Goal: Task Accomplishment & Management: Use online tool/utility

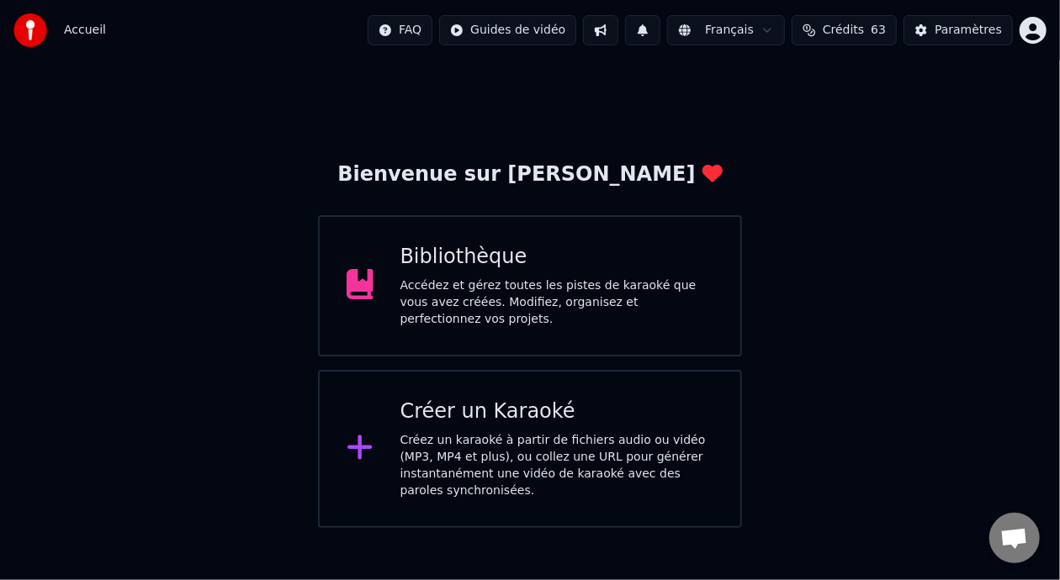
click at [597, 265] on div "Bibliothèque" at bounding box center [557, 257] width 314 height 27
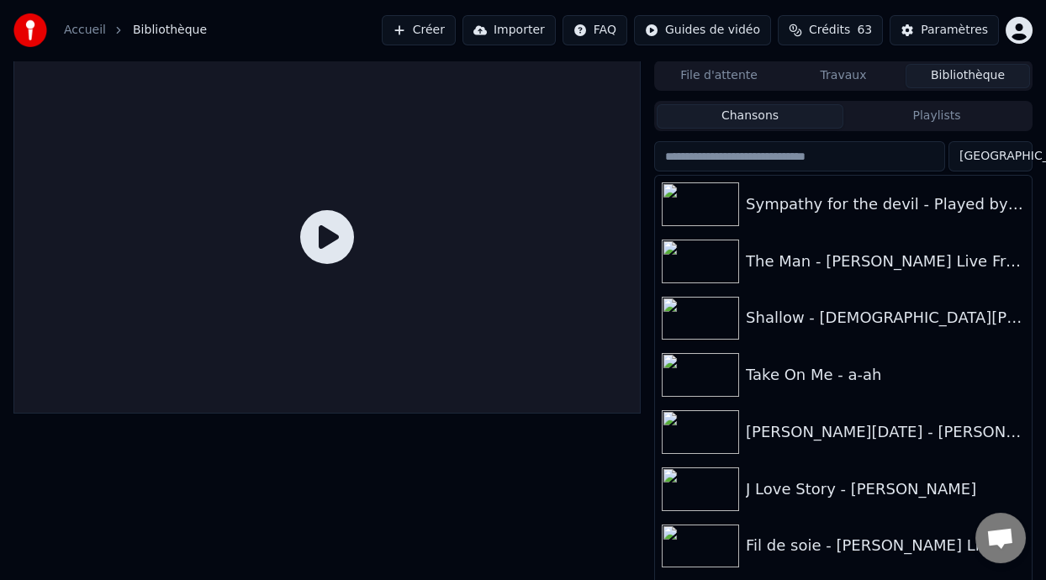
click at [935, 119] on button "Playlists" at bounding box center [937, 116] width 187 height 24
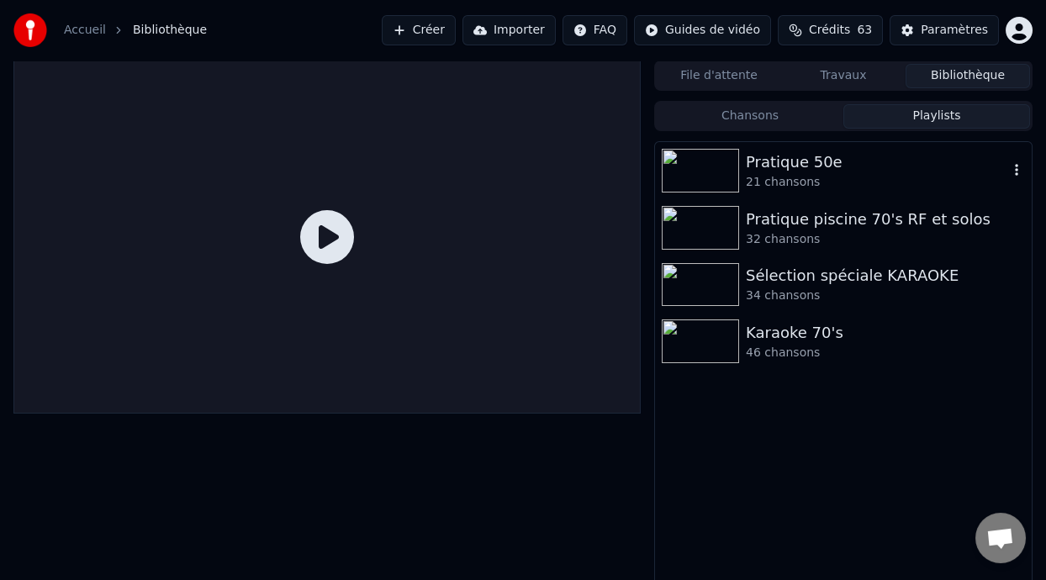
click at [817, 164] on div "Pratique 50e" at bounding box center [877, 163] width 262 height 24
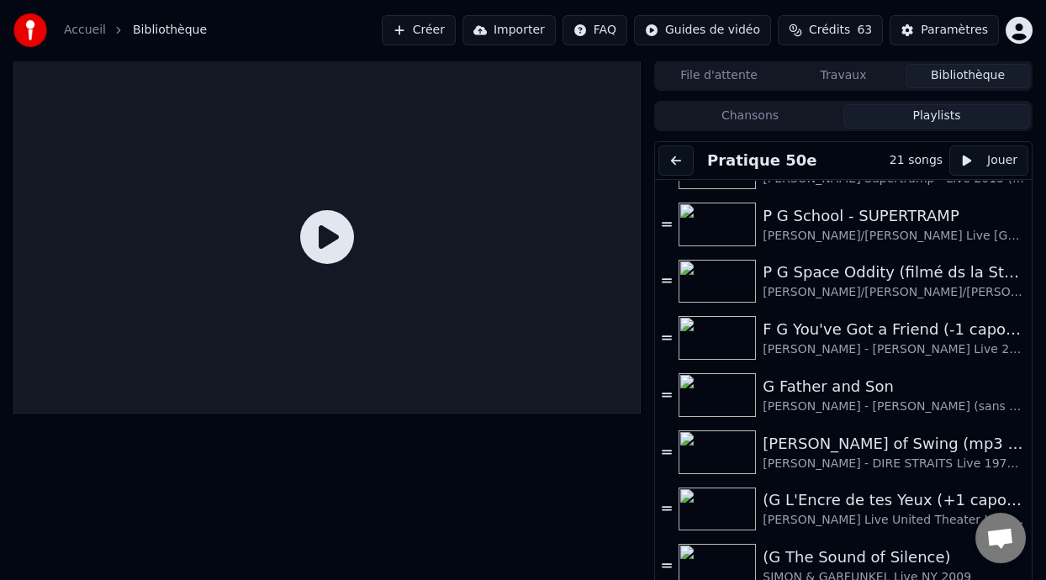
scroll to position [717, 0]
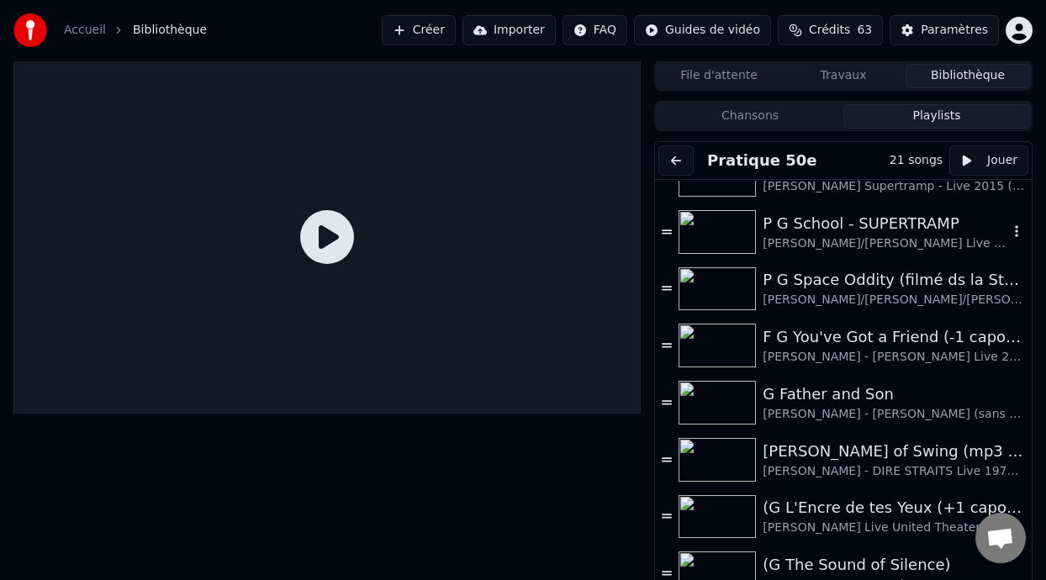
click at [888, 220] on div "P G School - SUPERTRAMP" at bounding box center [886, 224] width 246 height 24
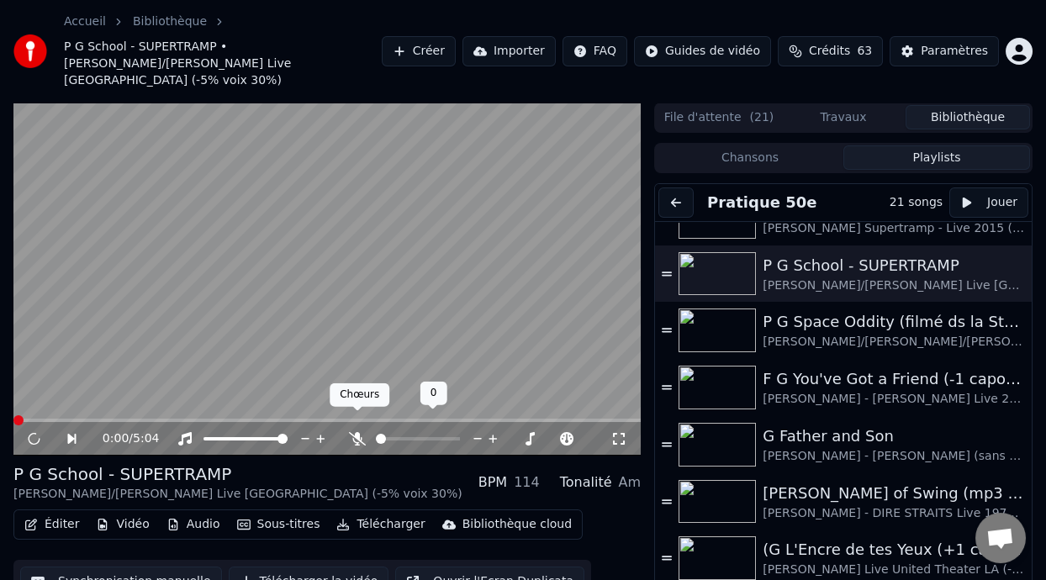
click at [354, 432] on icon at bounding box center [357, 438] width 17 height 13
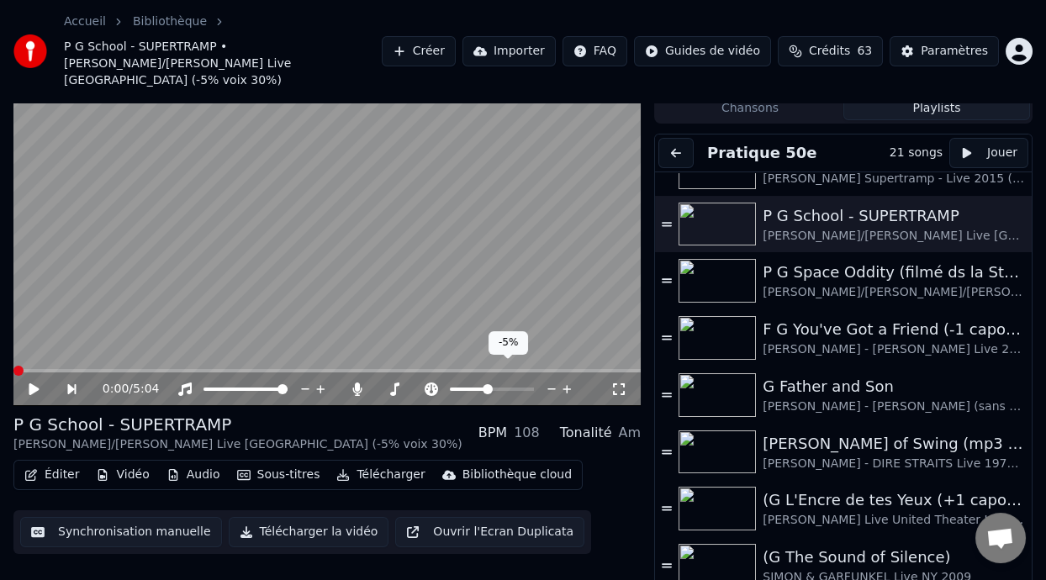
click at [487, 384] on span at bounding box center [488, 389] width 10 height 10
click at [403, 388] on span at bounding box center [418, 389] width 84 height 3
click at [402, 384] on span at bounding box center [404, 389] width 10 height 10
click at [34, 383] on icon at bounding box center [46, 389] width 38 height 13
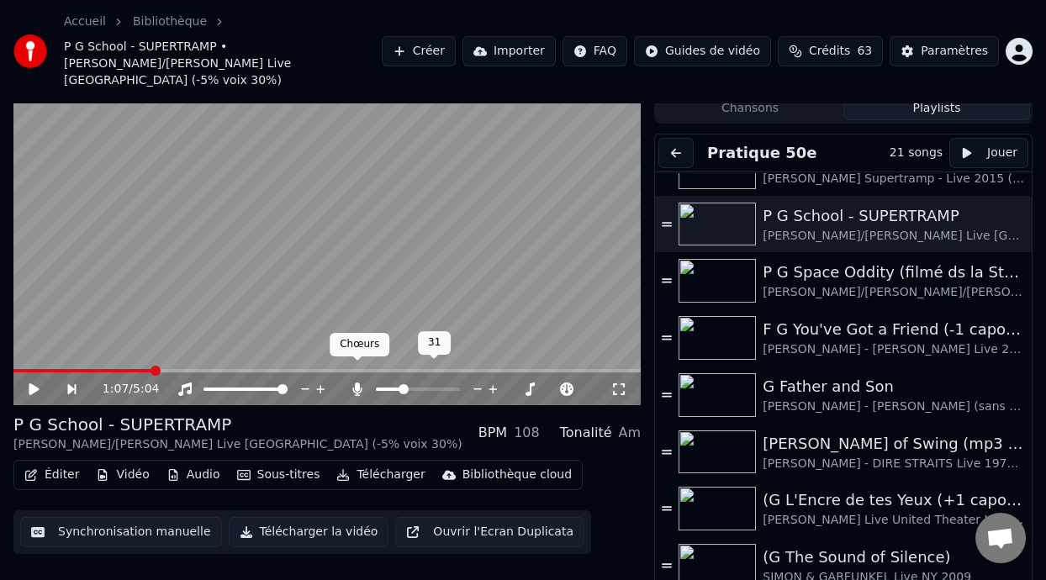
click at [360, 383] on icon at bounding box center [357, 389] width 17 height 13
click at [484, 384] on span at bounding box center [484, 389] width 10 height 10
click at [121, 351] on video at bounding box center [326, 229] width 627 height 353
click at [34, 384] on icon at bounding box center [33, 389] width 8 height 10
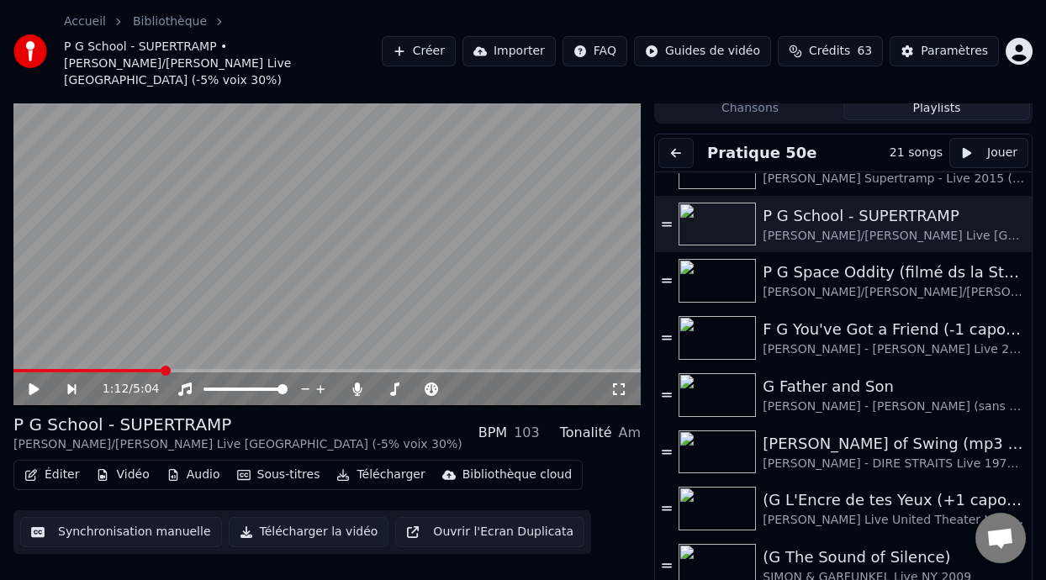
click at [131, 369] on span at bounding box center [87, 370] width 149 height 3
click at [30, 384] on icon at bounding box center [34, 390] width 10 height 12
click at [458, 366] on span at bounding box center [457, 371] width 10 height 10
click at [32, 384] on icon at bounding box center [34, 390] width 10 height 12
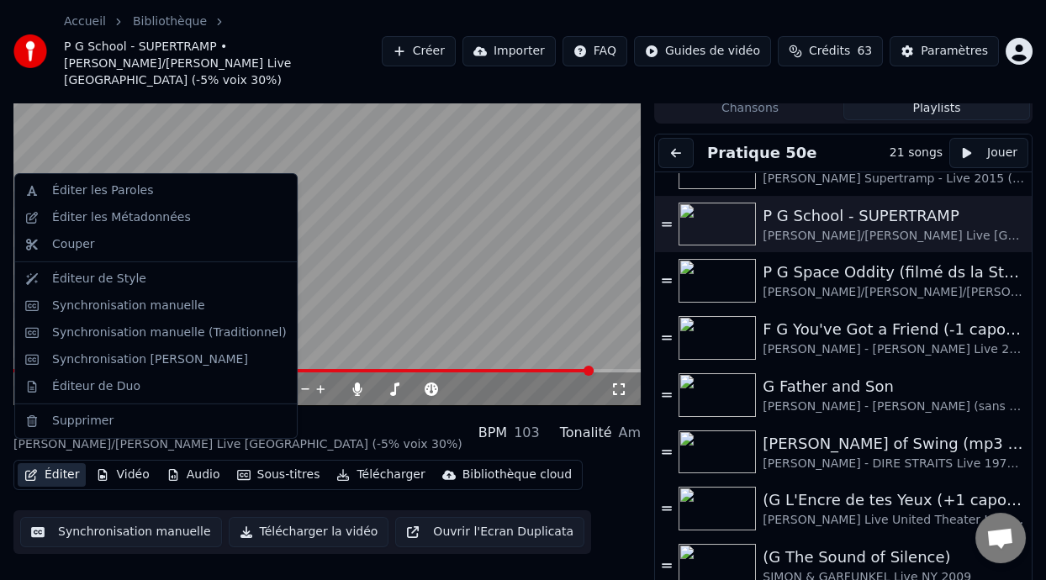
click at [66, 463] on button "Éditer" at bounding box center [52, 475] width 68 height 24
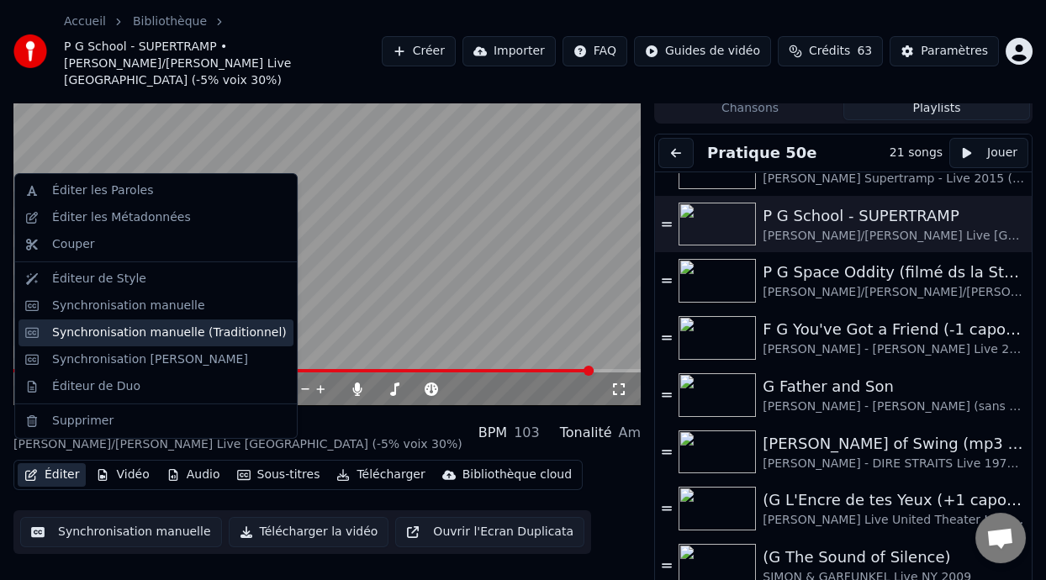
click at [204, 333] on div "Synchronisation manuelle (Traditionnel)" at bounding box center [169, 333] width 235 height 17
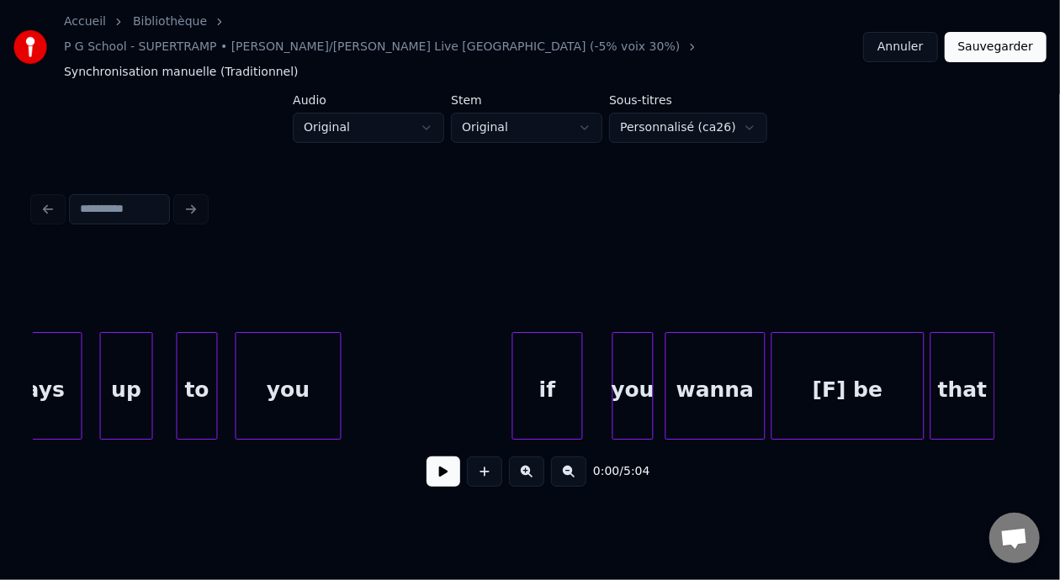
scroll to position [0, 78096]
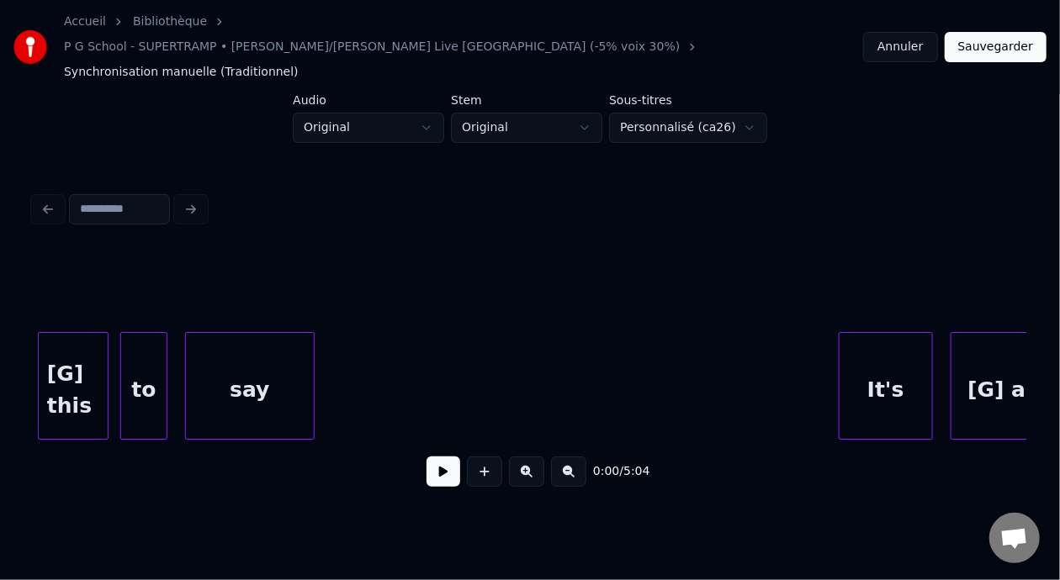
click at [57, 359] on div "[G] this" at bounding box center [73, 390] width 69 height 114
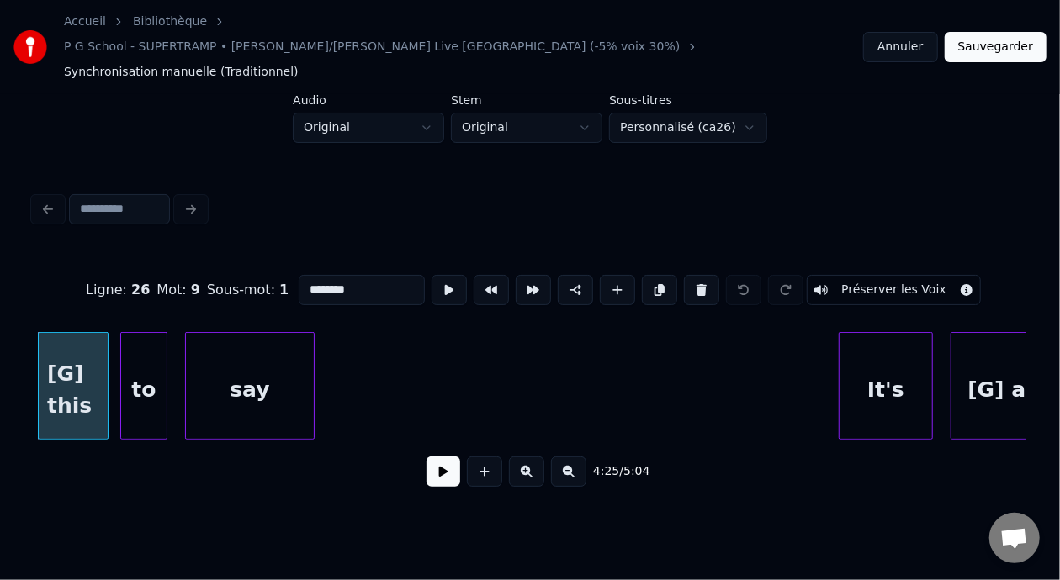
click at [445, 457] on button at bounding box center [443, 472] width 34 height 30
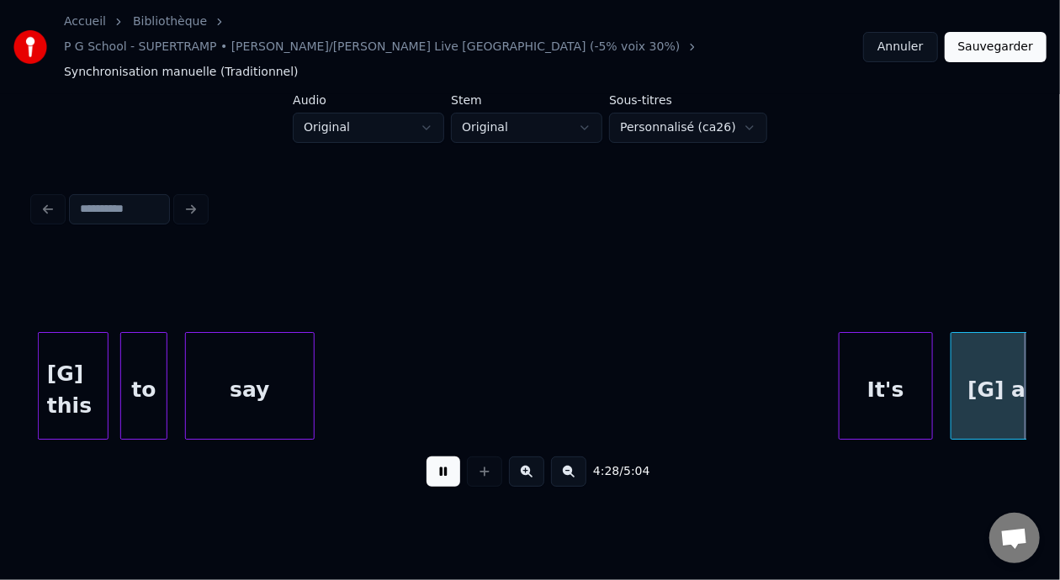
scroll to position [0, 79090]
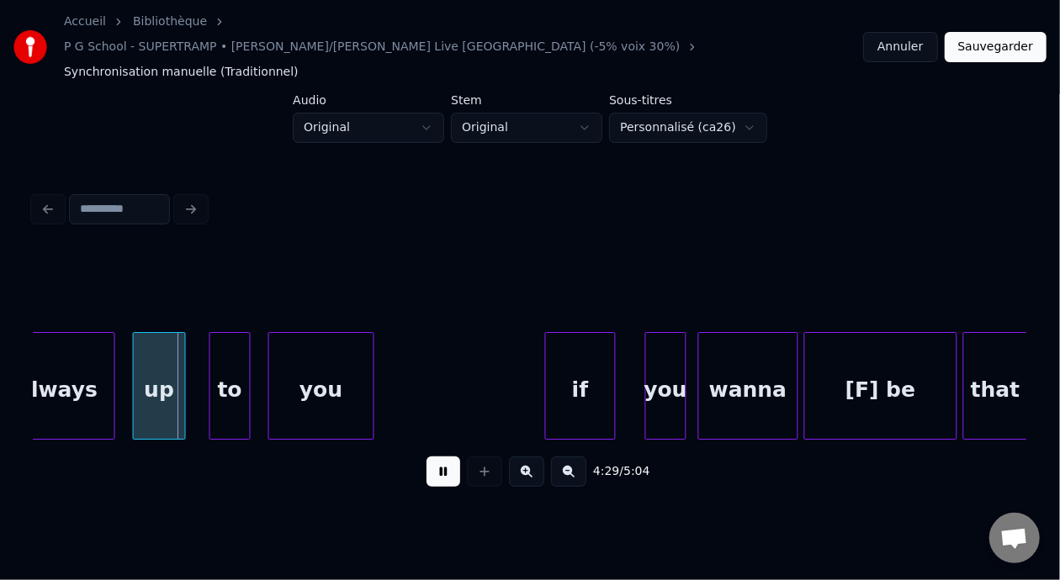
click at [445, 457] on button at bounding box center [443, 472] width 34 height 30
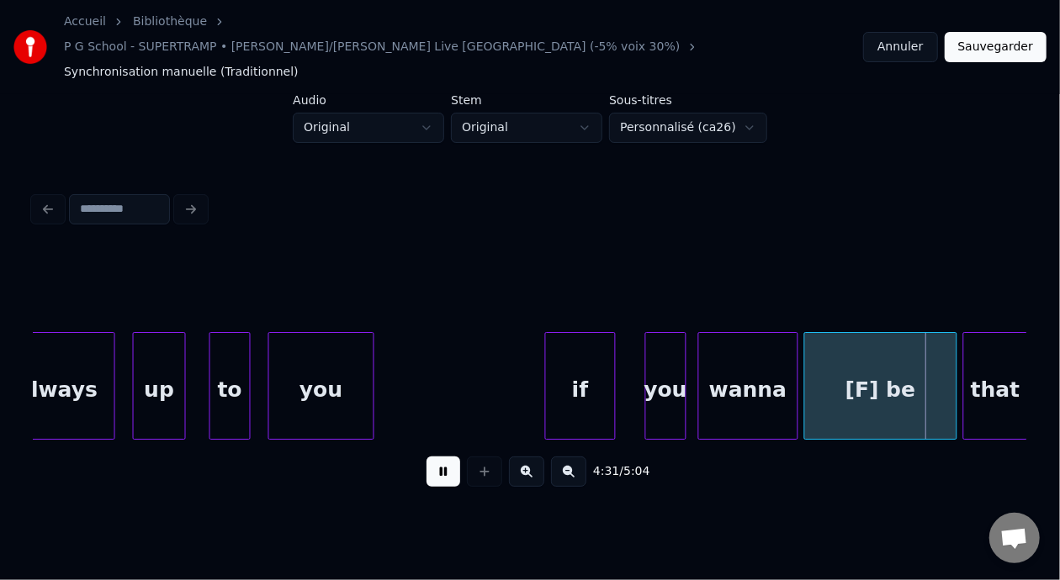
click at [445, 457] on button at bounding box center [443, 472] width 34 height 30
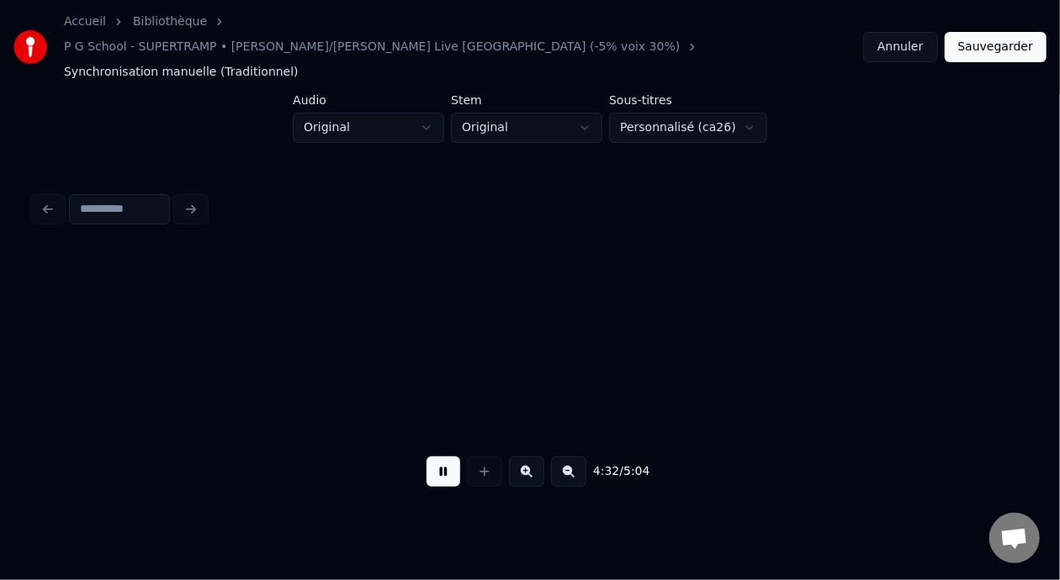
scroll to position [0, 80084]
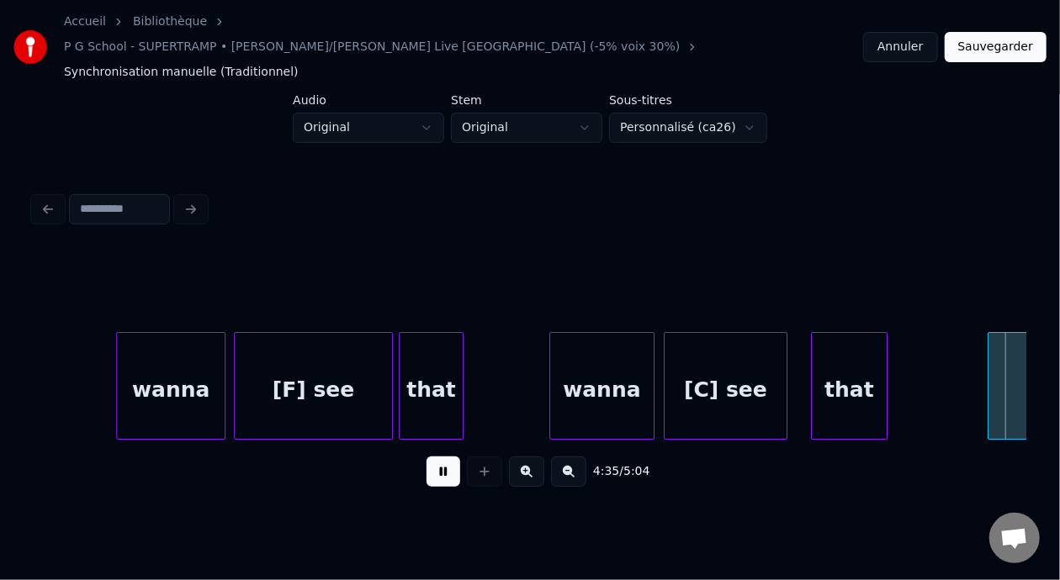
click at [445, 457] on button at bounding box center [443, 472] width 34 height 30
click at [916, 34] on button "Annuler" at bounding box center [900, 47] width 74 height 30
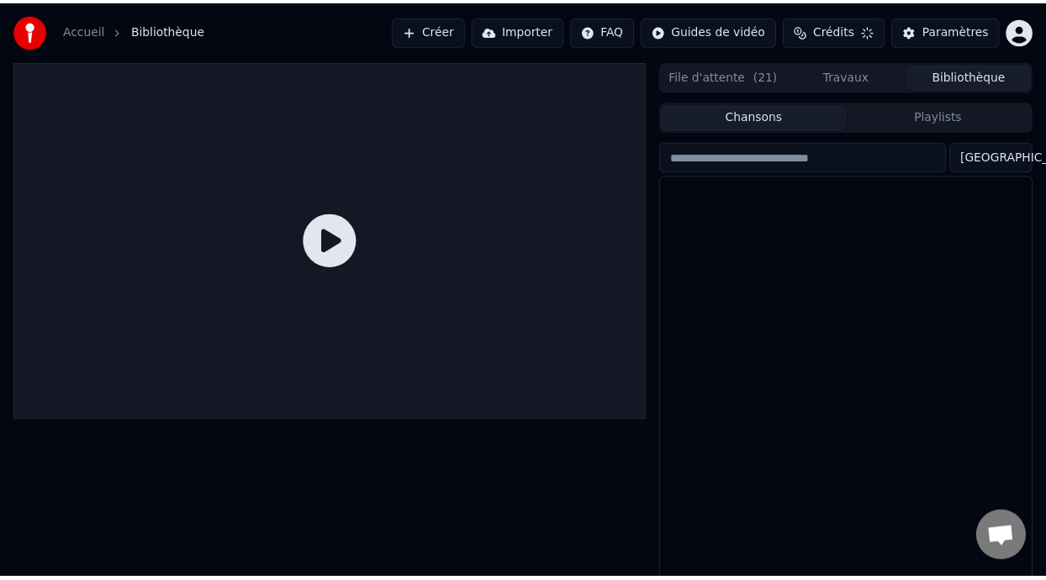
scroll to position [29, 0]
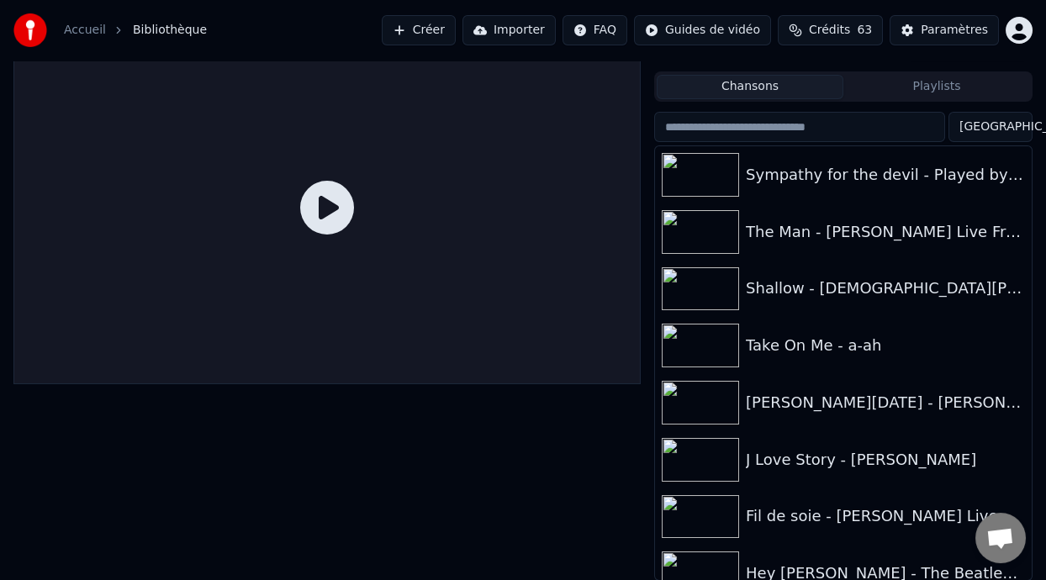
click at [958, 82] on button "Playlists" at bounding box center [937, 87] width 187 height 24
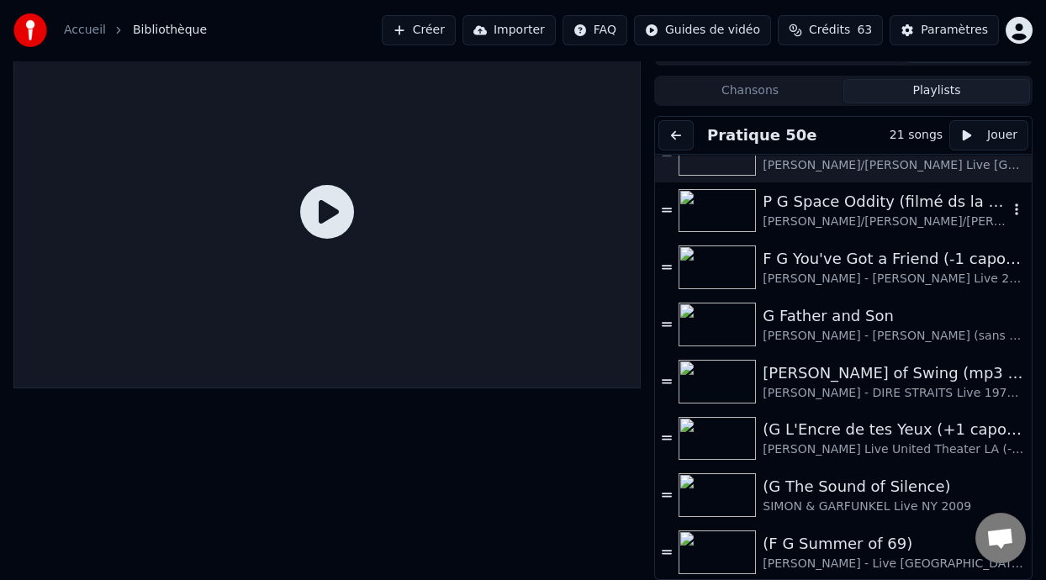
scroll to position [687, 0]
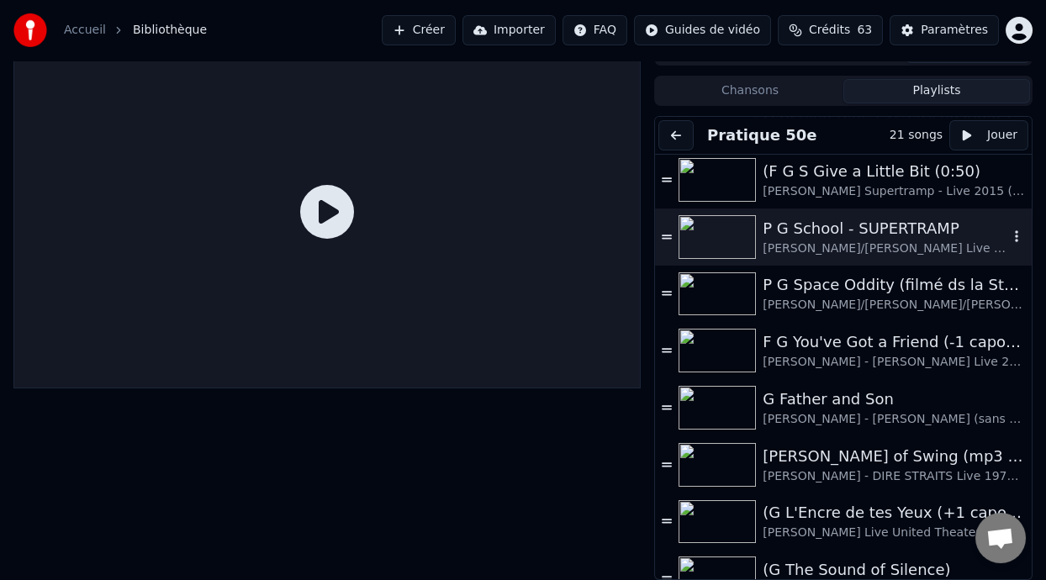
click at [870, 230] on div "P G School - SUPERTRAMP" at bounding box center [886, 229] width 246 height 24
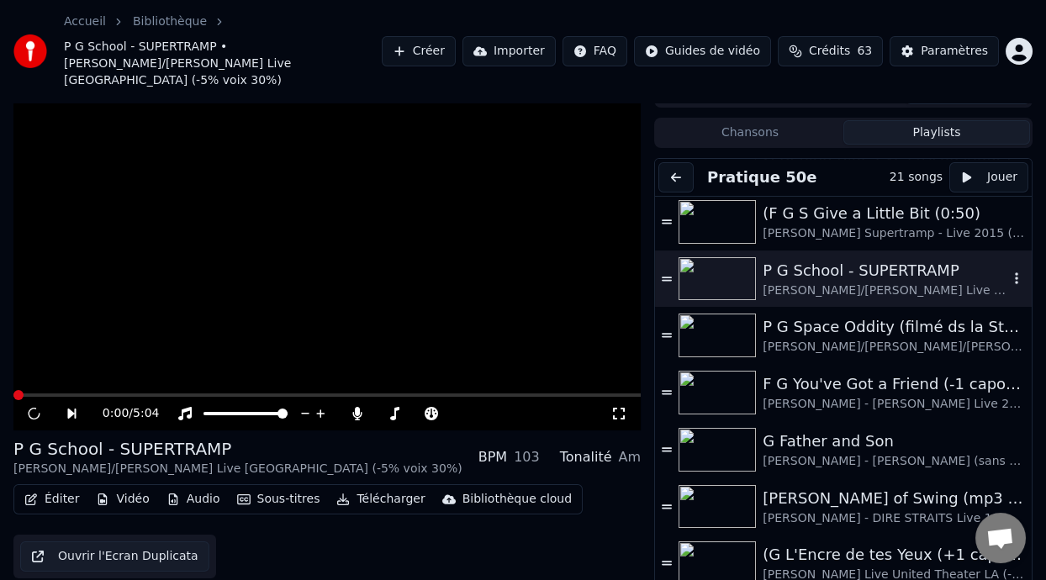
scroll to position [50, 0]
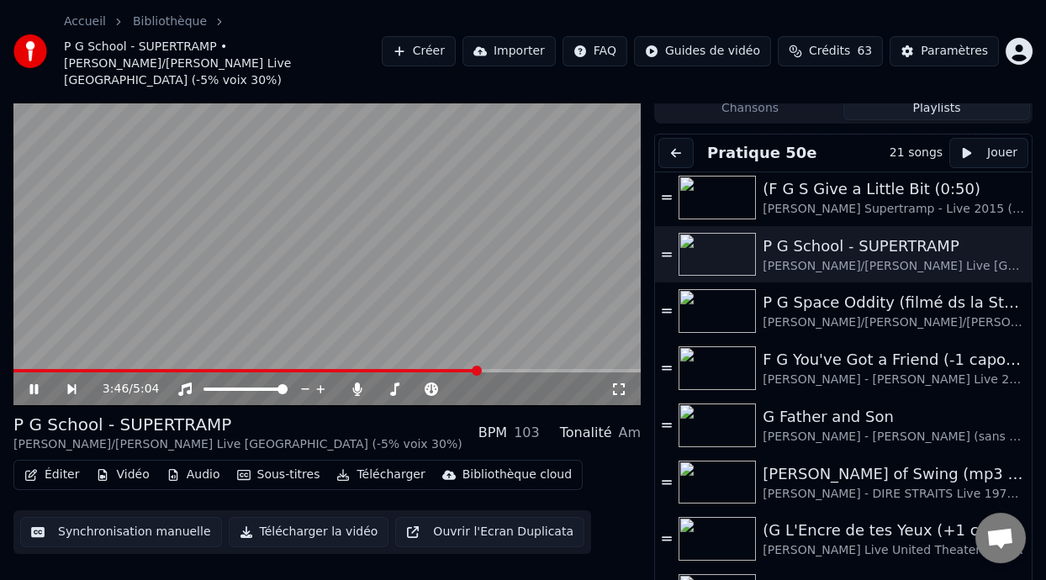
click at [480, 366] on span at bounding box center [477, 371] width 10 height 10
click at [527, 366] on span at bounding box center [524, 371] width 10 height 10
click at [549, 369] on span at bounding box center [302, 370] width 579 height 3
click at [30, 384] on icon at bounding box center [33, 389] width 8 height 10
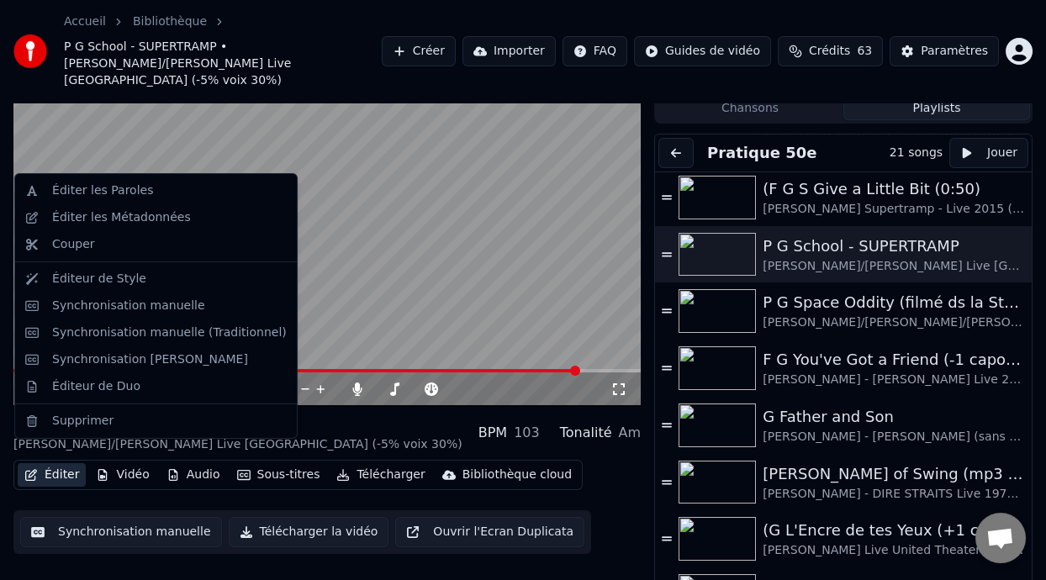
click at [61, 463] on button "Éditer" at bounding box center [52, 475] width 68 height 24
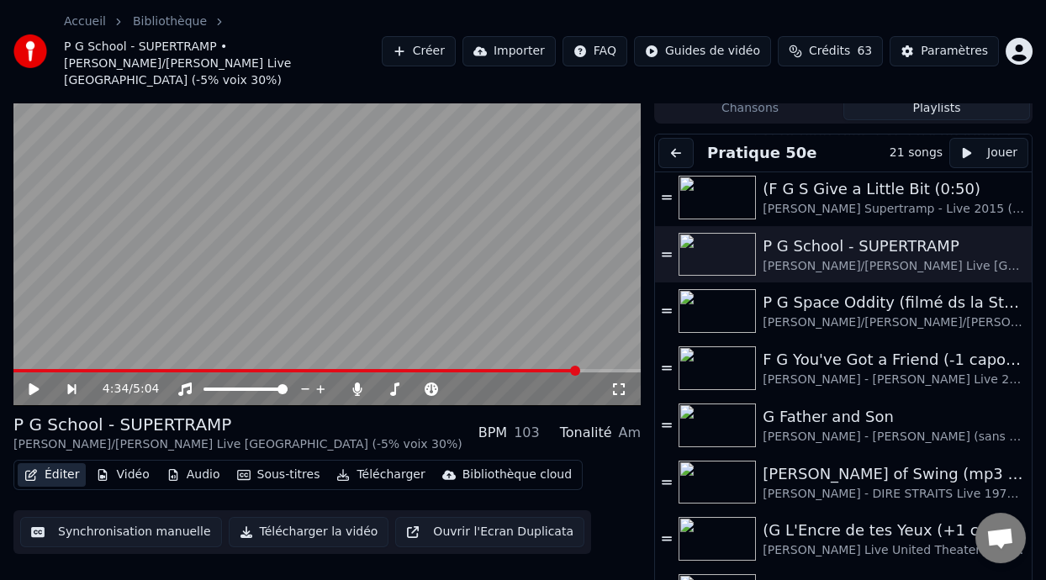
click at [65, 463] on button "Éditer" at bounding box center [52, 475] width 68 height 24
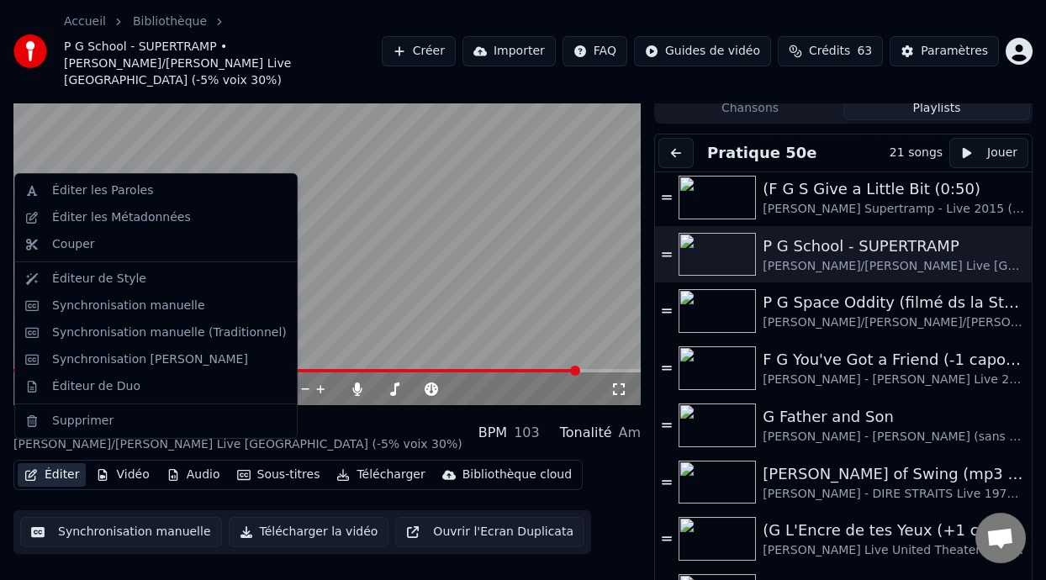
click at [64, 463] on button "Éditer" at bounding box center [52, 475] width 68 height 24
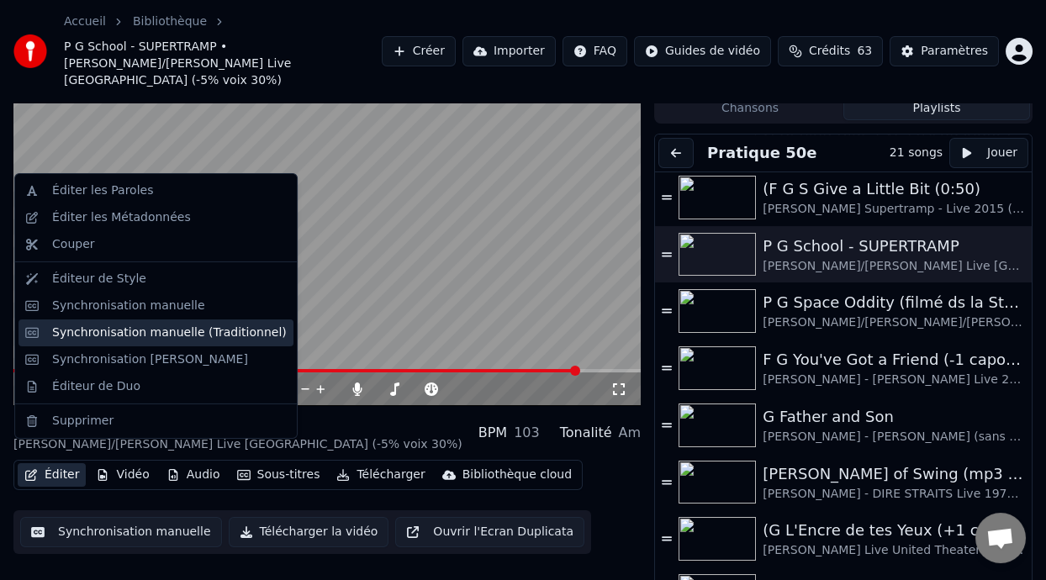
click at [209, 335] on div "Synchronisation manuelle (Traditionnel)" at bounding box center [169, 333] width 235 height 17
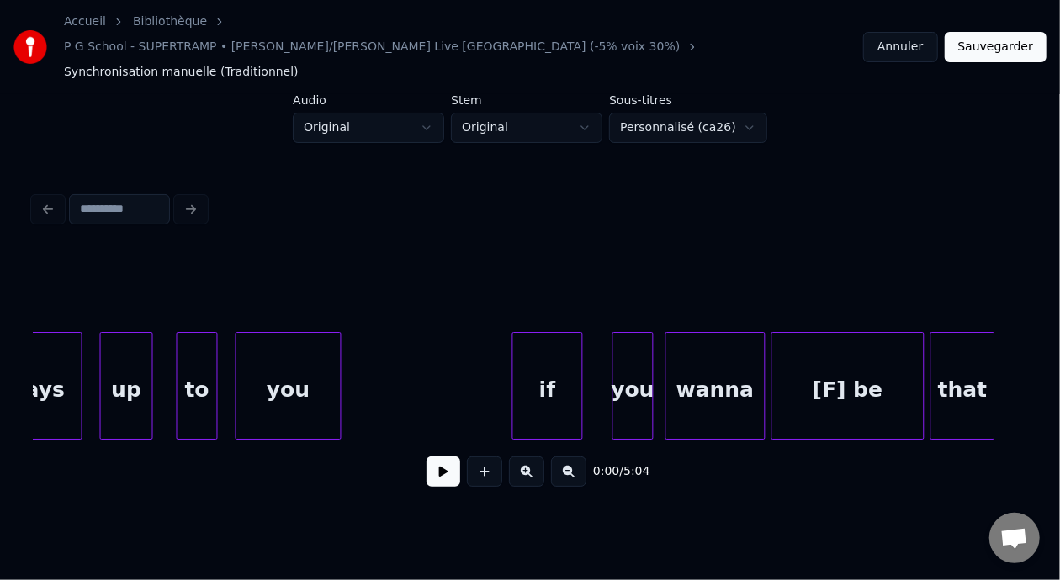
scroll to position [0, 79071]
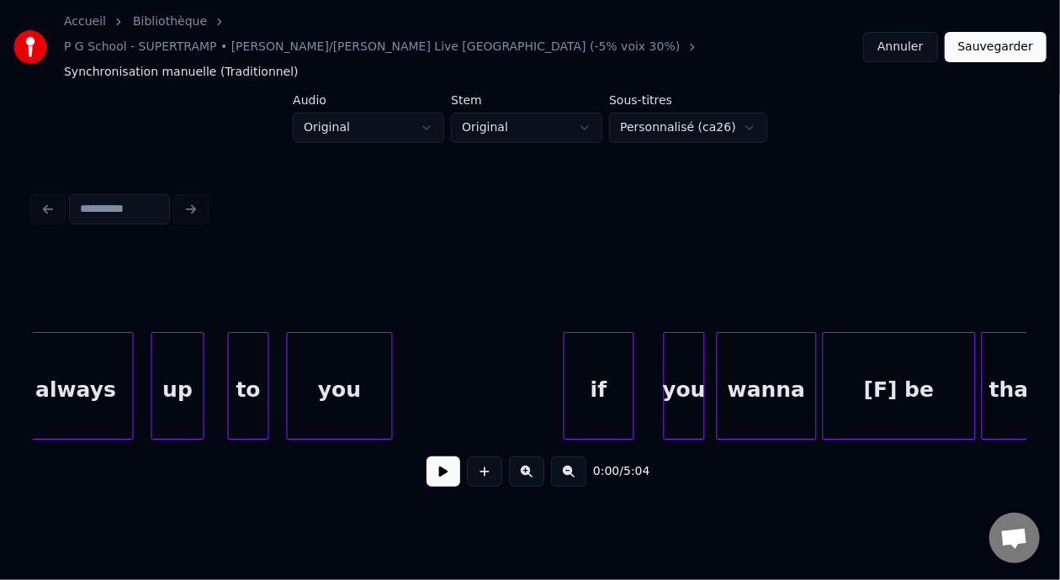
click at [610, 359] on div "if" at bounding box center [598, 390] width 69 height 114
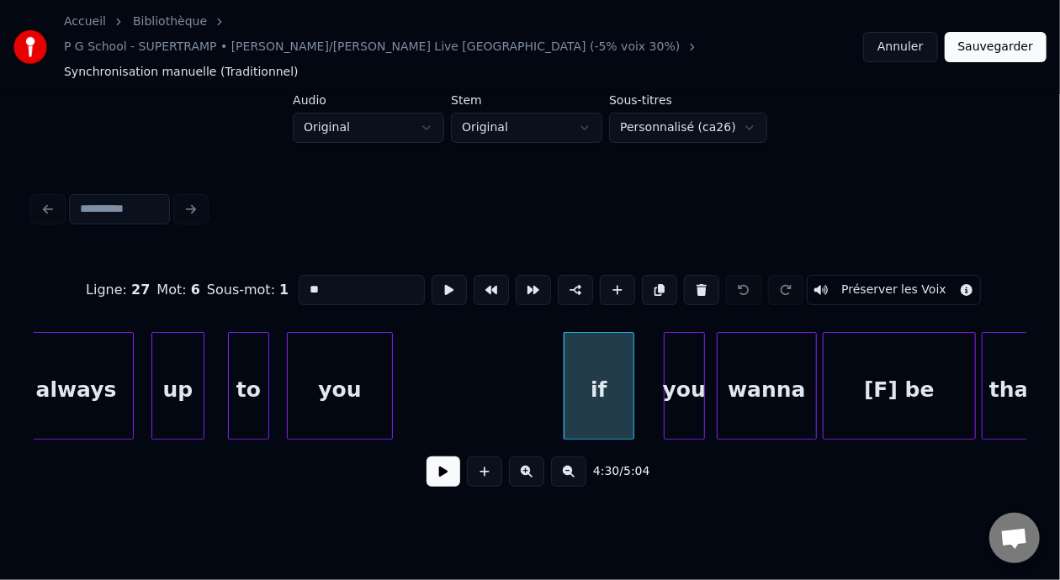
click at [683, 346] on div "you" at bounding box center [684, 390] width 40 height 114
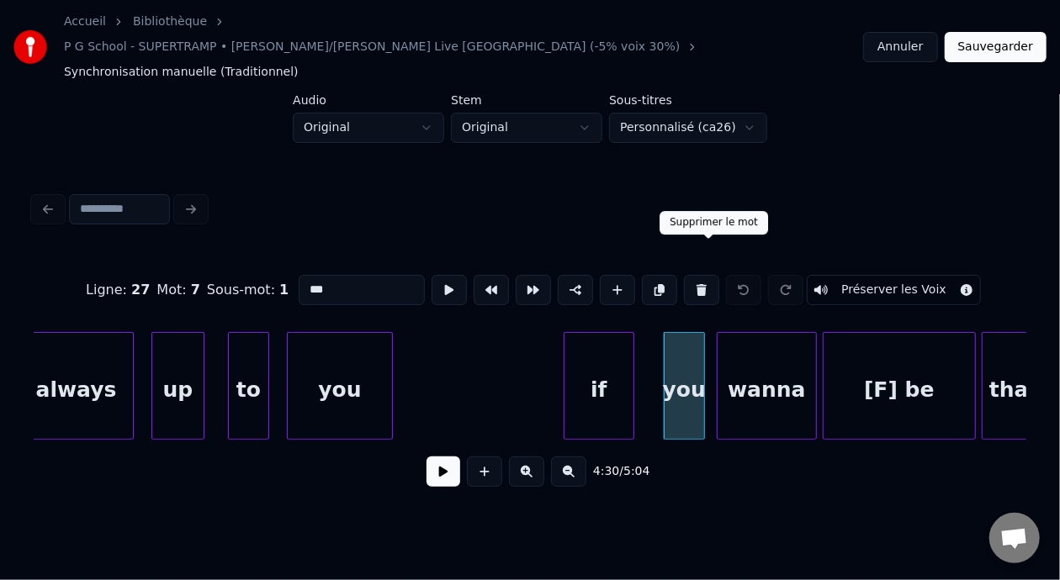
click at [707, 275] on button at bounding box center [701, 290] width 35 height 30
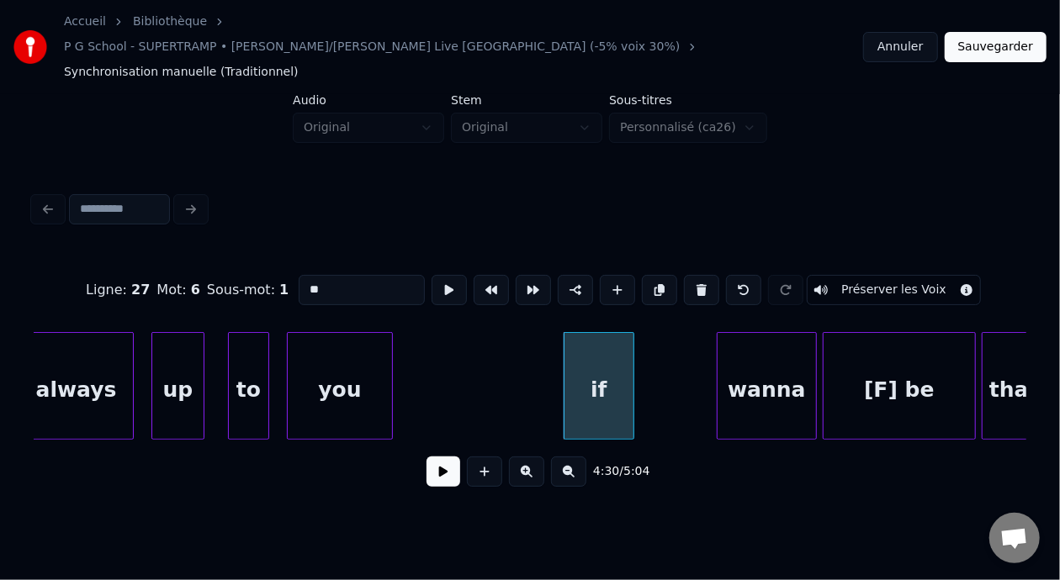
click at [612, 352] on div "if" at bounding box center [598, 390] width 69 height 114
click at [706, 275] on button at bounding box center [701, 290] width 35 height 30
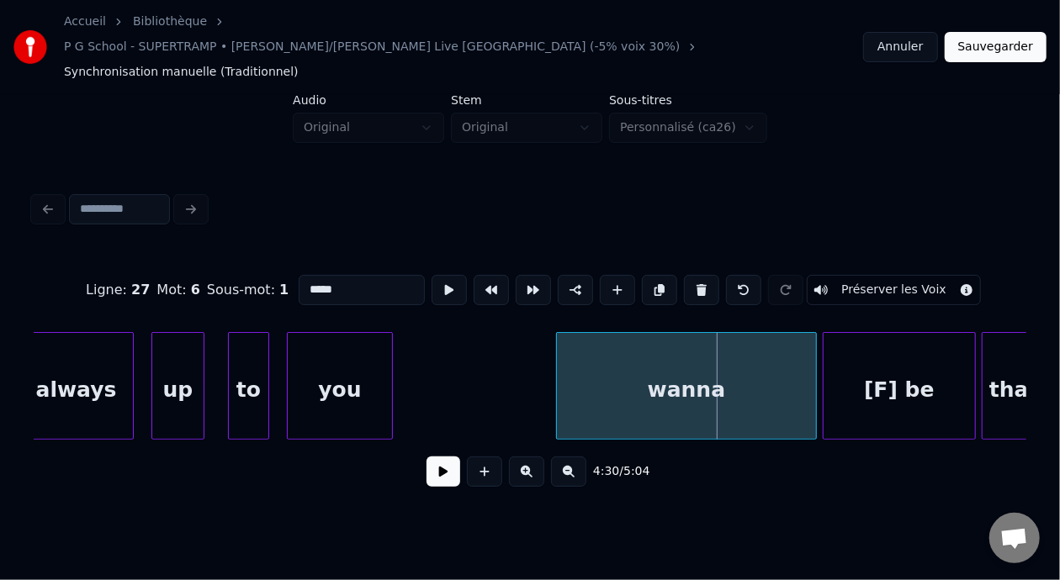
click at [558, 362] on div at bounding box center [559, 386] width 5 height 106
click at [650, 357] on div "wanna" at bounding box center [686, 390] width 259 height 114
click at [337, 355] on div "you" at bounding box center [340, 390] width 104 height 114
type input "***"
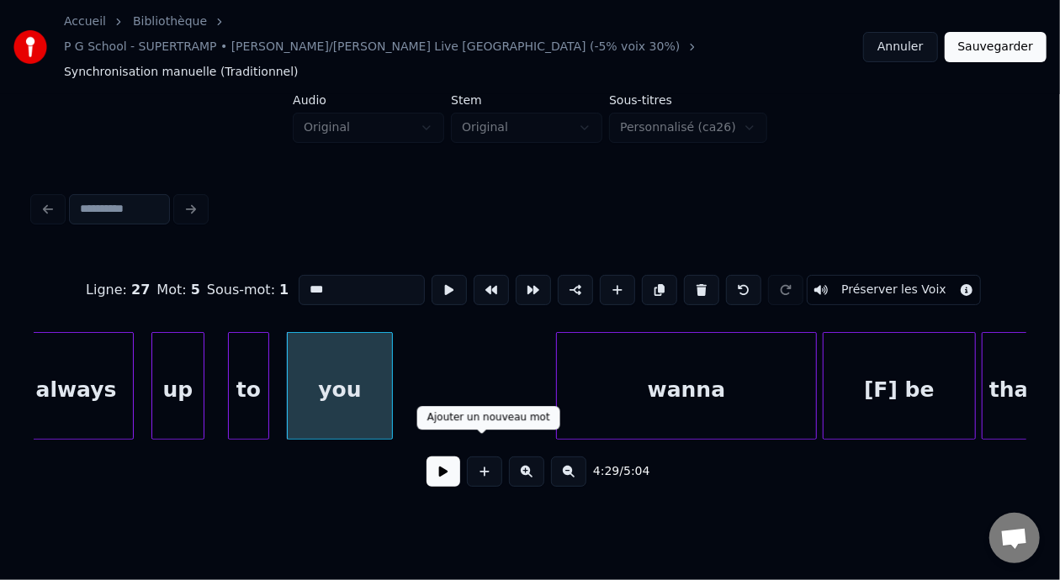
click at [445, 457] on button at bounding box center [443, 472] width 34 height 30
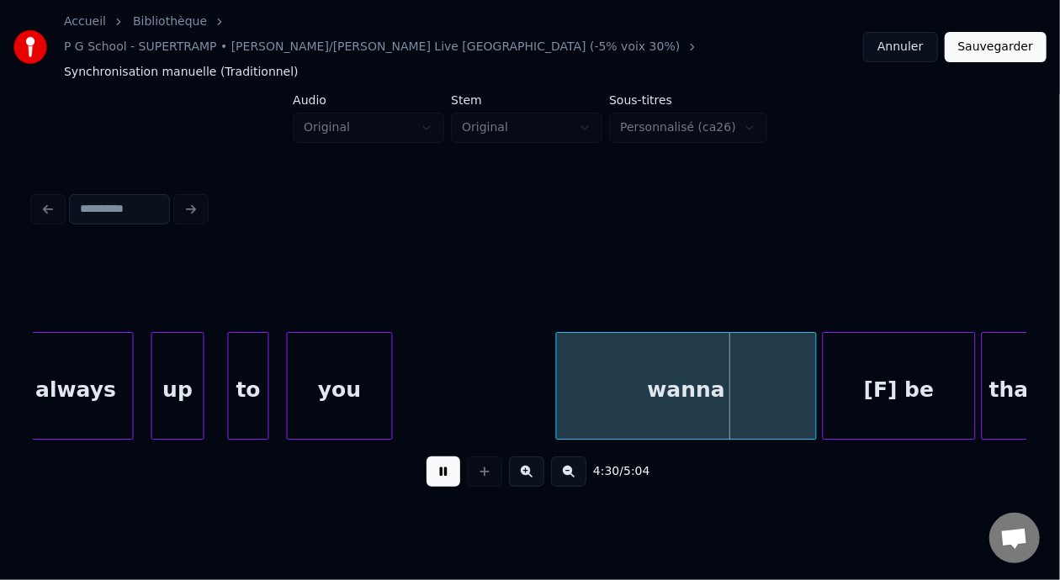
click at [445, 457] on button at bounding box center [443, 472] width 34 height 30
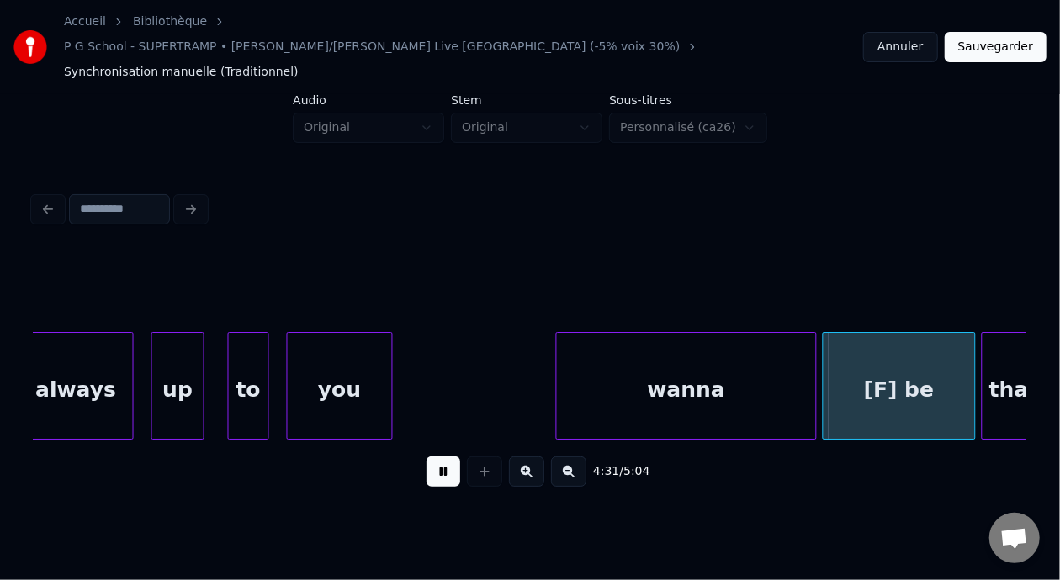
click at [445, 457] on button at bounding box center [443, 472] width 34 height 30
click at [645, 345] on div "wanna" at bounding box center [686, 390] width 259 height 114
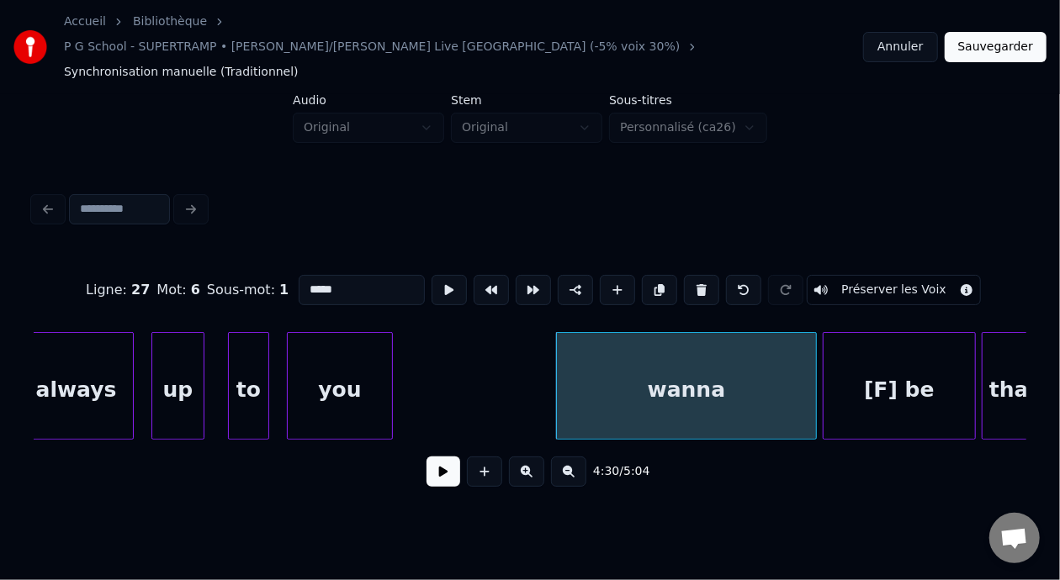
click at [299, 275] on input "*****" at bounding box center [362, 290] width 126 height 30
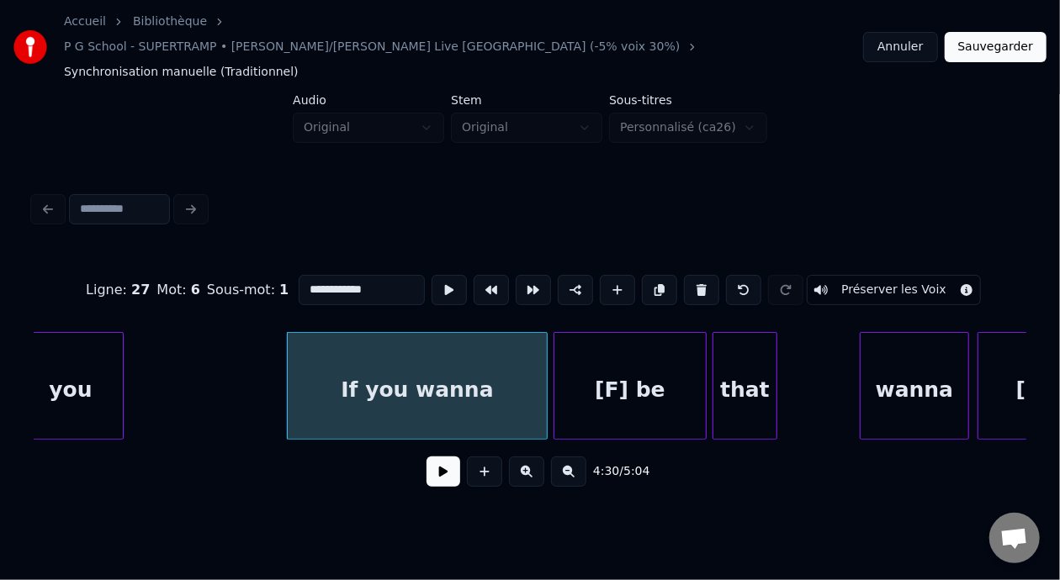
scroll to position [0, 79362]
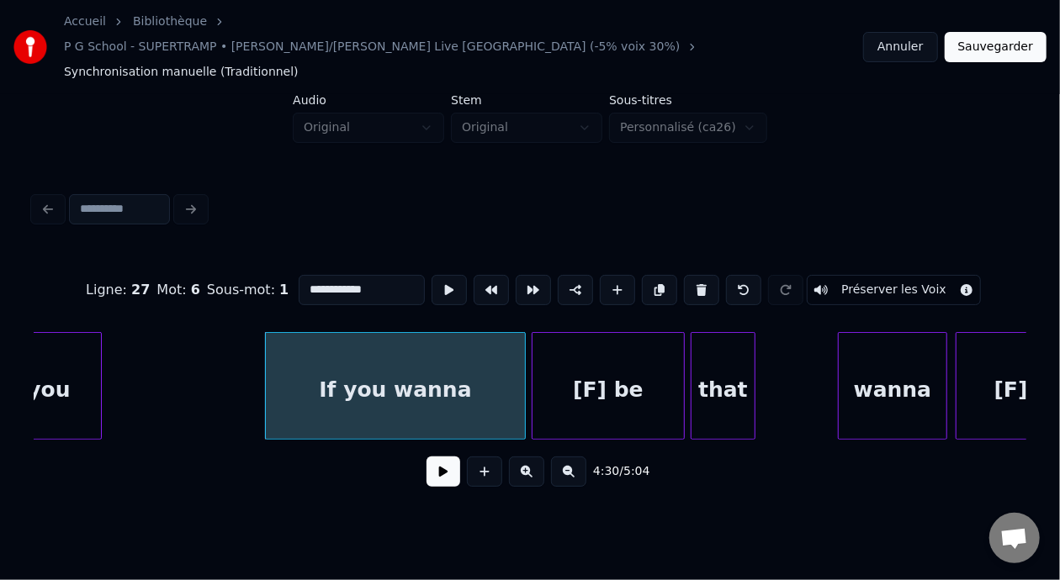
click at [608, 357] on div "[F] be" at bounding box center [607, 390] width 151 height 114
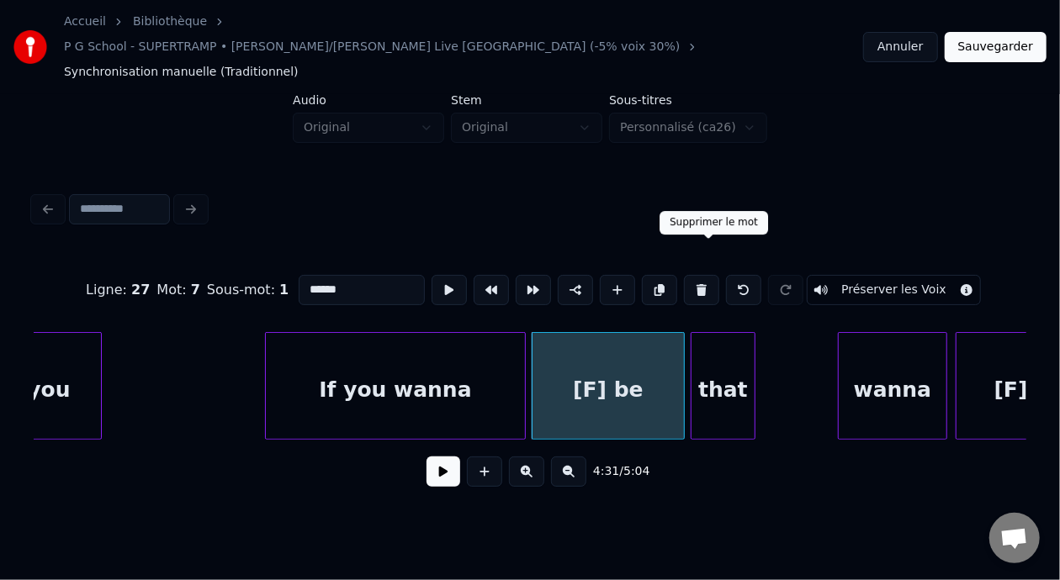
click at [709, 275] on button at bounding box center [701, 290] width 35 height 30
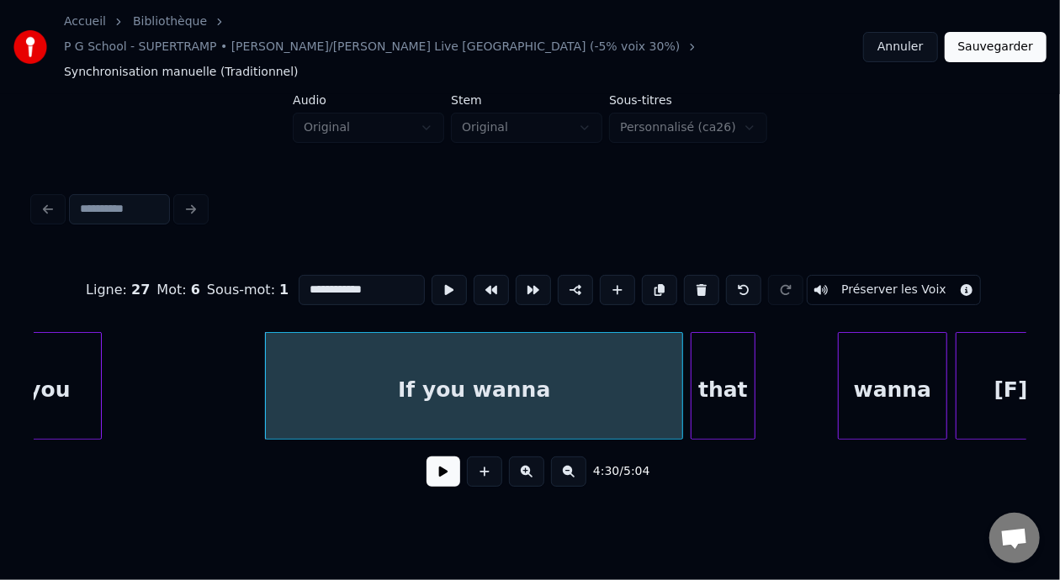
click at [681, 356] on div at bounding box center [679, 386] width 5 height 106
click at [564, 363] on div "If you wanna" at bounding box center [474, 390] width 416 height 114
click at [344, 275] on input "**********" at bounding box center [362, 290] width 126 height 30
click at [727, 363] on div "that" at bounding box center [722, 390] width 63 height 114
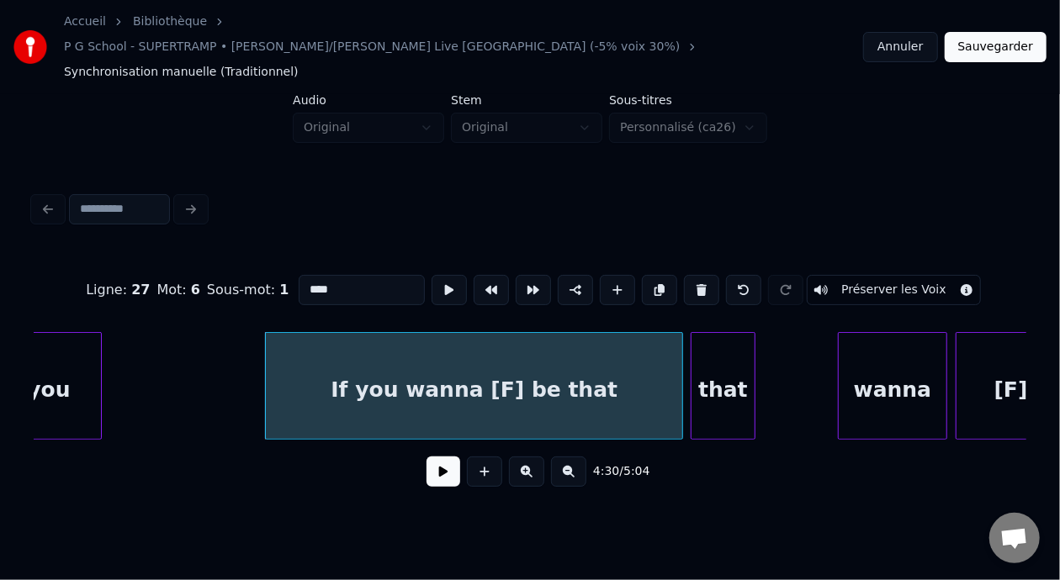
scroll to position [0, 0]
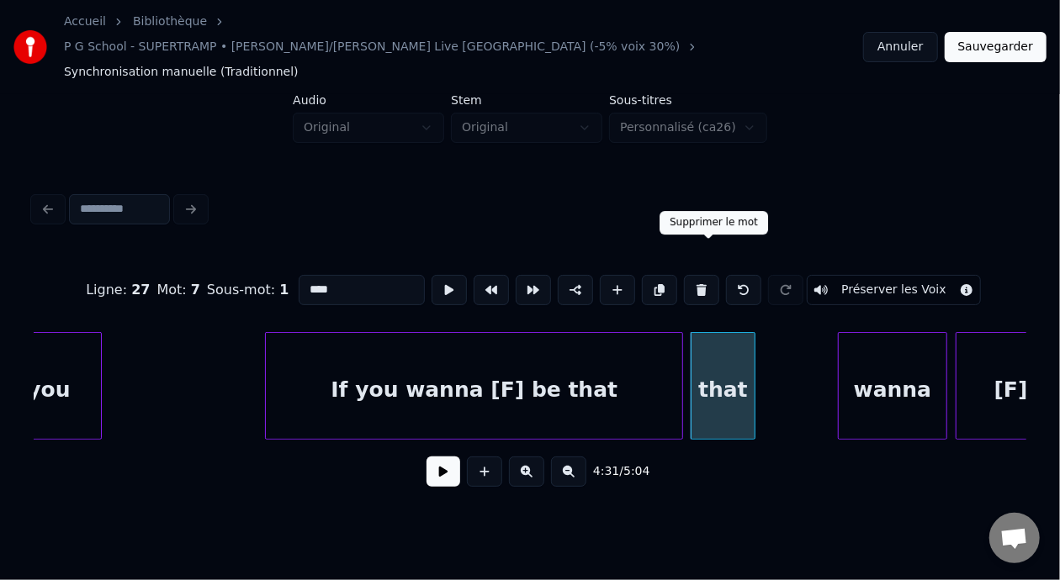
click at [712, 275] on button at bounding box center [701, 290] width 35 height 30
type input "**********"
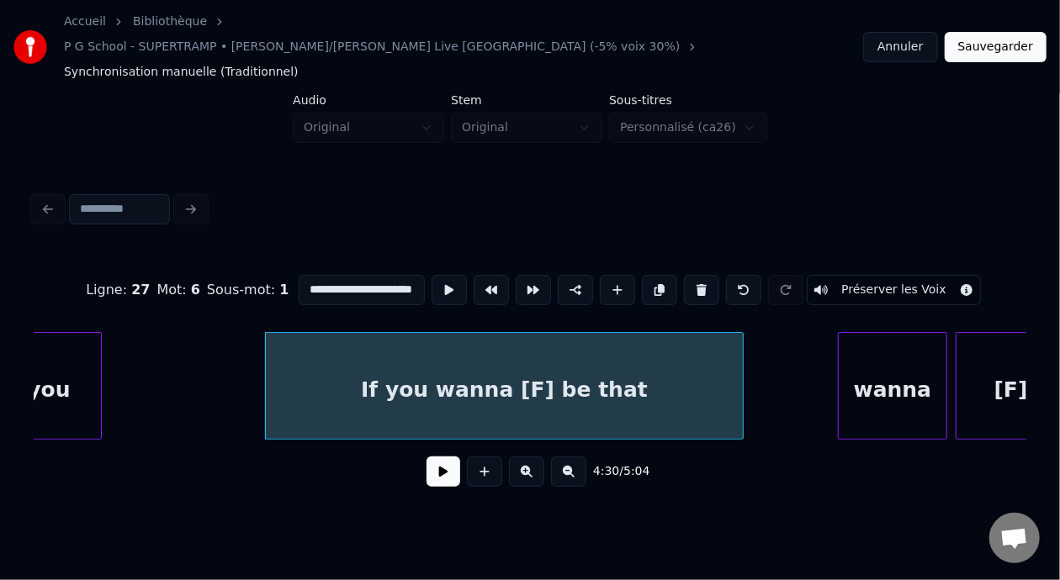
click at [739, 355] on div at bounding box center [740, 386] width 5 height 106
click at [378, 356] on div "If you wanna [F] be that" at bounding box center [504, 390] width 477 height 114
click at [437, 457] on button at bounding box center [443, 472] width 34 height 30
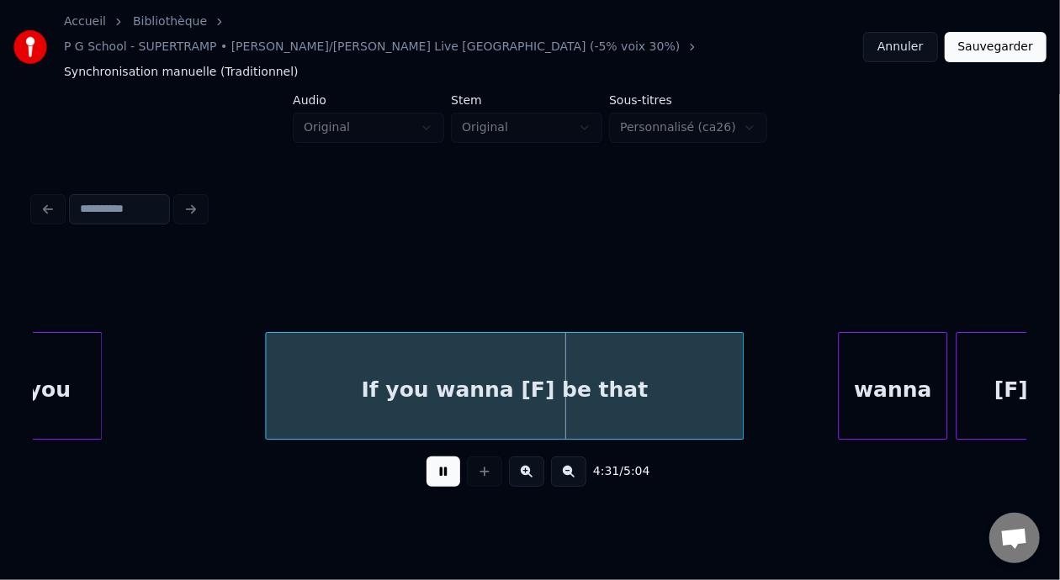
click at [437, 457] on button at bounding box center [443, 472] width 34 height 30
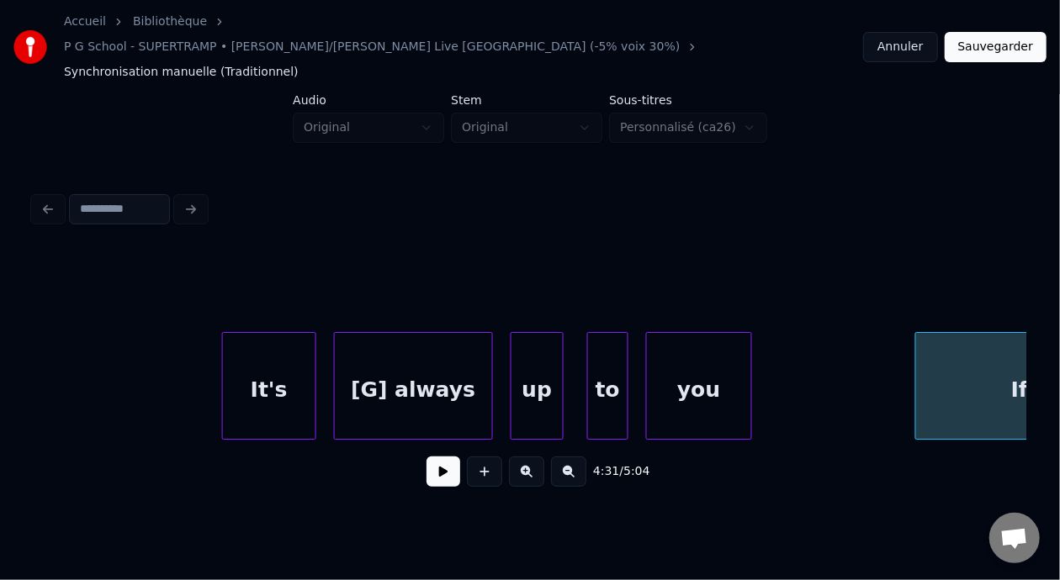
scroll to position [0, 78589]
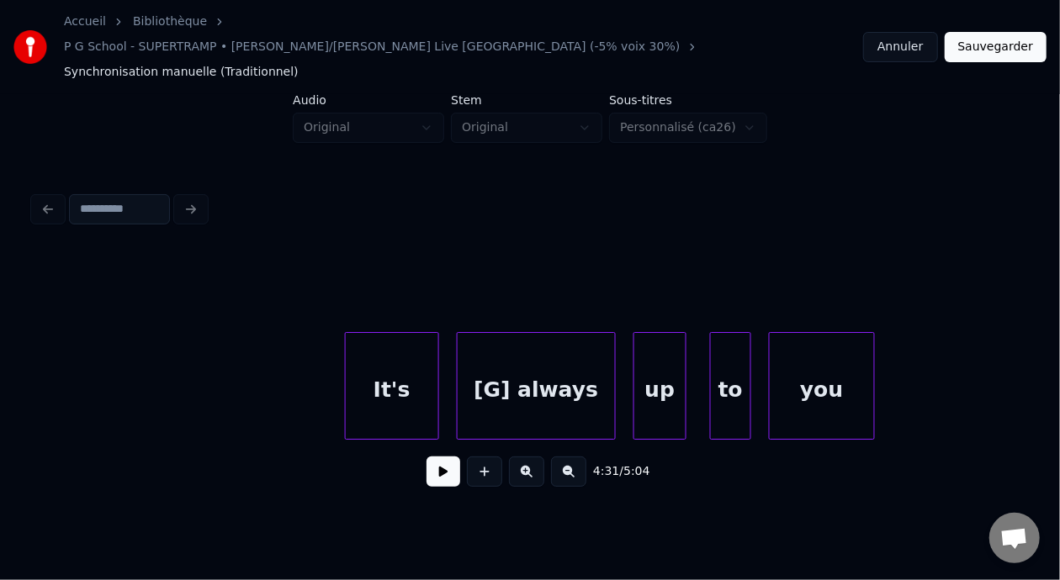
click at [447, 457] on button at bounding box center [443, 472] width 34 height 30
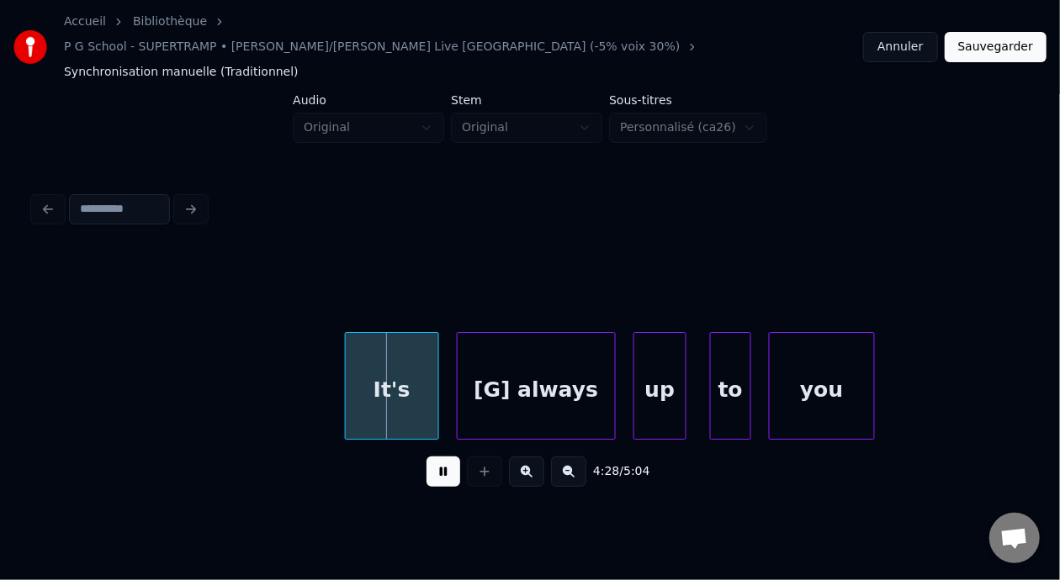
click at [447, 457] on button at bounding box center [443, 472] width 34 height 30
click at [664, 369] on div "up" at bounding box center [659, 390] width 51 height 114
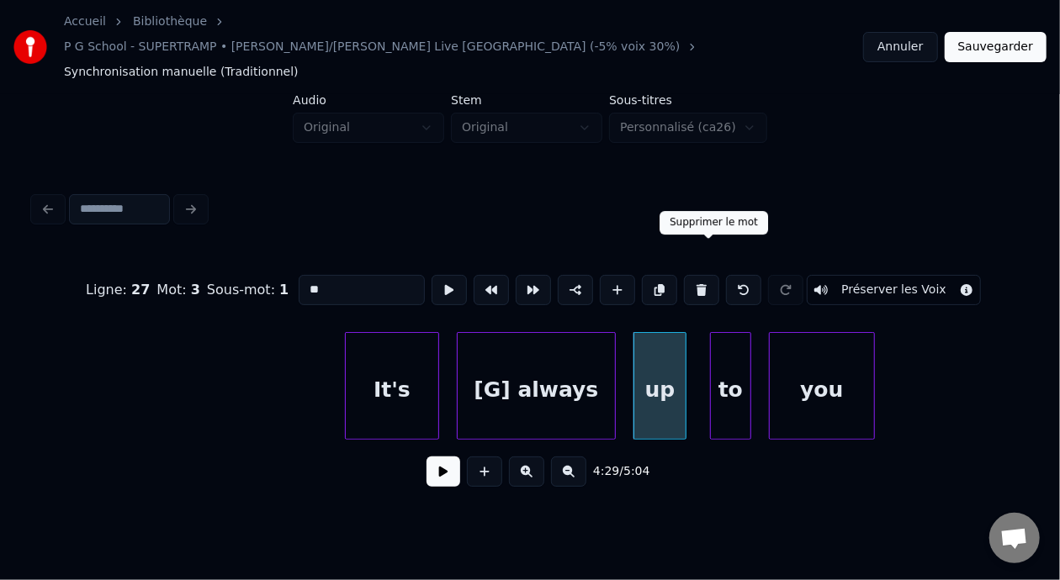
click at [709, 275] on button at bounding box center [701, 290] width 35 height 30
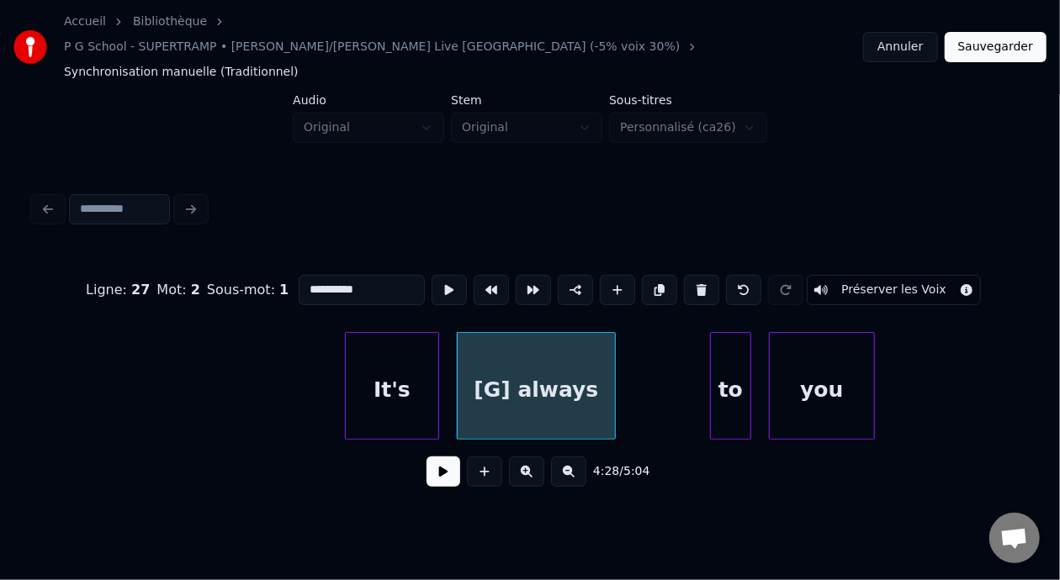
click at [732, 352] on div "to" at bounding box center [731, 390] width 40 height 114
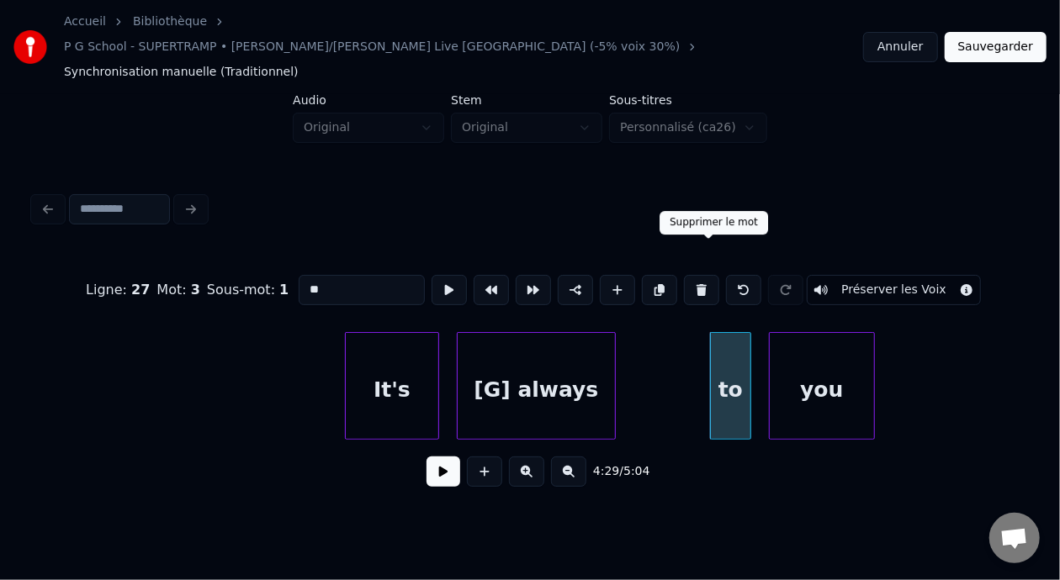
click at [707, 275] on button at bounding box center [701, 290] width 35 height 30
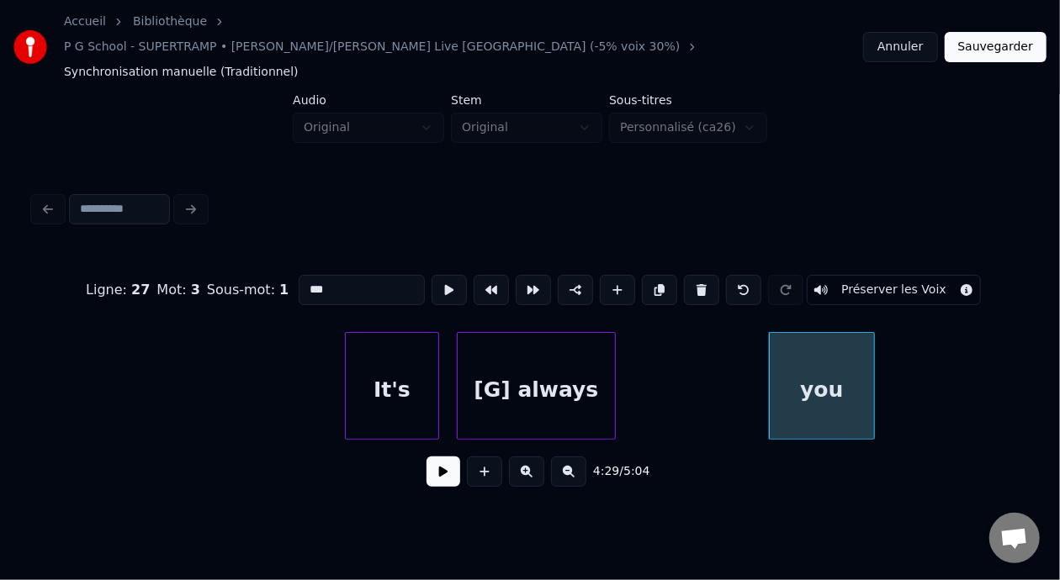
click at [816, 353] on div "you" at bounding box center [822, 390] width 104 height 114
click at [709, 275] on button at bounding box center [701, 290] width 35 height 30
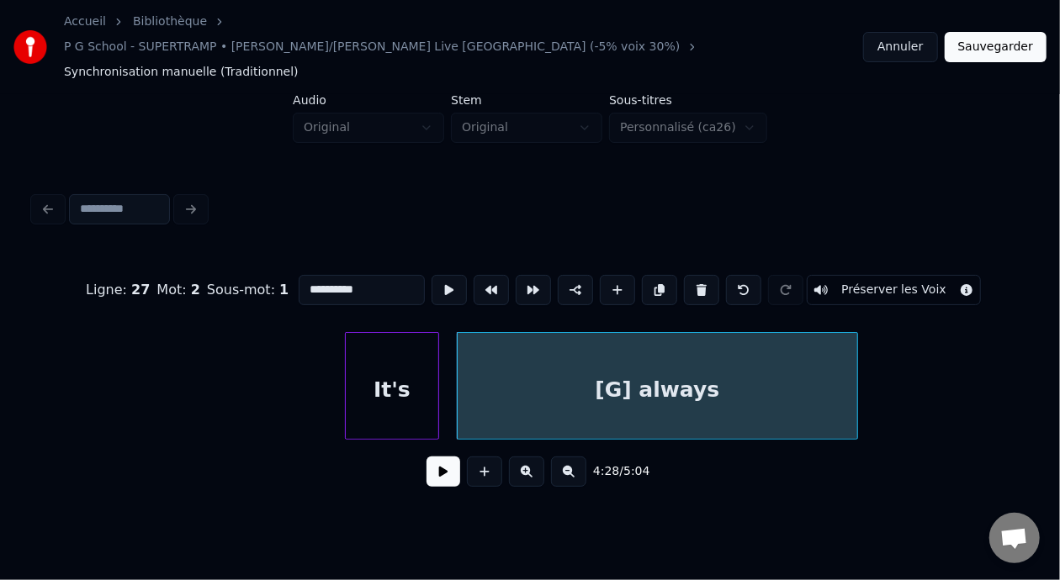
click at [855, 364] on div at bounding box center [854, 386] width 5 height 106
click at [697, 365] on div "[G] always" at bounding box center [657, 390] width 399 height 114
click at [353, 275] on input "**********" at bounding box center [362, 290] width 126 height 30
click at [406, 346] on div "It's" at bounding box center [392, 390] width 93 height 114
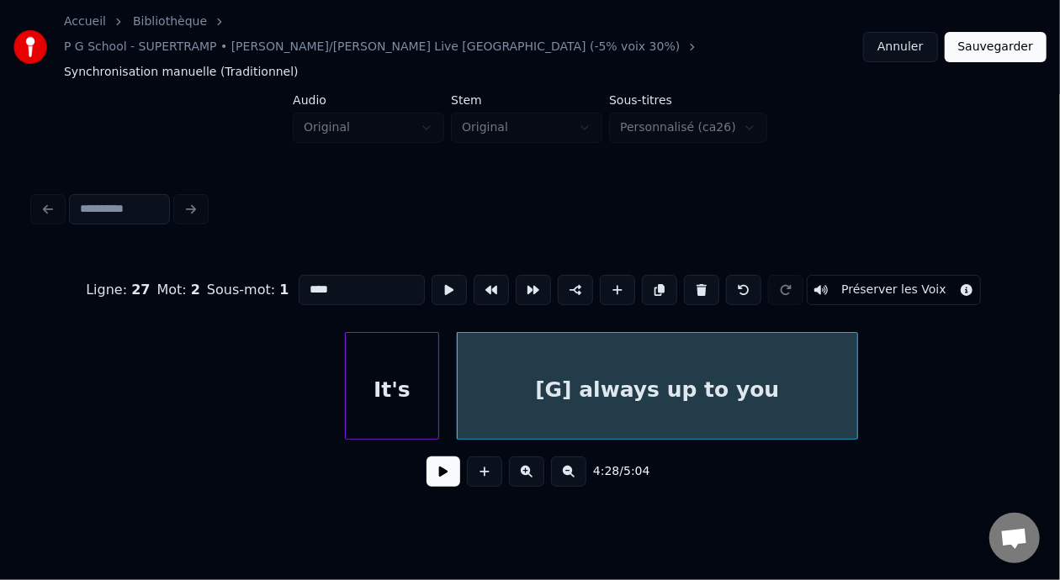
scroll to position [0, 0]
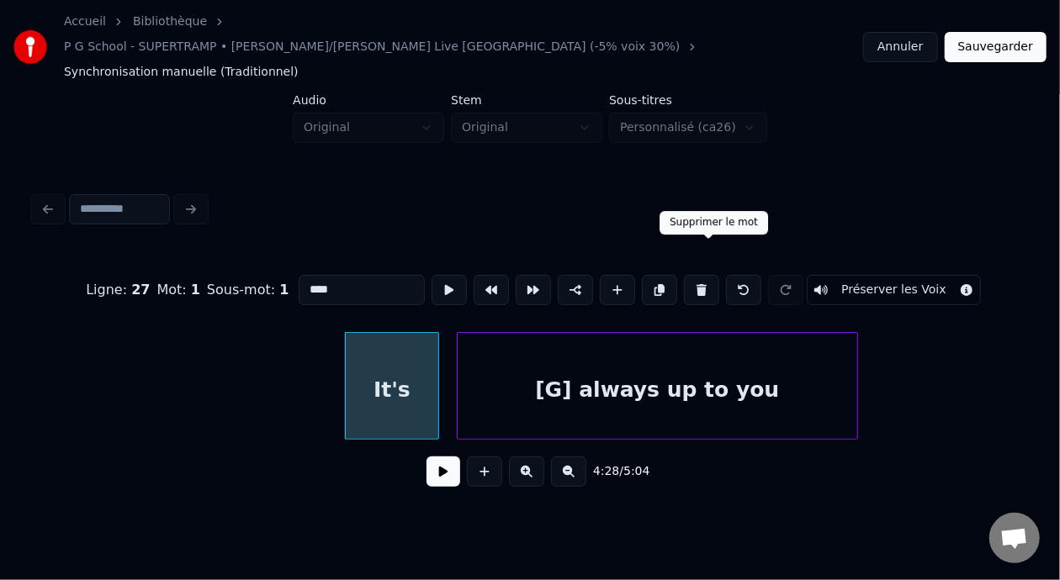
click at [709, 275] on button at bounding box center [701, 290] width 35 height 30
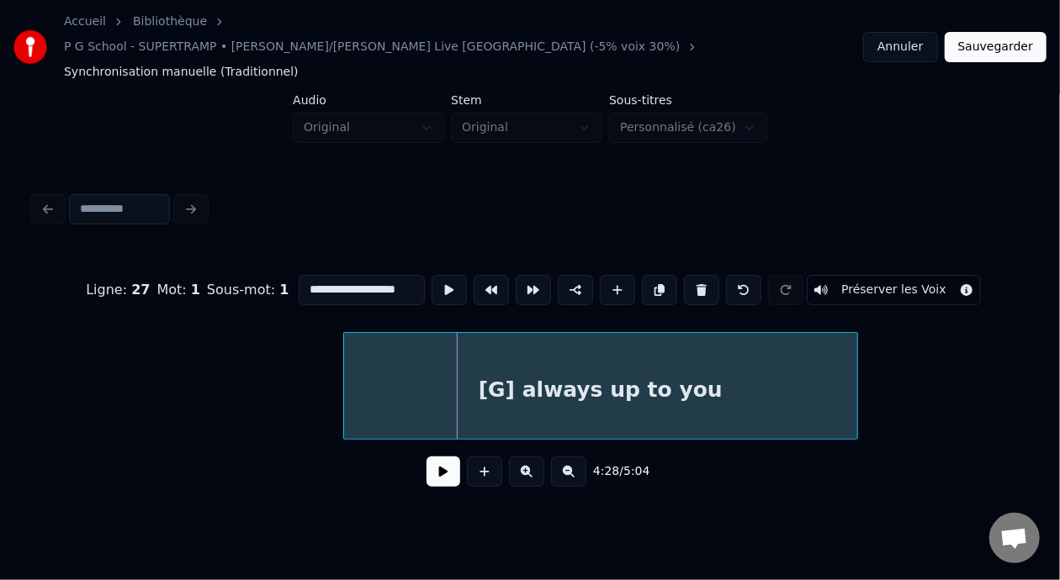
click at [346, 358] on div at bounding box center [346, 386] width 5 height 106
click at [466, 352] on div "[G] always up to you" at bounding box center [600, 390] width 513 height 114
click at [299, 275] on input "**********" at bounding box center [362, 290] width 126 height 30
type input "**********"
click at [729, 363] on div "[G] It's always up to you" at bounding box center [600, 390] width 513 height 114
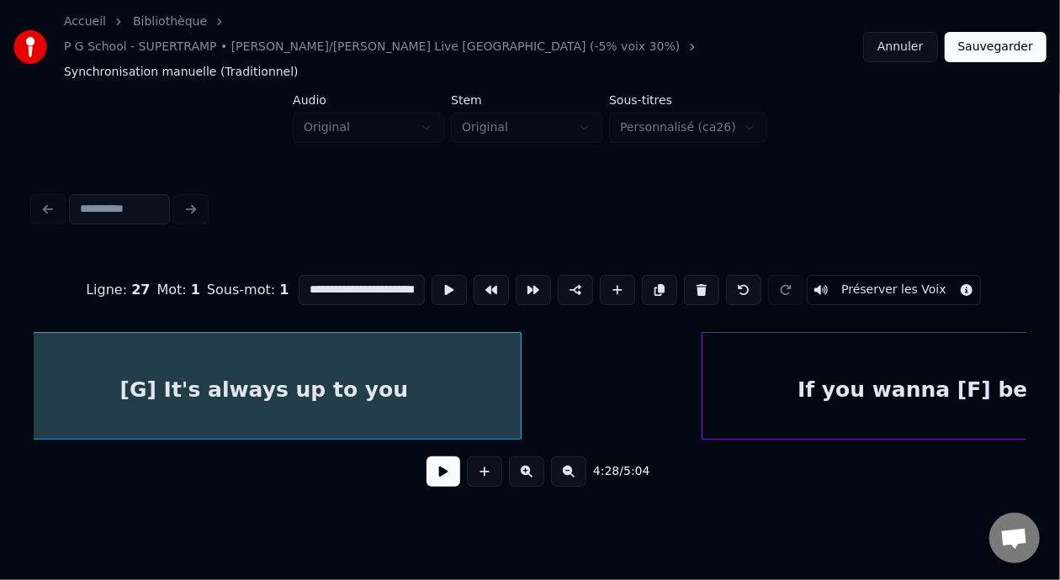
scroll to position [0, 78981]
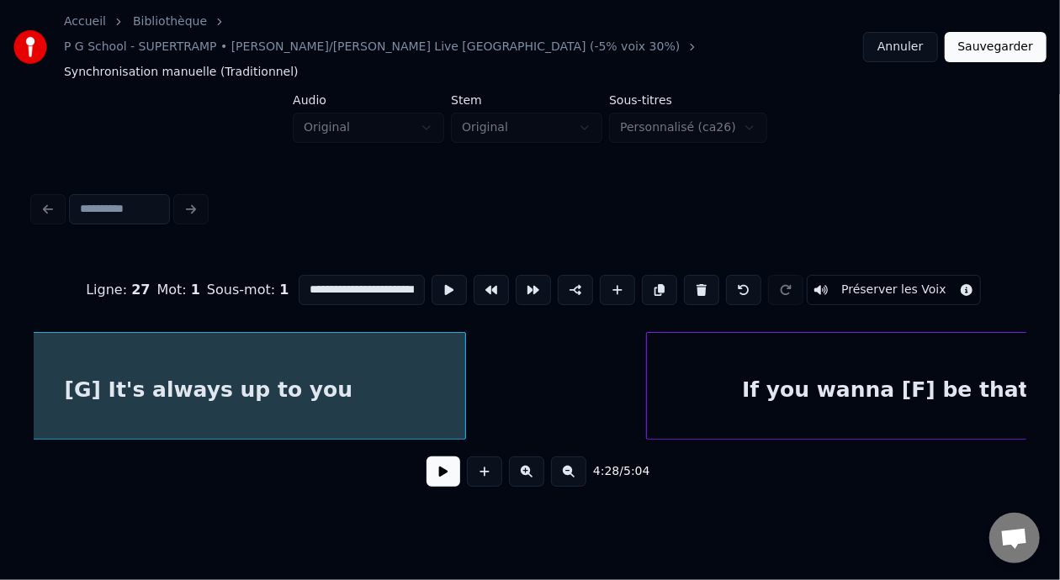
click at [94, 367] on div "[G] It's always up to you" at bounding box center [208, 390] width 513 height 114
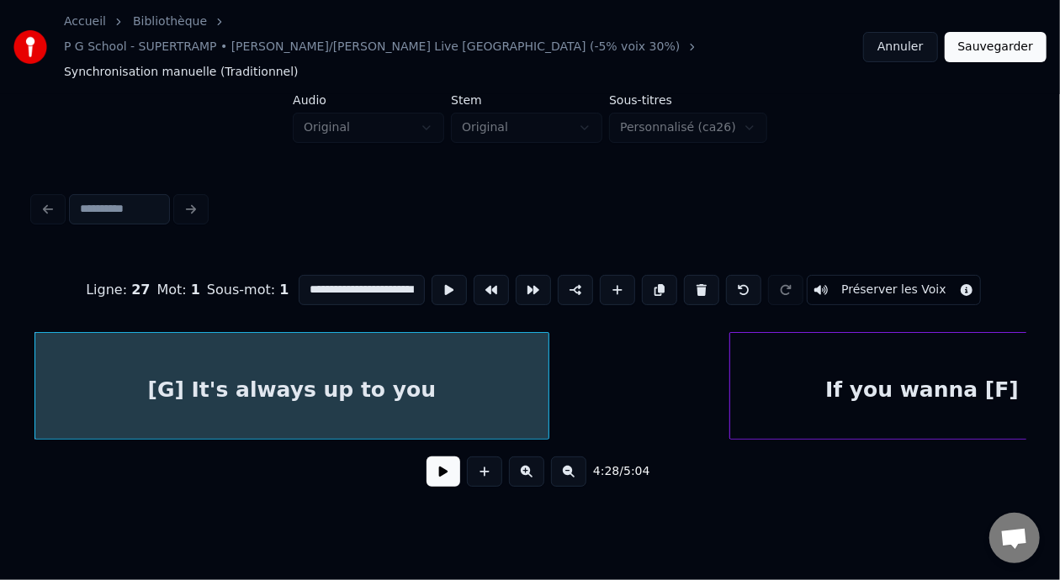
click at [437, 457] on button at bounding box center [443, 472] width 34 height 30
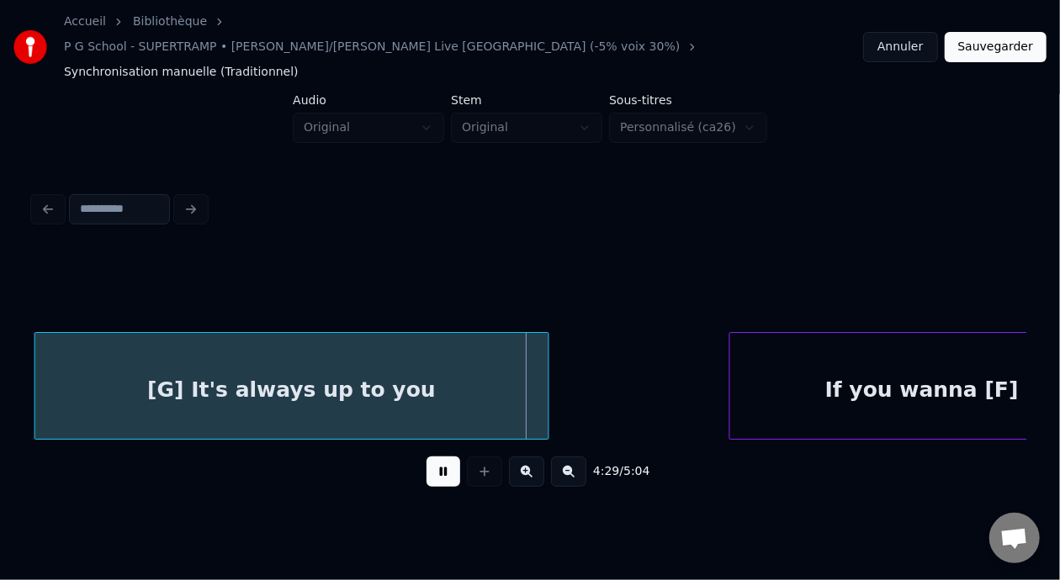
click at [437, 457] on button at bounding box center [443, 472] width 34 height 30
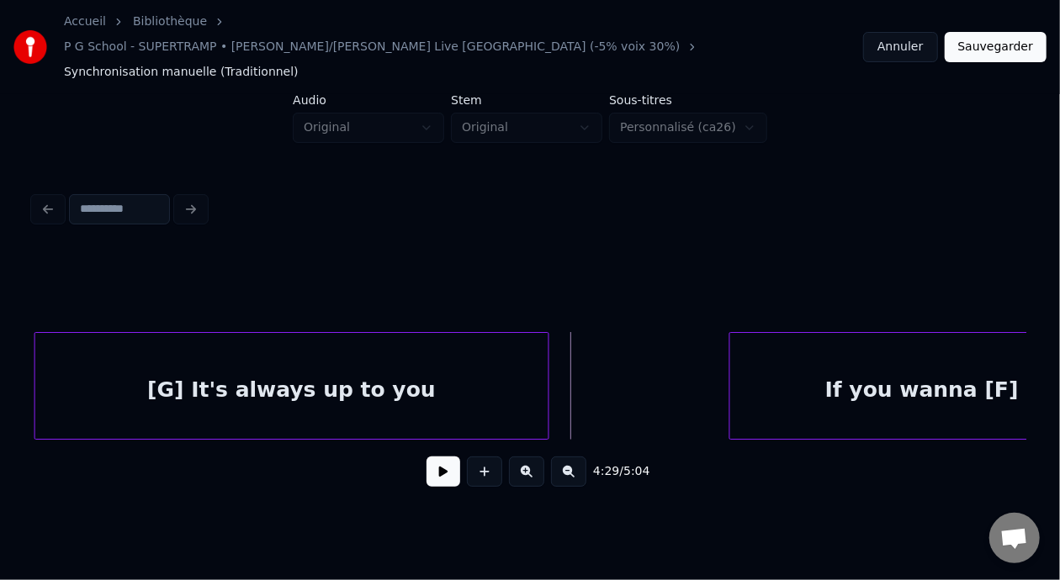
click at [437, 457] on button at bounding box center [443, 472] width 34 height 30
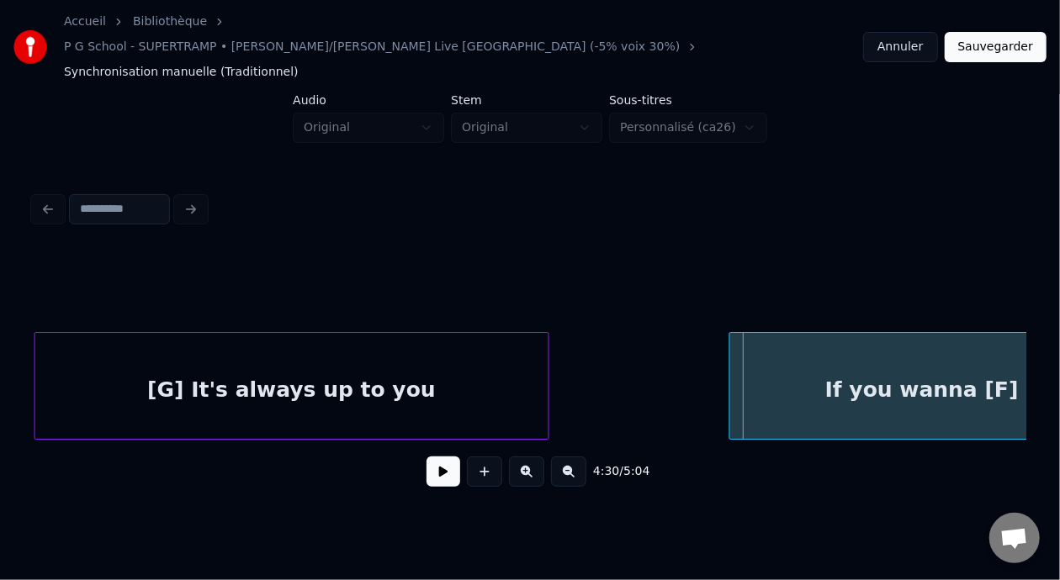
click at [437, 457] on button at bounding box center [443, 472] width 34 height 30
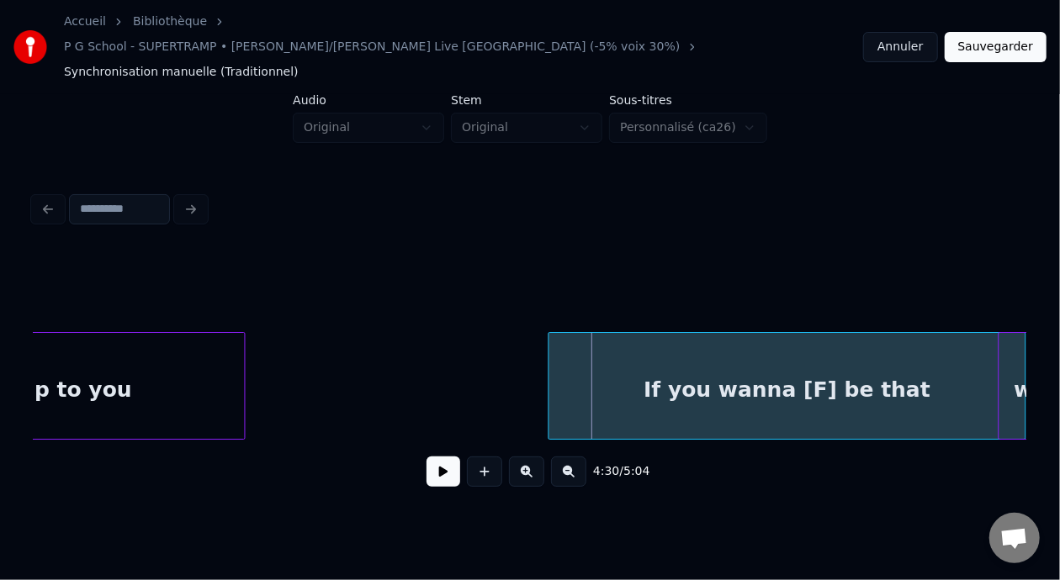
scroll to position [0, 79202]
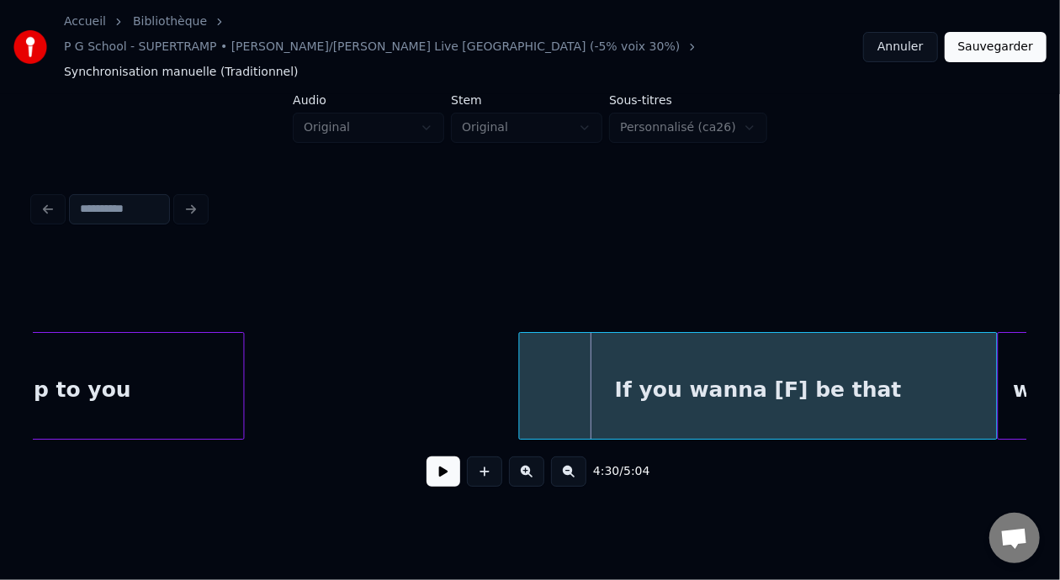
click at [823, 374] on div "If you wanna [F] be that" at bounding box center [758, 386] width 479 height 108
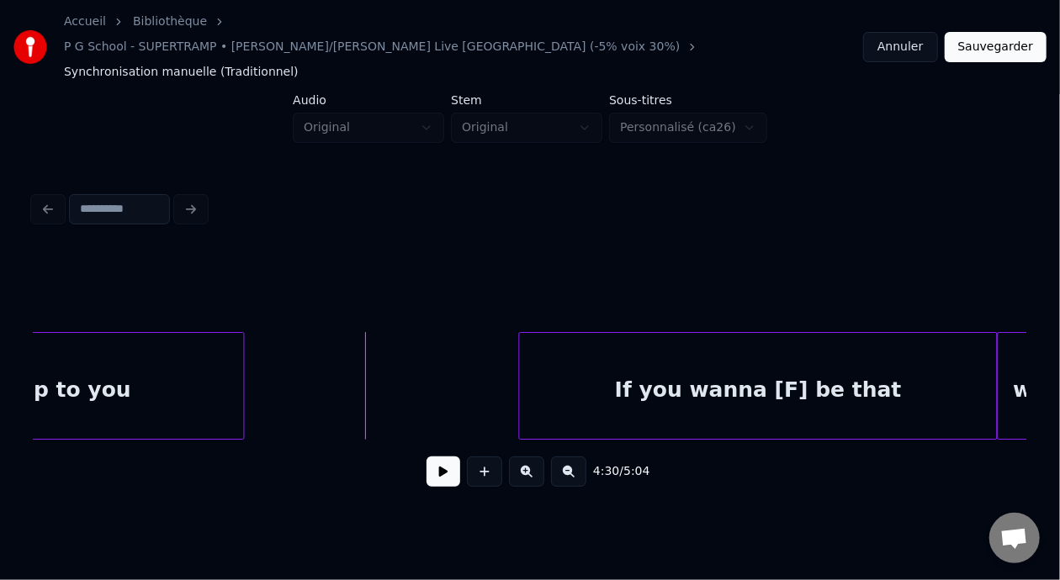
click at [439, 457] on button at bounding box center [443, 472] width 34 height 30
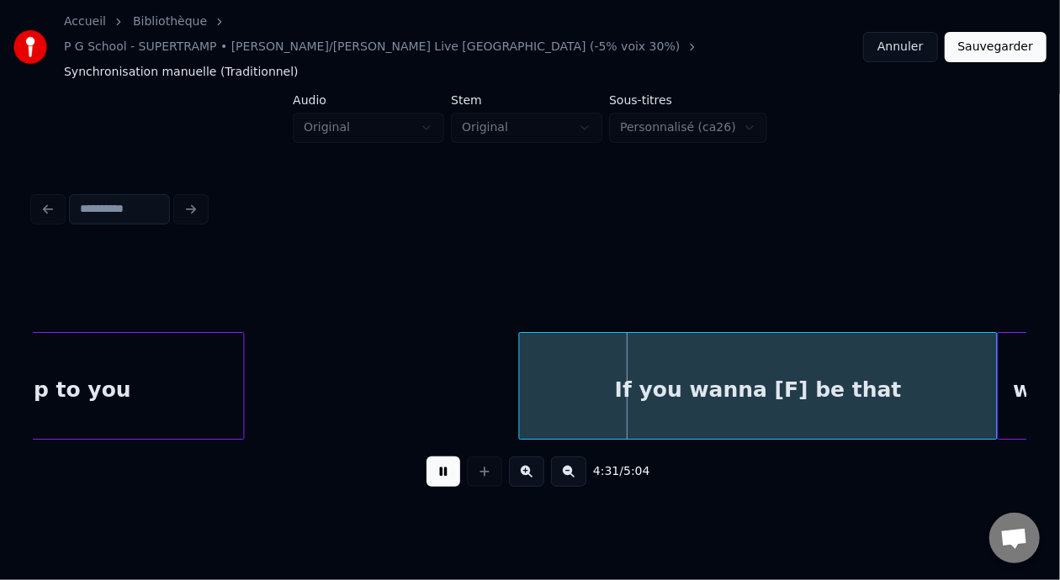
click at [438, 457] on button at bounding box center [443, 472] width 34 height 30
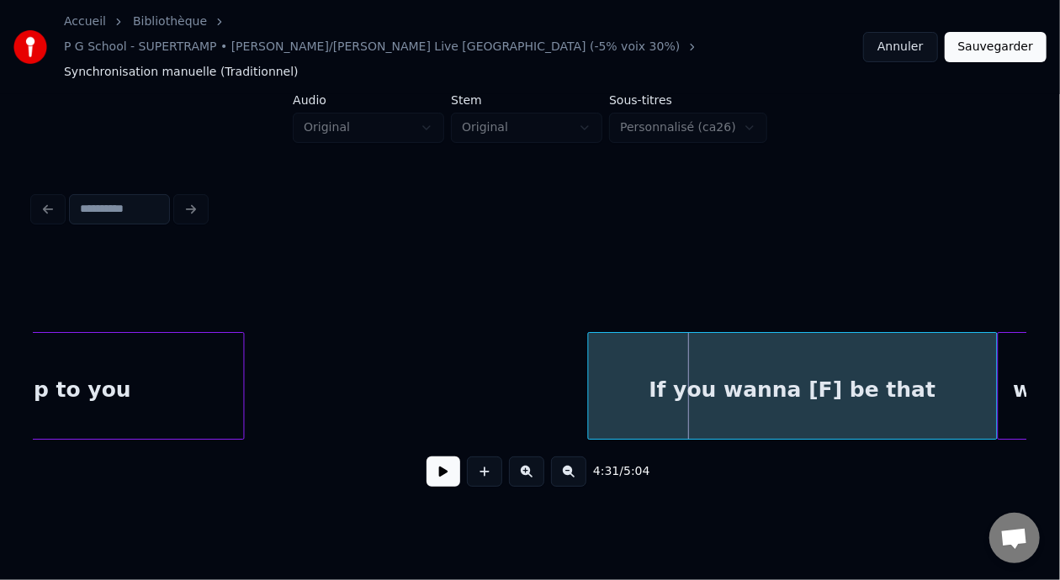
click at [590, 374] on div at bounding box center [591, 386] width 5 height 106
click at [685, 362] on div "If you wanna [F] be that" at bounding box center [793, 390] width 409 height 114
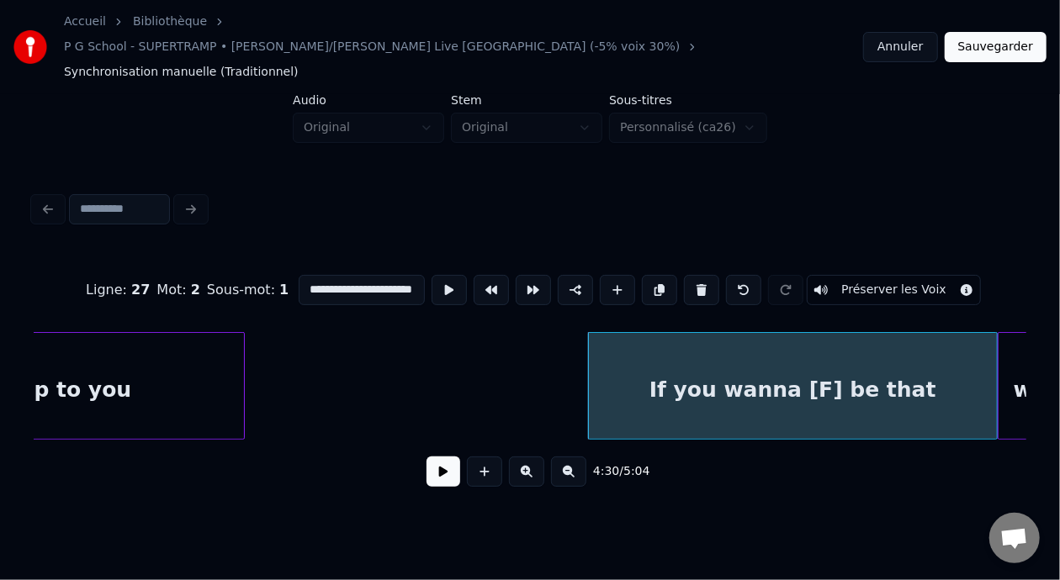
click at [299, 275] on input "**********" at bounding box center [362, 290] width 126 height 30
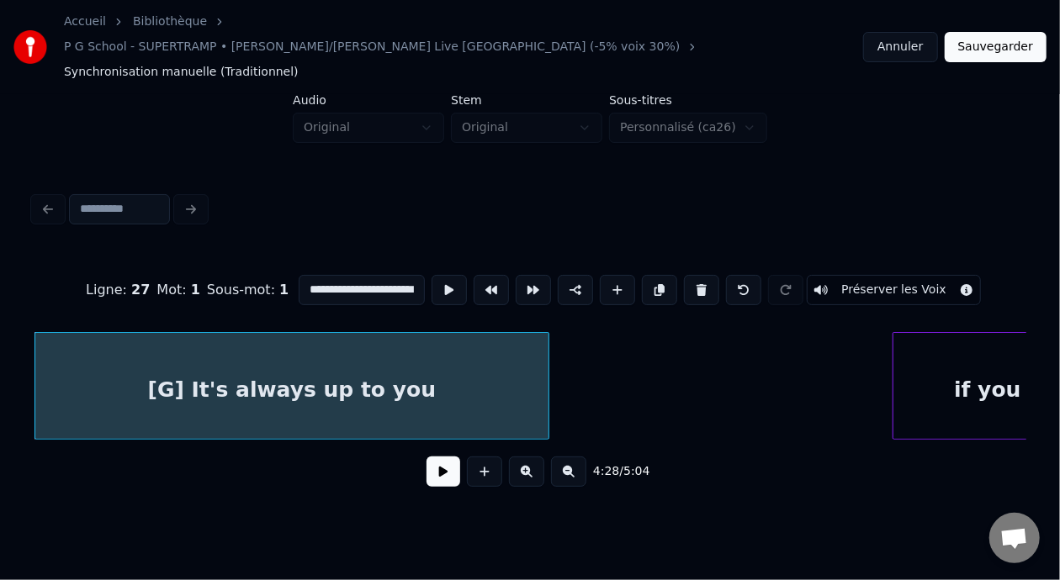
type input "**********"
click at [437, 457] on button at bounding box center [443, 472] width 34 height 30
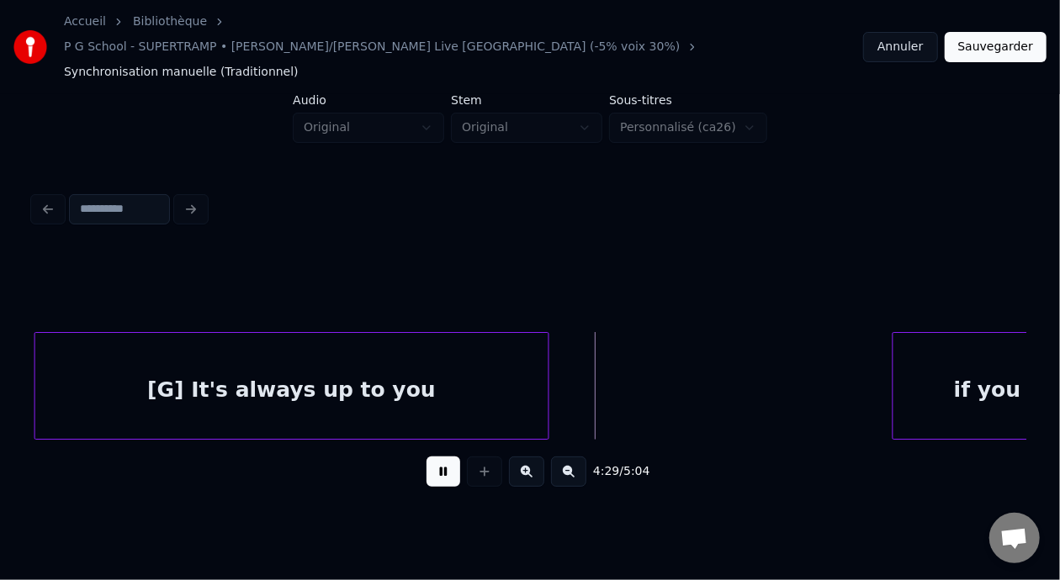
click at [437, 457] on button at bounding box center [443, 472] width 34 height 30
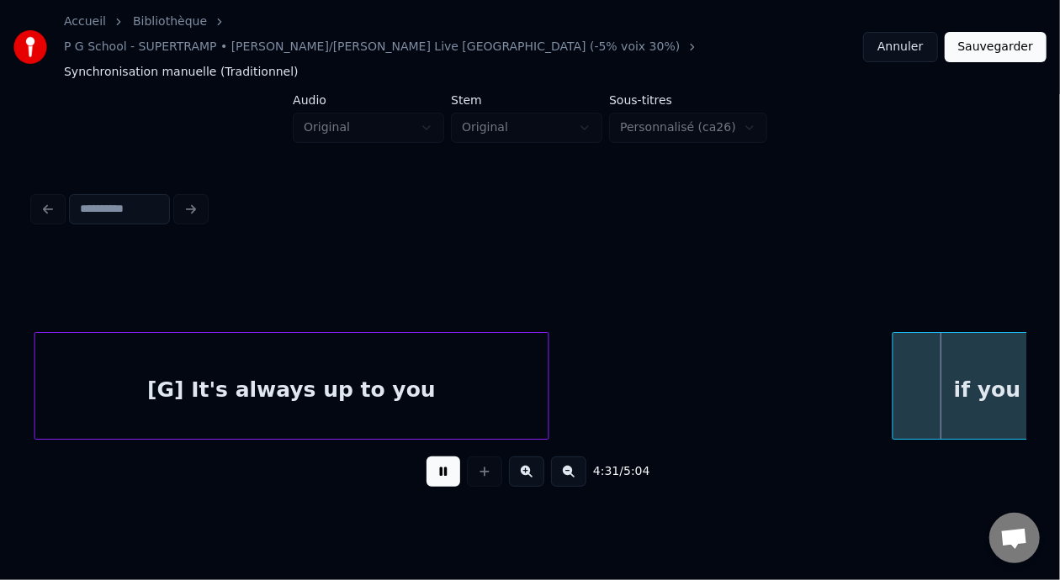
click at [437, 457] on button at bounding box center [443, 472] width 34 height 30
click at [438, 358] on div "[G] It's always up to you" at bounding box center [291, 390] width 513 height 114
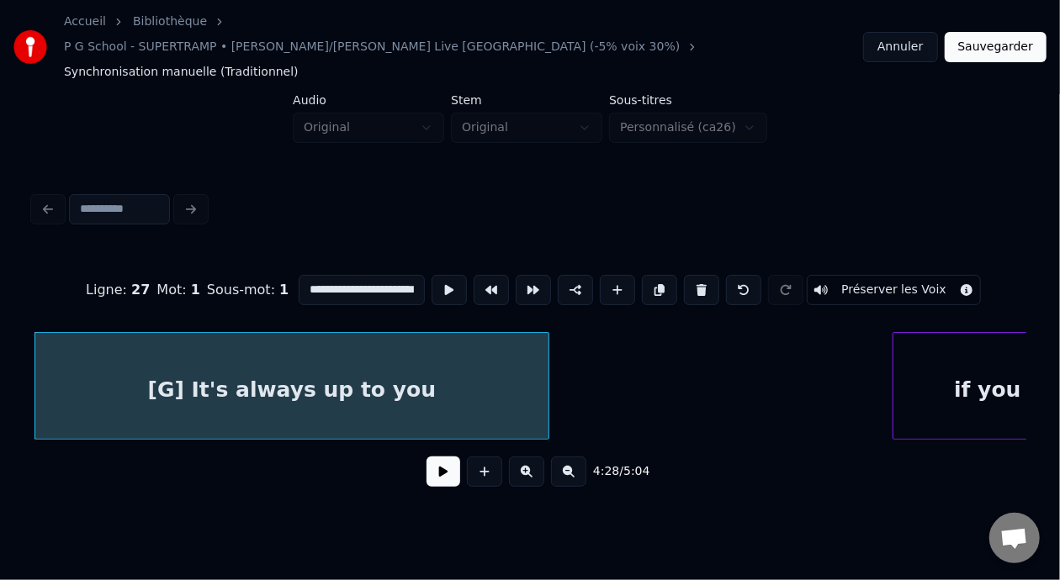
type input "**********"
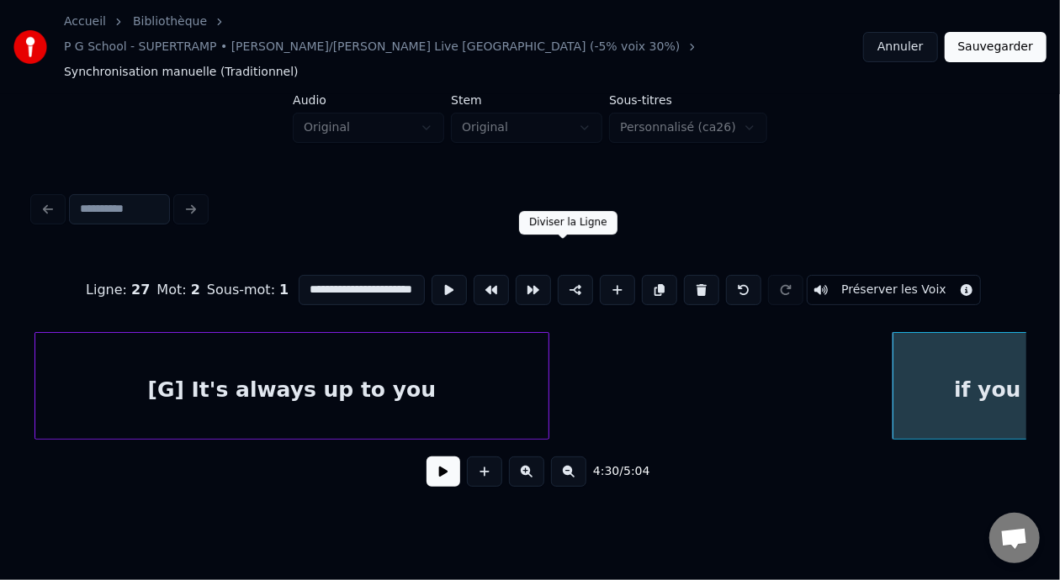
click at [564, 275] on button at bounding box center [575, 290] width 35 height 30
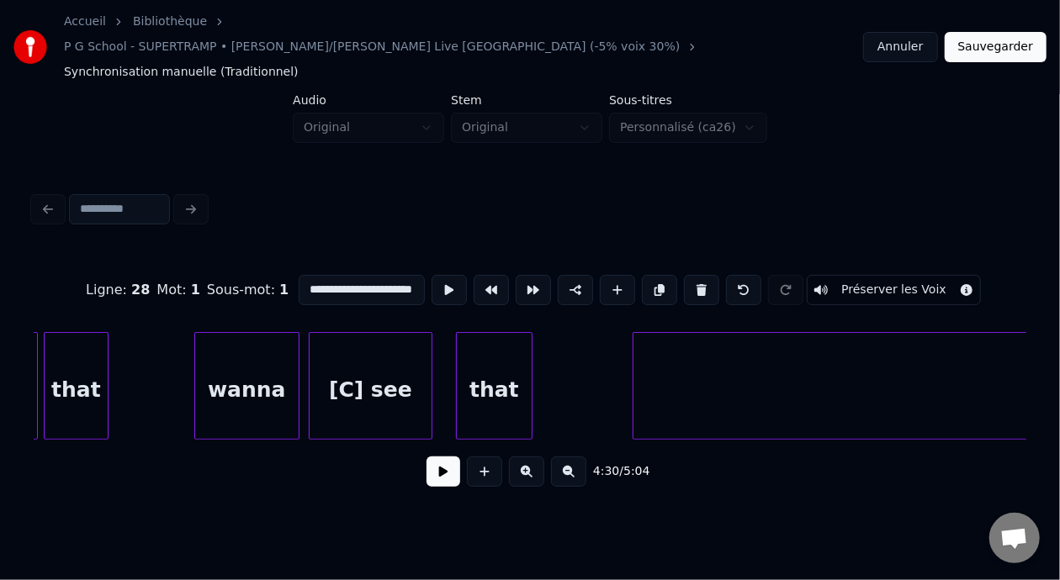
scroll to position [0, 80387]
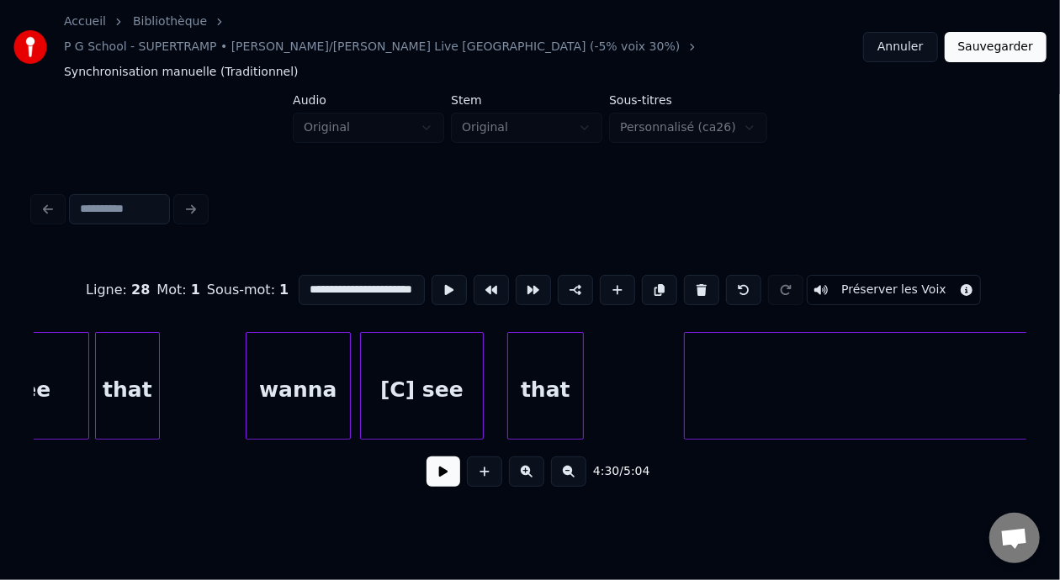
click at [1003, 34] on button "Sauvegarder" at bounding box center [995, 47] width 102 height 30
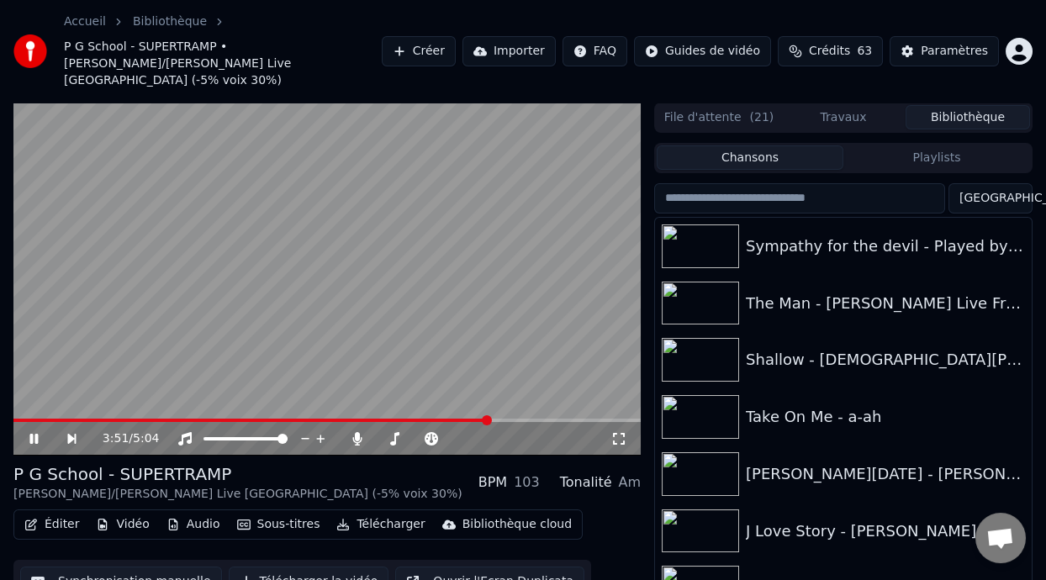
click at [489, 415] on span at bounding box center [487, 420] width 10 height 10
click at [534, 415] on span at bounding box center [531, 420] width 10 height 10
click at [34, 434] on icon at bounding box center [33, 439] width 8 height 10
click at [557, 400] on video at bounding box center [326, 279] width 627 height 353
click at [560, 419] on span at bounding box center [286, 420] width 547 height 3
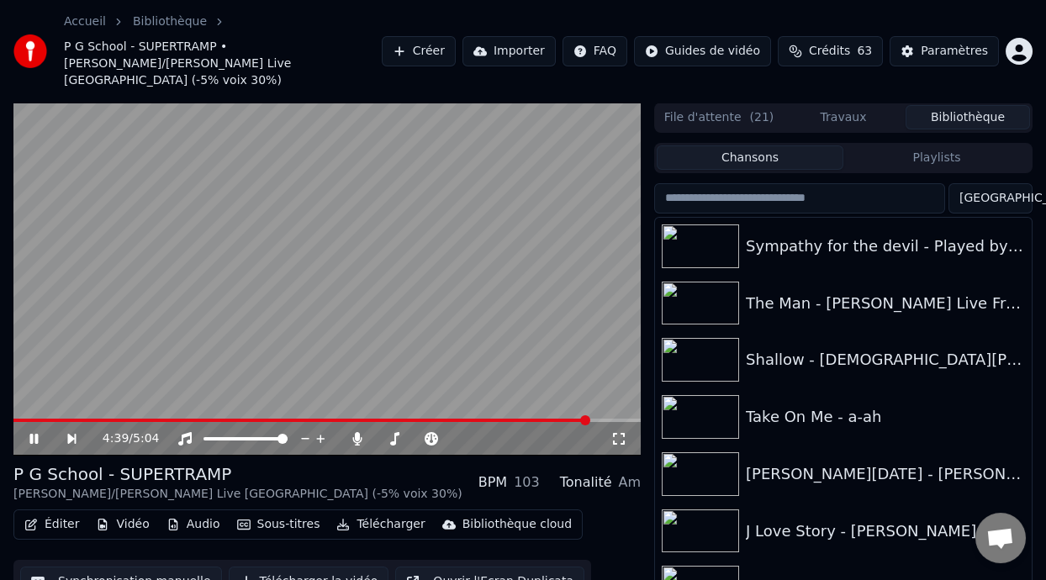
click at [554, 419] on span at bounding box center [301, 420] width 576 height 3
click at [34, 432] on icon at bounding box center [46, 438] width 38 height 13
click at [549, 419] on span at bounding box center [293, 420] width 561 height 3
click at [33, 431] on div "4:20 / 5:04" at bounding box center [327, 439] width 614 height 17
click at [32, 433] on icon at bounding box center [34, 439] width 10 height 12
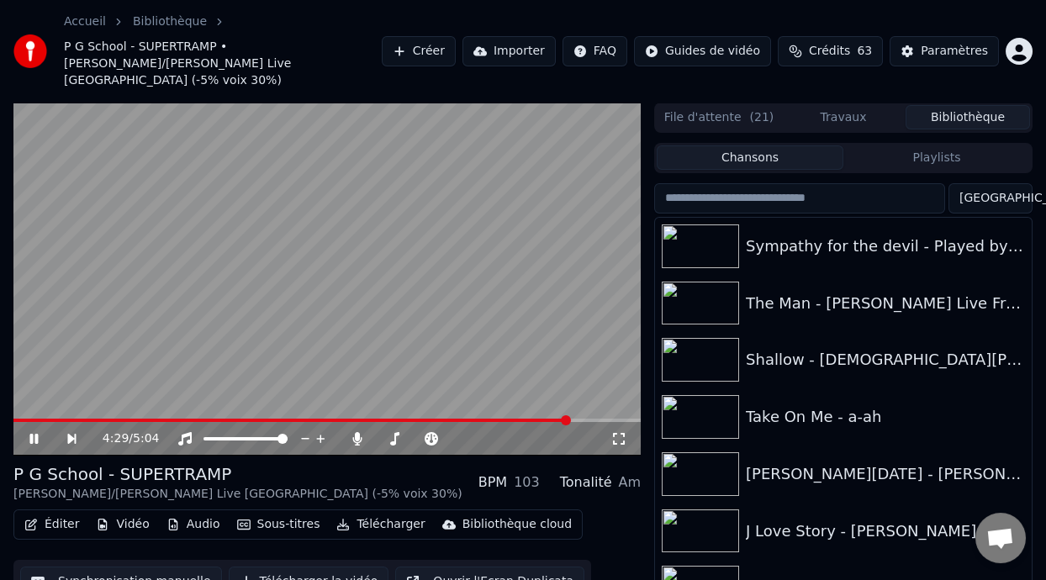
click at [32, 434] on icon at bounding box center [33, 439] width 8 height 10
click at [32, 433] on icon at bounding box center [34, 439] width 10 height 12
click at [32, 434] on icon at bounding box center [33, 439] width 8 height 10
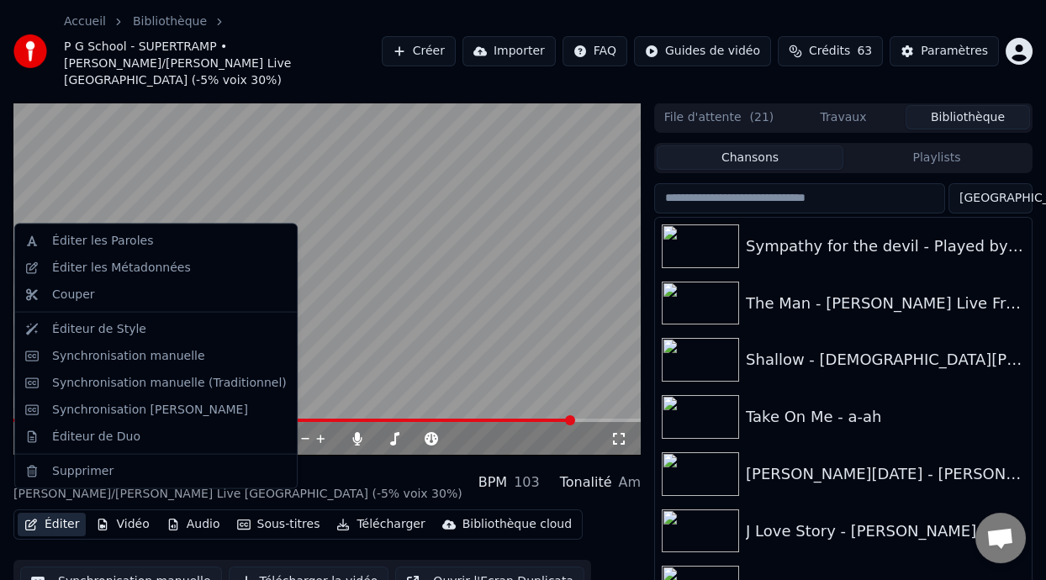
click at [64, 513] on button "Éditer" at bounding box center [52, 525] width 68 height 24
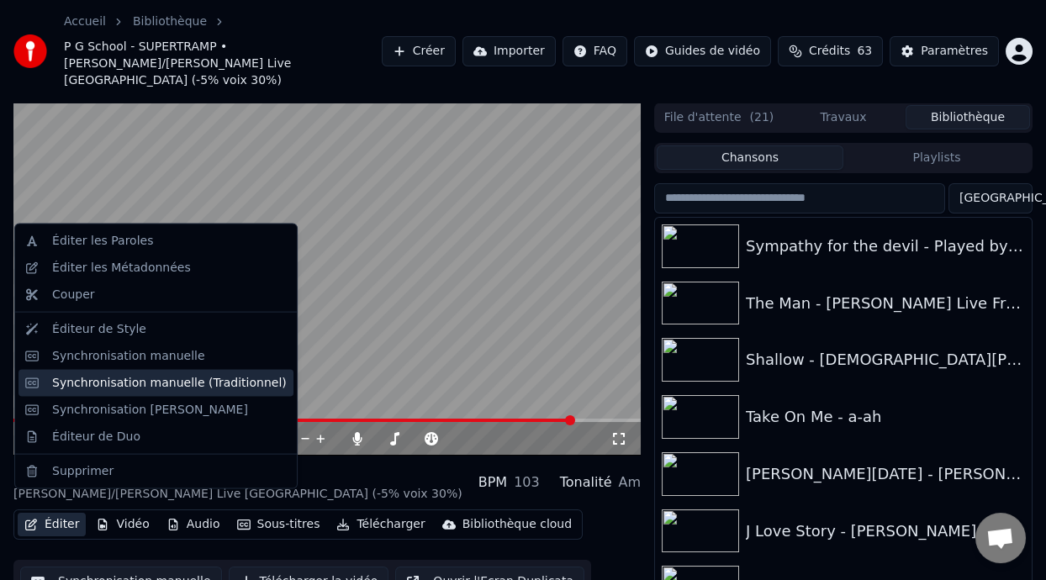
click at [226, 381] on div "Synchronisation manuelle (Traditionnel)" at bounding box center [169, 382] width 235 height 17
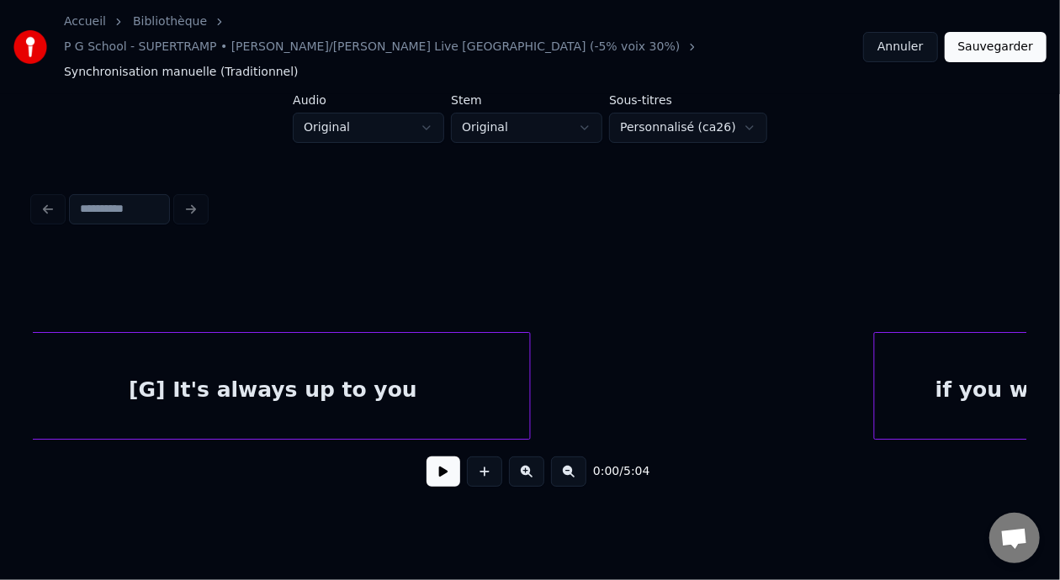
scroll to position [0, 79174]
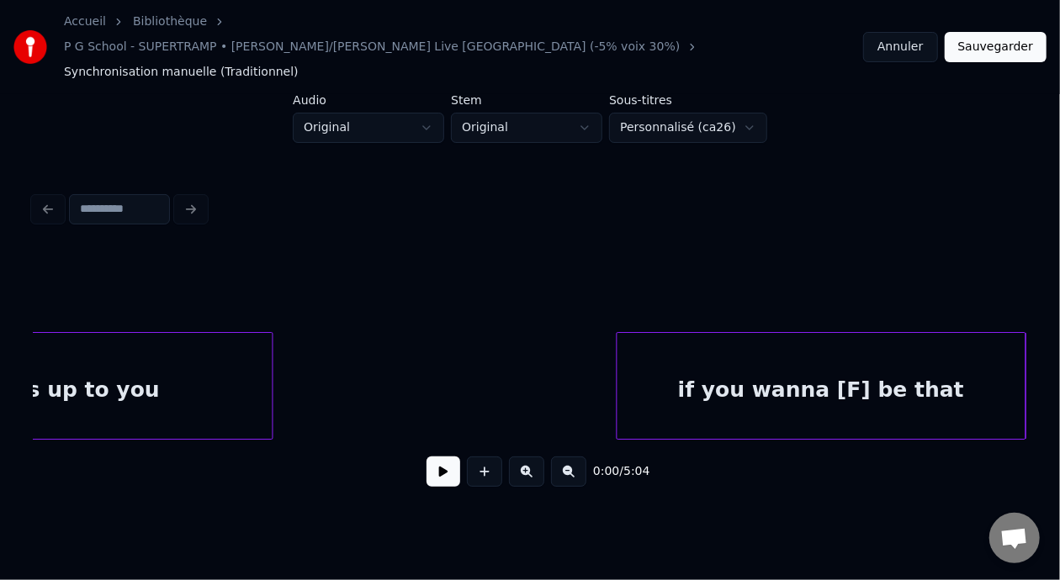
click at [132, 333] on div "[G] It's always up to you" at bounding box center [15, 390] width 513 height 114
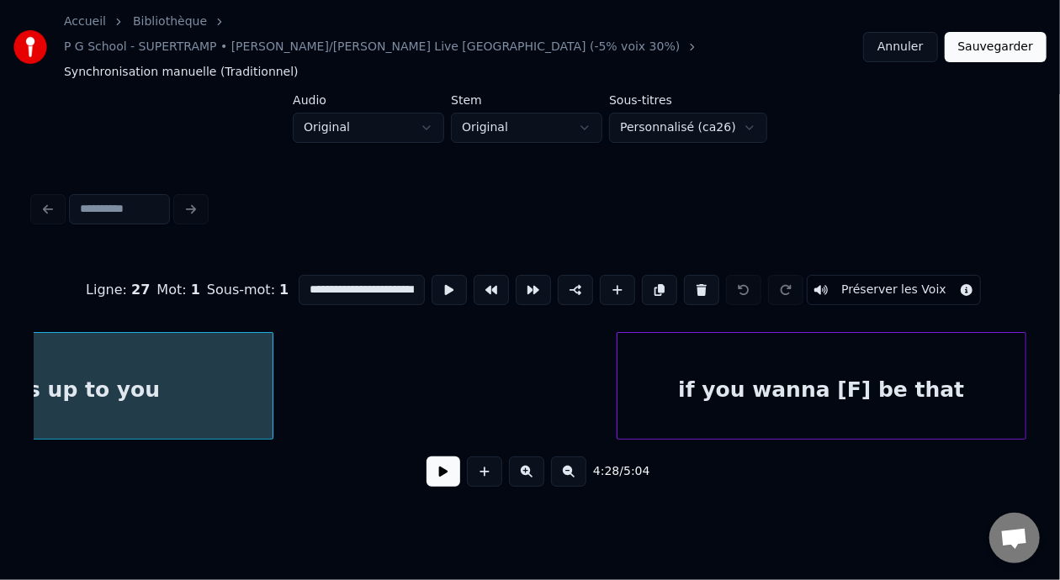
scroll to position [0, 78898]
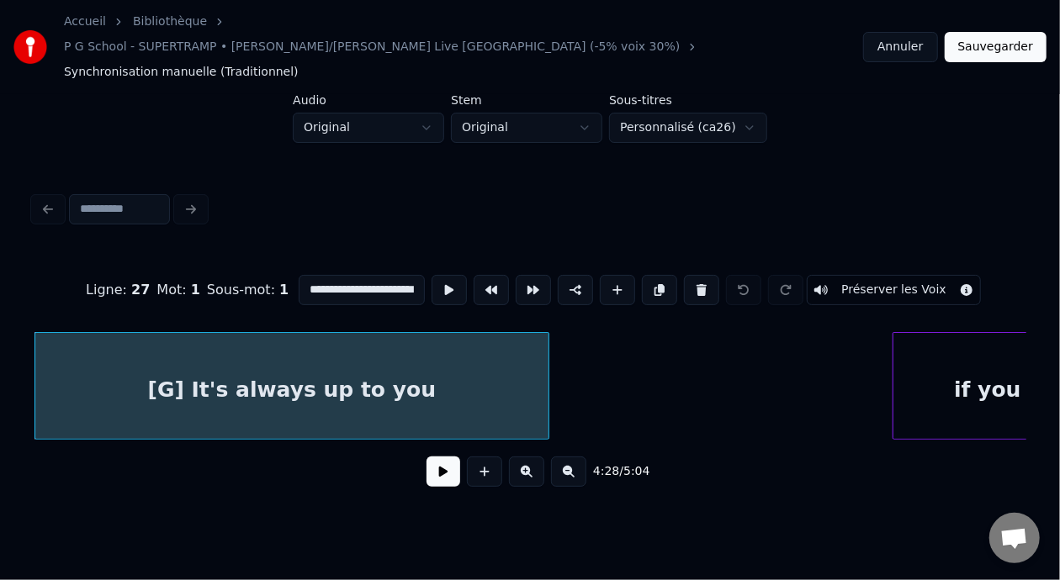
click at [438, 457] on button at bounding box center [443, 472] width 34 height 30
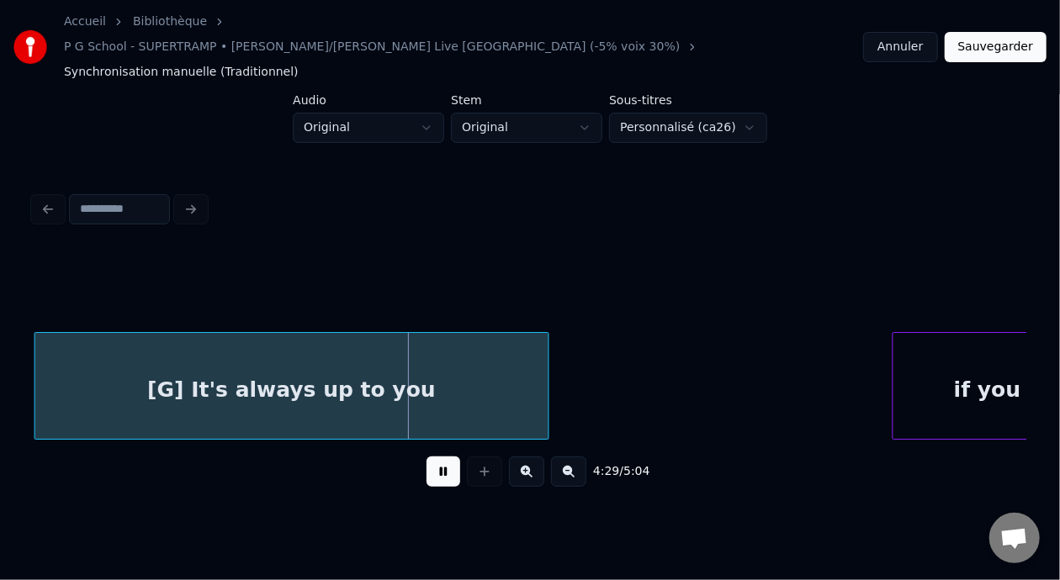
click at [437, 457] on button at bounding box center [443, 472] width 34 height 30
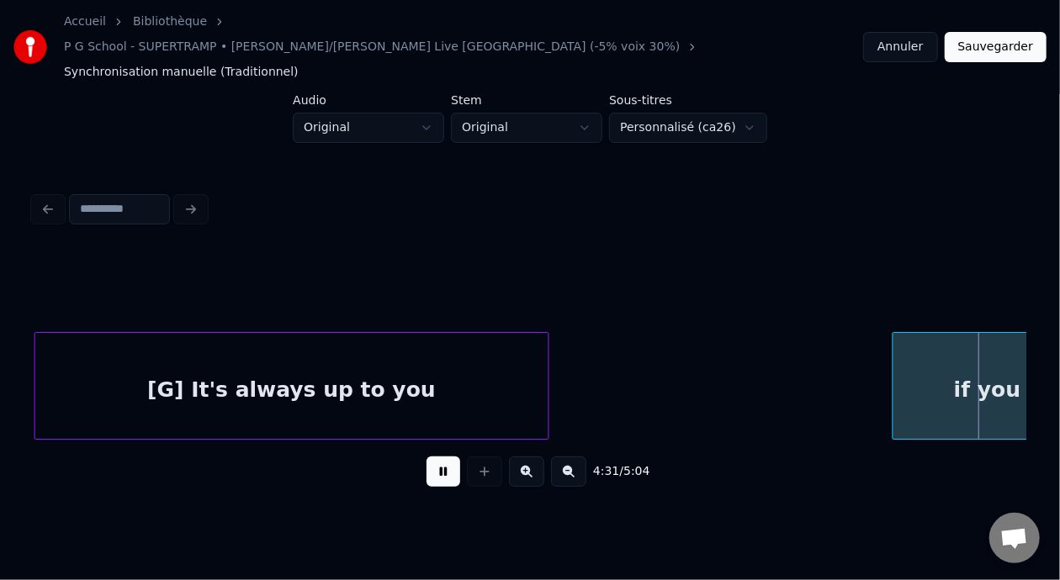
click at [437, 457] on button at bounding box center [443, 472] width 34 height 30
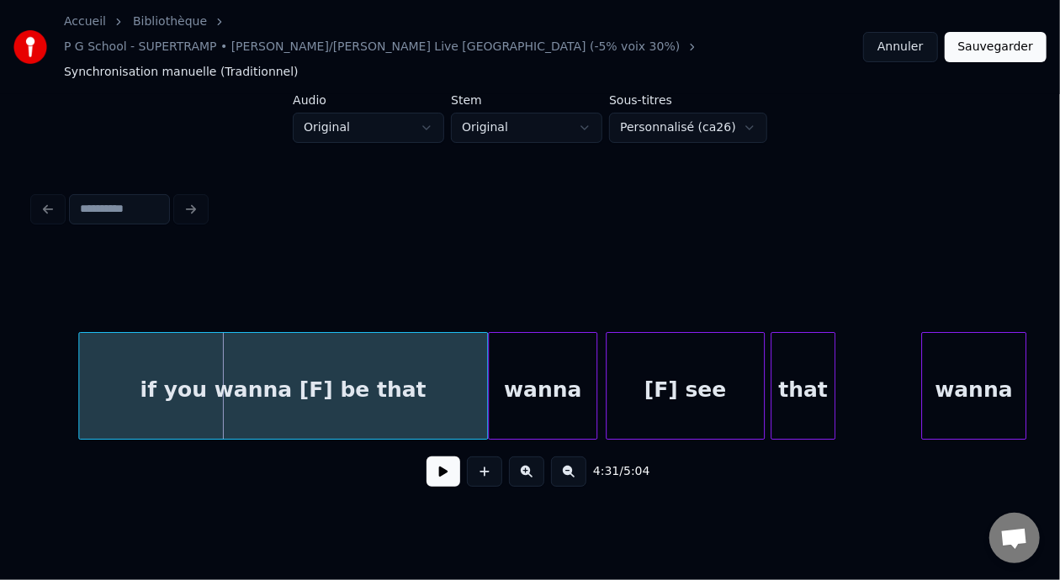
scroll to position [0, 79622]
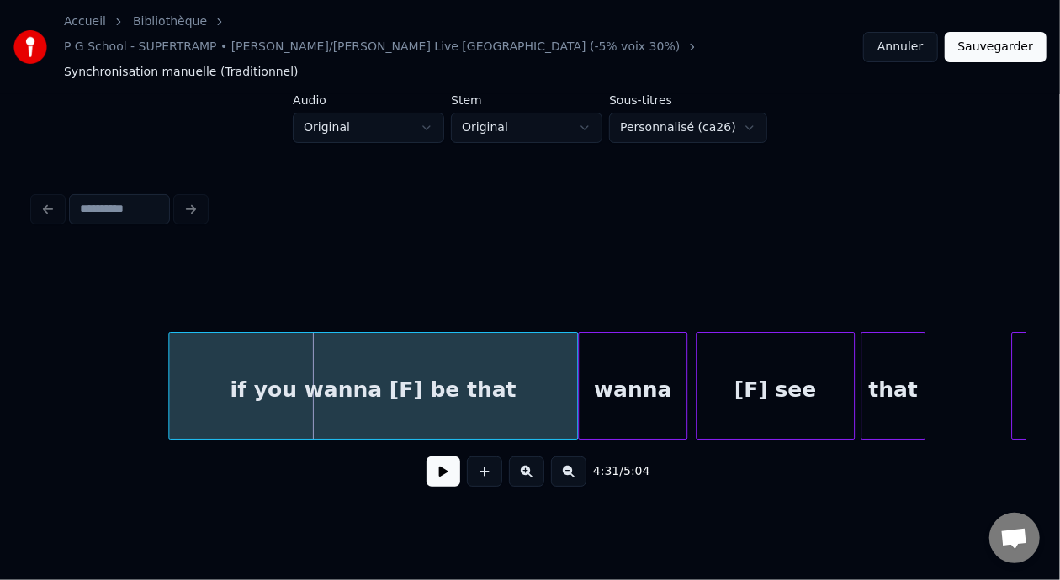
click at [287, 364] on div "if you wanna [F] be that" at bounding box center [373, 390] width 409 height 114
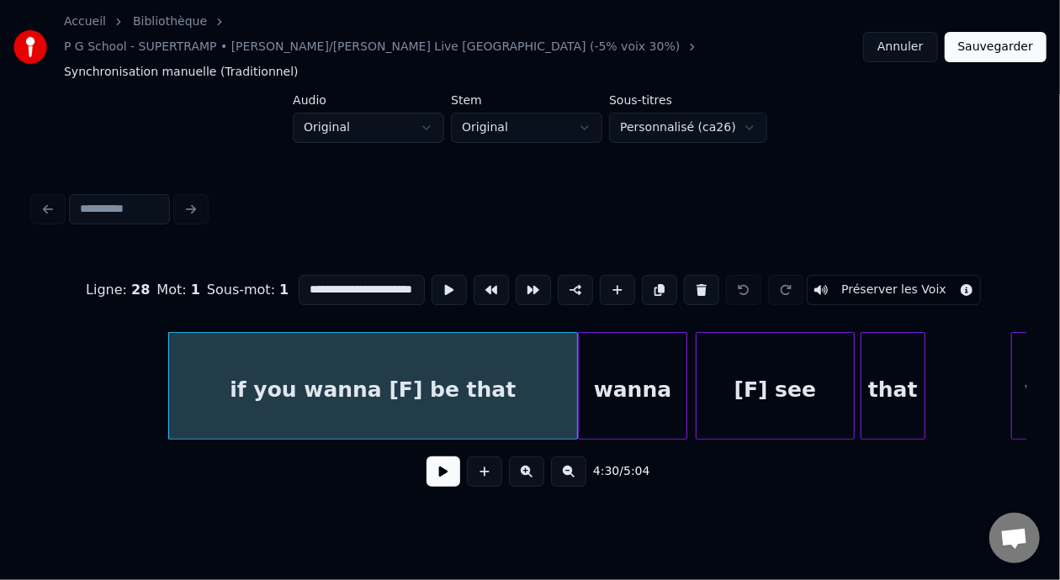
click at [299, 275] on input "**********" at bounding box center [362, 290] width 126 height 30
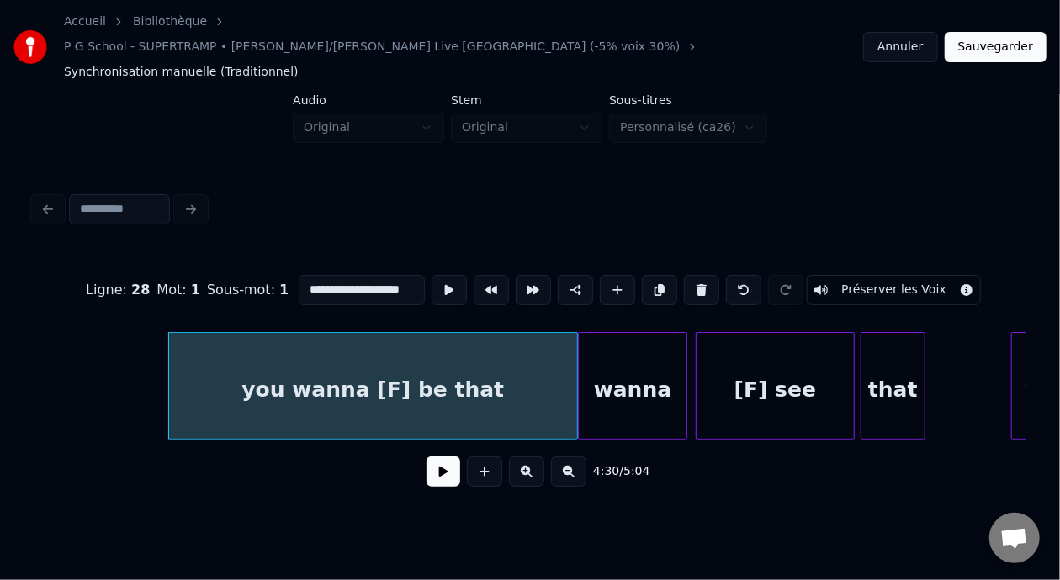
type input "**********"
click at [437, 467] on button at bounding box center [443, 472] width 34 height 30
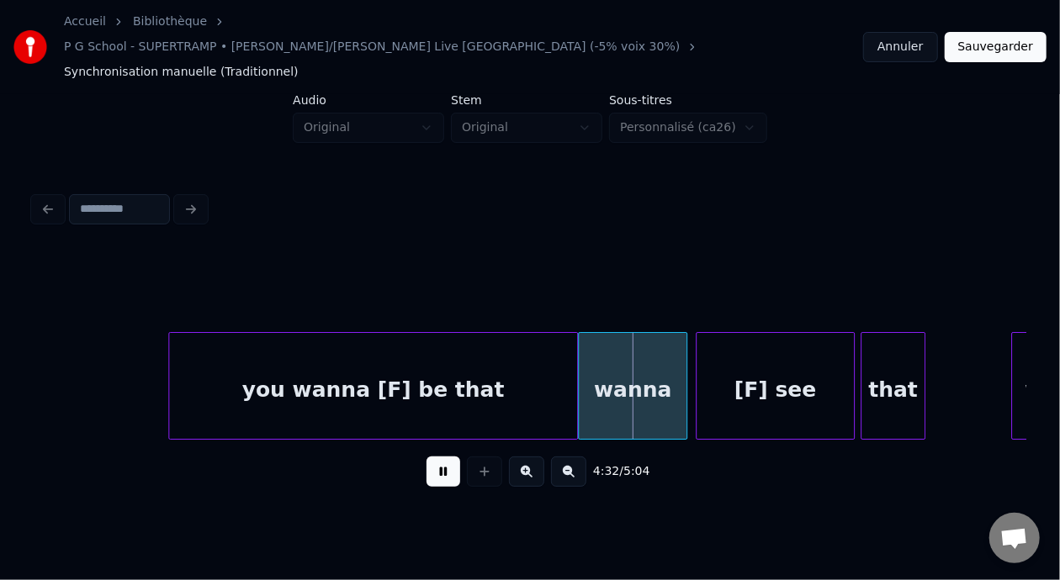
click at [434, 464] on button at bounding box center [443, 472] width 34 height 30
click at [468, 363] on div "you wanna [F] be that" at bounding box center [373, 390] width 409 height 114
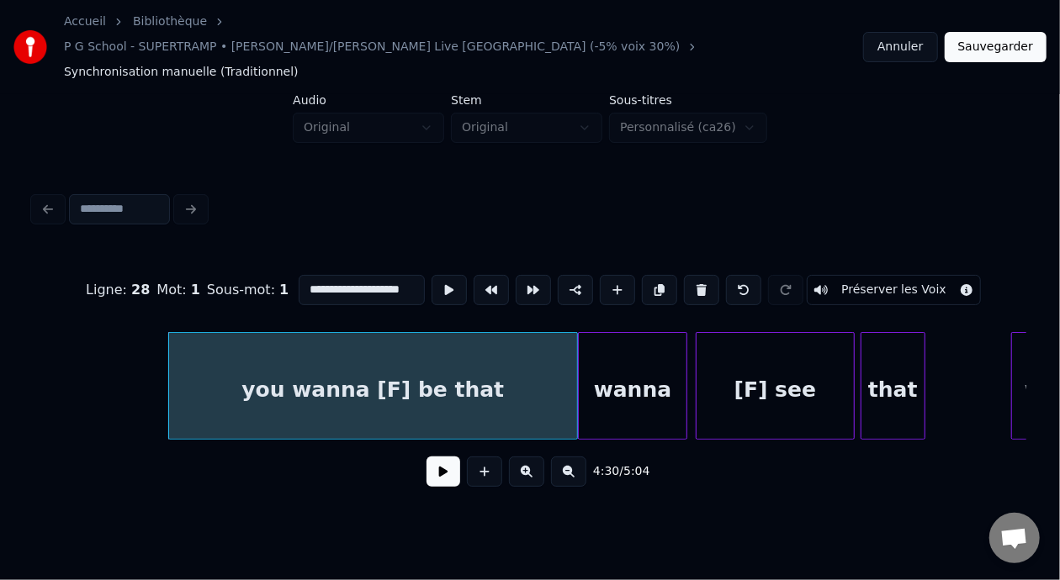
click at [441, 457] on button at bounding box center [443, 472] width 34 height 30
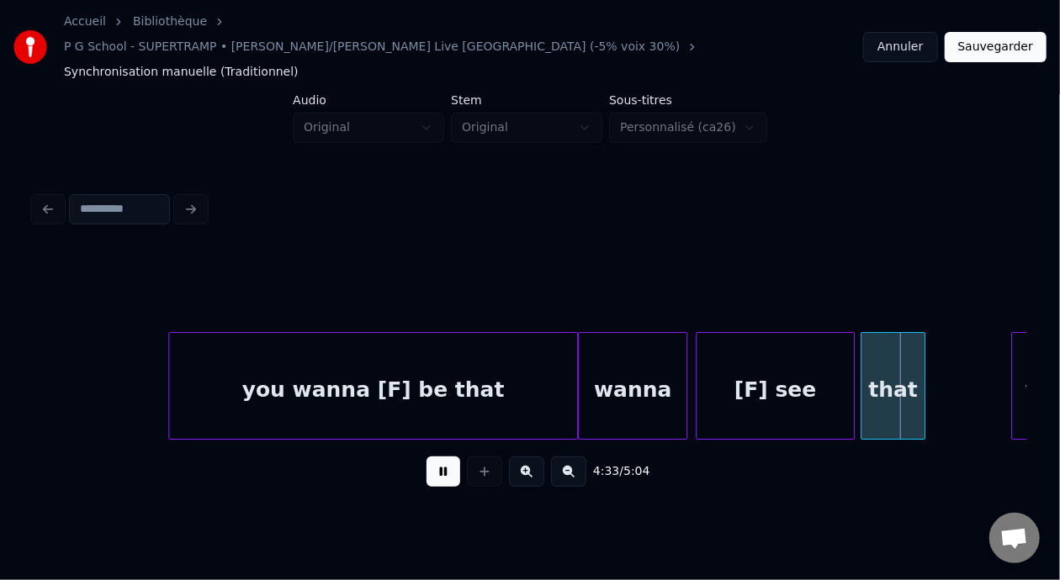
click at [442, 457] on button at bounding box center [443, 472] width 34 height 30
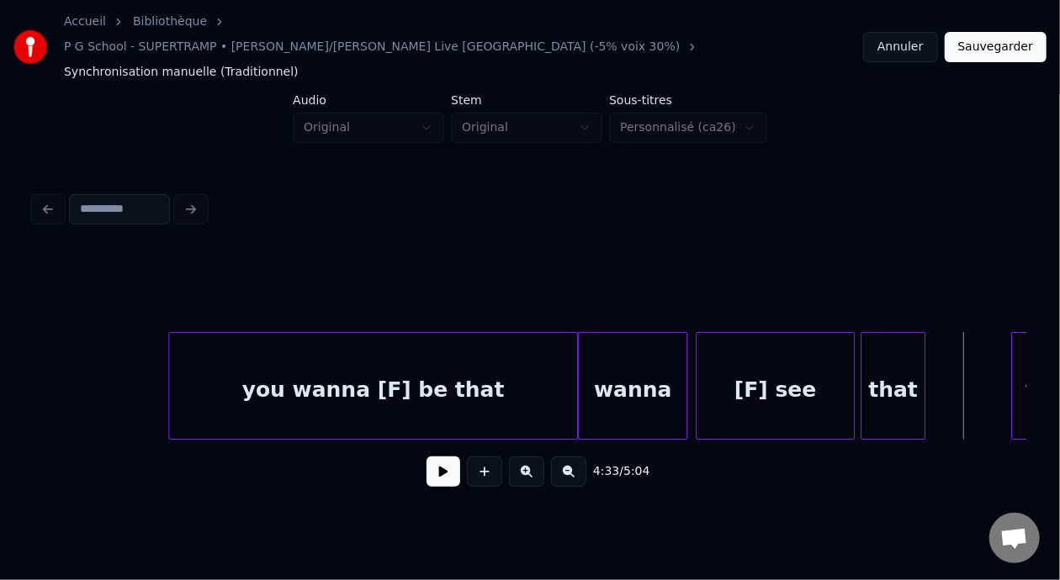
click at [441, 457] on button at bounding box center [443, 472] width 34 height 30
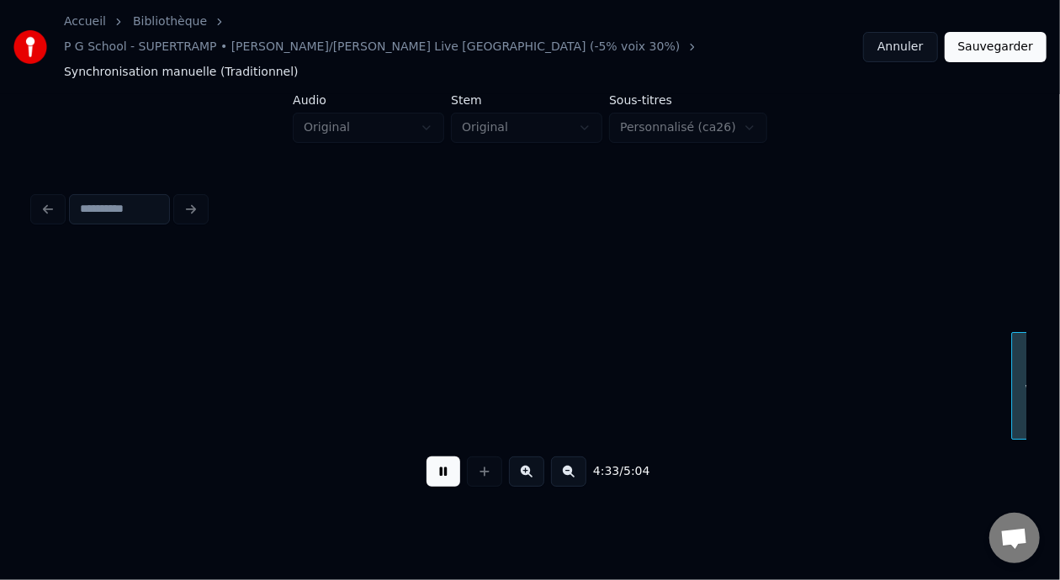
scroll to position [0, 80617]
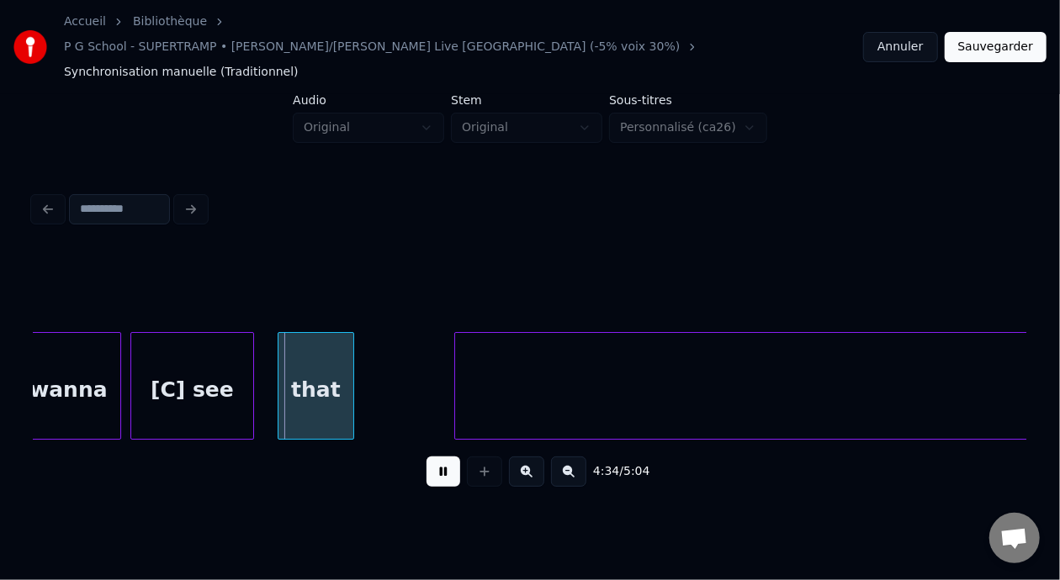
click at [440, 457] on button at bounding box center [443, 472] width 34 height 30
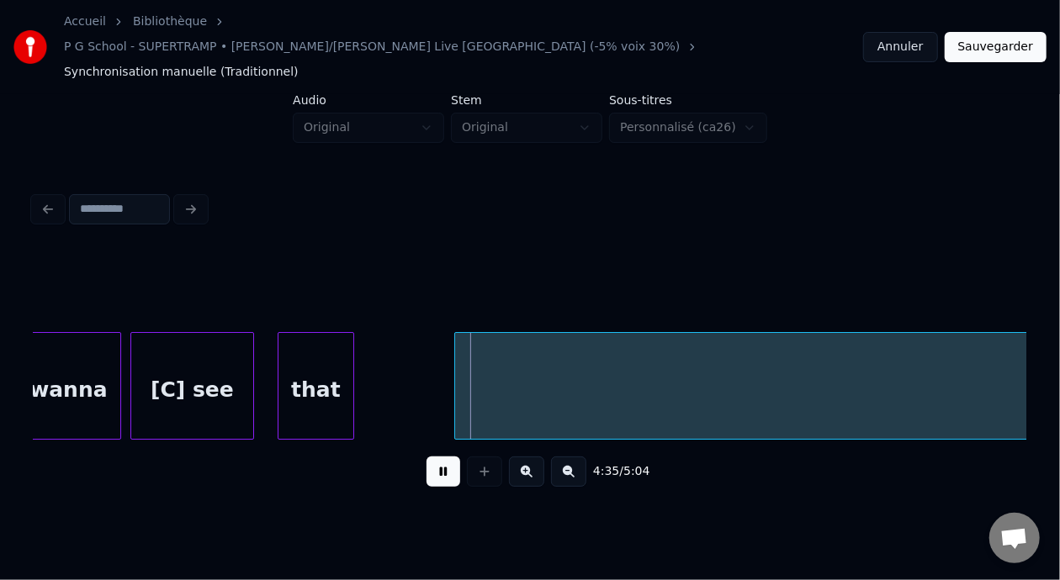
click at [444, 457] on button at bounding box center [443, 472] width 34 height 30
click at [999, 32] on button "Sauvegarder" at bounding box center [995, 47] width 102 height 30
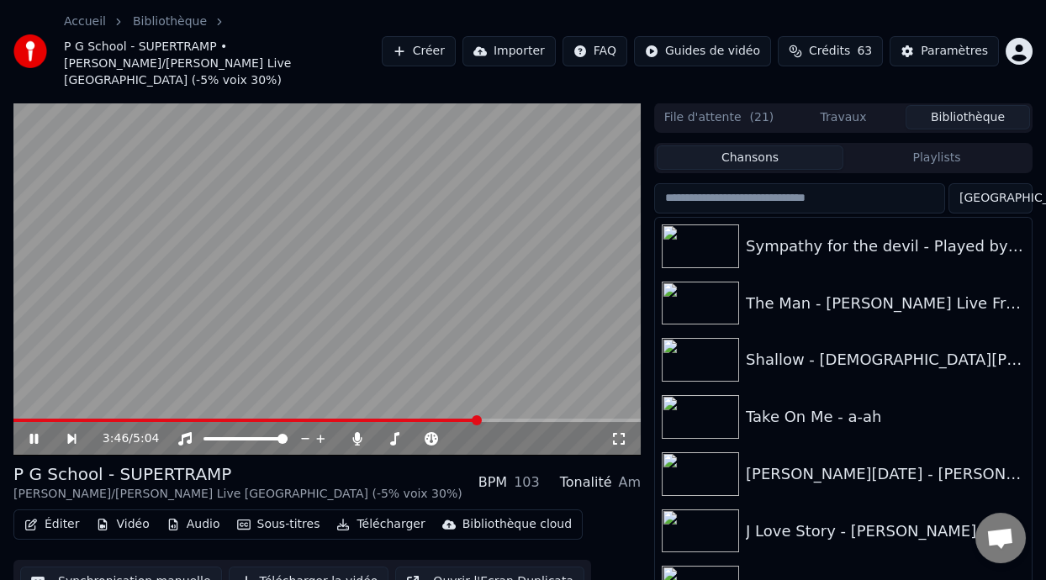
click at [480, 415] on span at bounding box center [477, 420] width 10 height 10
click at [491, 415] on span at bounding box center [489, 420] width 10 height 10
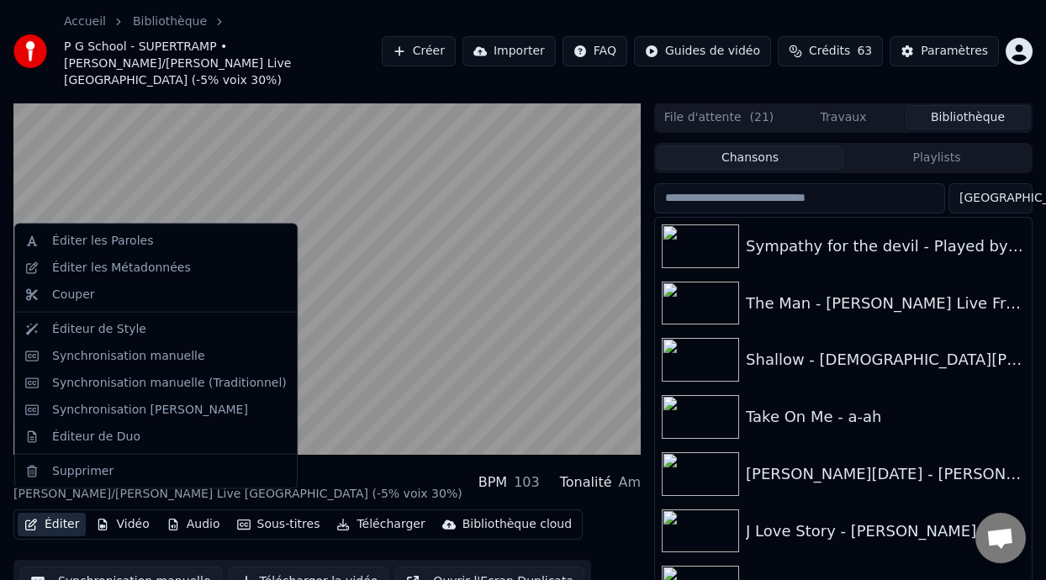
click at [68, 513] on button "Éditer" at bounding box center [52, 525] width 68 height 24
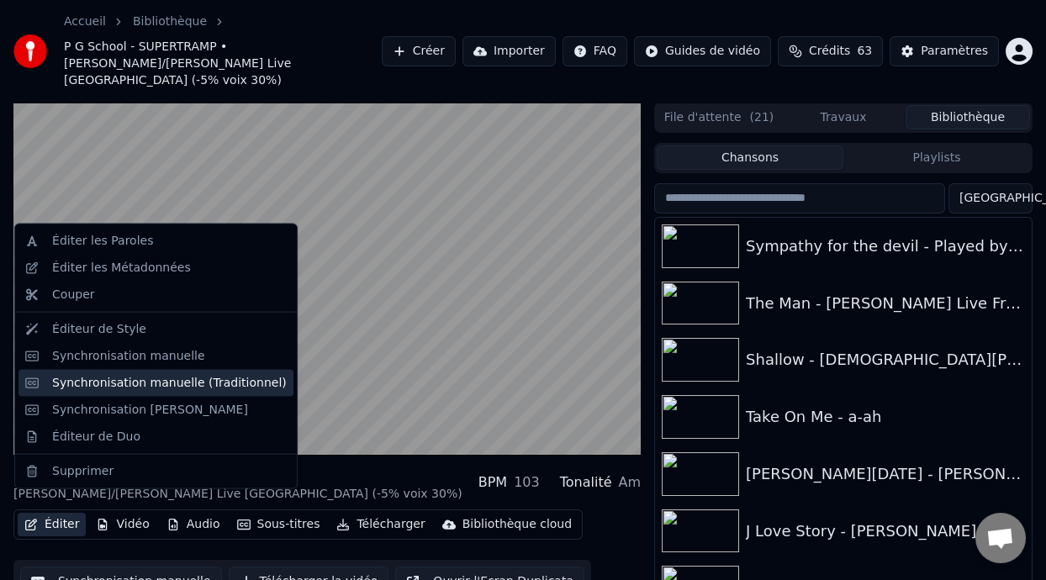
click at [197, 380] on div "Synchronisation manuelle (Traditionnel)" at bounding box center [169, 382] width 235 height 17
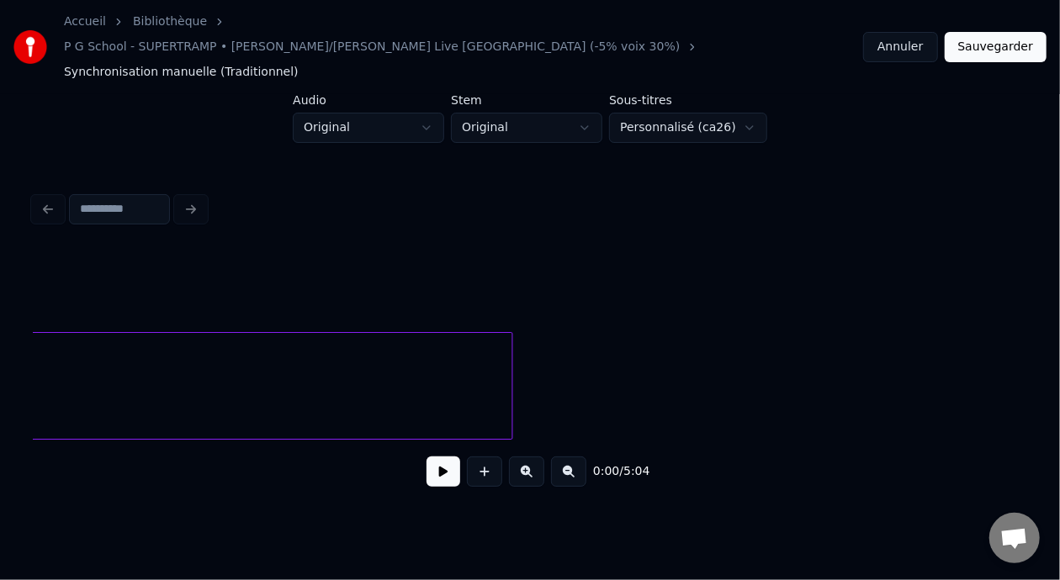
scroll to position [0, 81792]
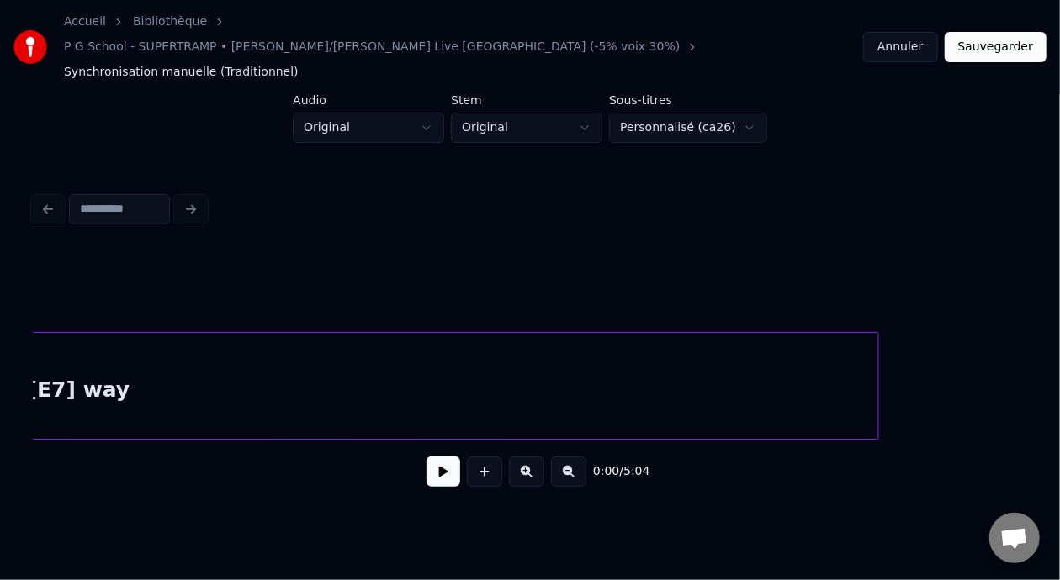
click at [874, 376] on div at bounding box center [875, 386] width 5 height 106
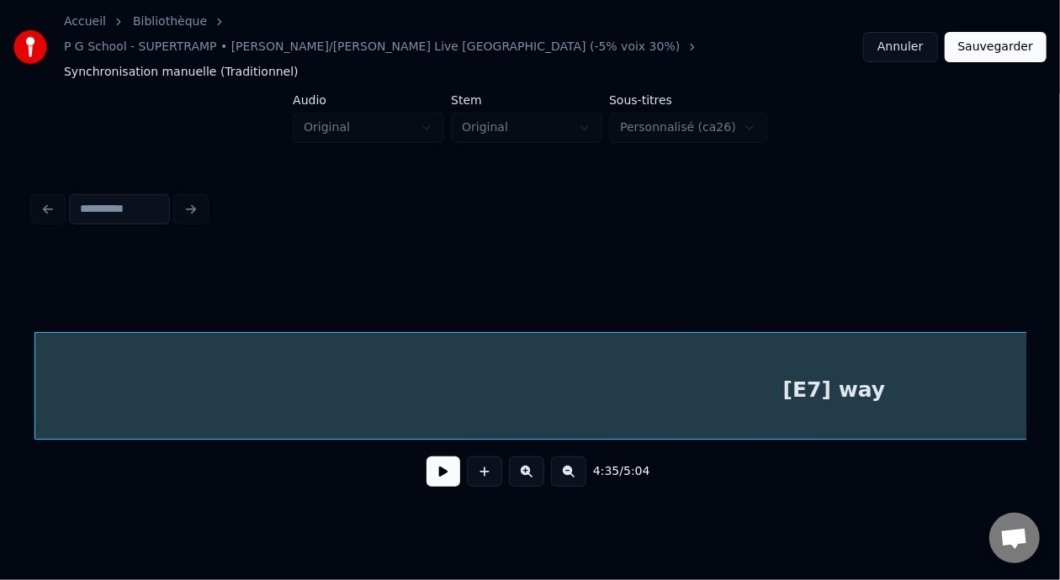
click at [459, 351] on div "[E7] way" at bounding box center [834, 390] width 1598 height 114
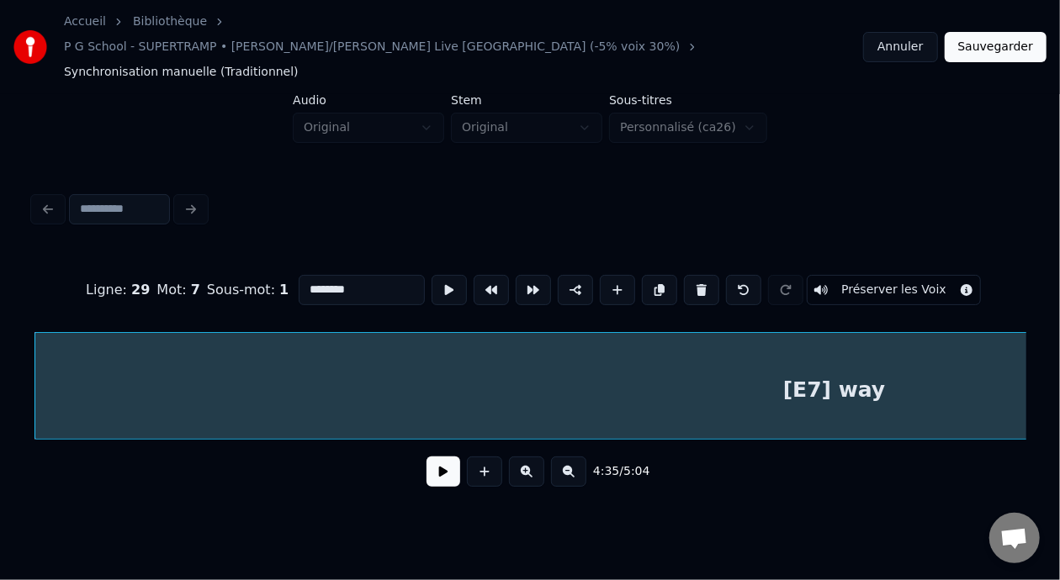
click at [448, 457] on button at bounding box center [443, 472] width 34 height 30
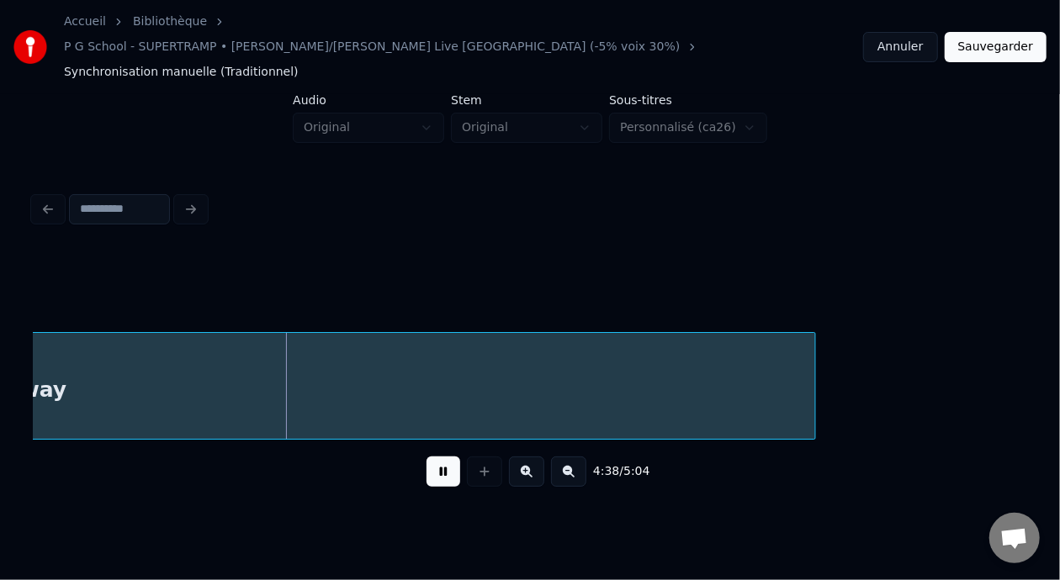
scroll to position [0, 81934]
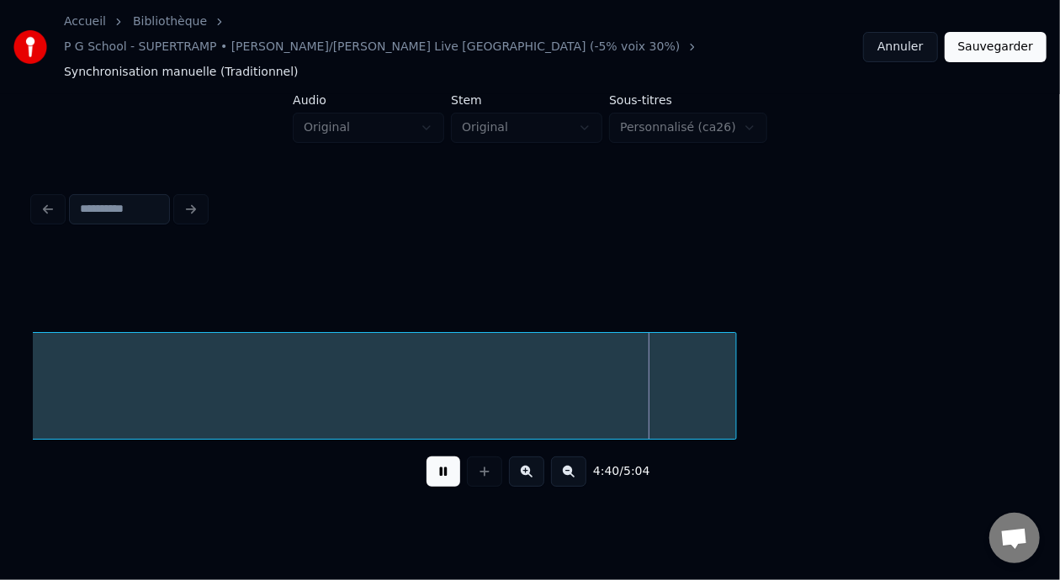
click at [435, 458] on button at bounding box center [443, 472] width 34 height 30
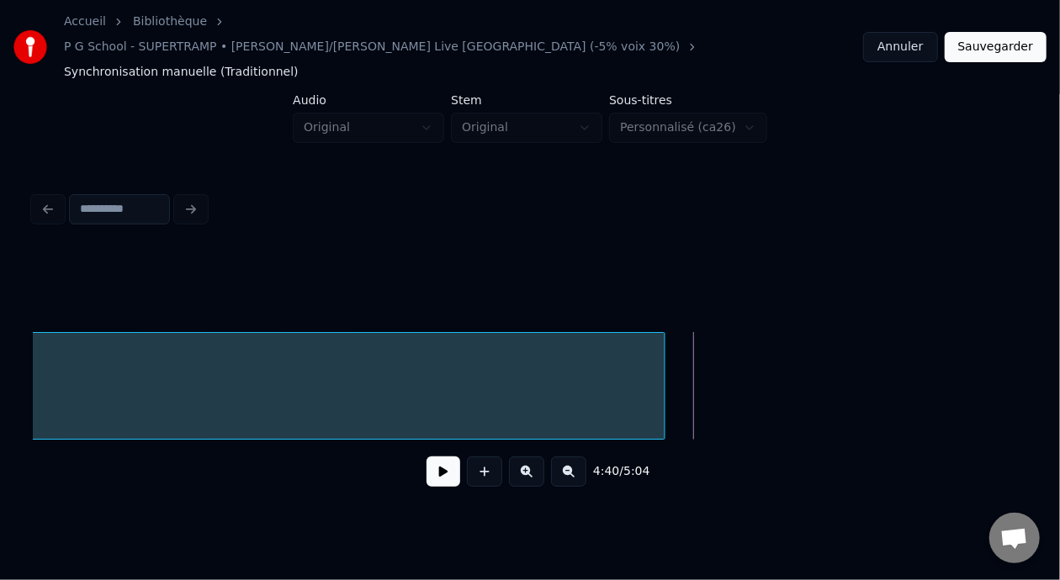
click at [663, 355] on div at bounding box center [661, 386] width 5 height 106
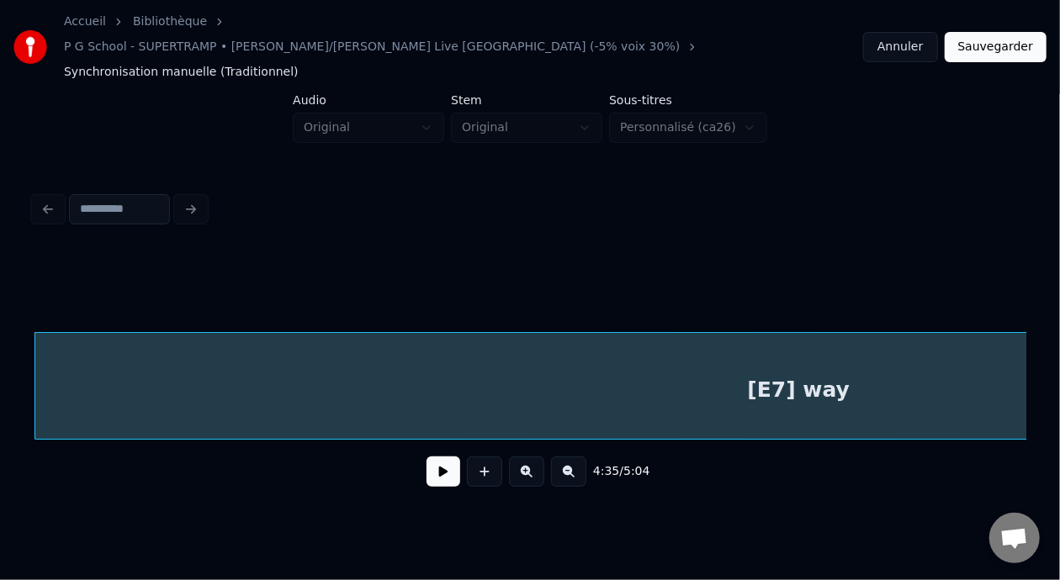
click at [428, 458] on button at bounding box center [443, 472] width 34 height 30
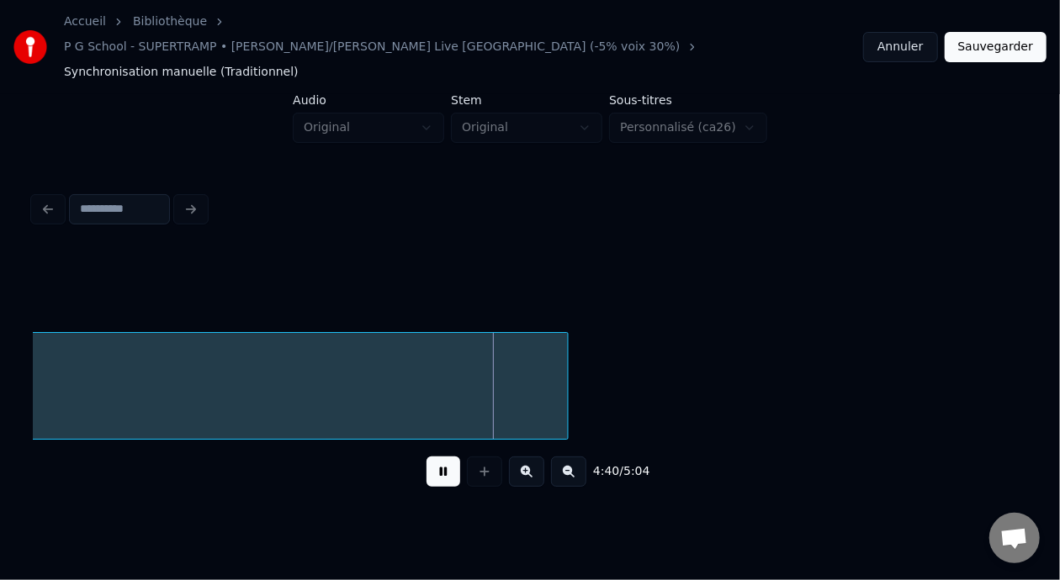
click at [427, 457] on button at bounding box center [443, 472] width 34 height 30
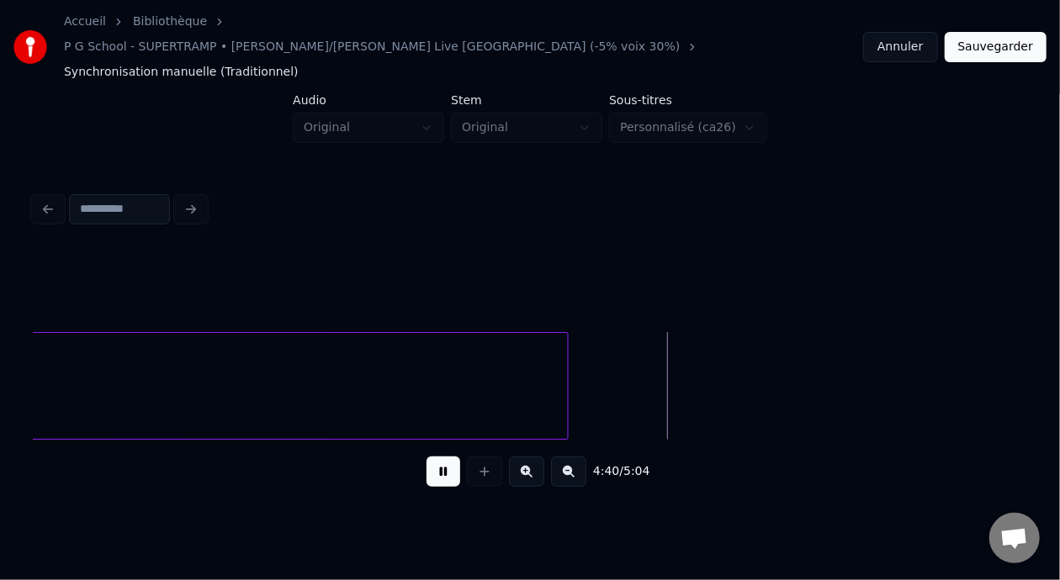
click at [426, 457] on button at bounding box center [443, 472] width 34 height 30
click at [645, 370] on div at bounding box center [644, 386] width 5 height 106
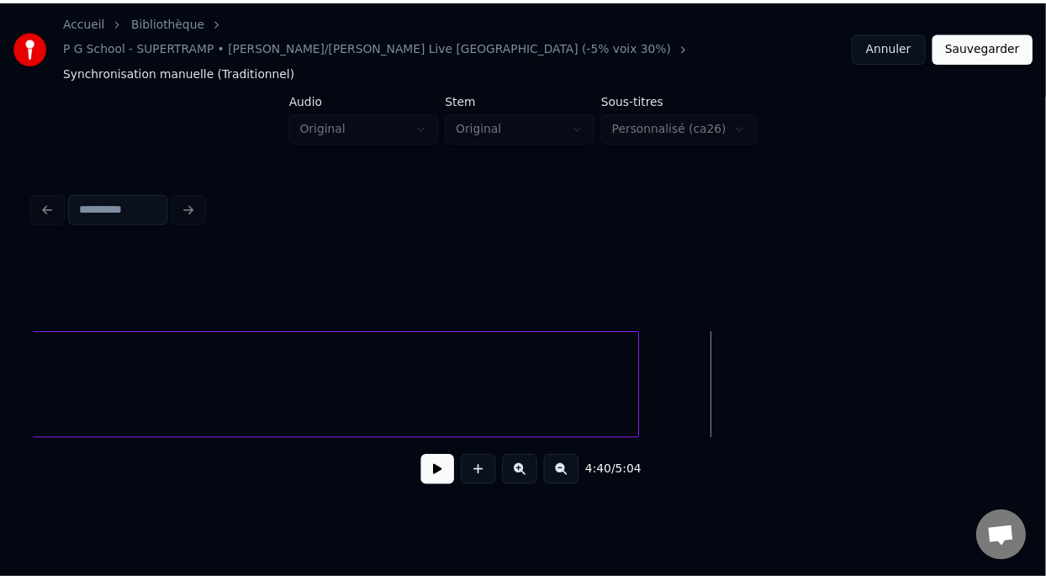
scroll to position [0, 81037]
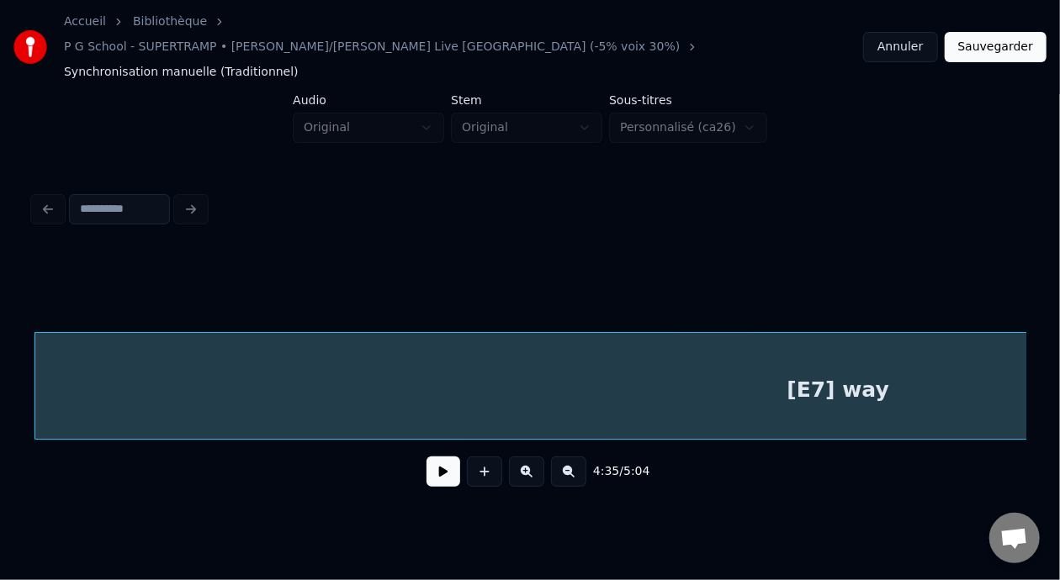
click at [1008, 37] on button "Sauvegarder" at bounding box center [995, 47] width 102 height 30
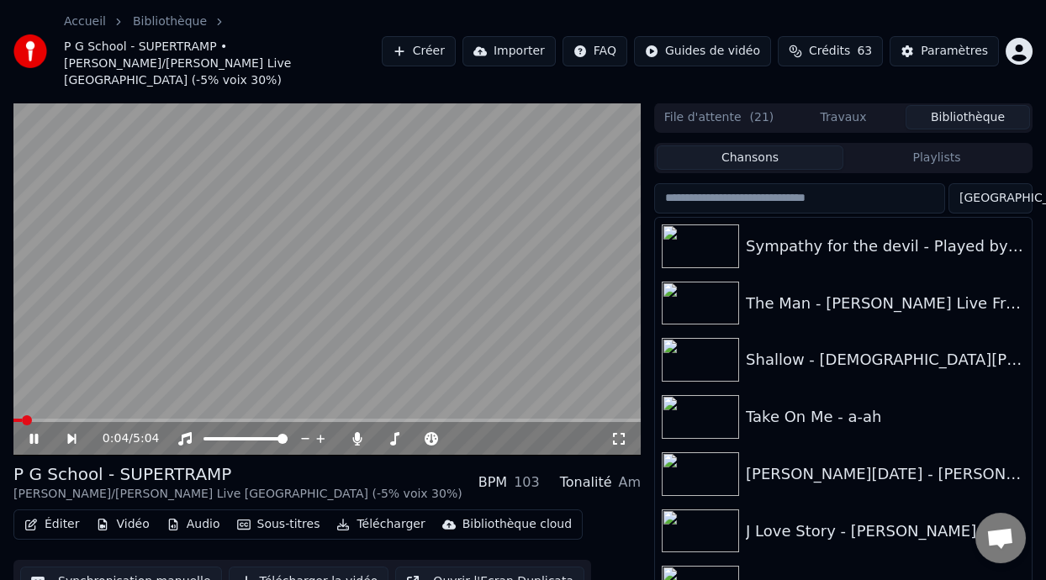
click at [29, 432] on icon at bounding box center [46, 438] width 38 height 13
click at [493, 415] on span at bounding box center [491, 420] width 10 height 10
click at [514, 415] on span at bounding box center [511, 420] width 10 height 10
click at [29, 433] on icon at bounding box center [34, 439] width 10 height 12
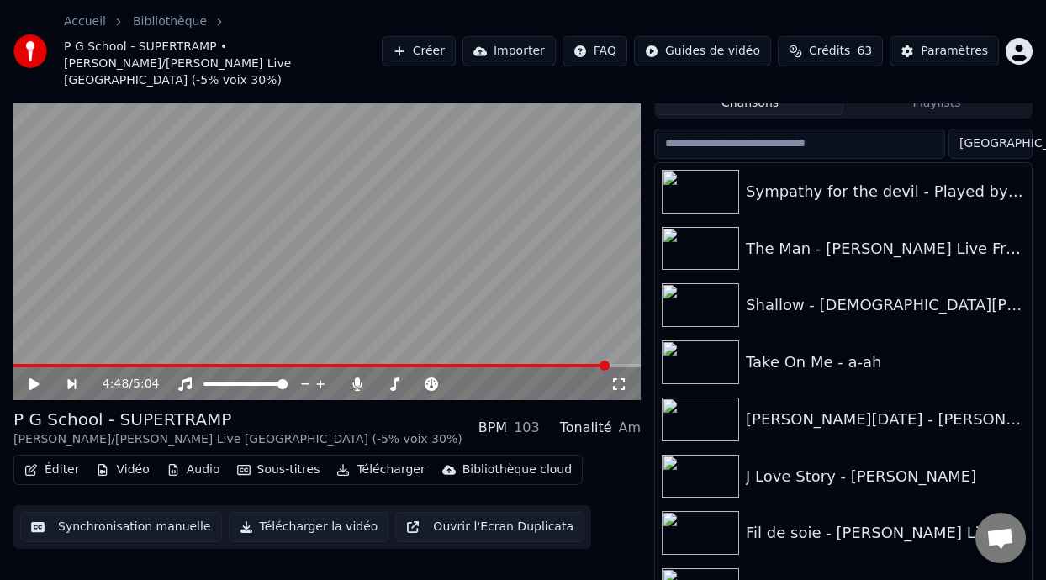
click at [19, 364] on span at bounding box center [311, 365] width 596 height 3
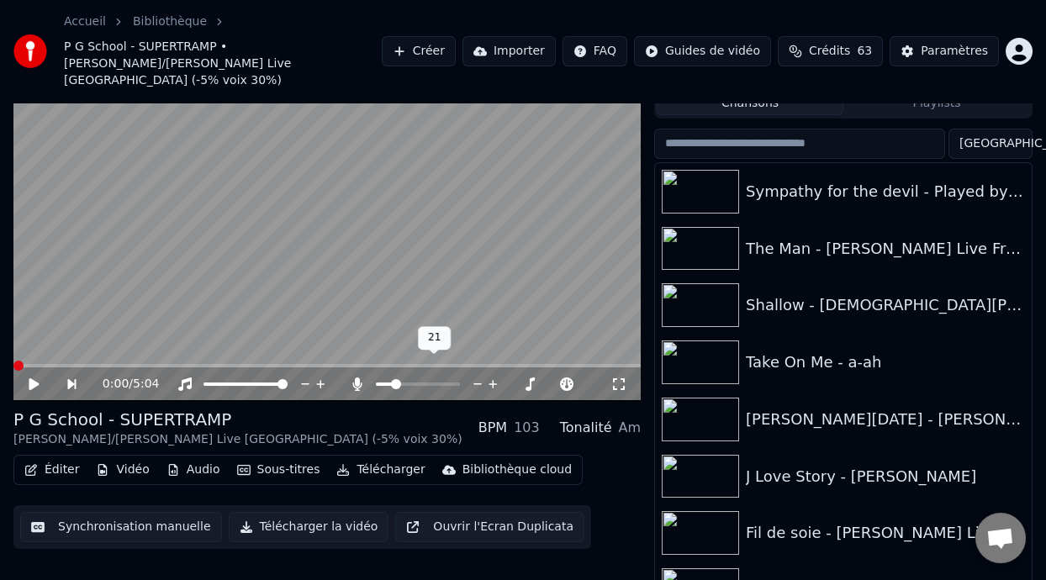
click at [393, 383] on span at bounding box center [385, 384] width 18 height 3
click at [400, 379] on span at bounding box center [403, 384] width 10 height 10
click at [487, 379] on span at bounding box center [488, 384] width 10 height 10
click at [378, 458] on button "Télécharger" at bounding box center [381, 470] width 102 height 24
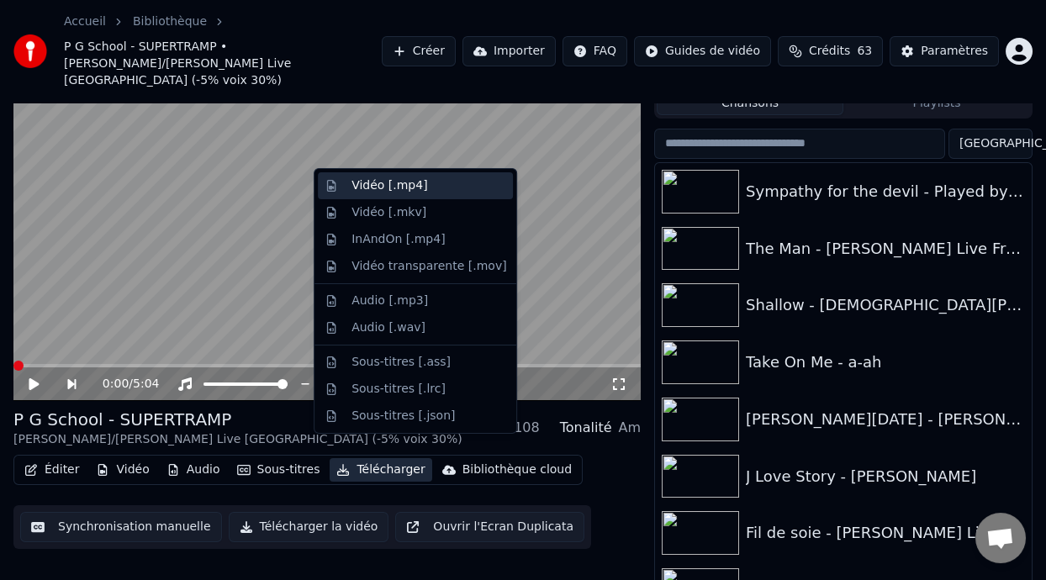
click at [423, 187] on div "Vidéo [.mp4]" at bounding box center [429, 185] width 155 height 17
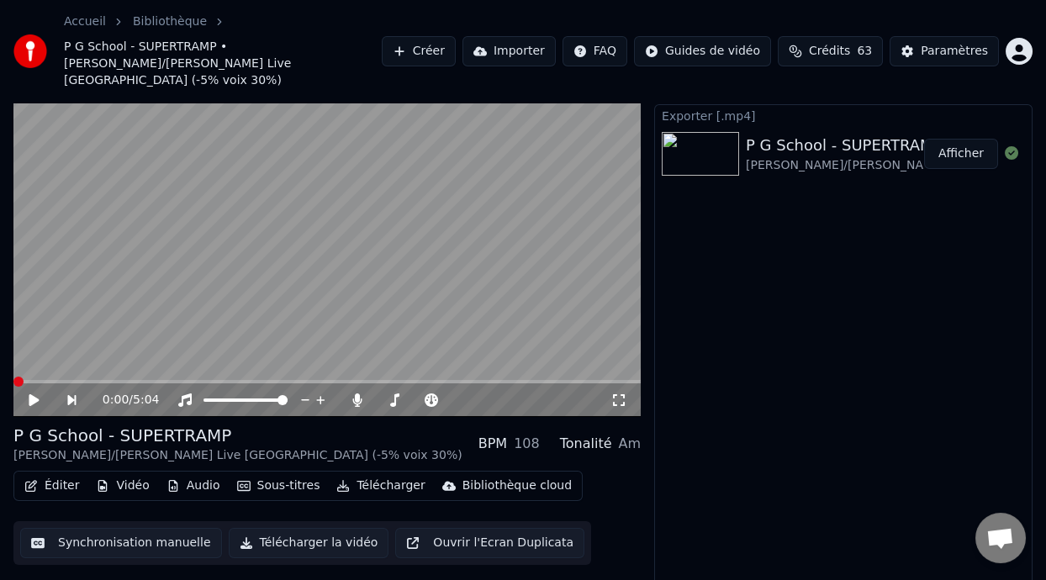
click at [970, 139] on button "Afficher" at bounding box center [961, 154] width 74 height 30
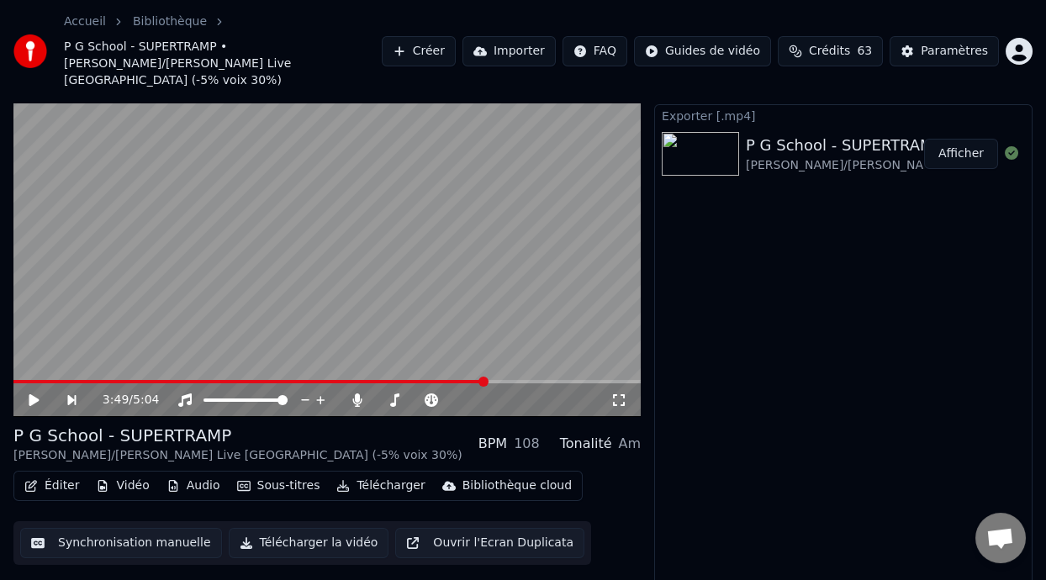
click at [485, 377] on span at bounding box center [484, 382] width 10 height 10
click at [429, 394] on icon at bounding box center [431, 400] width 13 height 13
click at [426, 394] on icon at bounding box center [431, 400] width 13 height 13
click at [483, 395] on span at bounding box center [484, 400] width 10 height 10
click at [357, 394] on icon at bounding box center [356, 400] width 9 height 13
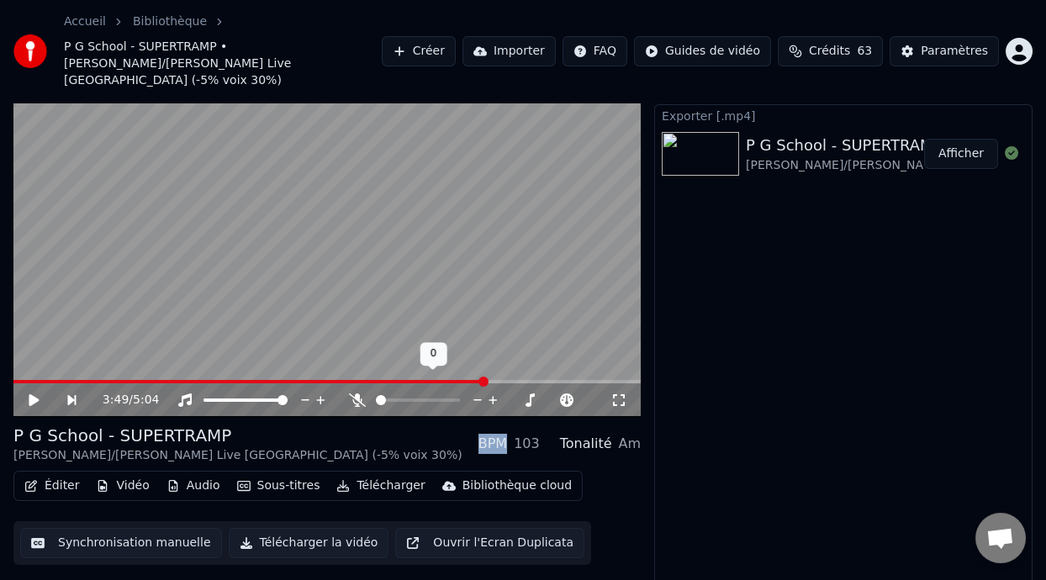
click at [357, 394] on icon at bounding box center [357, 400] width 17 height 13
click at [38, 394] on icon at bounding box center [46, 400] width 38 height 13
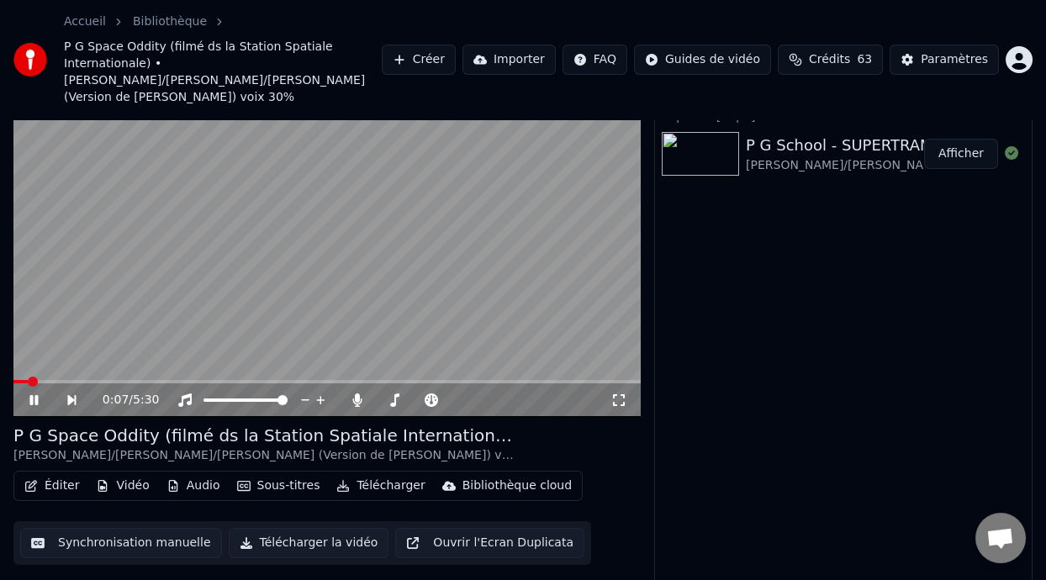
scroll to position [0, 0]
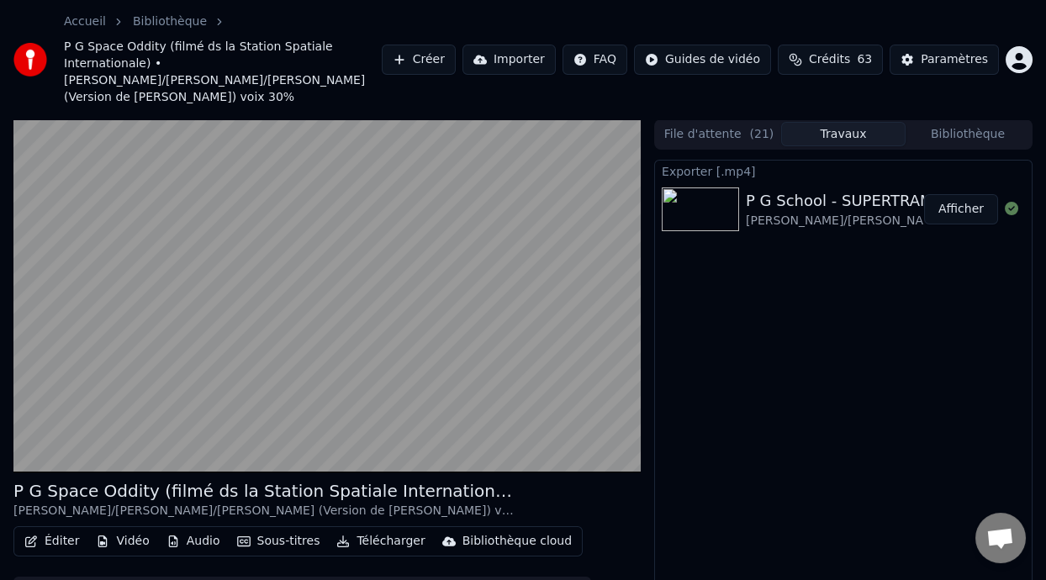
click at [972, 122] on button "Bibliothèque" at bounding box center [968, 134] width 124 height 24
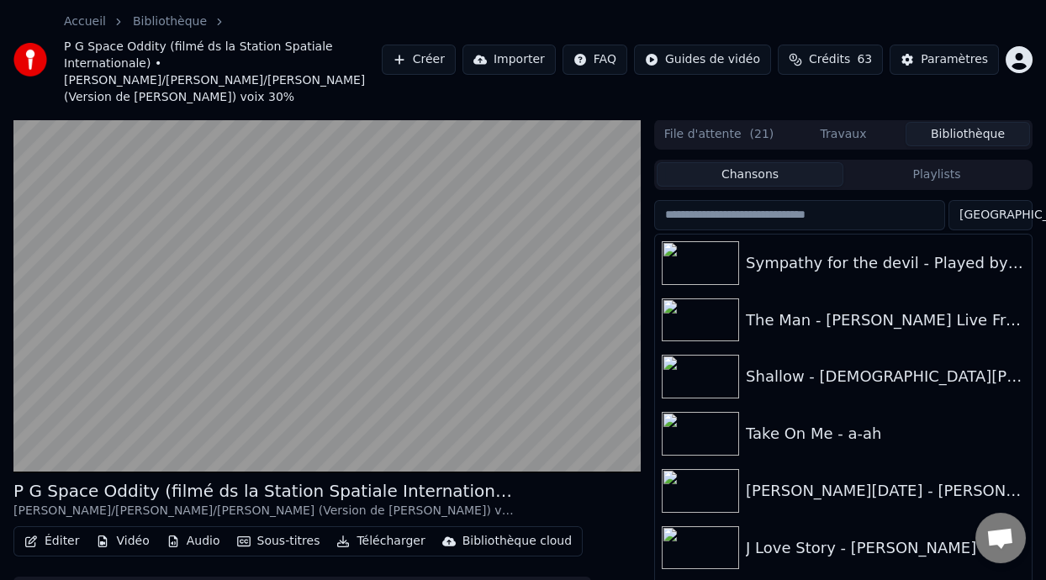
click at [917, 162] on button "Playlists" at bounding box center [937, 174] width 187 height 24
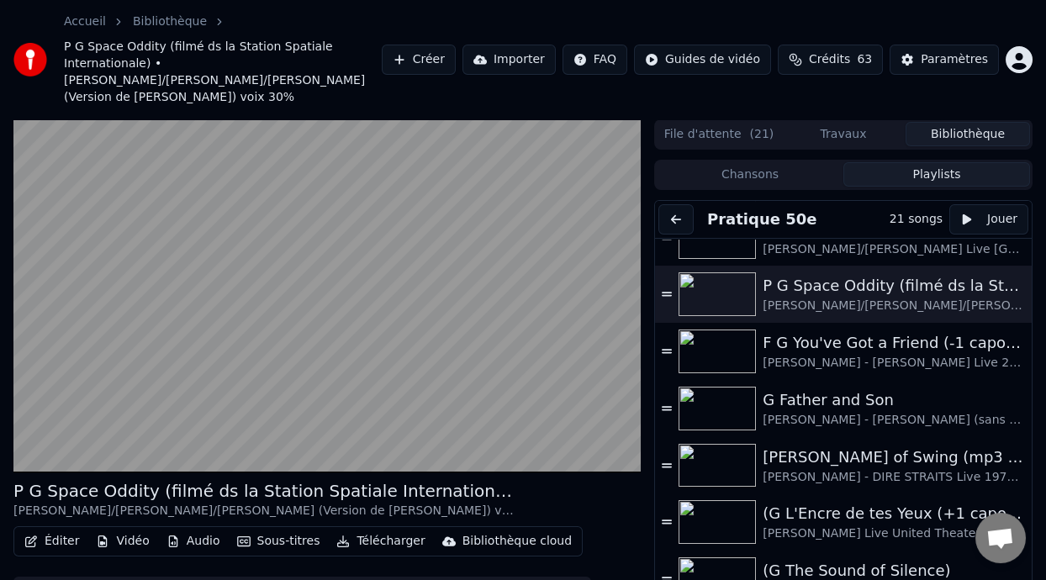
scroll to position [652, 0]
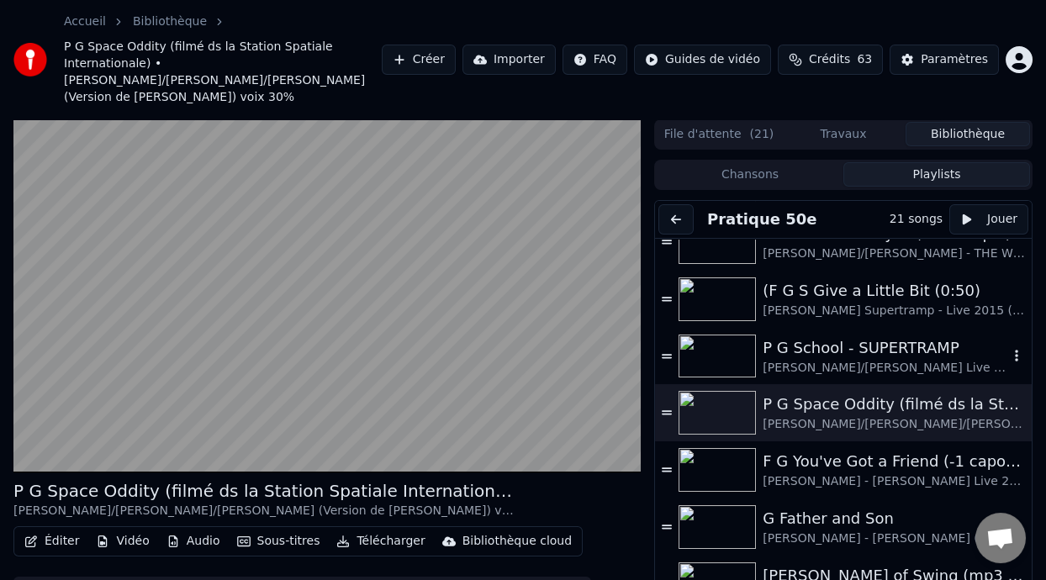
click at [845, 336] on div "P G School - SUPERTRAMP" at bounding box center [886, 348] width 246 height 24
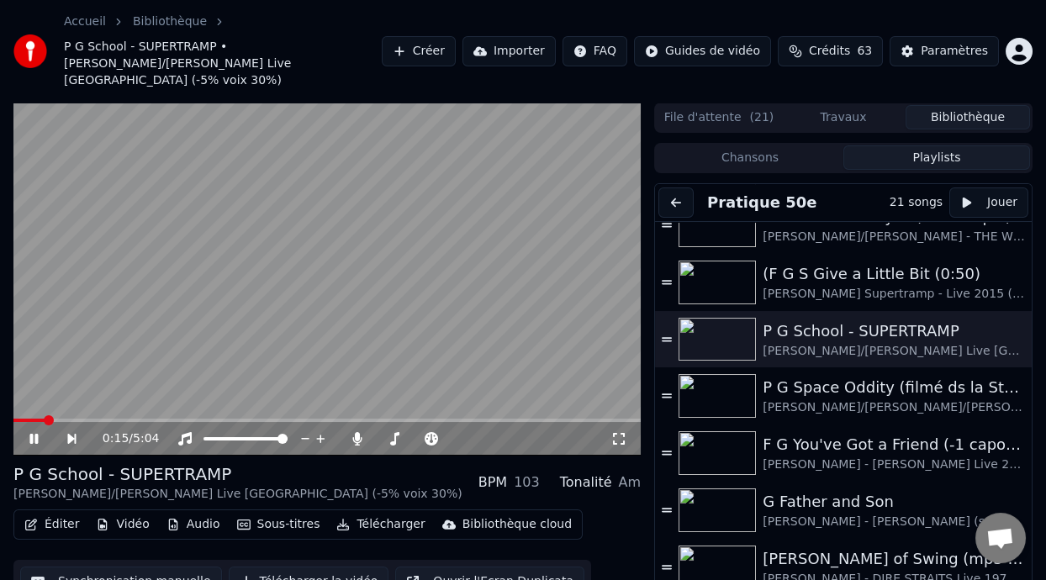
click at [32, 432] on icon at bounding box center [46, 438] width 38 height 13
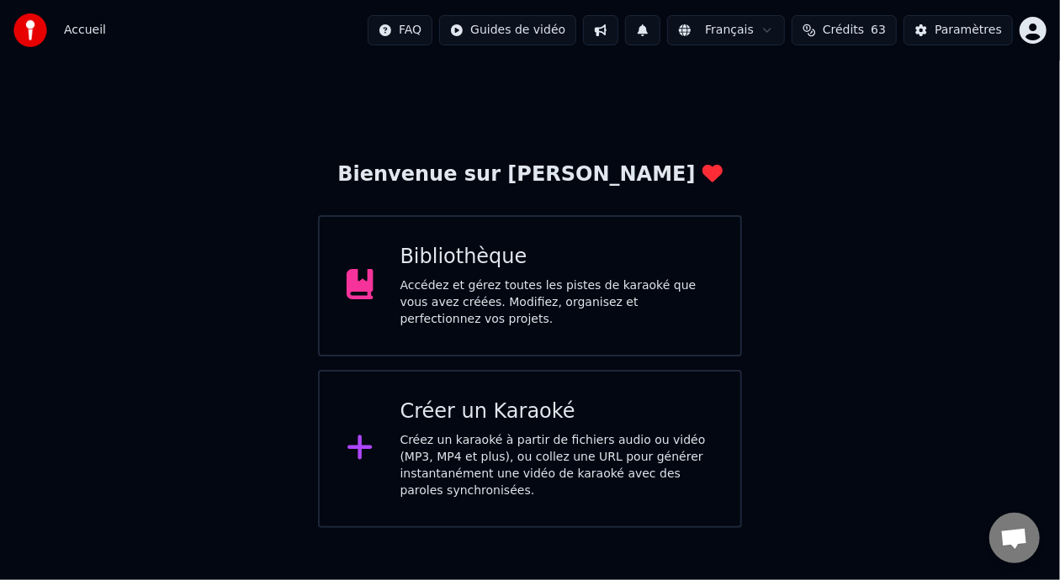
click at [523, 268] on div "Bibliothèque" at bounding box center [557, 257] width 314 height 27
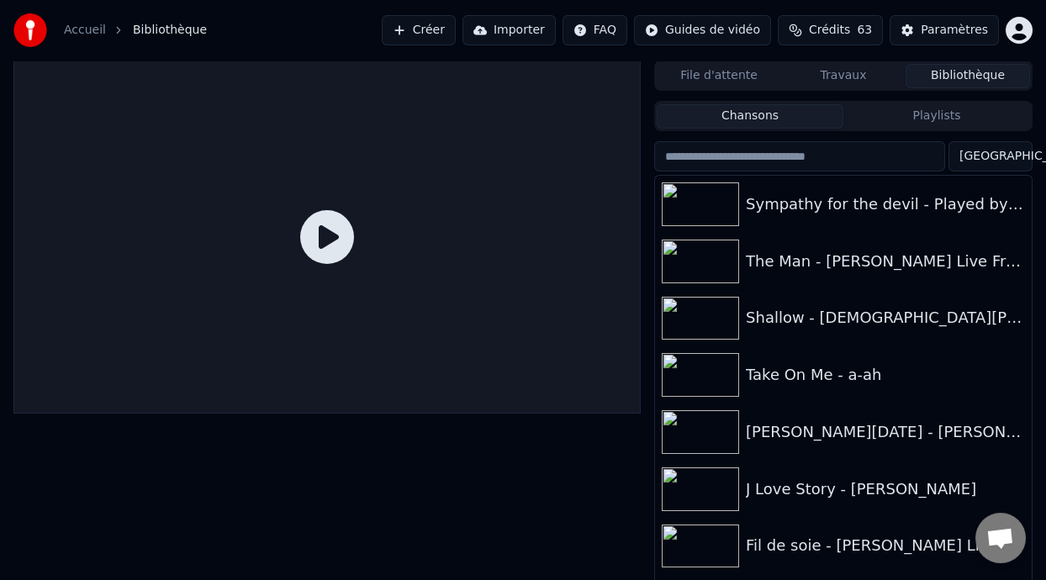
click at [958, 108] on button "Playlists" at bounding box center [937, 116] width 187 height 24
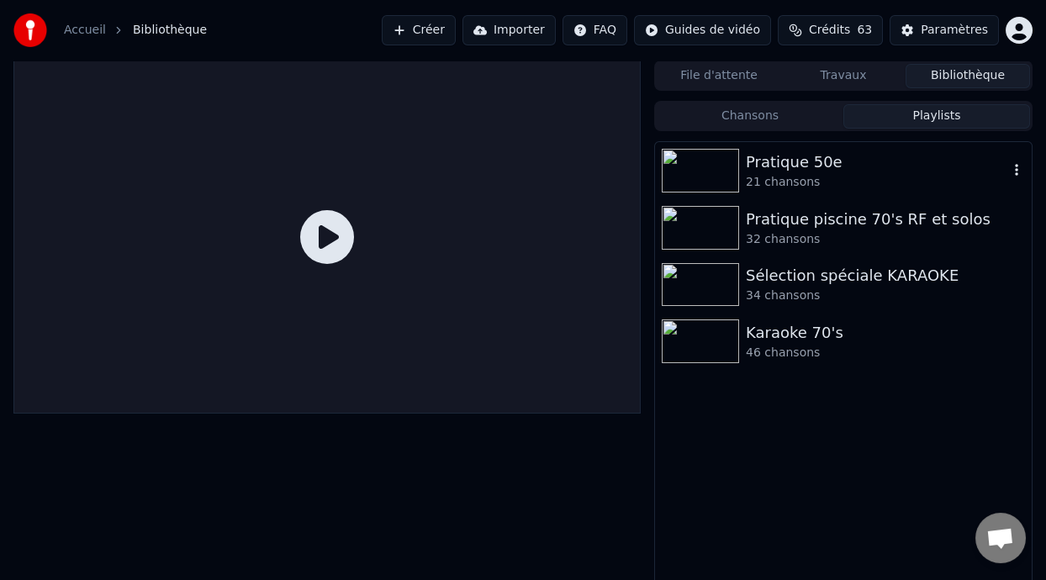
click at [756, 176] on div "21 chansons" at bounding box center [877, 182] width 262 height 17
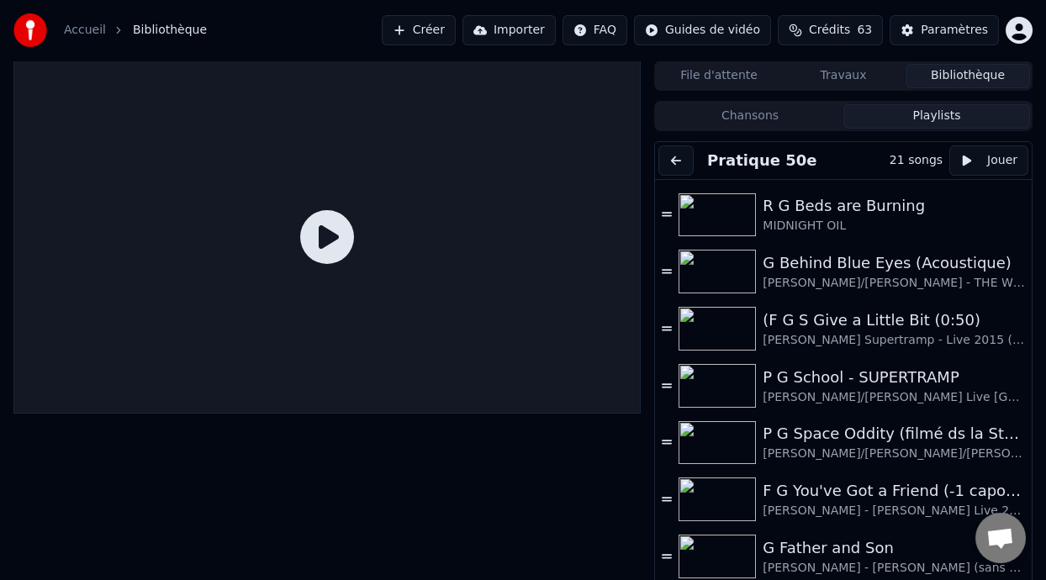
scroll to position [574, 0]
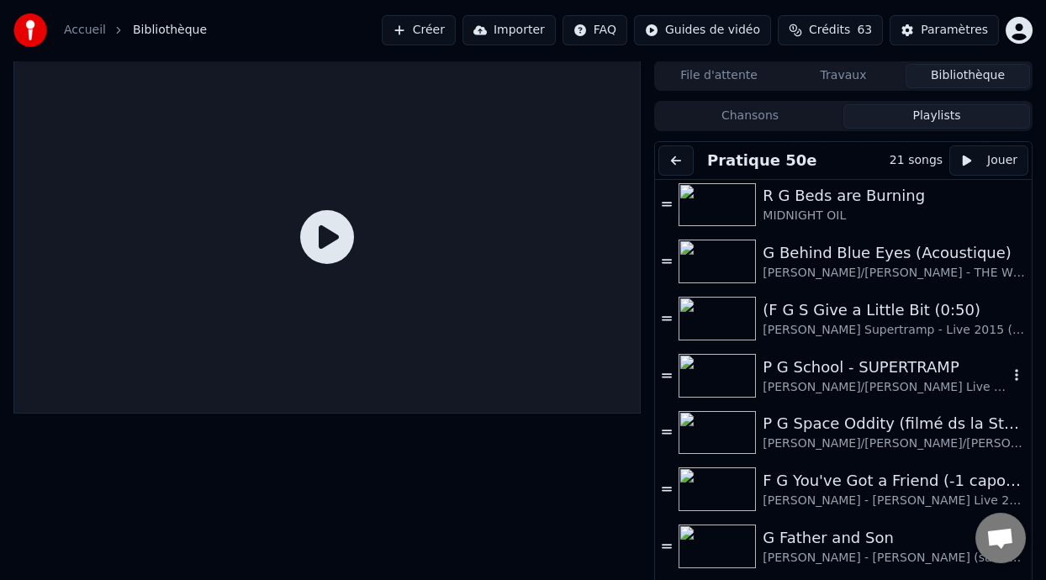
click at [833, 365] on div "P G School - SUPERTRAMP" at bounding box center [886, 368] width 246 height 24
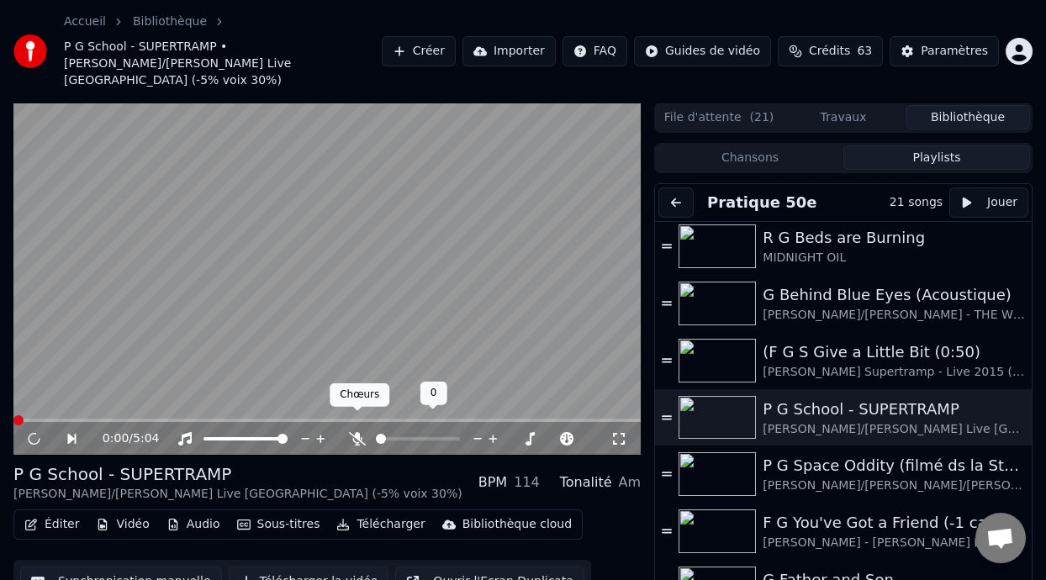
click at [353, 432] on icon at bounding box center [357, 438] width 17 height 13
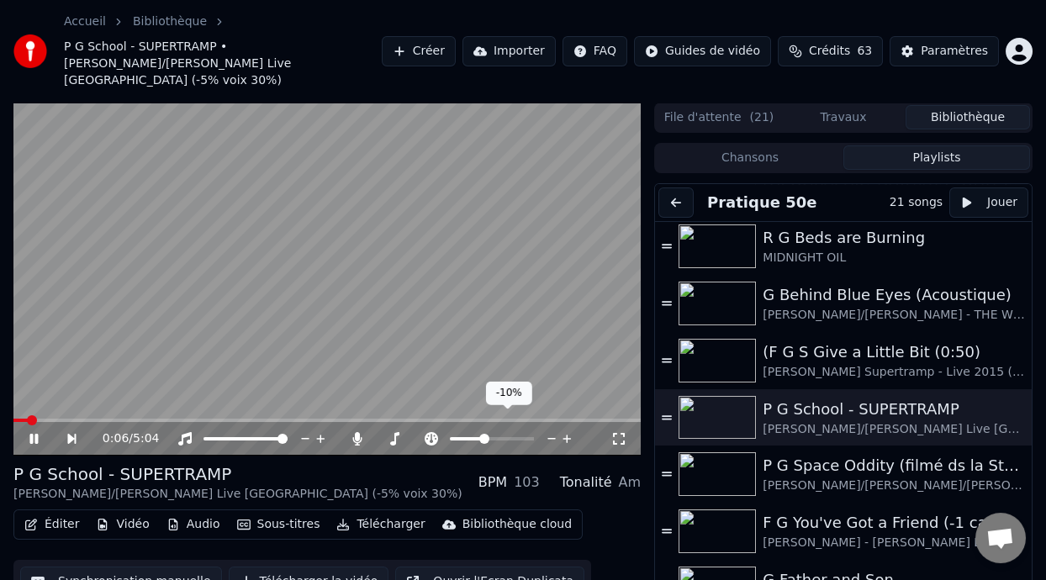
click at [484, 437] on span at bounding box center [467, 438] width 34 height 3
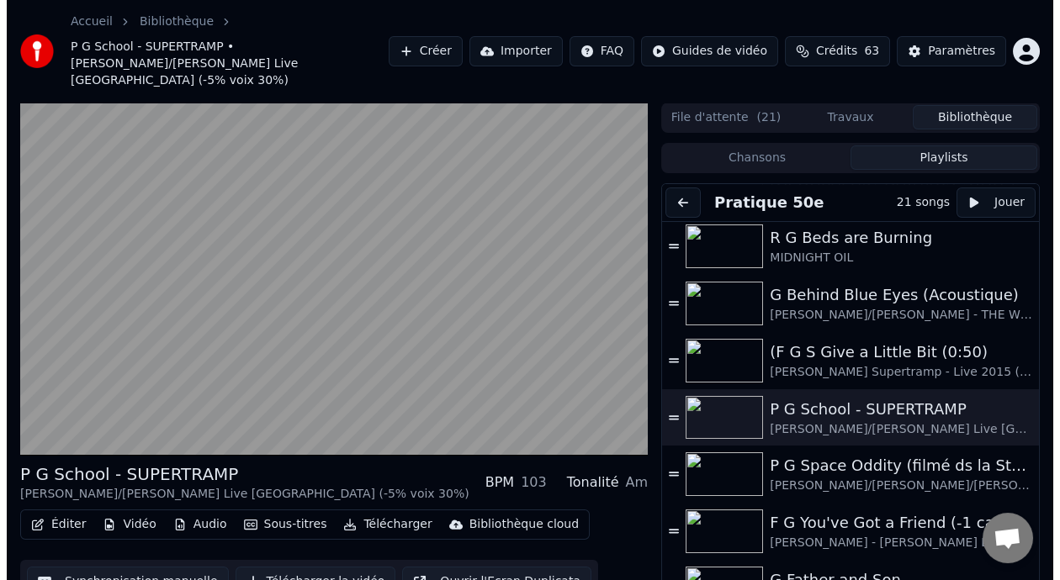
scroll to position [658, 0]
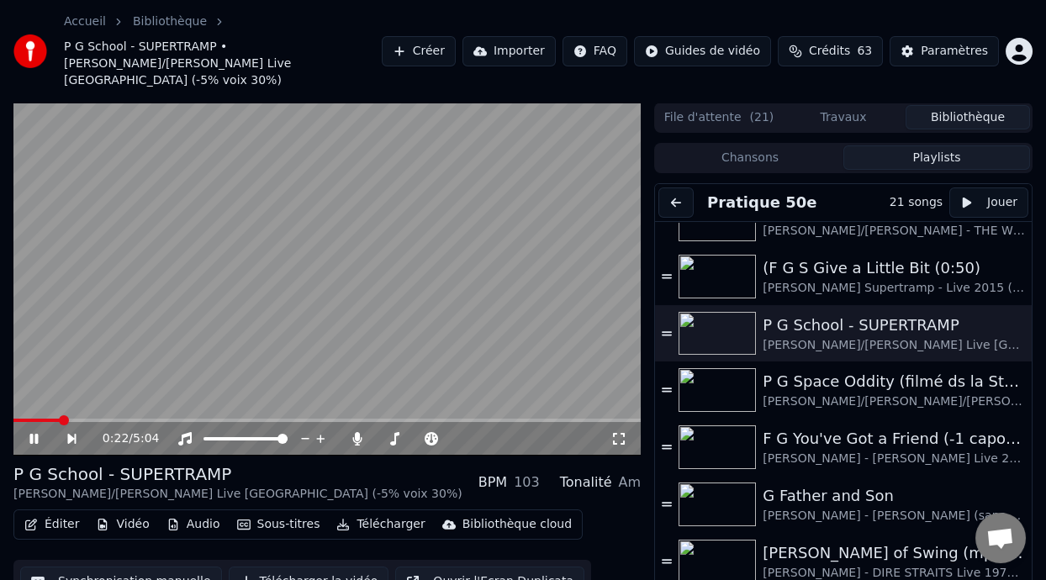
click at [69, 415] on span at bounding box center [64, 420] width 10 height 10
click at [33, 432] on icon at bounding box center [46, 438] width 38 height 13
click at [110, 415] on span at bounding box center [113, 420] width 10 height 10
click at [32, 432] on icon at bounding box center [46, 438] width 38 height 13
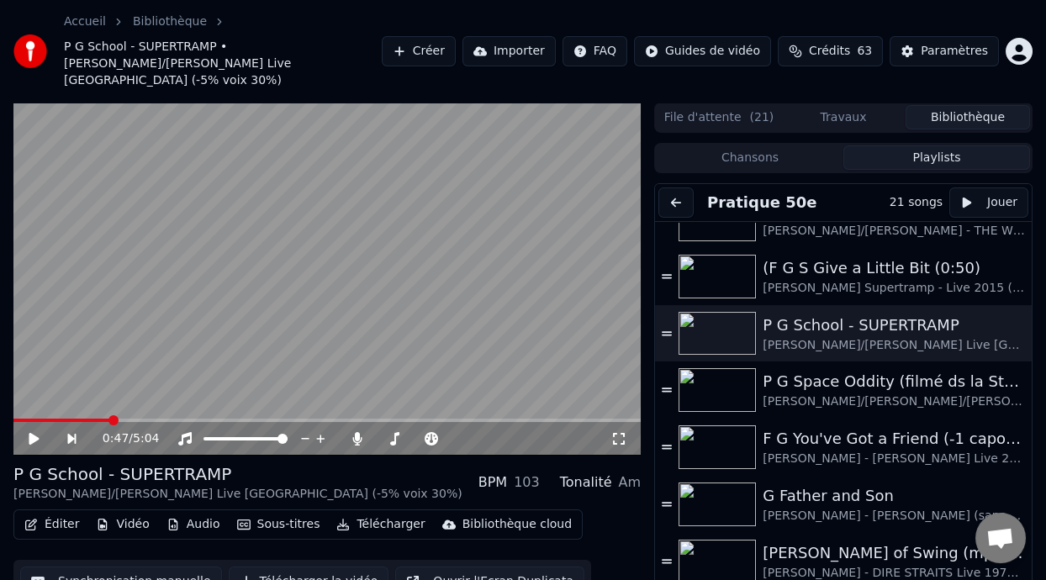
click at [32, 432] on icon at bounding box center [46, 438] width 38 height 13
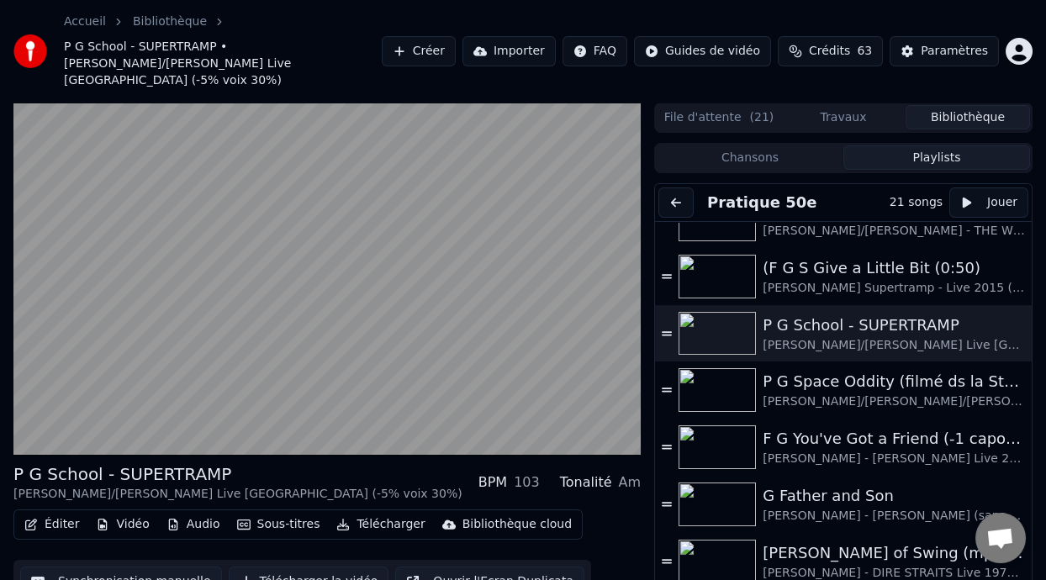
click at [56, 513] on button "Éditer" at bounding box center [52, 525] width 68 height 24
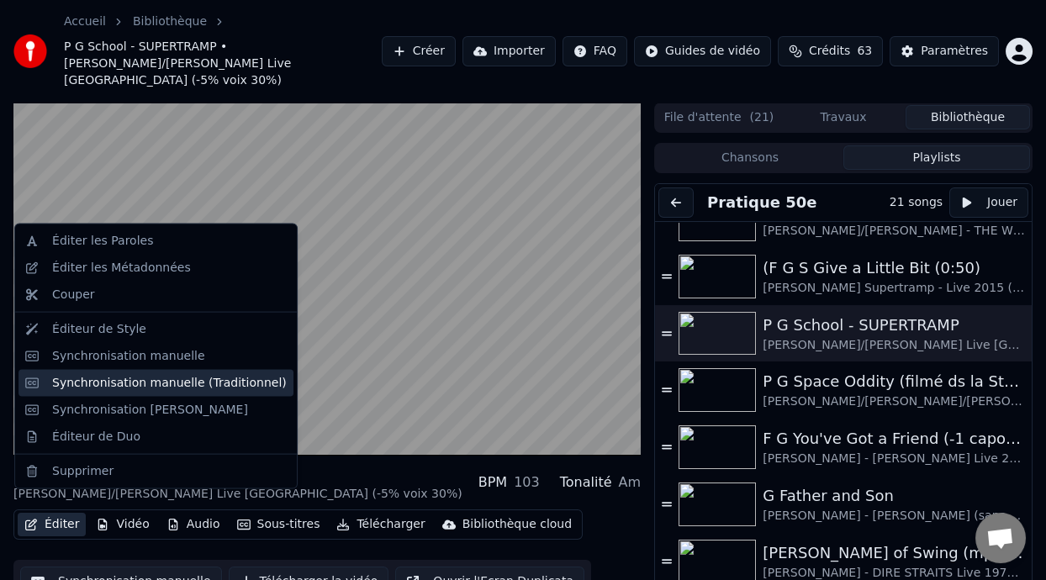
click at [184, 380] on div "Synchronisation manuelle (Traditionnel)" at bounding box center [169, 382] width 235 height 17
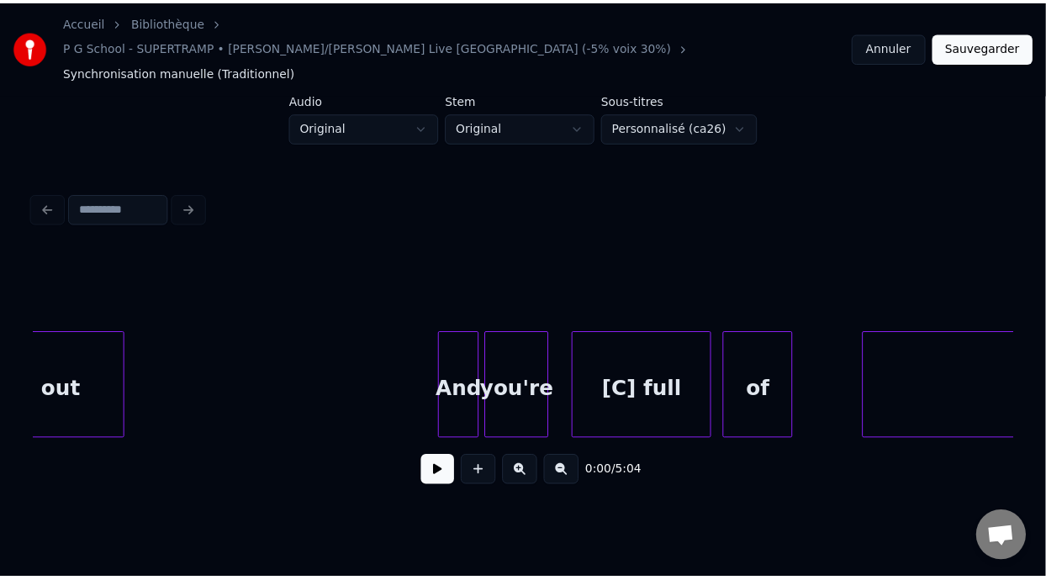
scroll to position [0, 23362]
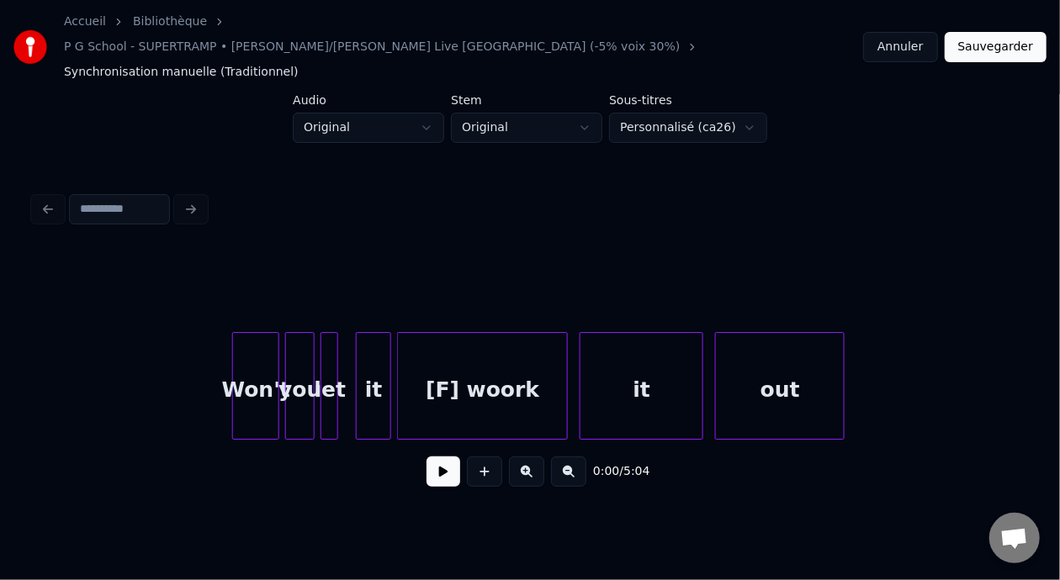
click at [646, 360] on div "it" at bounding box center [641, 390] width 122 height 114
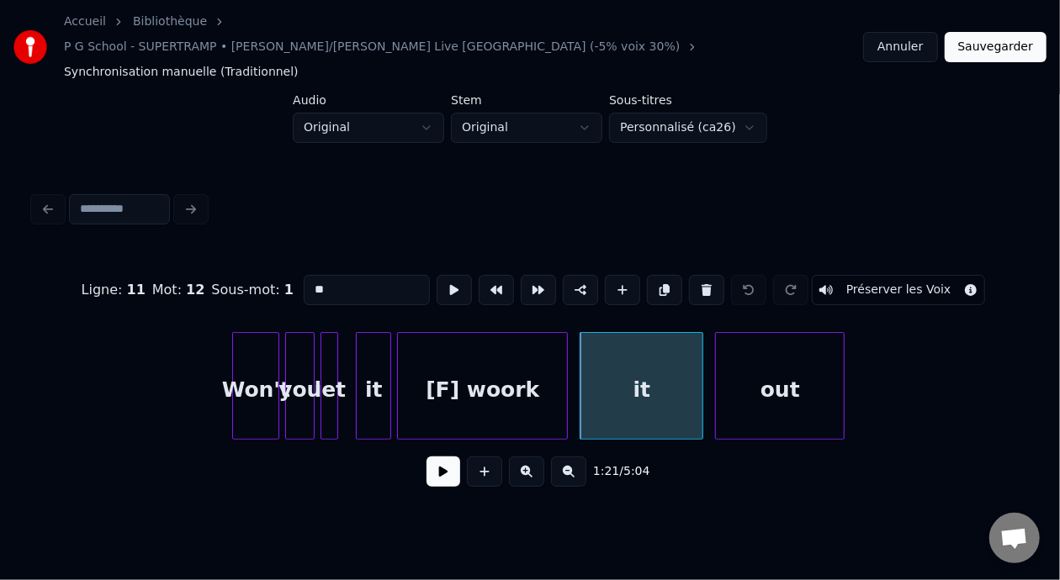
click at [304, 275] on input "**" at bounding box center [367, 290] width 126 height 30
type input "***"
click at [997, 34] on button "Sauvegarder" at bounding box center [995, 47] width 102 height 30
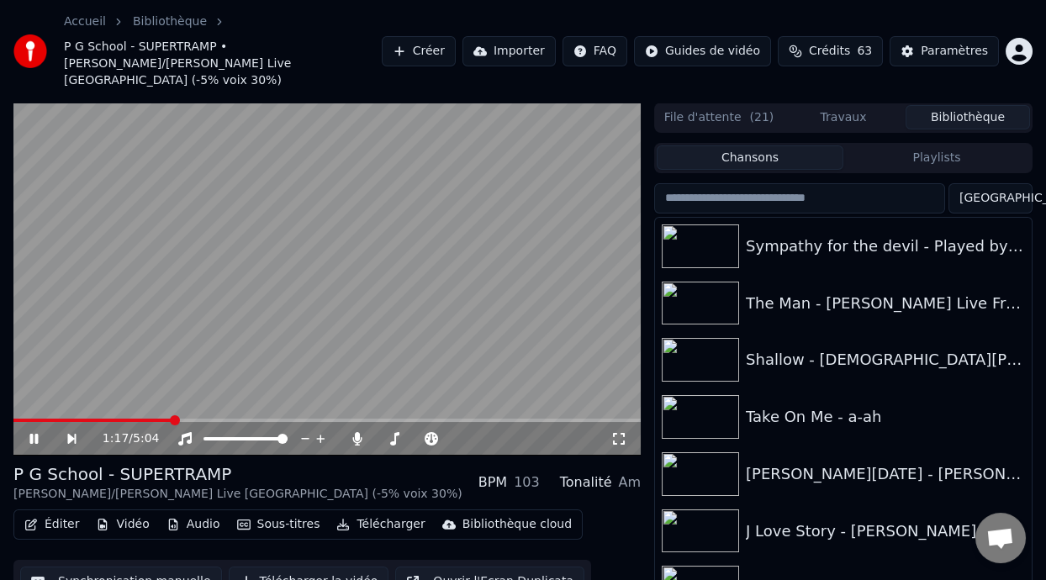
click at [172, 415] on span at bounding box center [175, 420] width 10 height 10
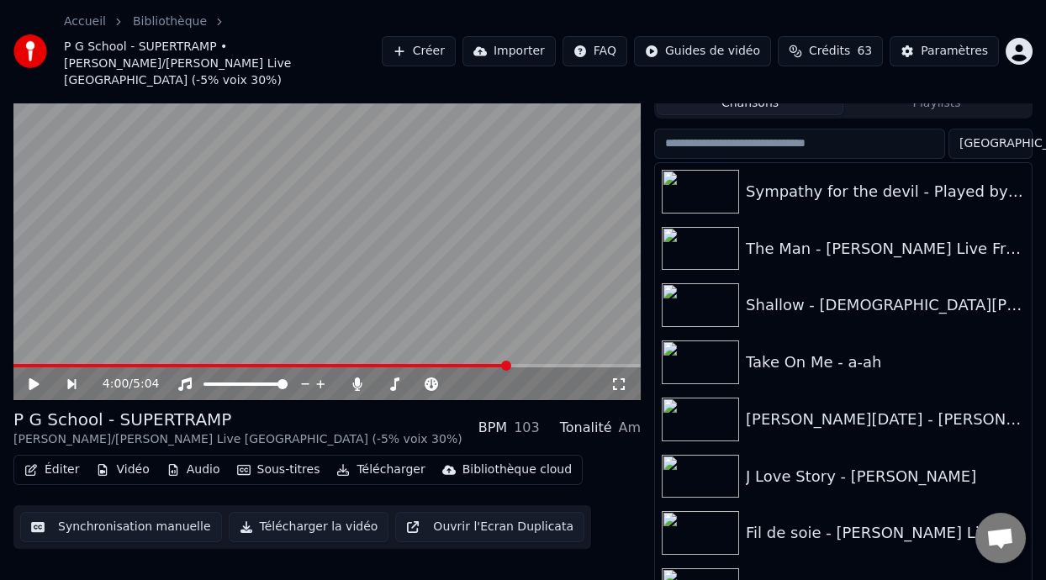
click at [923, 84] on div "Accueil Bibliothèque P G School - SUPERTRAMP • Guillaume/Bernard - ROGER HODGSO…" at bounding box center [523, 51] width 1046 height 103
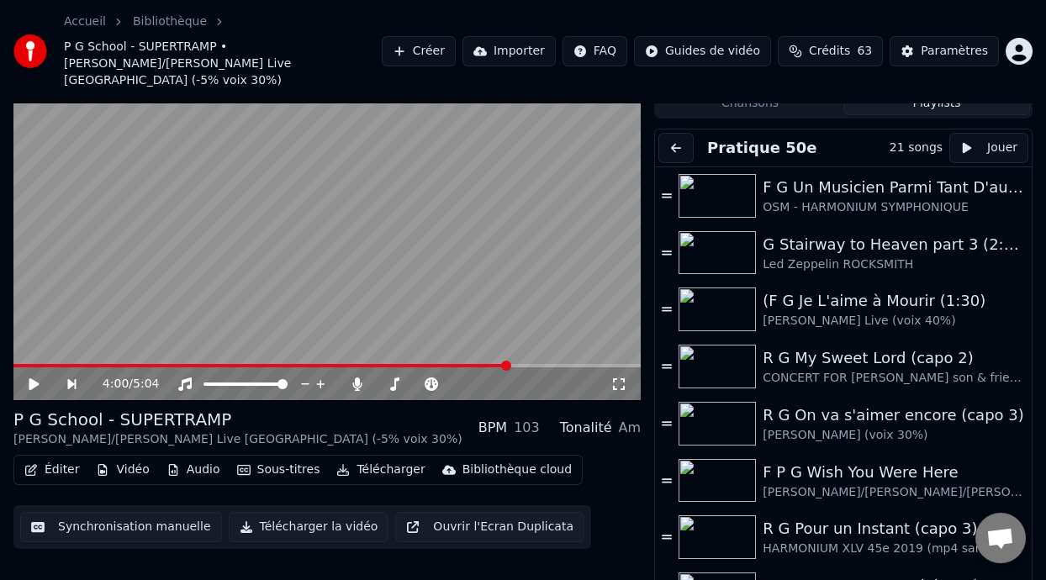
click at [924, 91] on button "Playlists" at bounding box center [937, 103] width 187 height 24
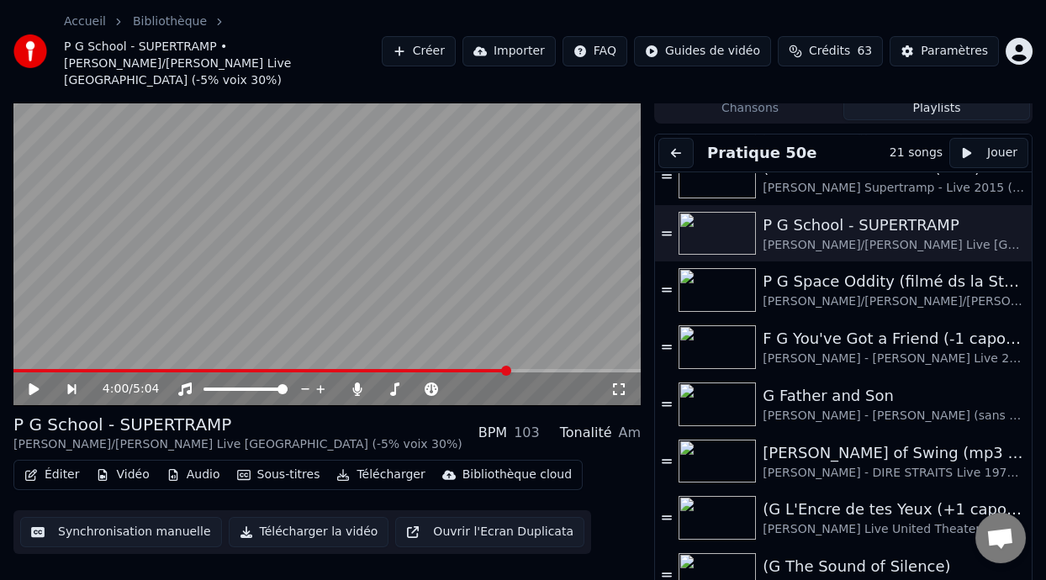
scroll to position [664, 0]
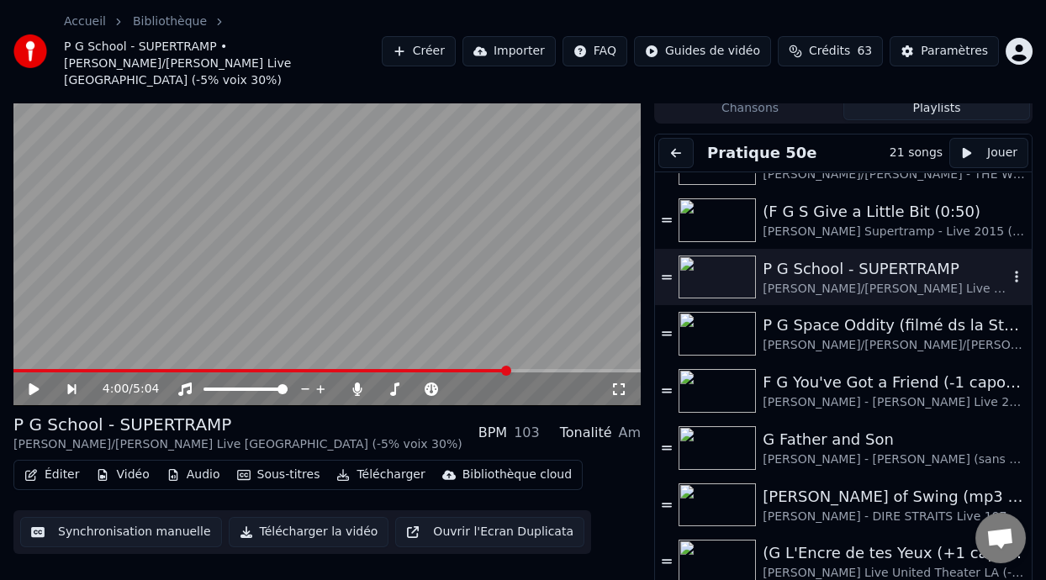
click at [860, 257] on div "P G School - SUPERTRAMP" at bounding box center [886, 269] width 246 height 24
click at [451, 366] on span at bounding box center [449, 371] width 10 height 10
click at [501, 366] on span at bounding box center [497, 371] width 10 height 10
click at [475, 366] on span at bounding box center [473, 371] width 10 height 10
click at [466, 366] on span at bounding box center [465, 371] width 10 height 10
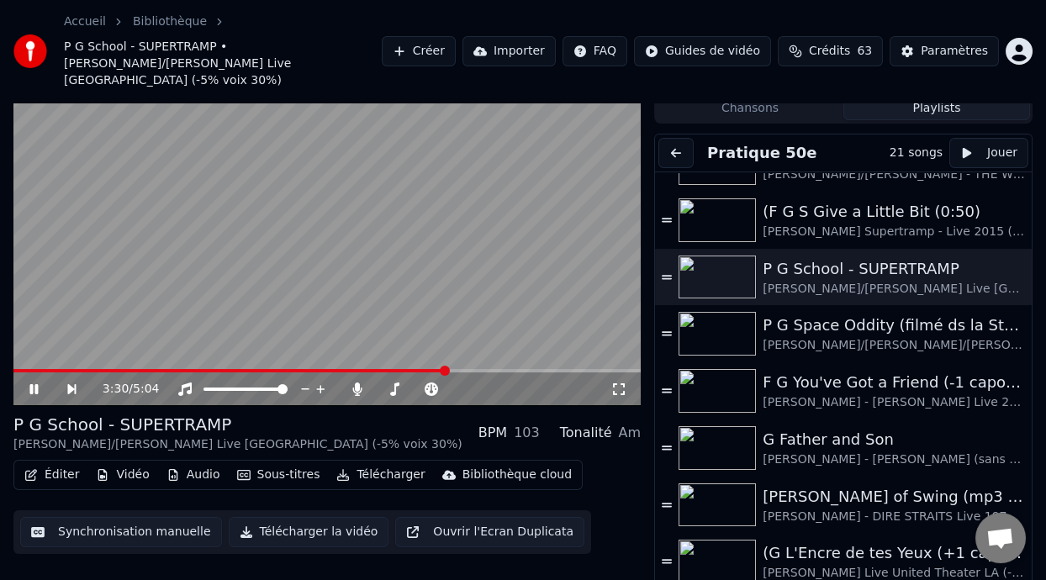
click at [447, 366] on span at bounding box center [445, 371] width 10 height 10
click at [360, 383] on icon at bounding box center [357, 389] width 17 height 13
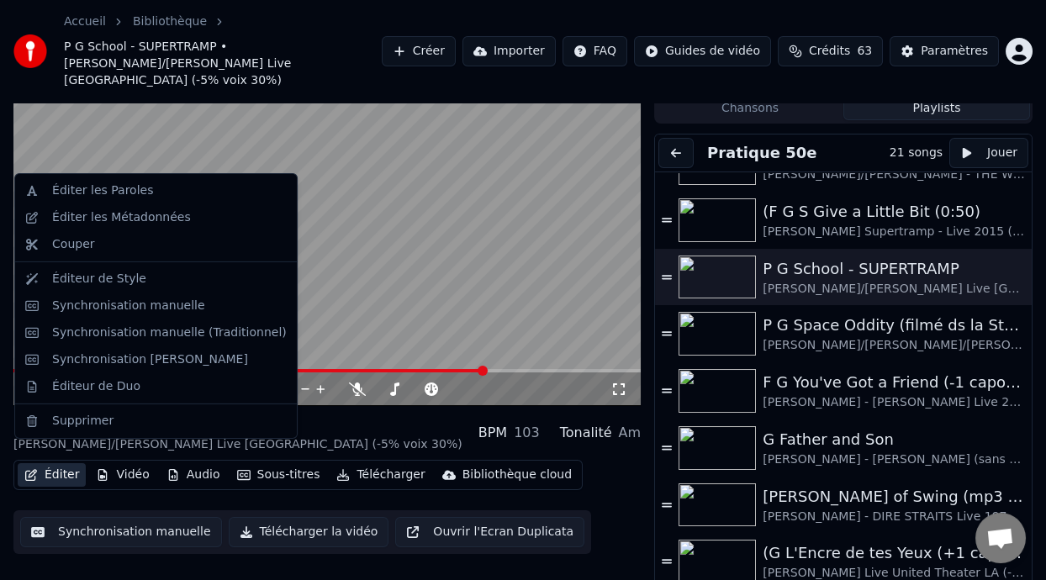
click at [71, 463] on button "Éditer" at bounding box center [52, 475] width 68 height 24
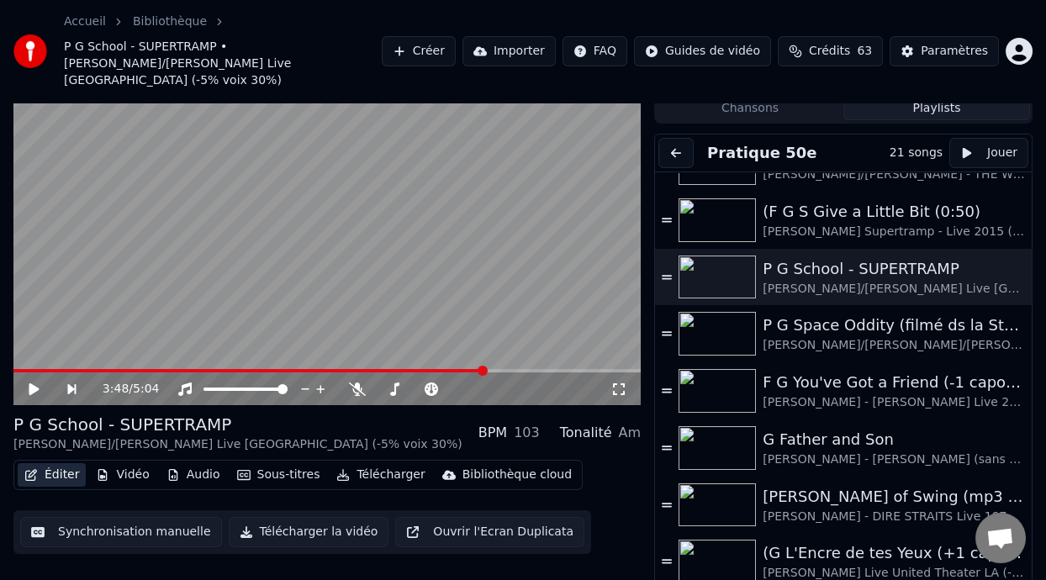
click at [71, 463] on button "Éditer" at bounding box center [52, 475] width 68 height 24
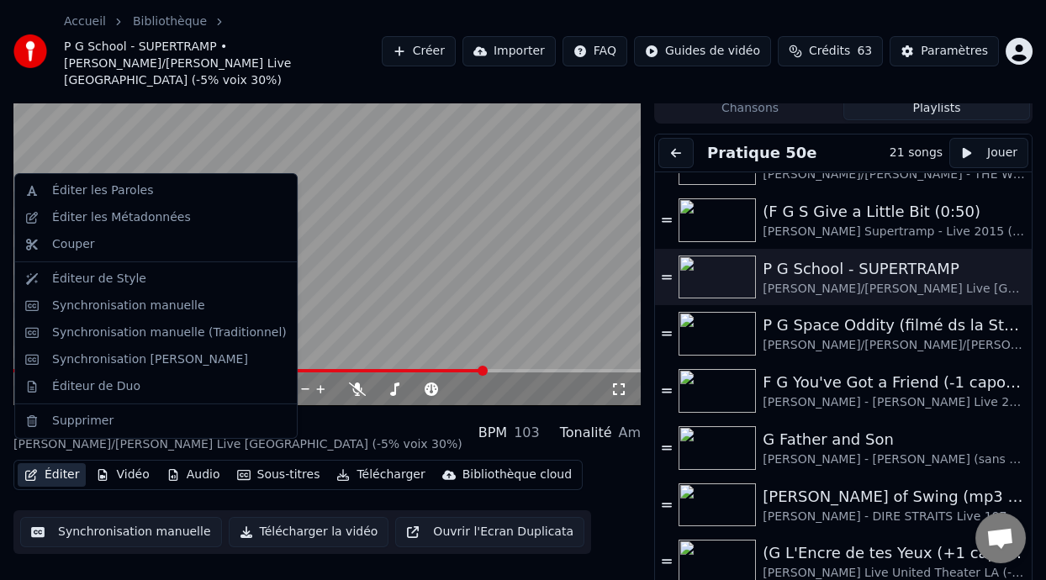
click at [71, 463] on button "Éditer" at bounding box center [52, 475] width 68 height 24
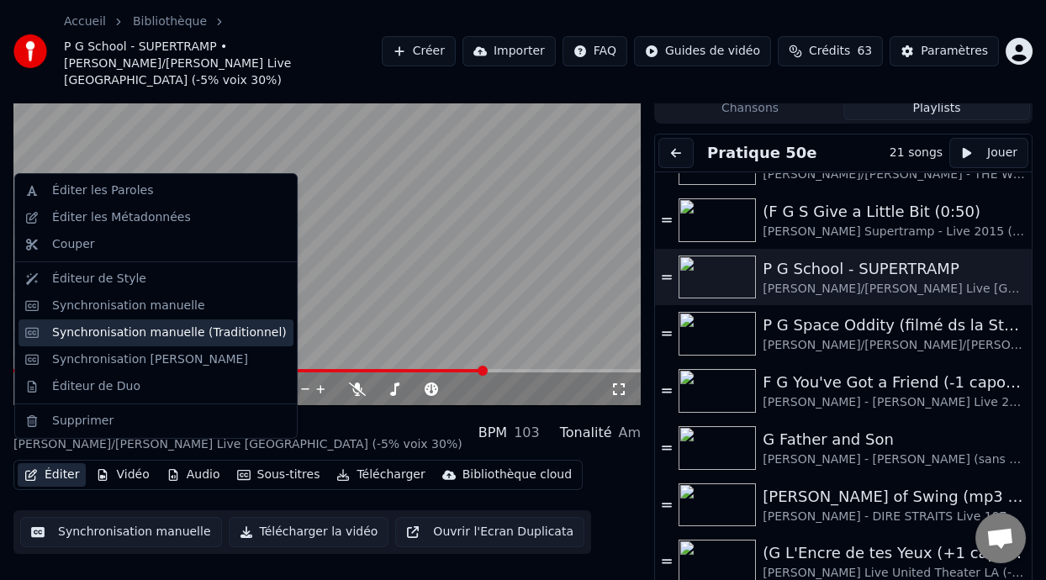
click at [165, 336] on div "Synchronisation manuelle (Traditionnel)" at bounding box center [169, 333] width 235 height 17
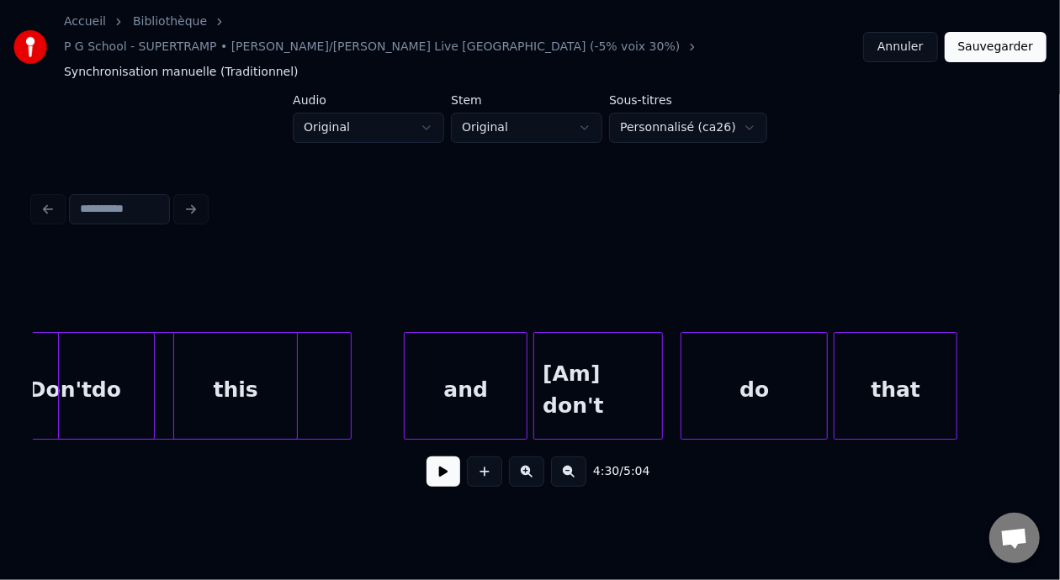
scroll to position [0, 64951]
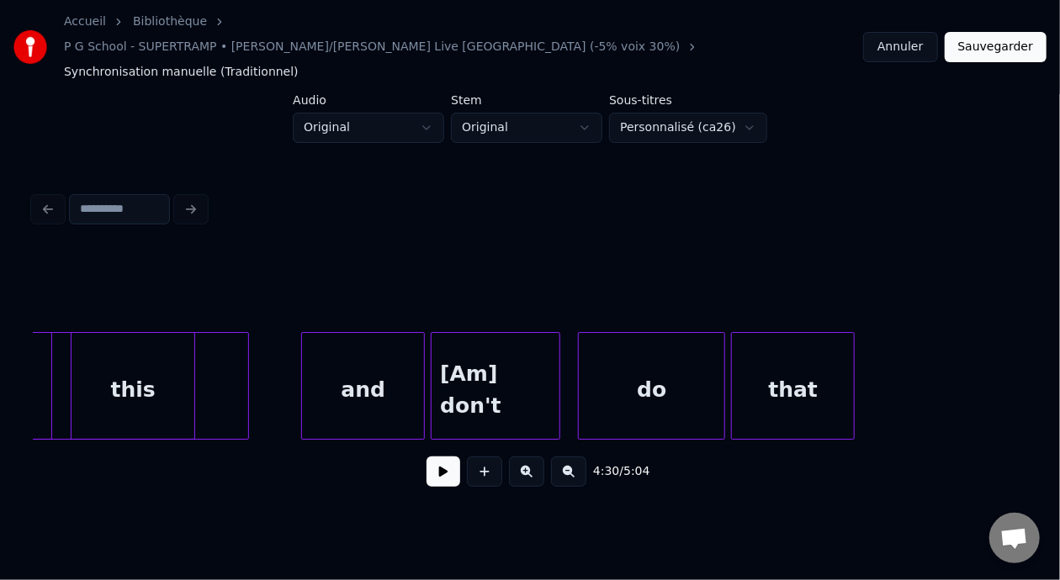
click at [663, 378] on div "do" at bounding box center [652, 390] width 146 height 114
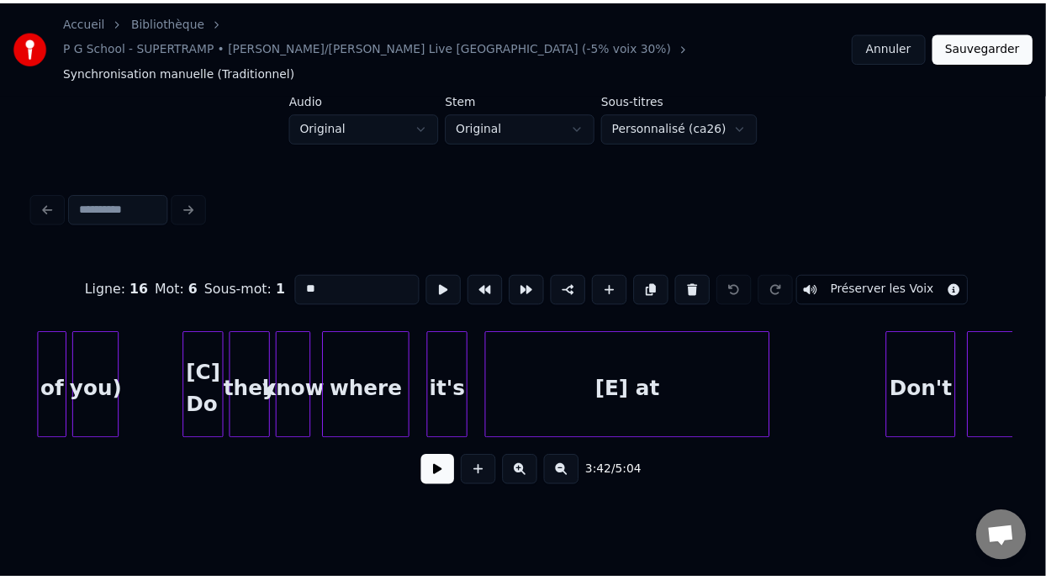
scroll to position [0, 67005]
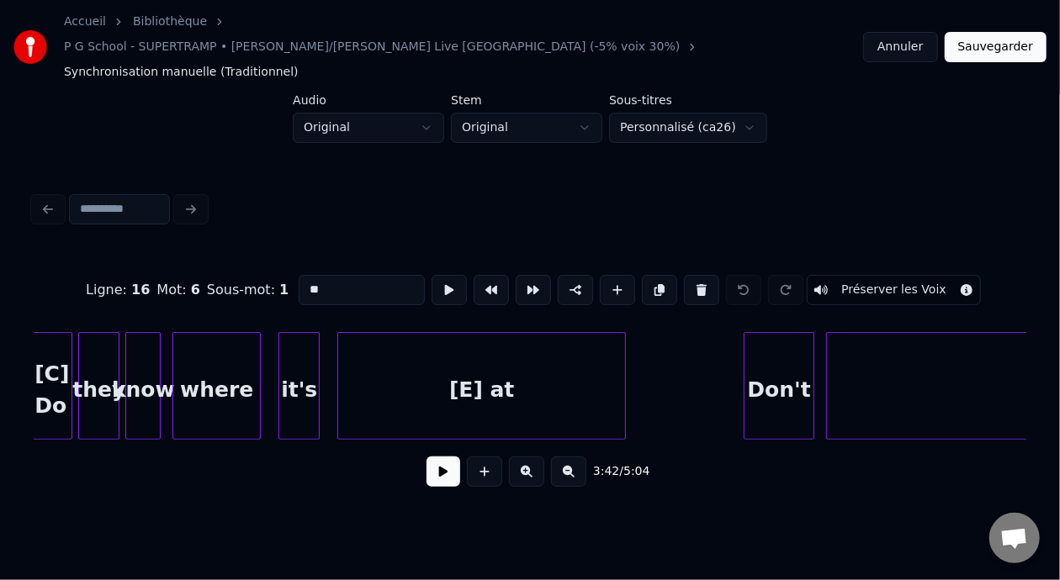
click at [485, 357] on div "[E] at" at bounding box center [481, 390] width 287 height 114
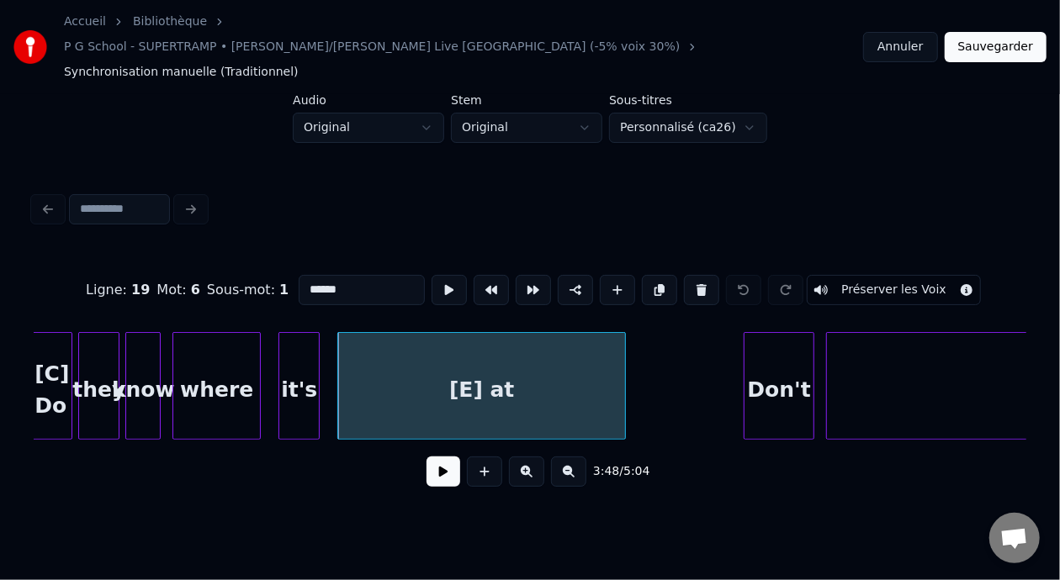
click at [299, 275] on input "******" at bounding box center [362, 290] width 126 height 30
type input "*******"
click at [990, 39] on button "Sauvegarder" at bounding box center [995, 47] width 102 height 30
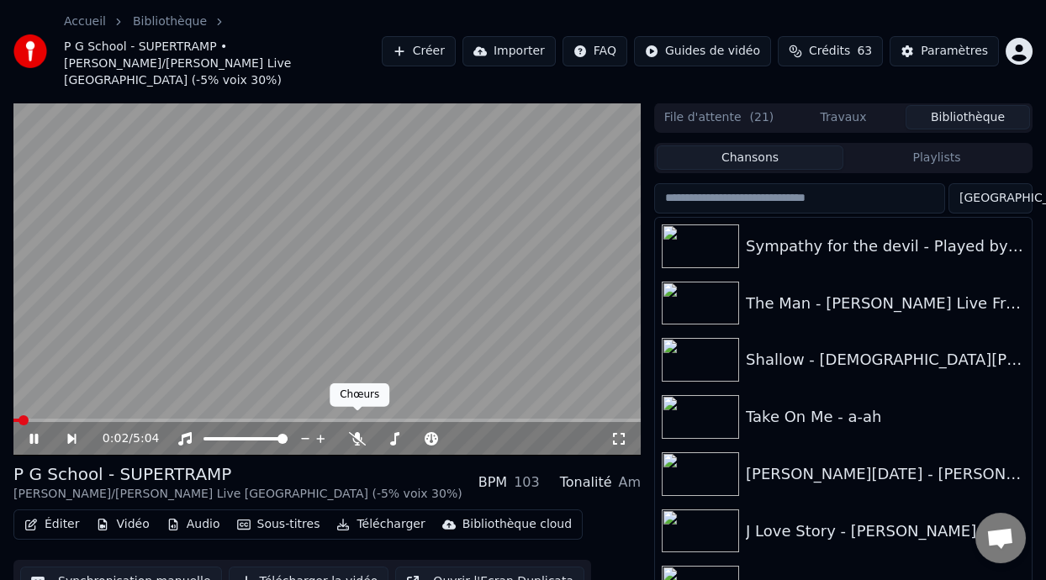
drag, startPoint x: 352, startPoint y: 411, endPoint x: 357, endPoint y: 419, distance: 9.1
click at [352, 412] on body "Accueil Bibliothèque P G School - SUPERTRAMP • Guillaume/Bernard - ROGER HODGSO…" at bounding box center [523, 290] width 1046 height 580
click at [357, 432] on icon at bounding box center [357, 438] width 17 height 13
click at [357, 432] on icon at bounding box center [356, 438] width 9 height 13
click at [357, 432] on icon at bounding box center [357, 438] width 17 height 13
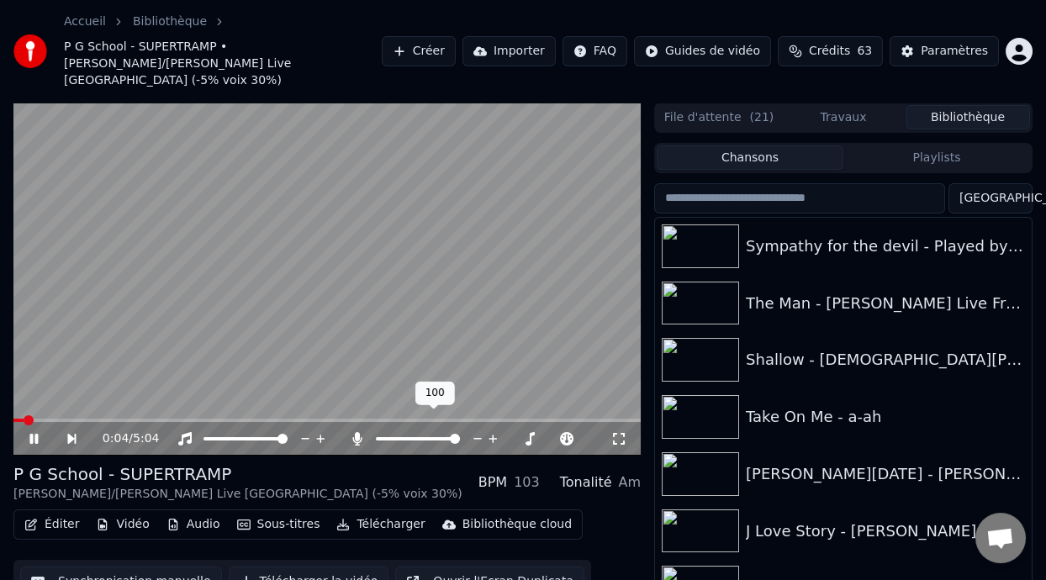
click at [357, 432] on icon at bounding box center [356, 438] width 9 height 13
click at [357, 432] on icon at bounding box center [357, 438] width 17 height 13
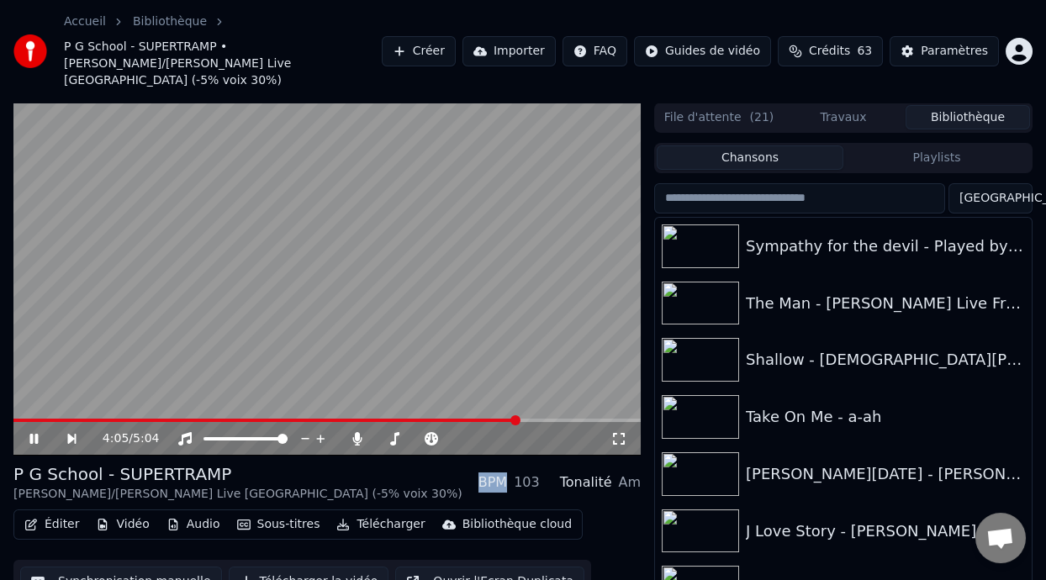
click at [516, 415] on span at bounding box center [516, 420] width 10 height 10
click at [420, 468] on div "P G School - SUPERTRAMP Guillaume/Bernard - ROGER HODGSON Live Sao Paulo (-5% v…" at bounding box center [326, 483] width 627 height 40
click at [472, 419] on span at bounding box center [243, 420] width 460 height 3
click at [434, 419] on span at bounding box center [245, 420] width 464 height 3
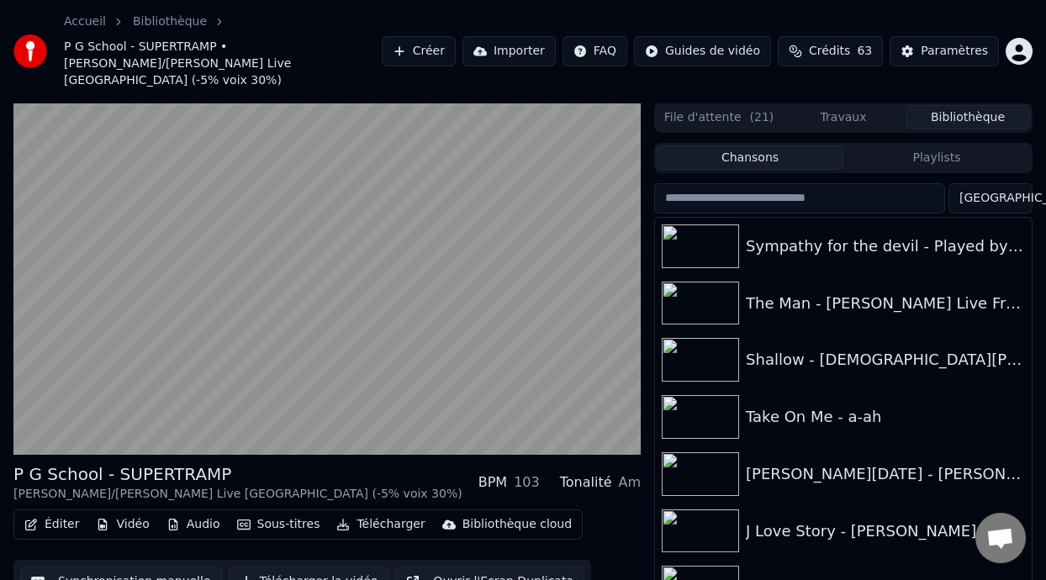
scroll to position [55, 0]
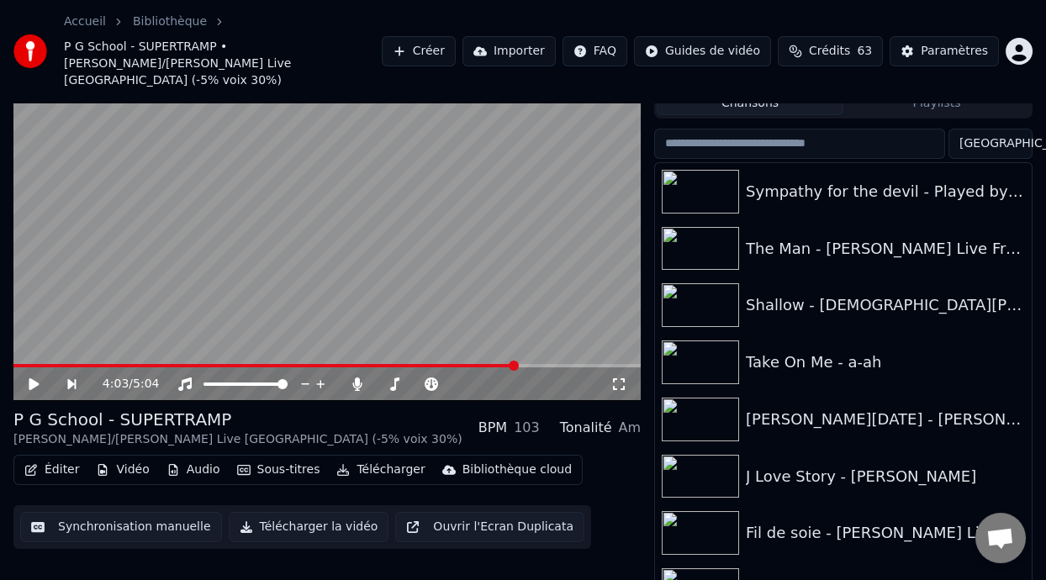
click at [34, 378] on icon at bounding box center [46, 384] width 38 height 13
click at [68, 458] on button "Éditer" at bounding box center [52, 470] width 68 height 24
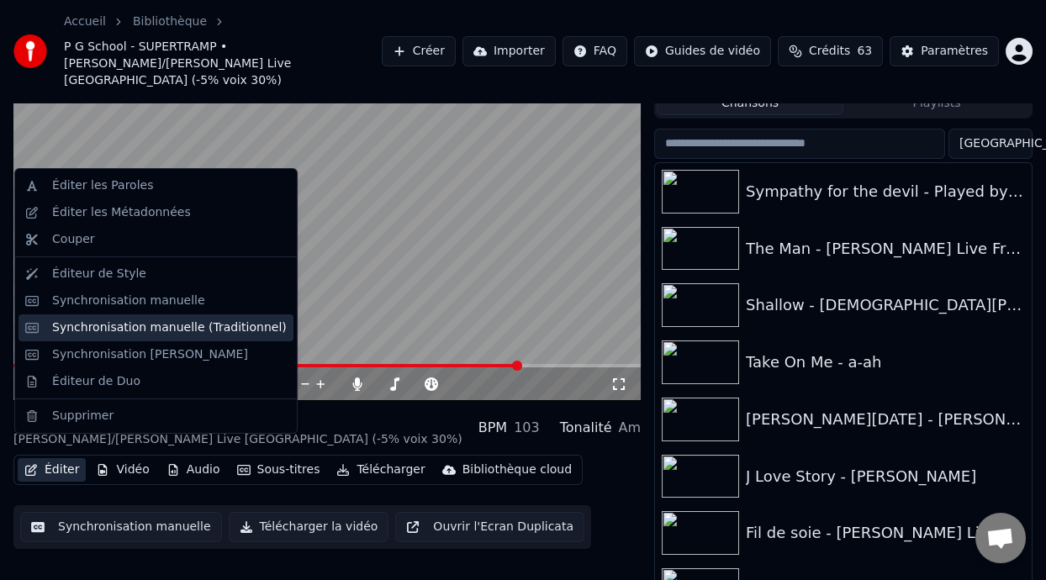
click at [197, 320] on div "Synchronisation manuelle (Traditionnel)" at bounding box center [169, 328] width 235 height 17
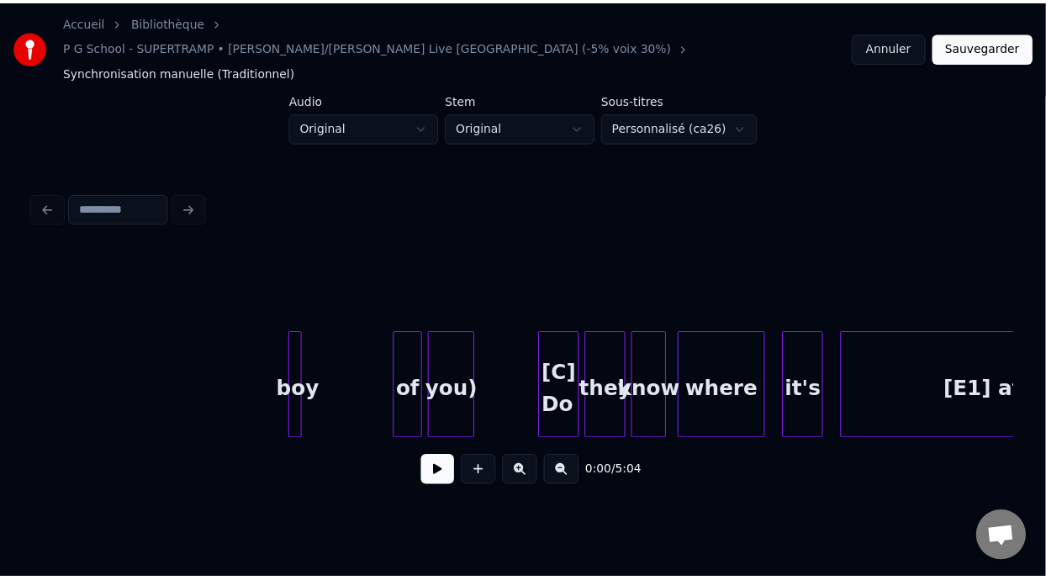
scroll to position [0, 66748]
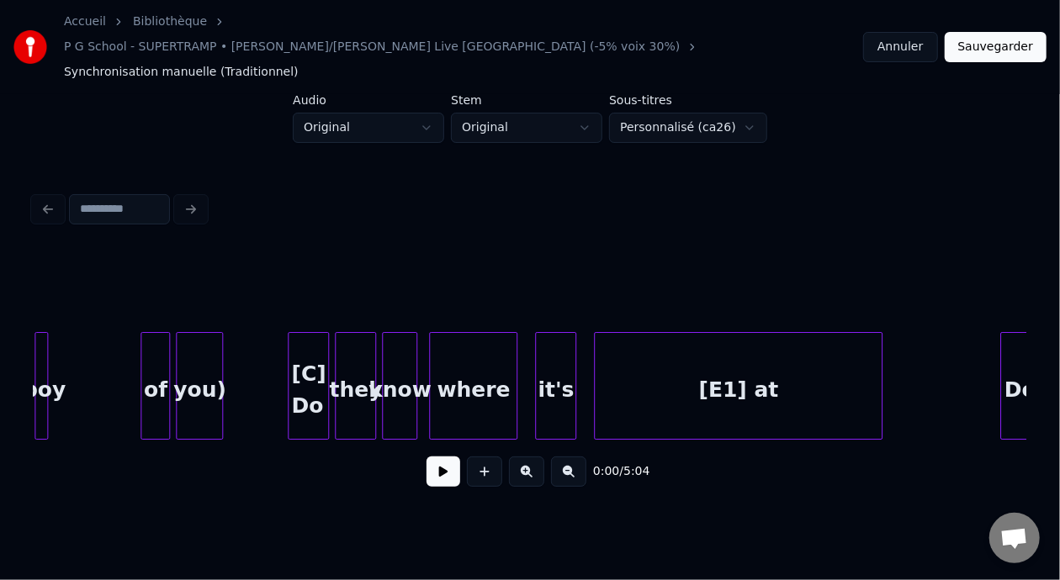
click at [730, 362] on div "[E1] at" at bounding box center [738, 390] width 287 height 114
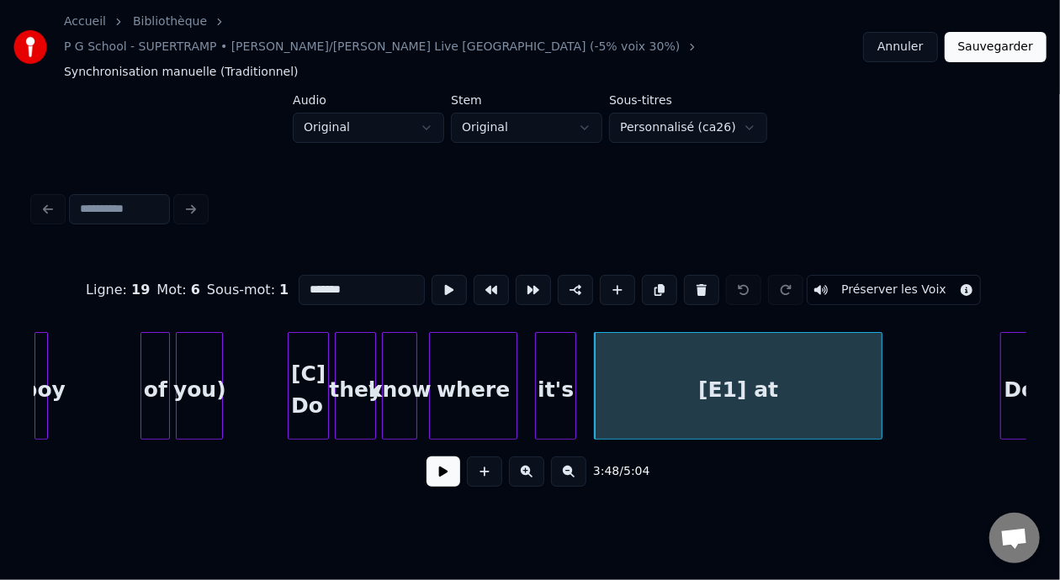
click at [299, 275] on input "*******" at bounding box center [362, 290] width 126 height 30
click at [299, 275] on input "******" at bounding box center [362, 290] width 126 height 30
click at [299, 275] on input "*******" at bounding box center [362, 290] width 126 height 30
type input "********"
click at [998, 32] on button "Sauvegarder" at bounding box center [995, 47] width 102 height 30
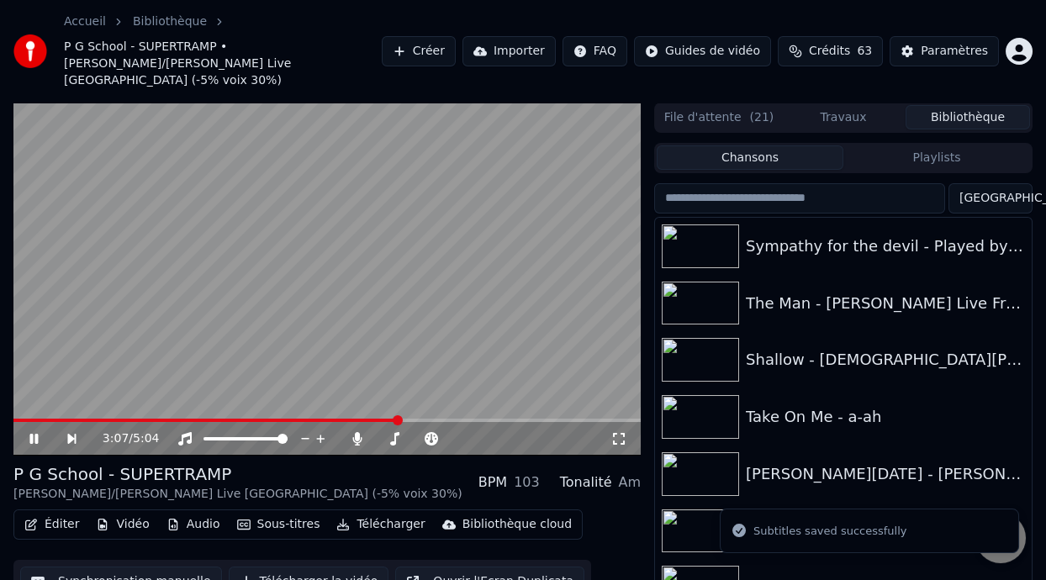
click at [399, 415] on span at bounding box center [398, 420] width 10 height 10
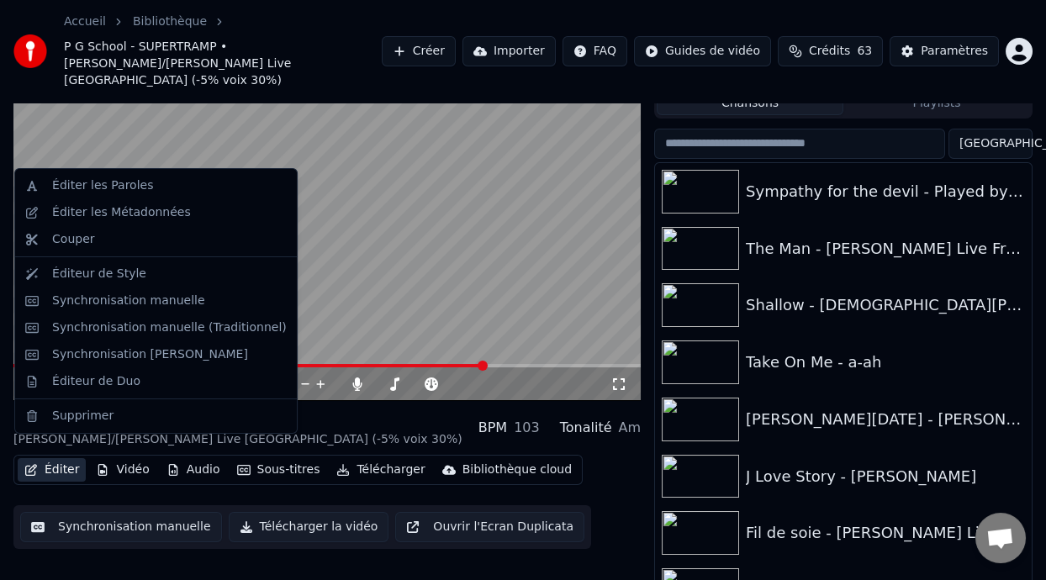
click at [66, 458] on button "Éditer" at bounding box center [52, 470] width 68 height 24
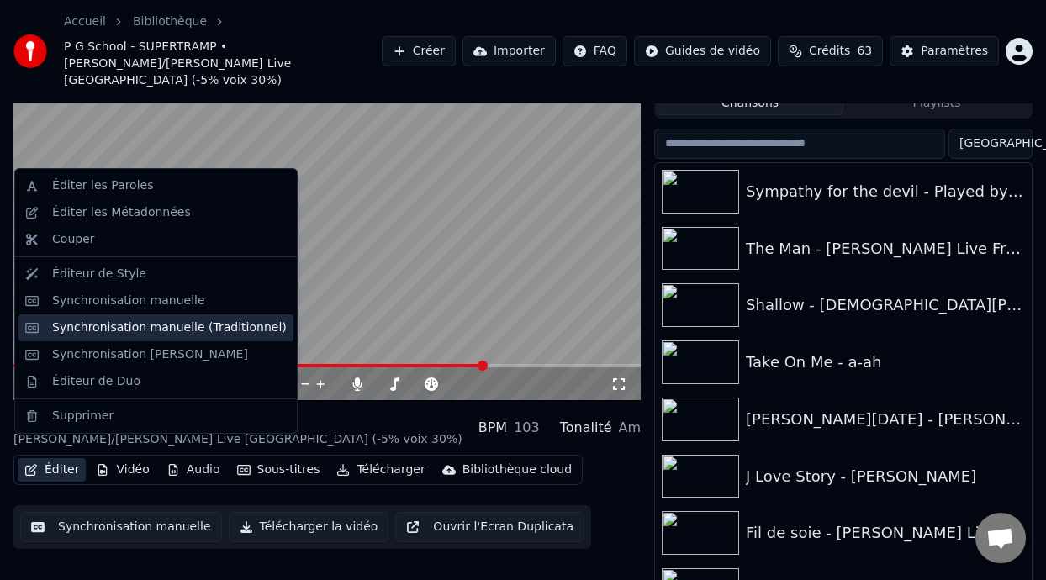
click at [238, 330] on div "Synchronisation manuelle (Traditionnel)" at bounding box center [169, 328] width 235 height 17
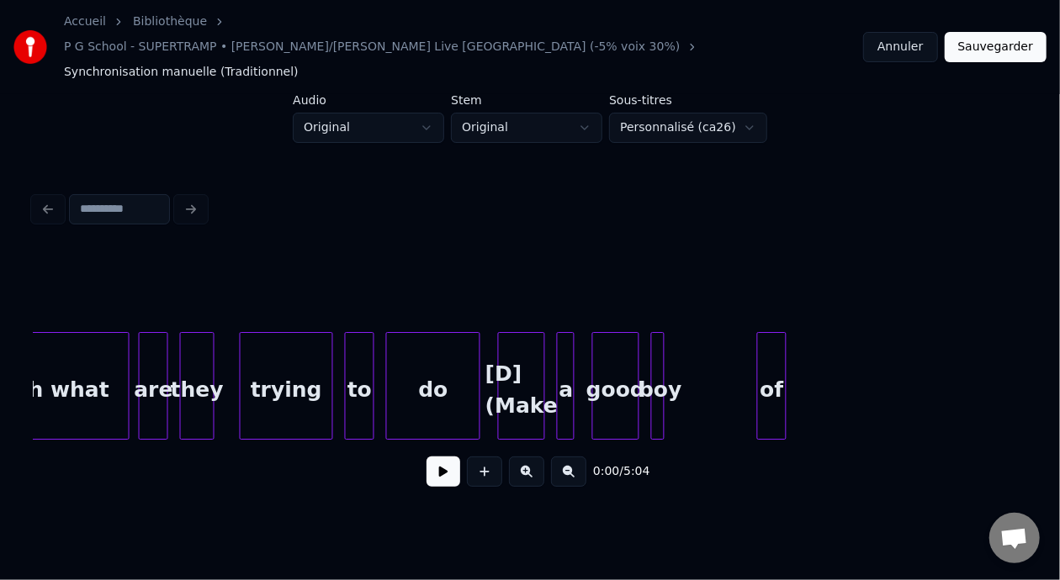
scroll to position [0, 65721]
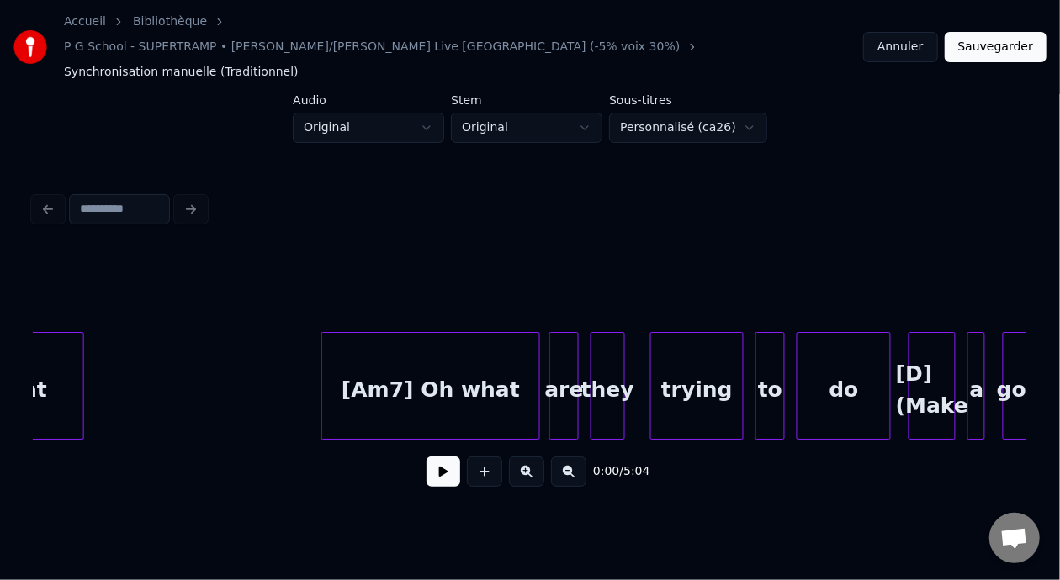
click at [514, 371] on div "[Am7] Oh what" at bounding box center [430, 390] width 217 height 114
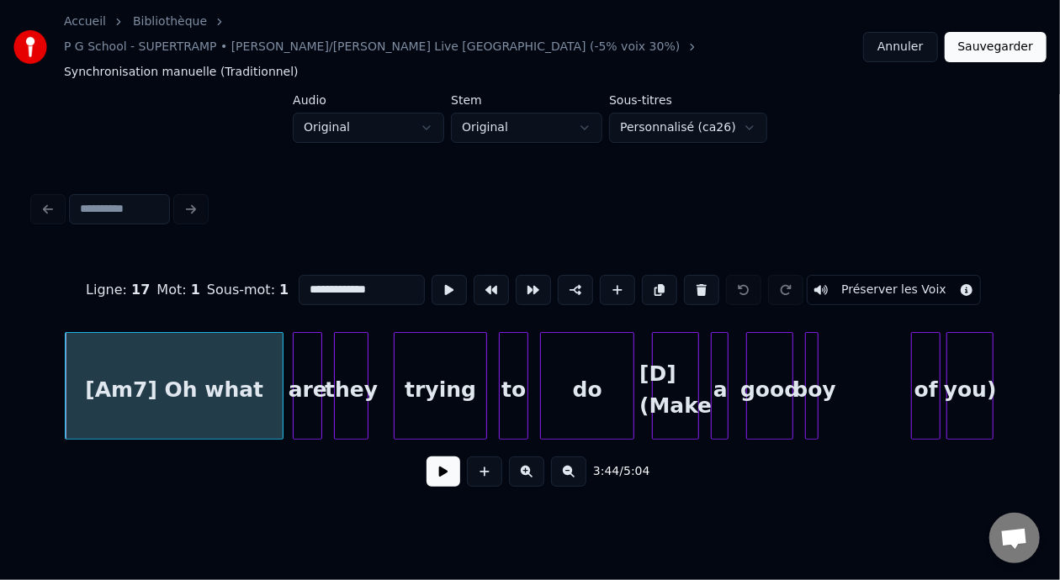
scroll to position [0, 66234]
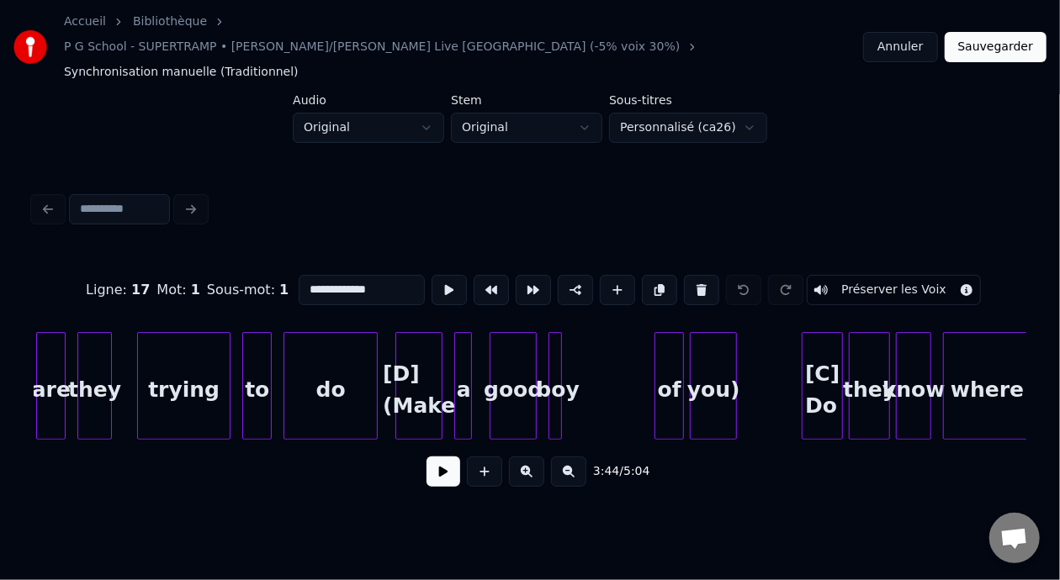
click at [410, 346] on div "[D] (Make" at bounding box center [418, 390] width 45 height 114
click at [299, 275] on input "*********" at bounding box center [362, 290] width 126 height 30
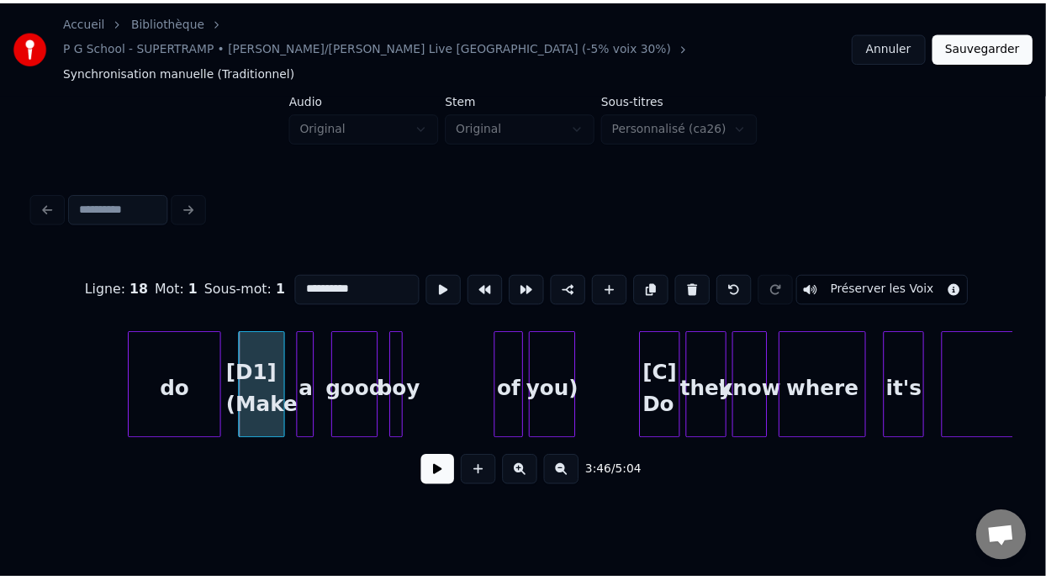
scroll to position [0, 66646]
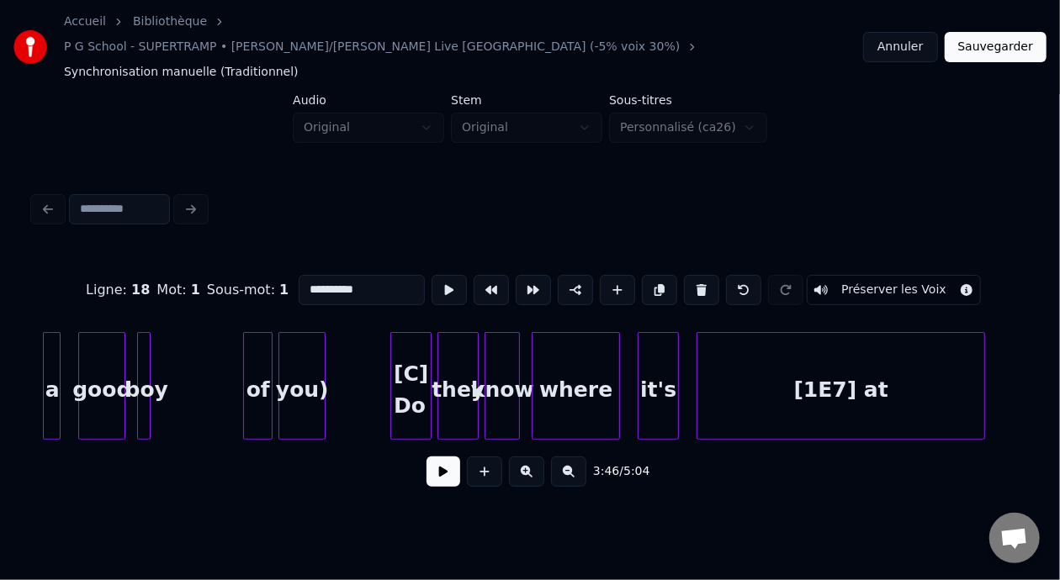
click at [409, 333] on div "[C] Do" at bounding box center [411, 390] width 40 height 114
click at [299, 275] on input "******" at bounding box center [362, 290] width 126 height 30
click at [252, 351] on div "of" at bounding box center [258, 390] width 28 height 114
type input "**"
click at [436, 460] on button at bounding box center [443, 472] width 34 height 30
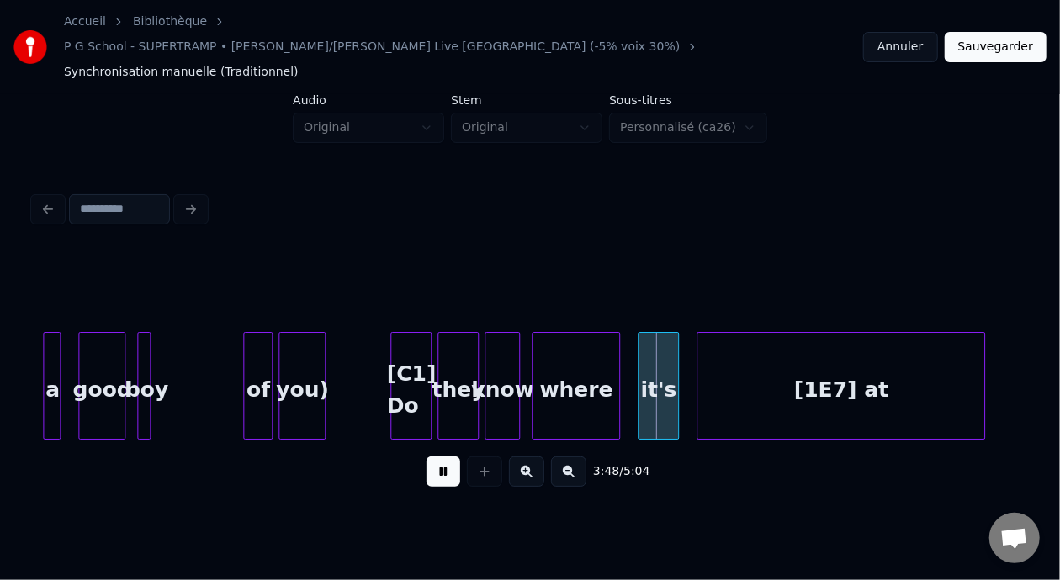
click at [436, 460] on button at bounding box center [443, 472] width 34 height 30
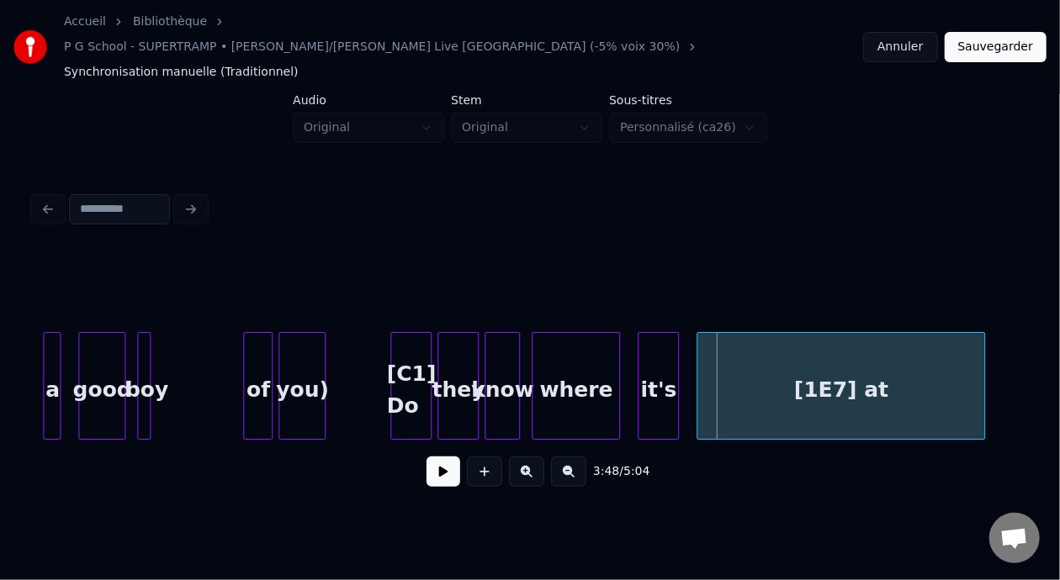
click at [87, 352] on div "good" at bounding box center [101, 390] width 45 height 114
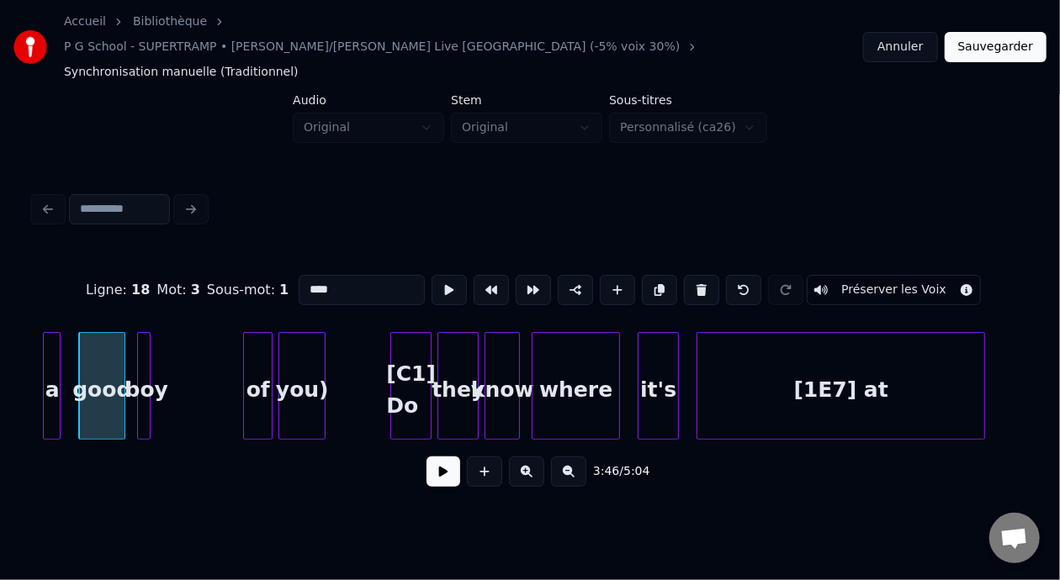
click at [427, 457] on button at bounding box center [443, 472] width 34 height 30
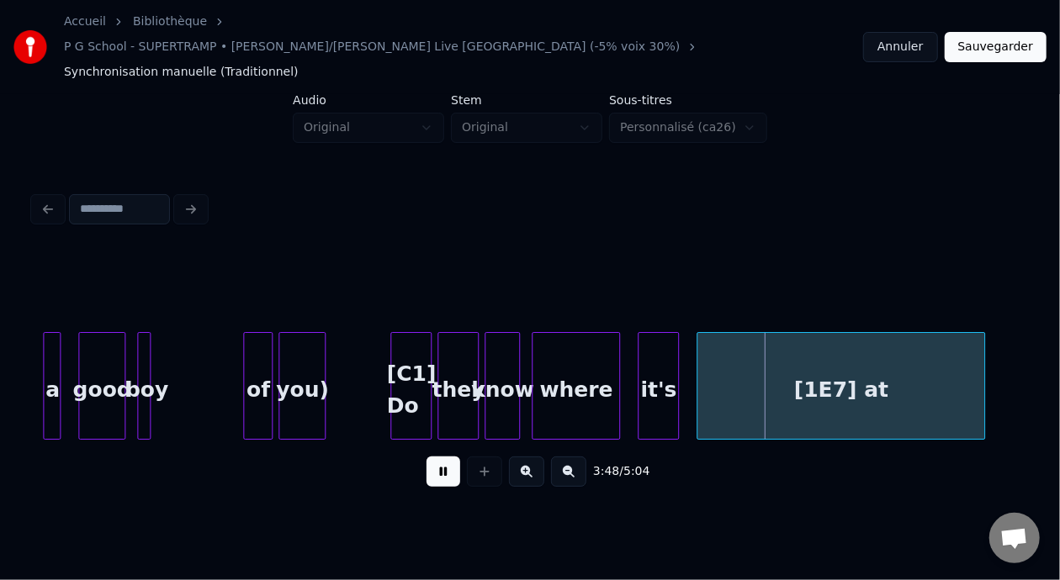
click at [426, 457] on button at bounding box center [443, 472] width 34 height 30
click at [1006, 32] on button "Sauvegarder" at bounding box center [995, 47] width 102 height 30
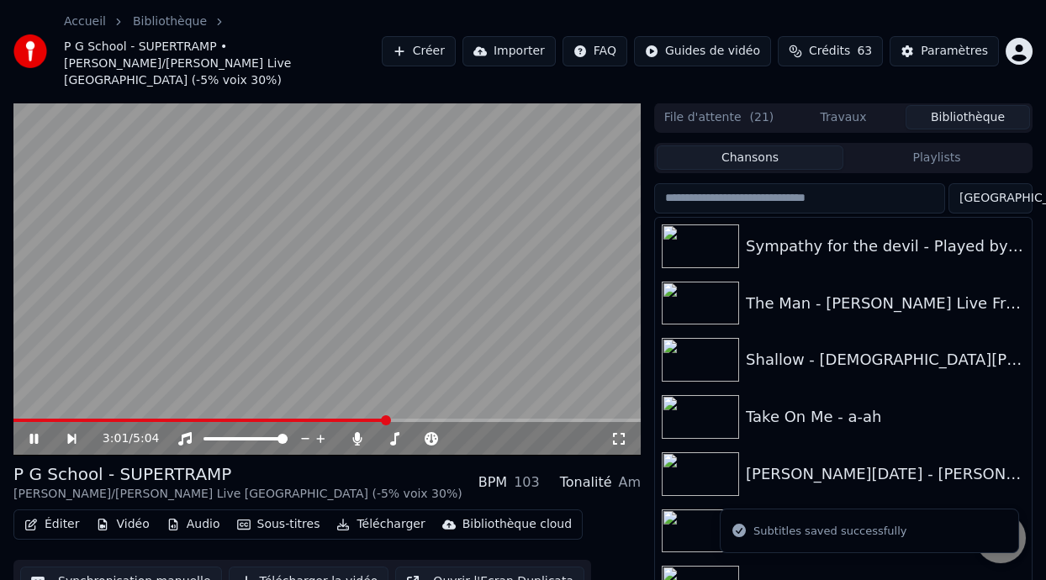
click at [387, 415] on span at bounding box center [386, 420] width 10 height 10
click at [429, 415] on span at bounding box center [428, 420] width 10 height 10
click at [442, 415] on span at bounding box center [441, 420] width 10 height 10
click at [456, 415] on span at bounding box center [455, 420] width 10 height 10
click at [466, 415] on span at bounding box center [463, 420] width 10 height 10
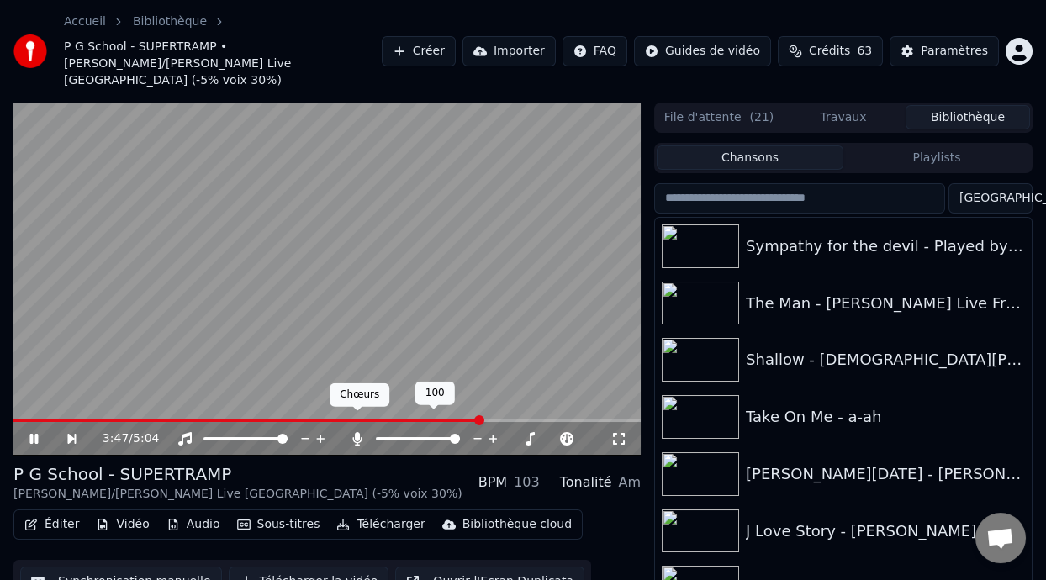
click at [352, 432] on icon at bounding box center [357, 438] width 17 height 13
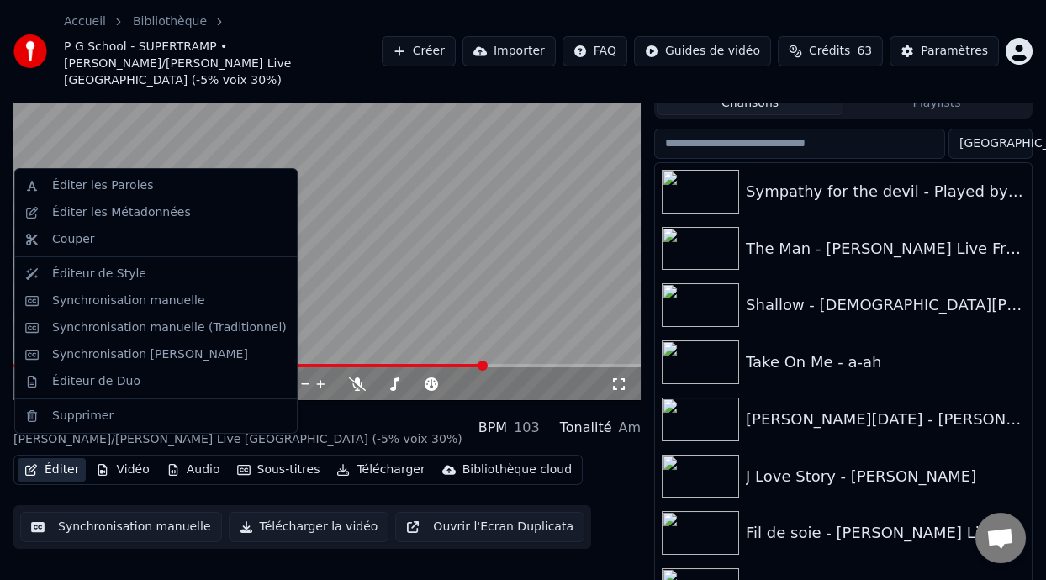
click at [66, 458] on button "Éditer" at bounding box center [52, 470] width 68 height 24
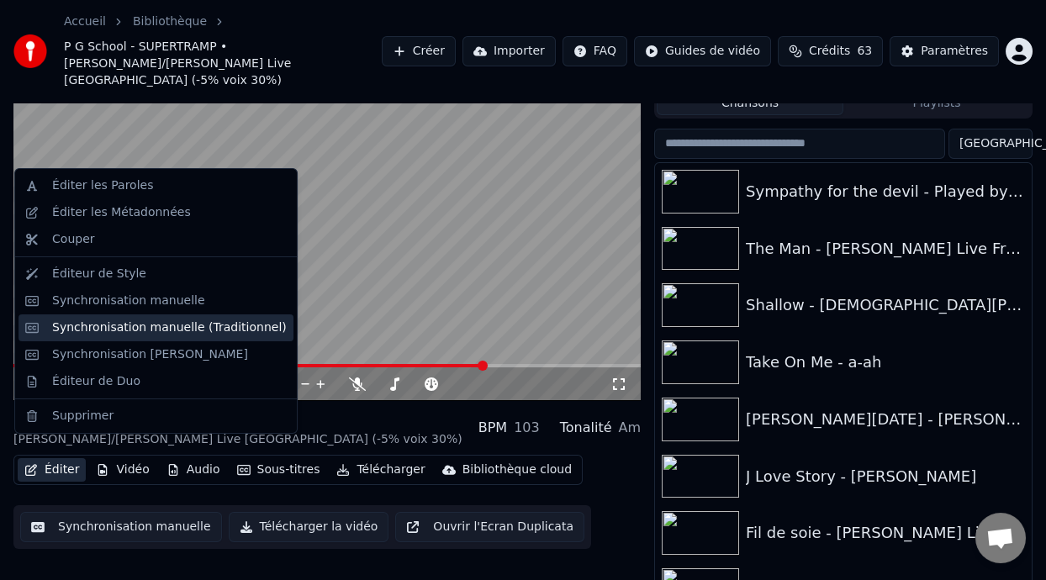
click at [234, 327] on div "Synchronisation manuelle (Traditionnel)" at bounding box center [169, 328] width 235 height 17
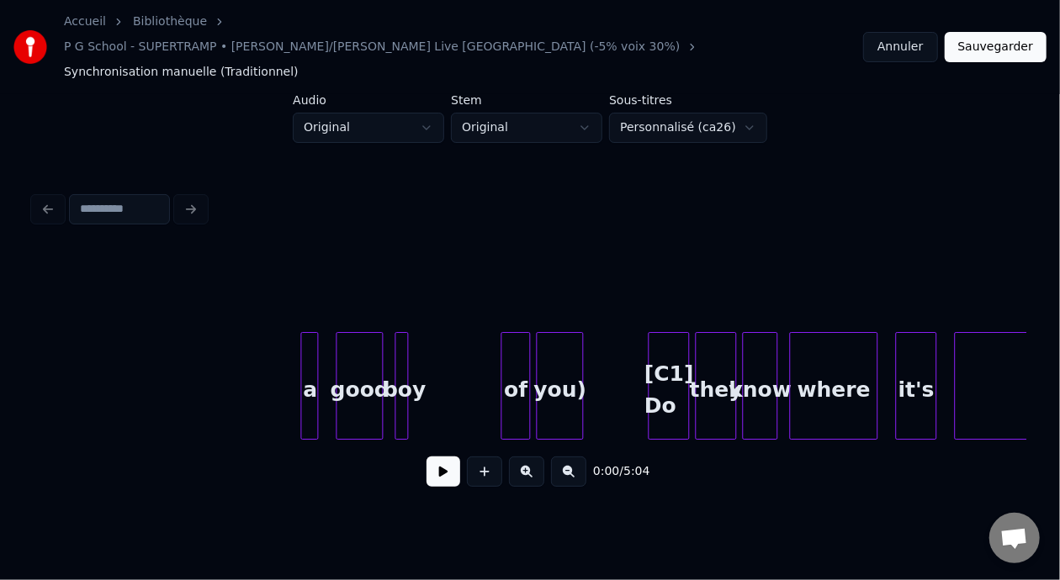
scroll to position [0, 66646]
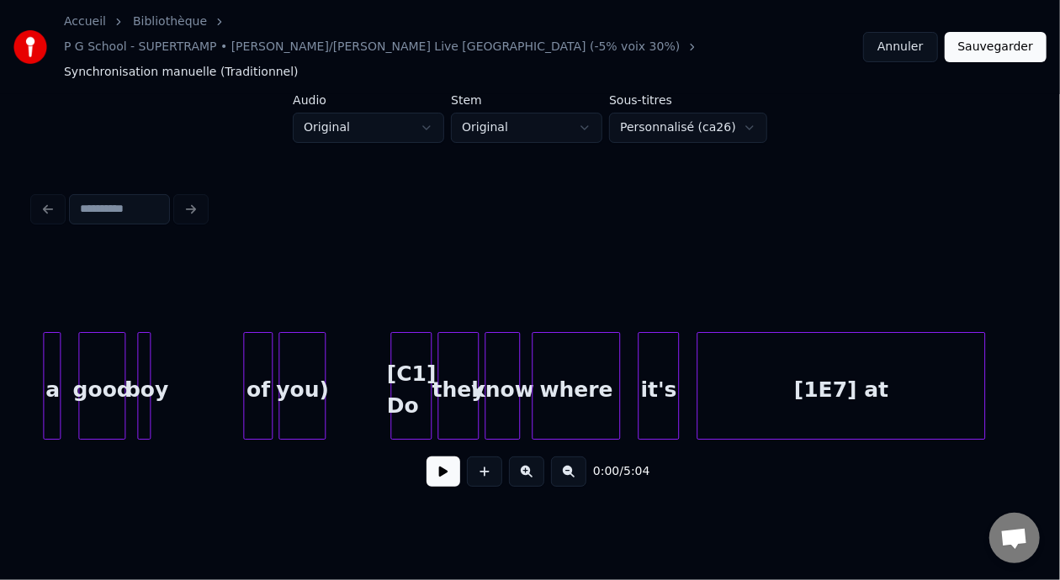
click at [728, 369] on div "[1E7] at" at bounding box center [840, 390] width 287 height 114
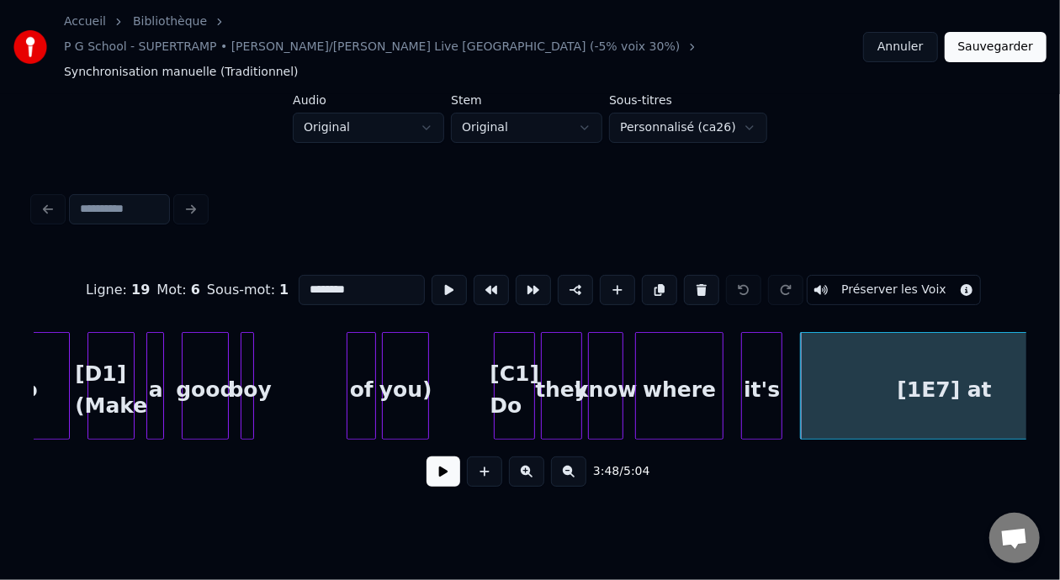
scroll to position [0, 66286]
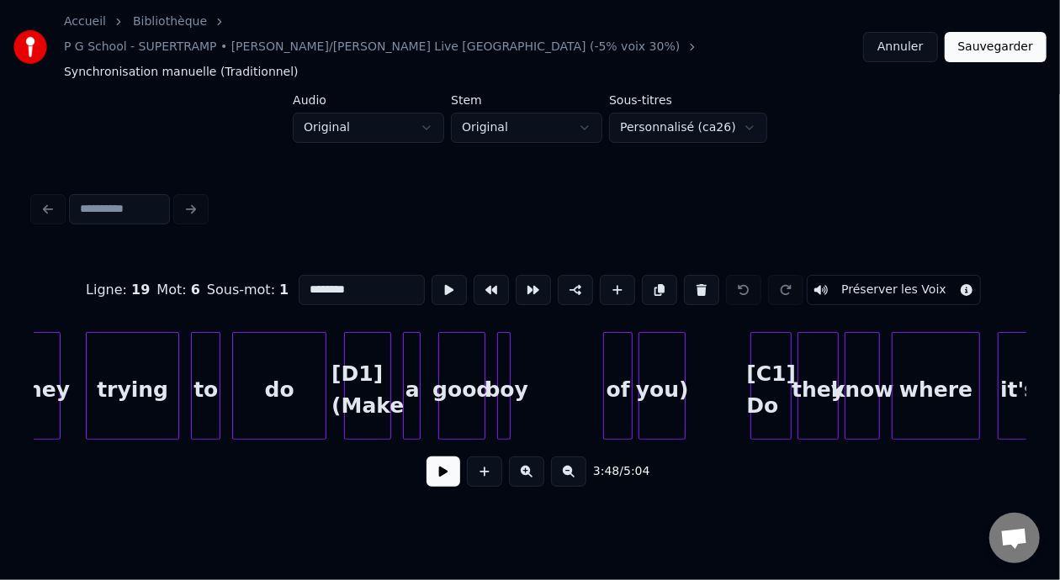
click at [367, 344] on div "[D1] (Make" at bounding box center [367, 390] width 45 height 114
click at [299, 275] on input "**********" at bounding box center [362, 290] width 126 height 30
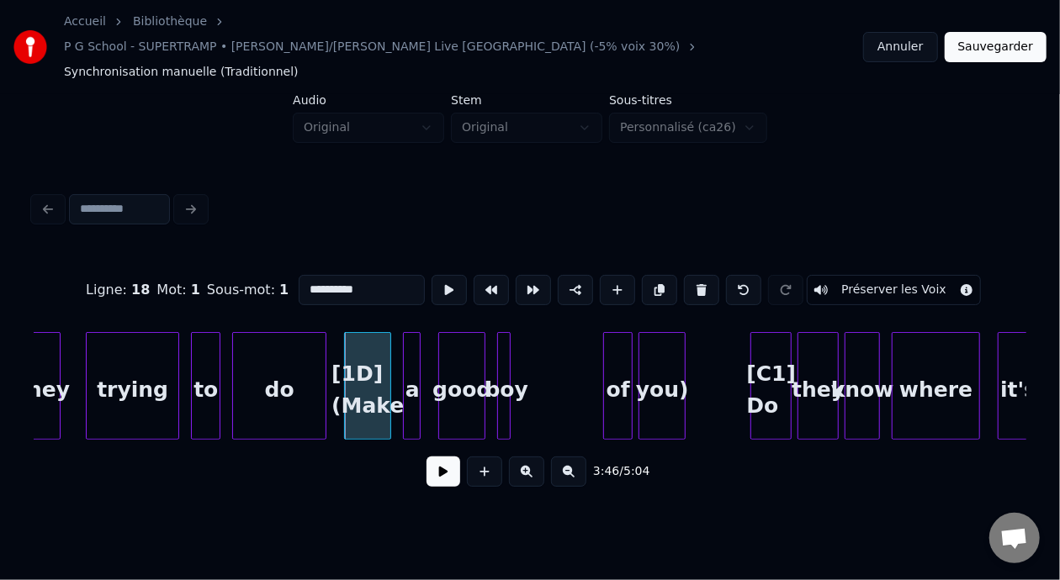
click at [775, 360] on div "[C1] Do" at bounding box center [771, 390] width 40 height 114
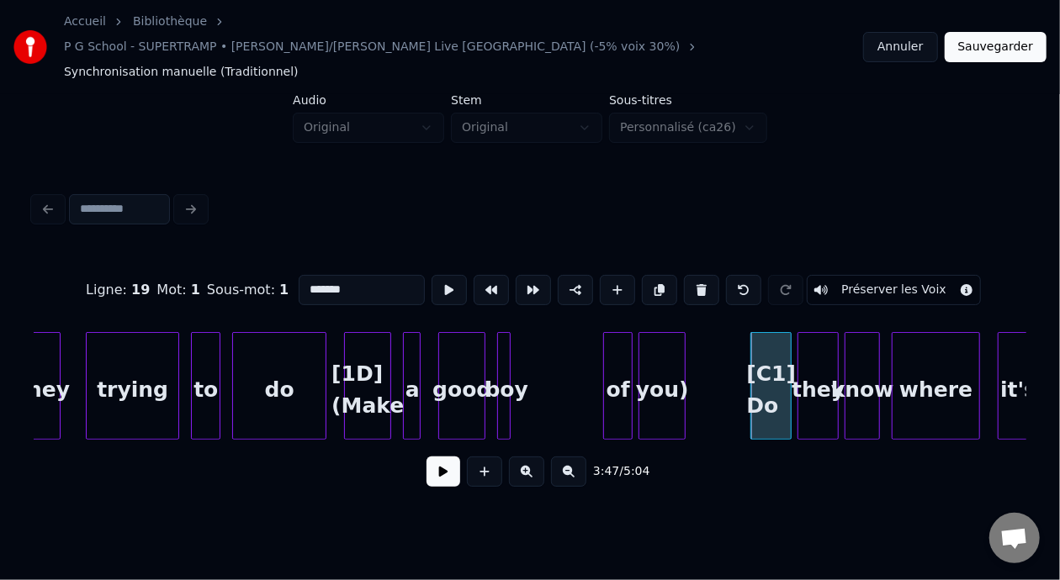
click at [299, 275] on input "*******" at bounding box center [362, 290] width 126 height 30
click at [299, 275] on input "******" at bounding box center [362, 290] width 126 height 30
click at [777, 348] on div "[1C] Do" at bounding box center [771, 390] width 40 height 114
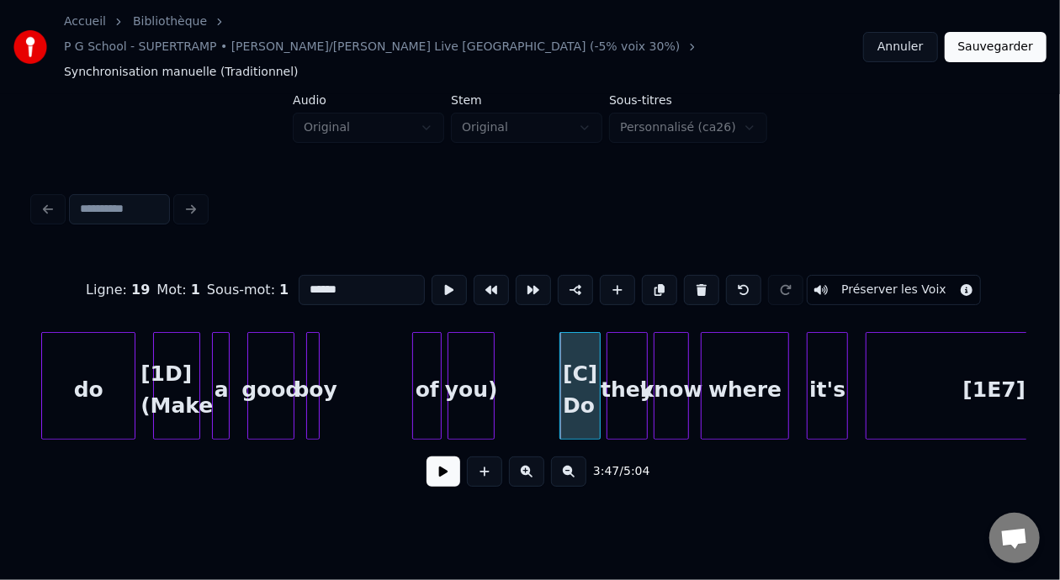
scroll to position [0, 66544]
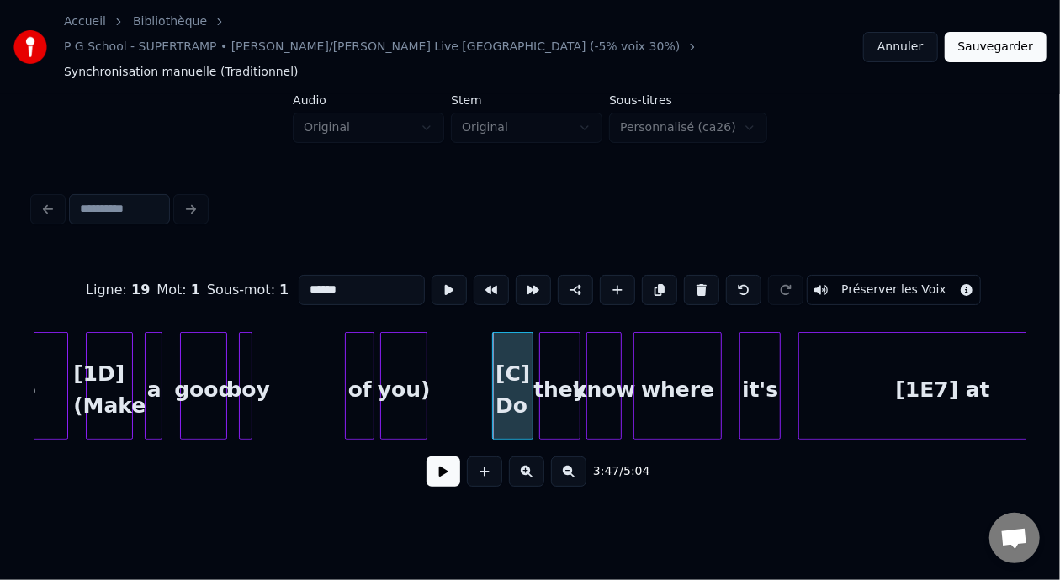
type input "******"
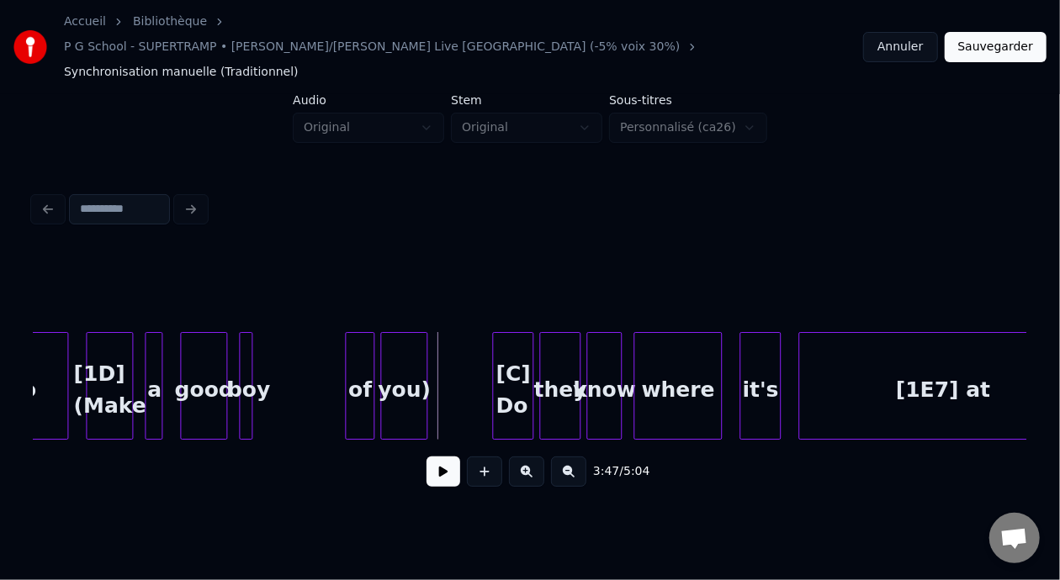
click at [432, 461] on button at bounding box center [443, 472] width 34 height 30
click at [433, 459] on button at bounding box center [443, 472] width 34 height 30
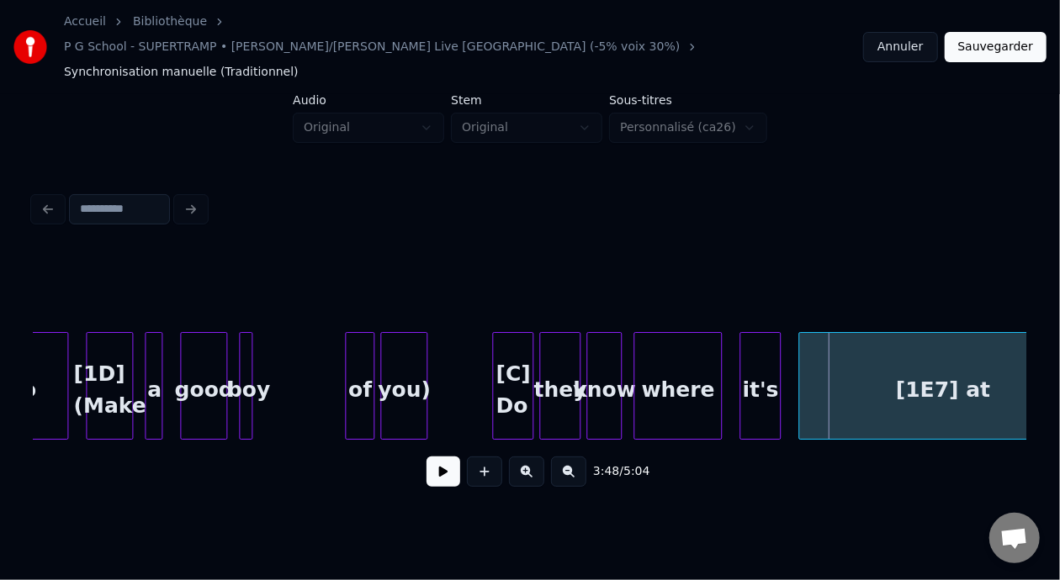
click at [132, 353] on div "[1D] (Make" at bounding box center [109, 390] width 45 height 114
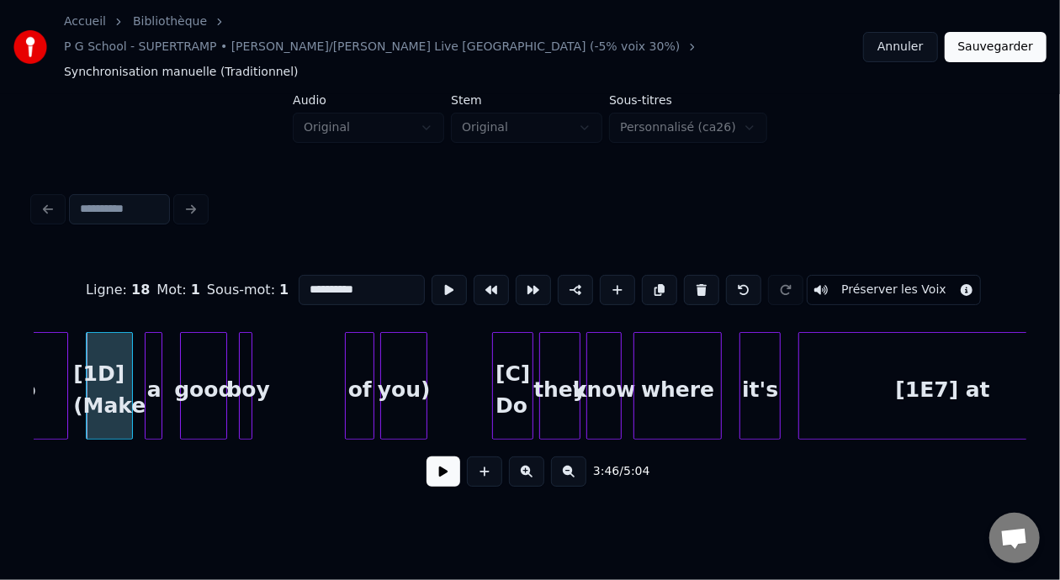
click at [434, 457] on button at bounding box center [443, 472] width 34 height 30
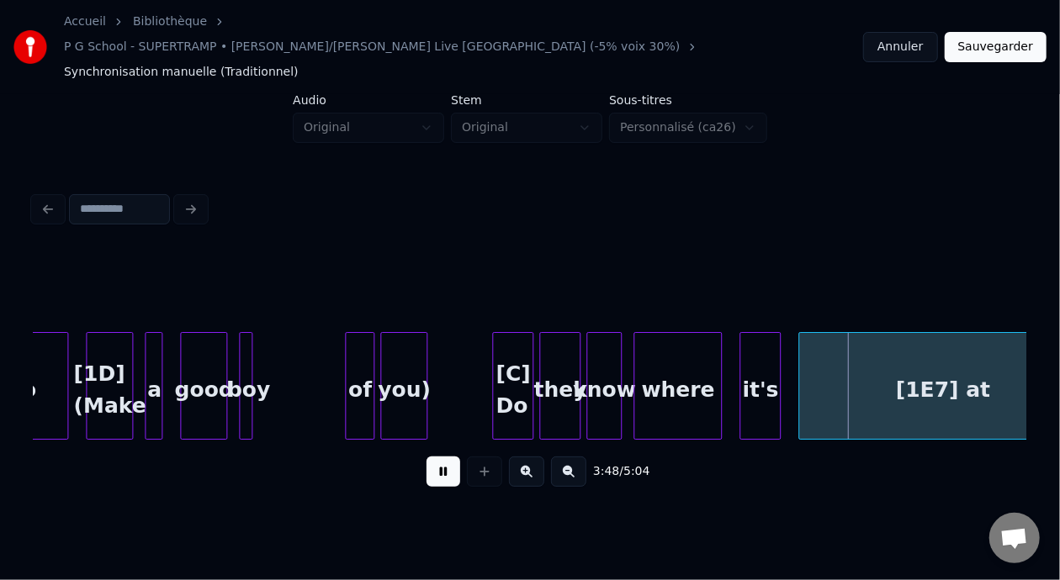
click at [434, 457] on button at bounding box center [443, 472] width 34 height 30
click at [681, 365] on div "where" at bounding box center [677, 390] width 87 height 114
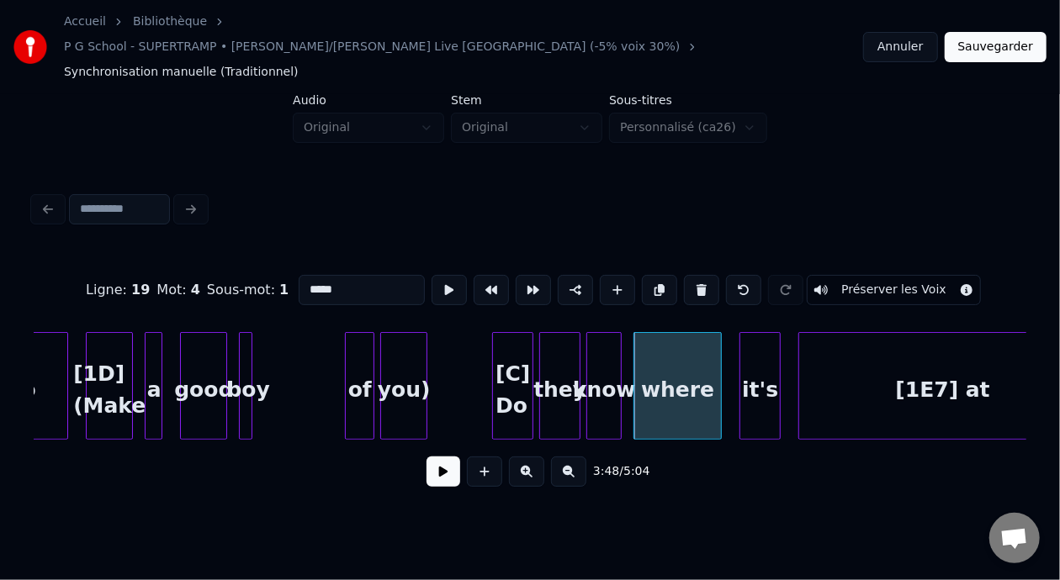
click at [299, 275] on input "*****" at bounding box center [362, 290] width 126 height 30
click at [676, 367] on div "where" at bounding box center [677, 390] width 87 height 114
click at [299, 275] on input "*****" at bounding box center [362, 290] width 126 height 30
type input "**********"
click at [1014, 42] on button "Sauvegarder" at bounding box center [995, 47] width 102 height 30
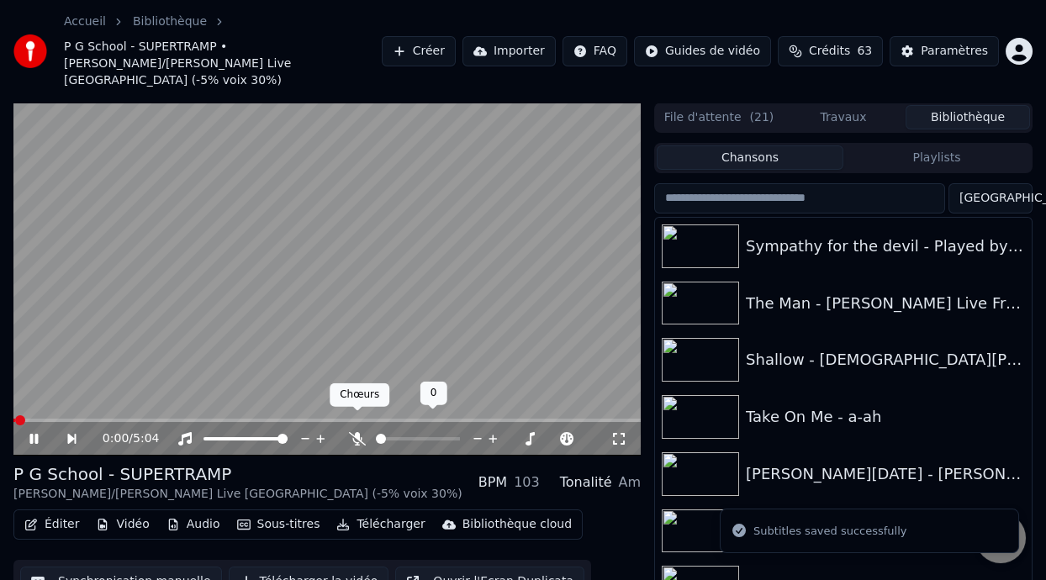
click at [358, 432] on icon at bounding box center [357, 438] width 17 height 13
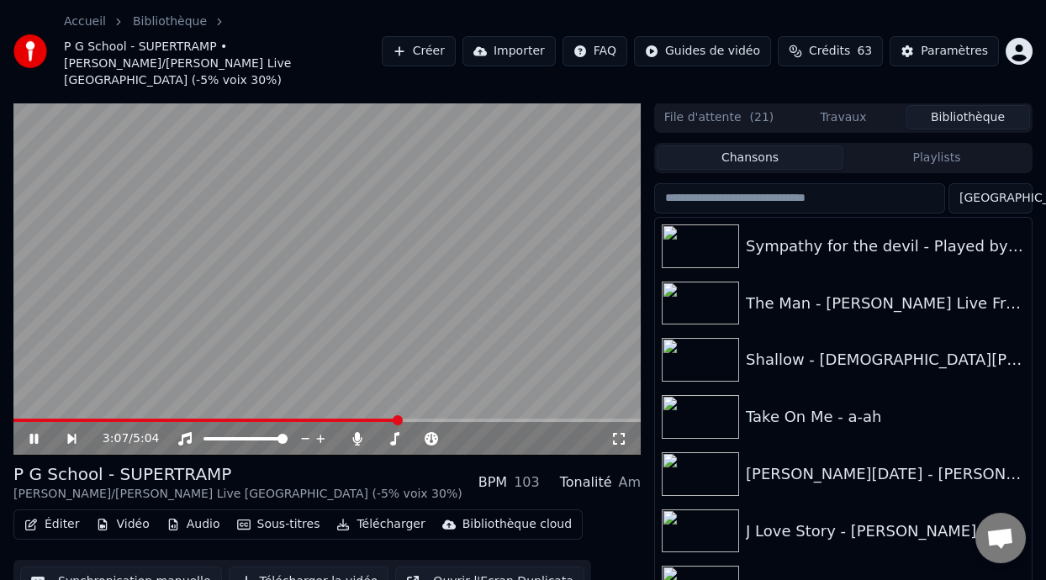
click at [399, 415] on span at bounding box center [398, 420] width 10 height 10
click at [438, 415] on span at bounding box center [436, 420] width 10 height 10
click at [33, 434] on icon at bounding box center [33, 439] width 8 height 10
click at [19, 419] on span at bounding box center [271, 420] width 516 height 3
click at [379, 513] on button "Télécharger" at bounding box center [381, 525] width 102 height 24
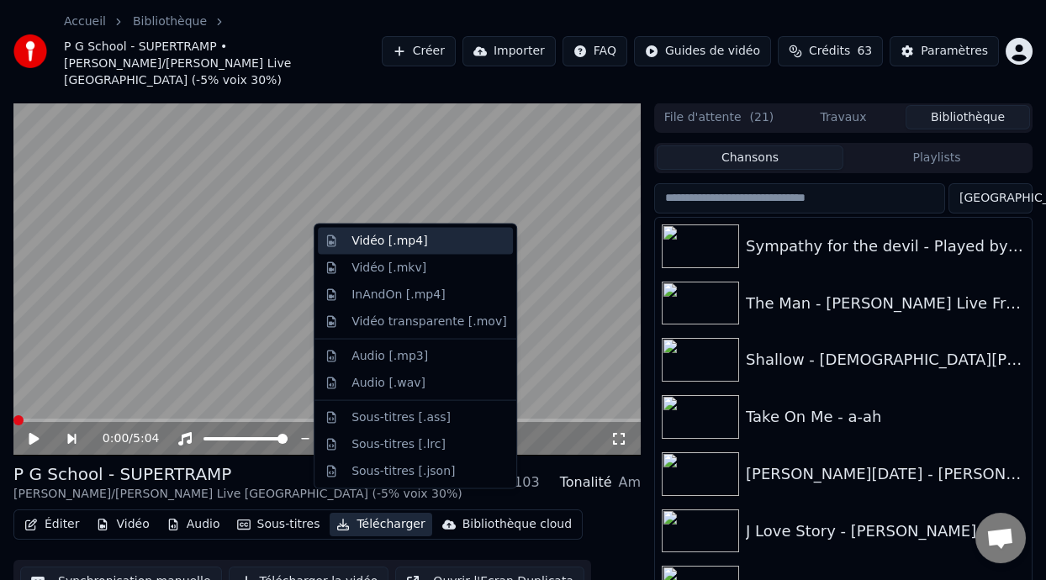
click at [443, 241] on div "Vidéo [.mp4]" at bounding box center [429, 241] width 155 height 17
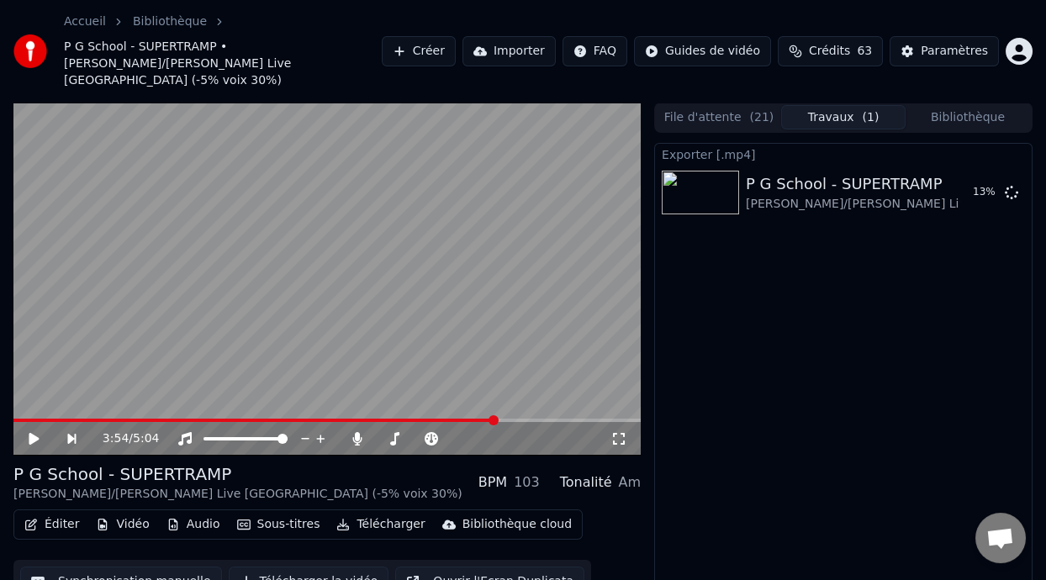
click at [496, 415] on span at bounding box center [494, 420] width 10 height 10
click at [486, 415] on span at bounding box center [484, 420] width 10 height 10
click at [500, 415] on span at bounding box center [497, 420] width 10 height 10
click at [508, 397] on video at bounding box center [326, 279] width 627 height 353
click at [512, 415] on span at bounding box center [510, 420] width 10 height 10
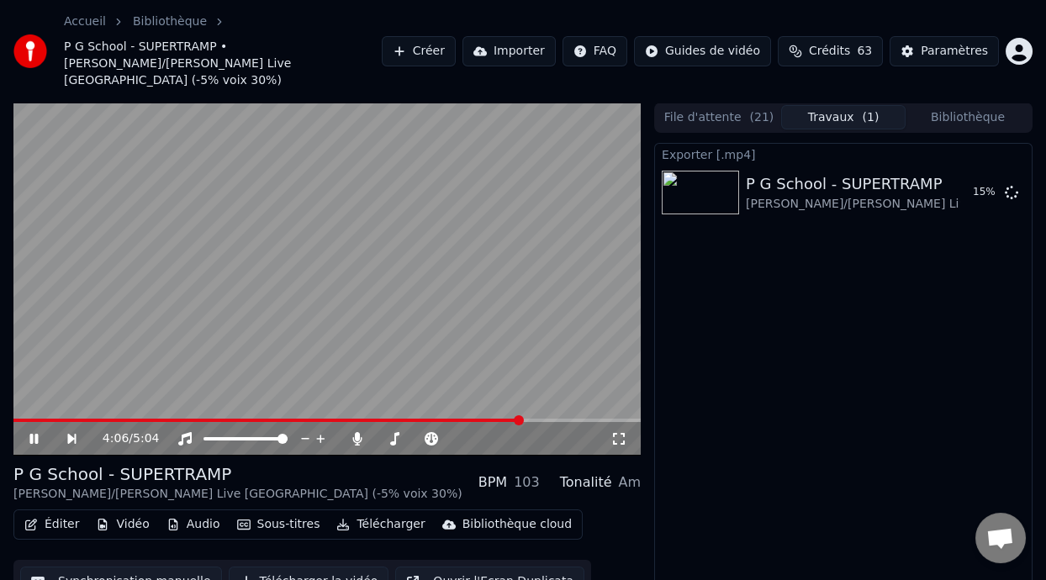
click at [461, 419] on span at bounding box center [267, 420] width 509 height 3
click at [487, 419] on span at bounding box center [326, 420] width 627 height 3
click at [32, 434] on icon at bounding box center [33, 439] width 8 height 10
click at [1012, 185] on icon at bounding box center [1011, 191] width 13 height 13
click at [32, 433] on icon at bounding box center [34, 439] width 10 height 12
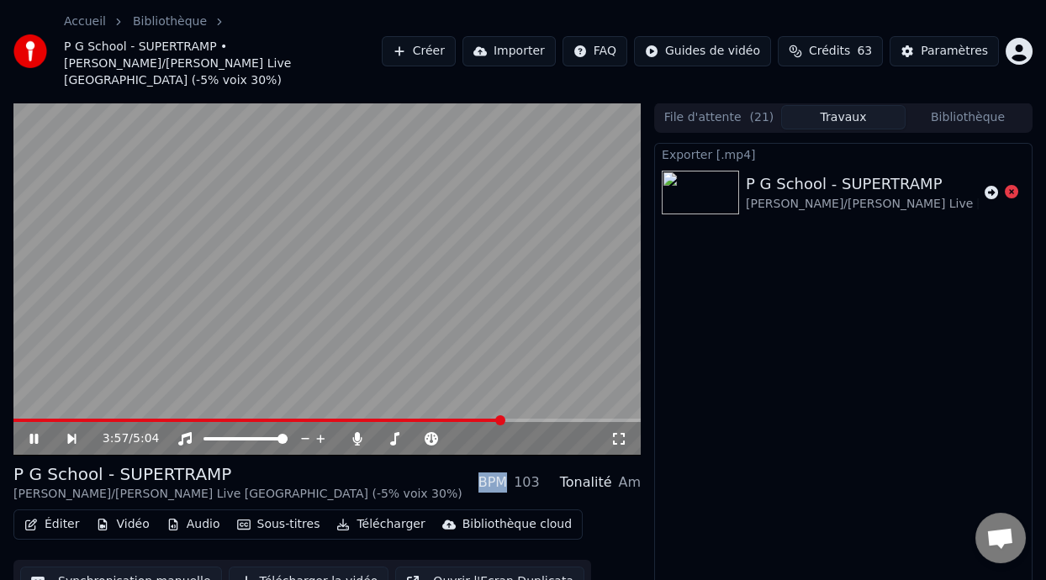
click at [32, 434] on icon at bounding box center [33, 439] width 8 height 10
click at [32, 433] on icon at bounding box center [34, 439] width 10 height 12
click at [32, 434] on icon at bounding box center [33, 439] width 8 height 10
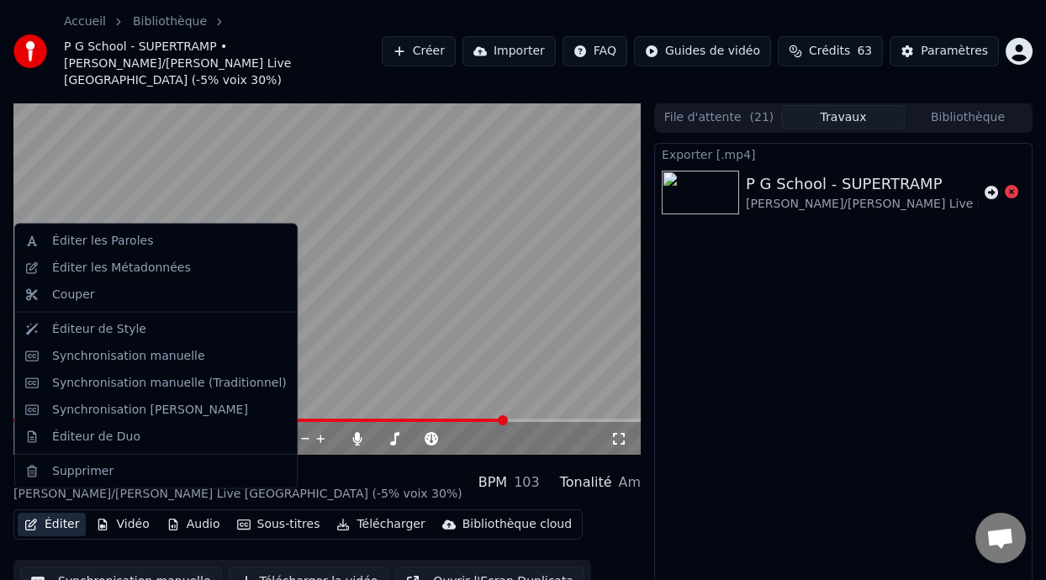
click at [64, 513] on button "Éditer" at bounding box center [52, 525] width 68 height 24
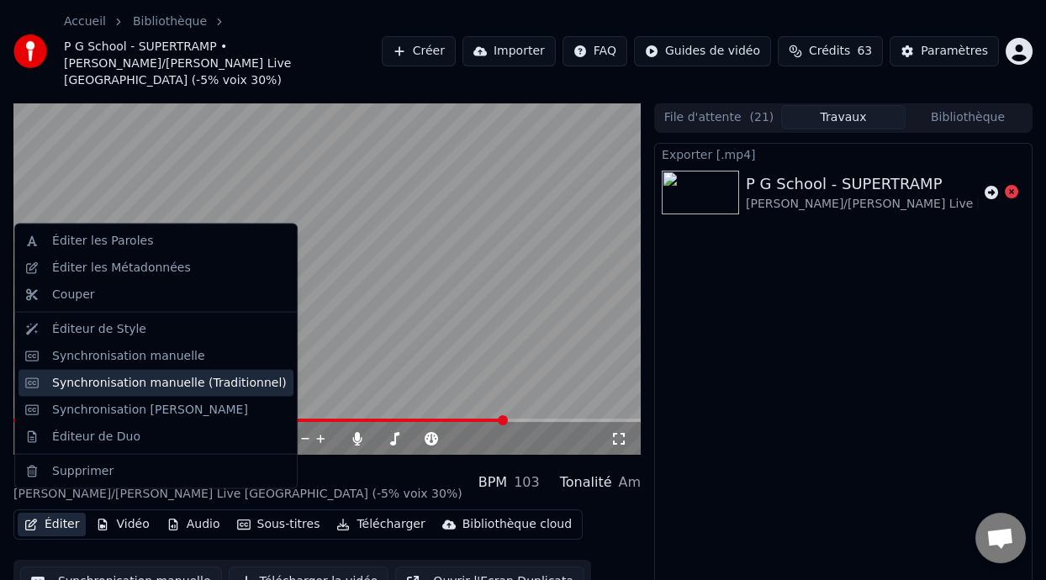
click at [176, 386] on div "Synchronisation manuelle (Traditionnel)" at bounding box center [169, 382] width 235 height 17
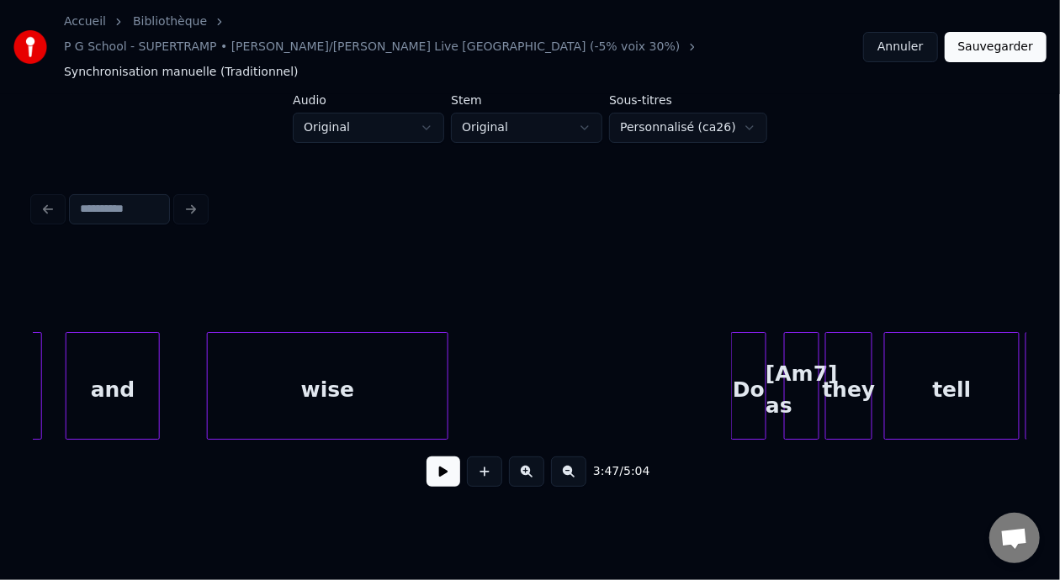
scroll to position [0, 69349]
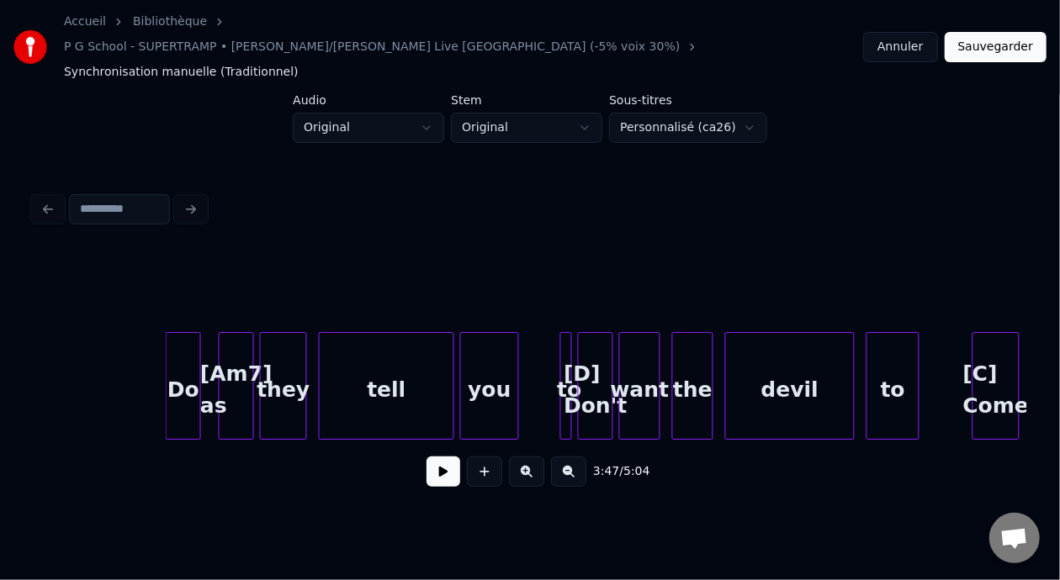
click at [251, 353] on div at bounding box center [250, 386] width 5 height 106
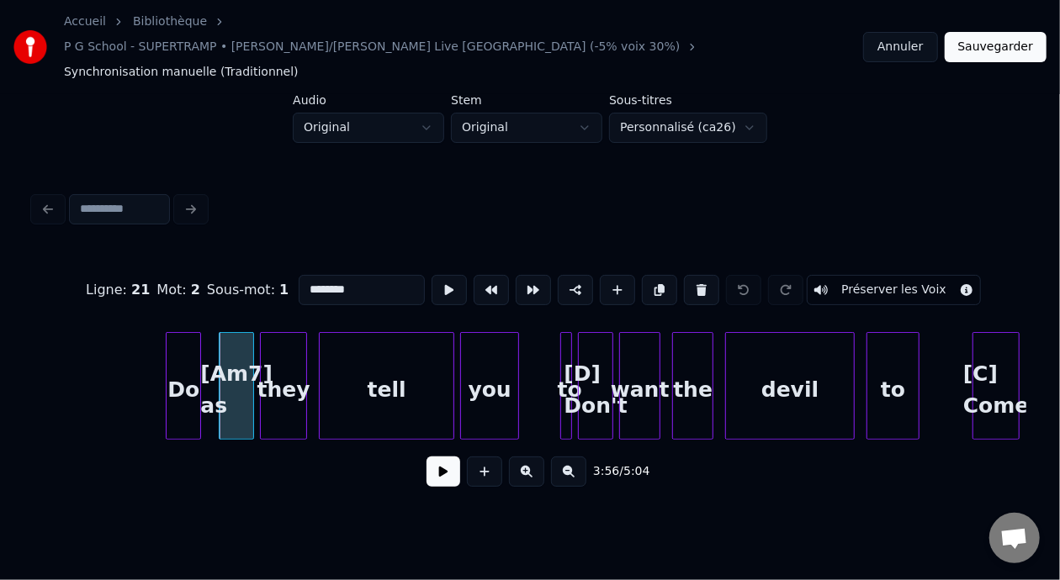
click at [588, 342] on div "[D] Don't" at bounding box center [596, 390] width 34 height 114
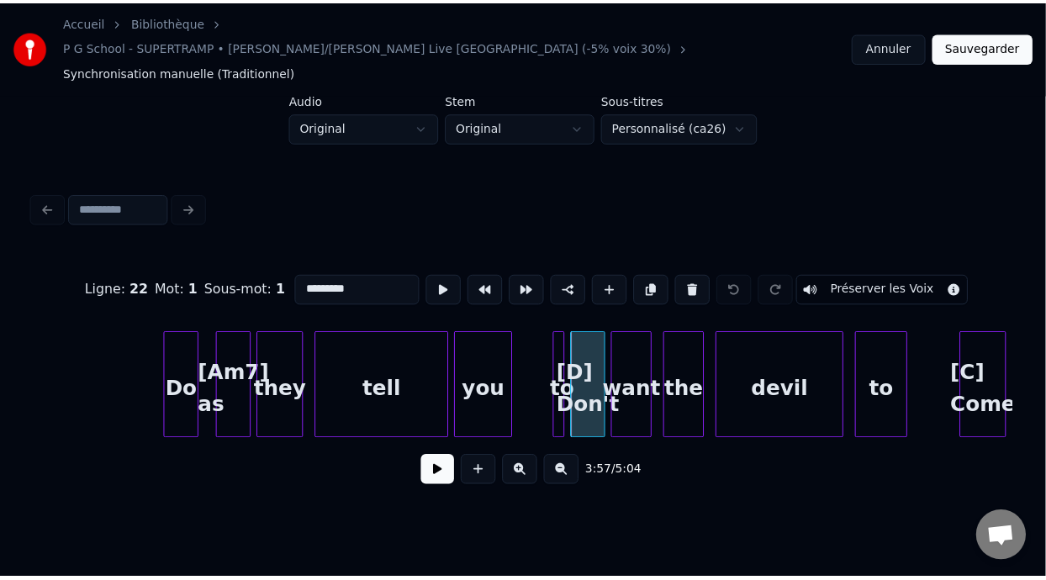
scroll to position [0, 69759]
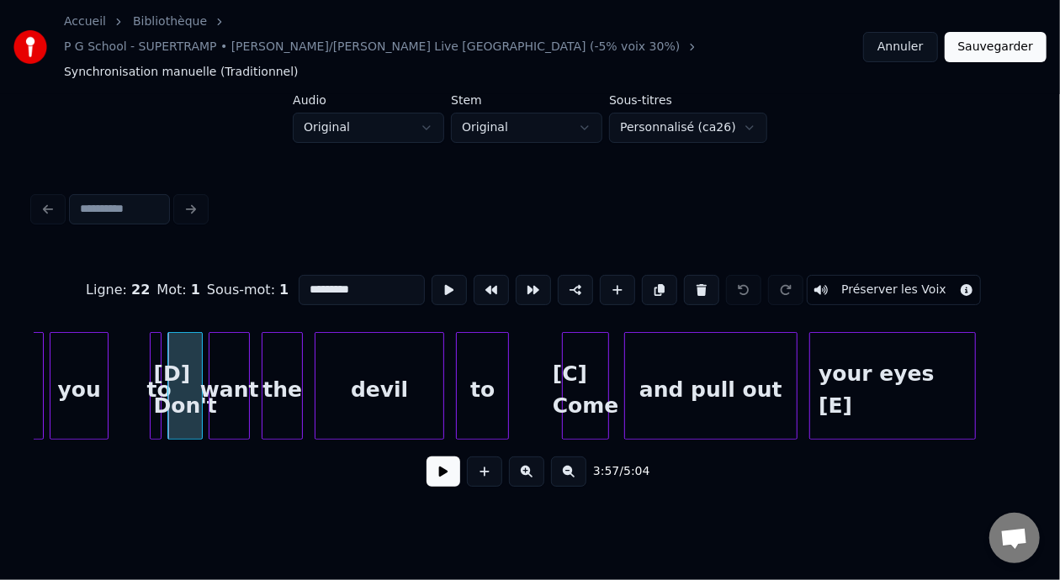
click at [749, 368] on div "and pull out" at bounding box center [711, 390] width 172 height 114
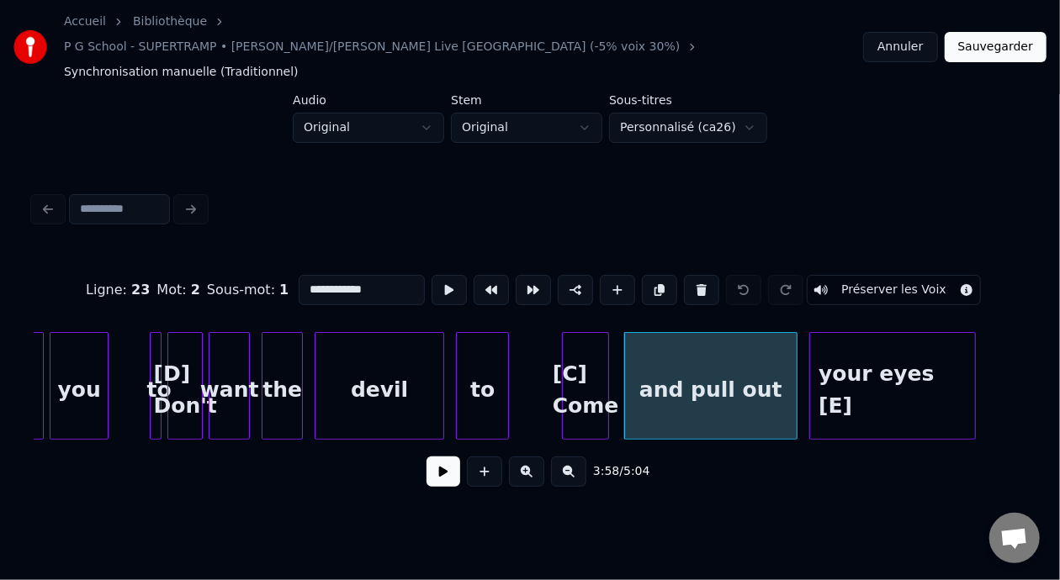
click at [320, 275] on input "**********" at bounding box center [362, 290] width 126 height 30
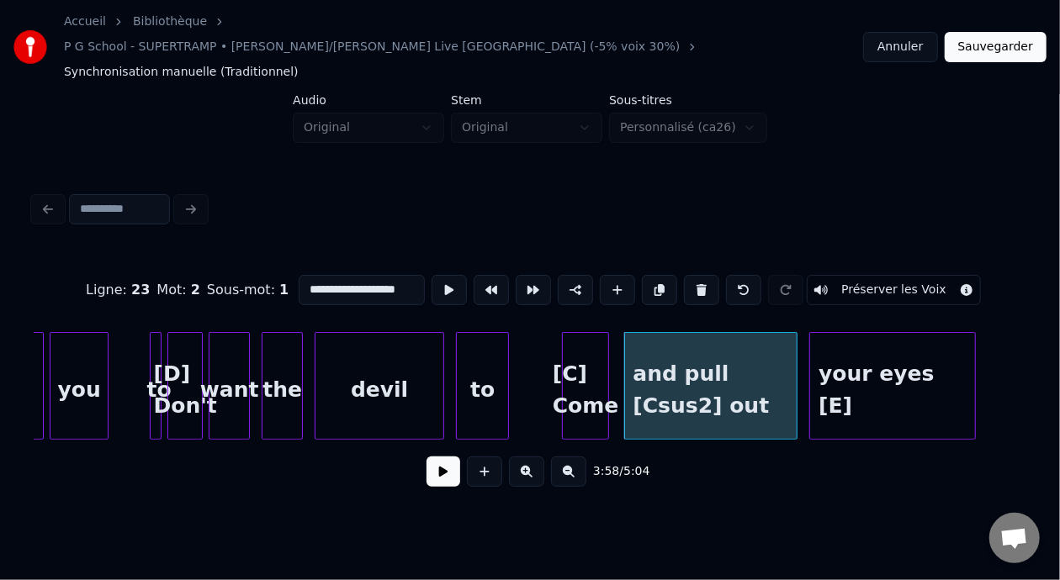
click at [944, 360] on div "your eyes [E]" at bounding box center [892, 390] width 165 height 114
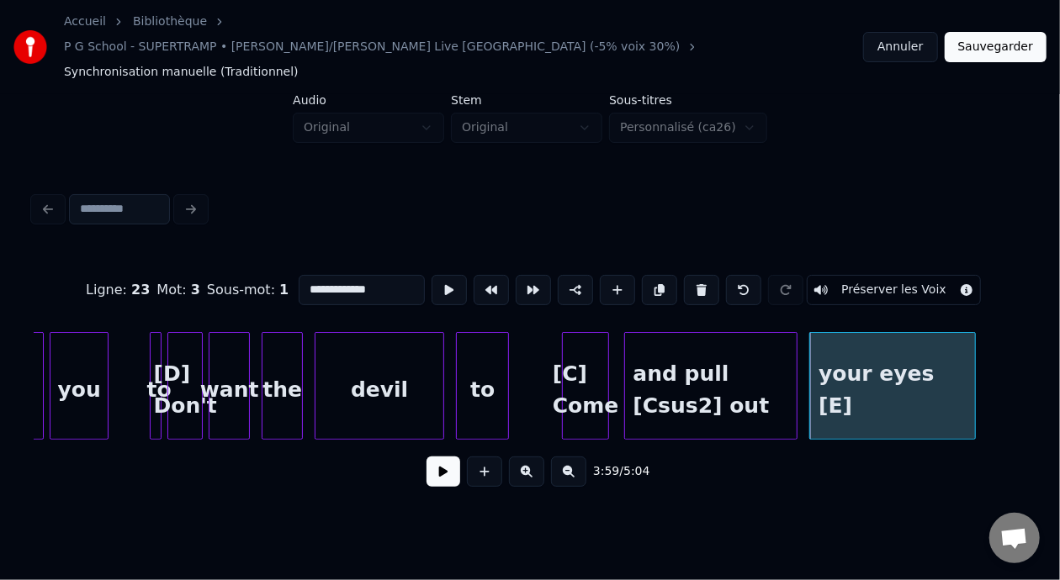
click at [336, 275] on input "**********" at bounding box center [362, 290] width 126 height 30
click at [329, 275] on input "**********" at bounding box center [362, 290] width 126 height 30
click at [326, 275] on input "**********" at bounding box center [362, 290] width 126 height 30
click at [341, 275] on input "**********" at bounding box center [362, 290] width 126 height 30
type input "**********"
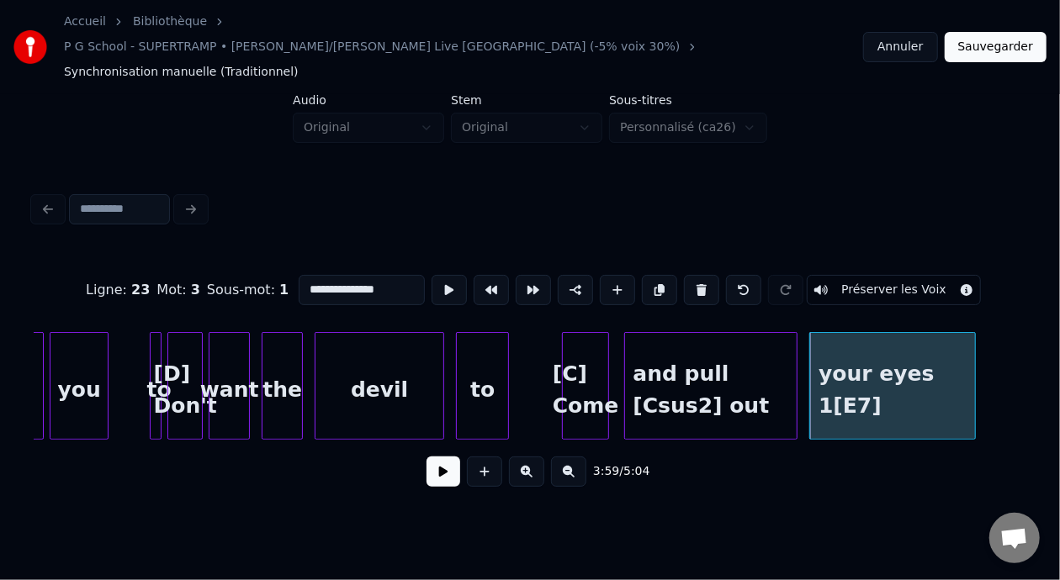
click at [1006, 34] on button "Sauvegarder" at bounding box center [995, 47] width 102 height 30
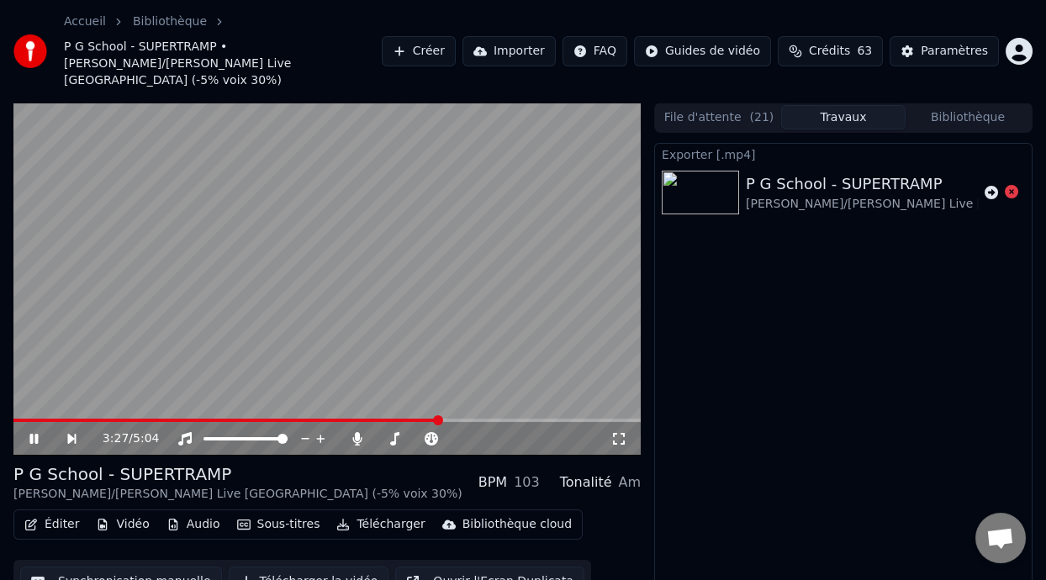
click at [441, 415] on span at bounding box center [438, 420] width 10 height 10
click at [22, 419] on span at bounding box center [273, 420] width 520 height 3
click at [13, 415] on span at bounding box center [18, 420] width 10 height 10
click at [39, 432] on icon at bounding box center [46, 438] width 38 height 13
click at [402, 437] on span at bounding box center [389, 438] width 26 height 3
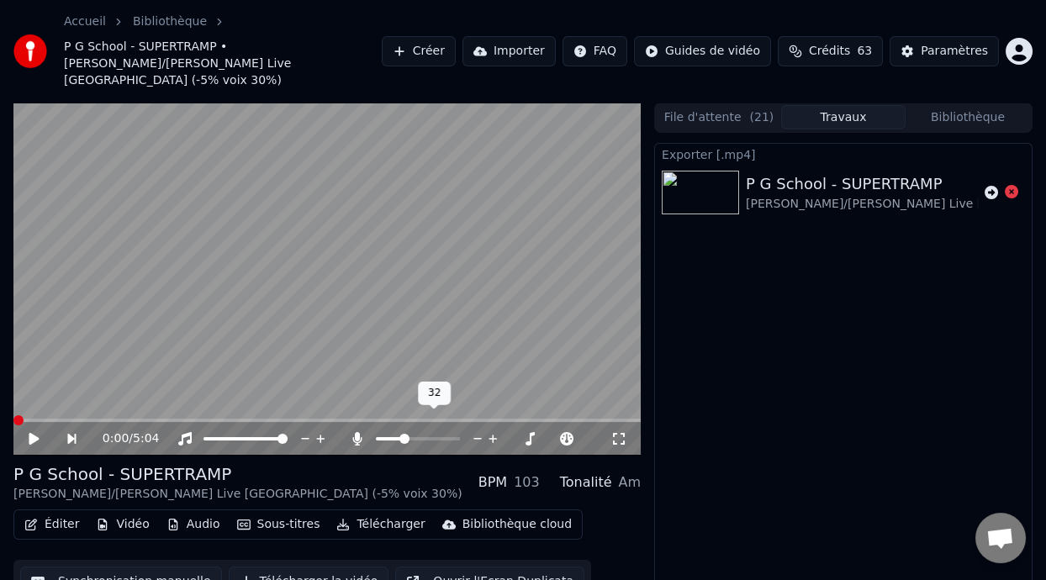
click at [402, 434] on span at bounding box center [404, 439] width 10 height 10
click at [487, 434] on span at bounding box center [488, 439] width 10 height 10
click at [384, 513] on button "Télécharger" at bounding box center [381, 525] width 102 height 24
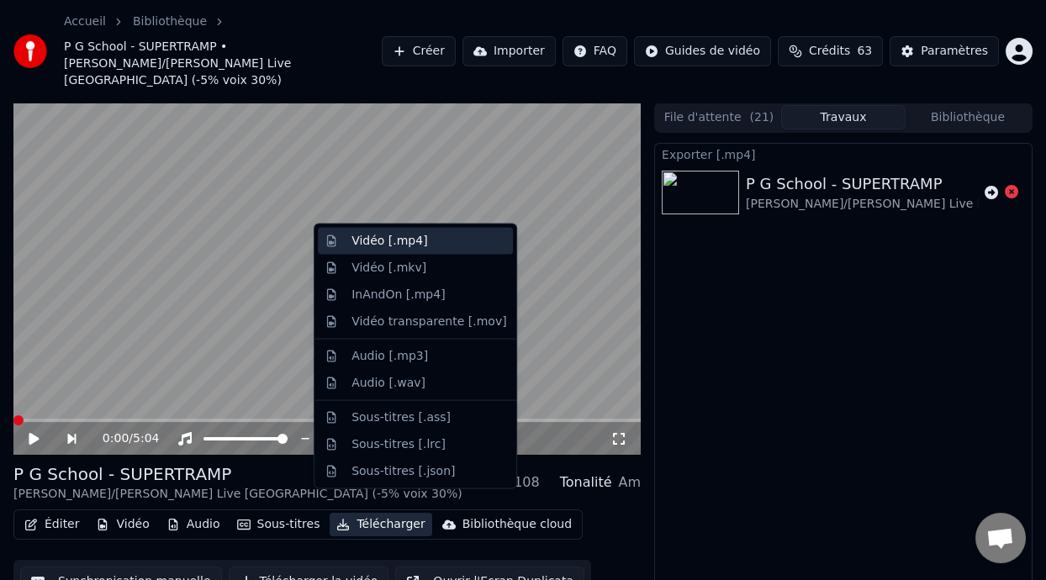
click at [437, 239] on div "Vidéo [.mp4]" at bounding box center [429, 241] width 155 height 17
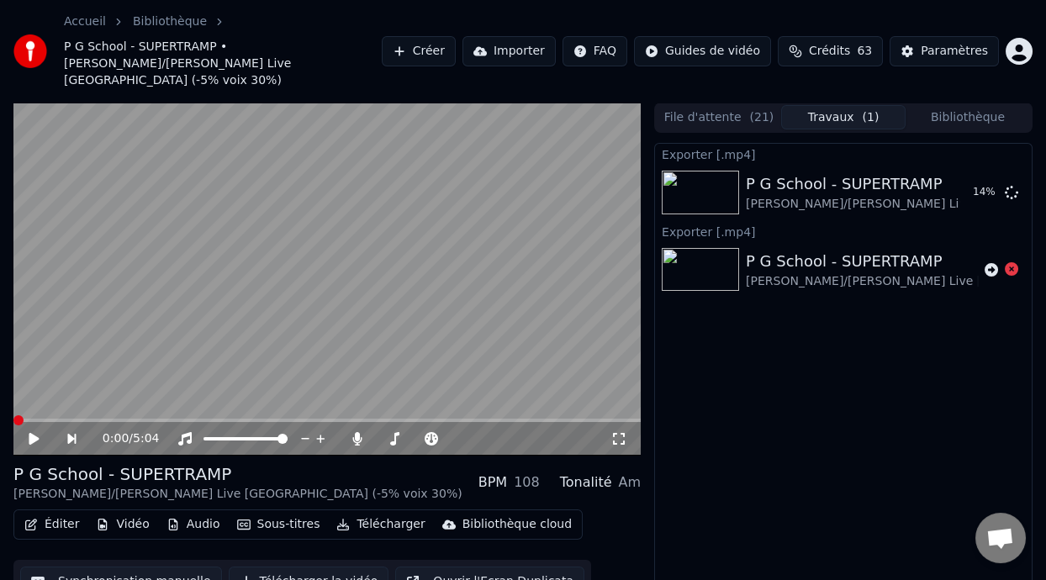
click at [31, 433] on icon at bounding box center [34, 439] width 10 height 12
click at [34, 431] on div "0:14 / 5:04" at bounding box center [327, 439] width 614 height 17
click at [30, 434] on icon at bounding box center [33, 439] width 8 height 10
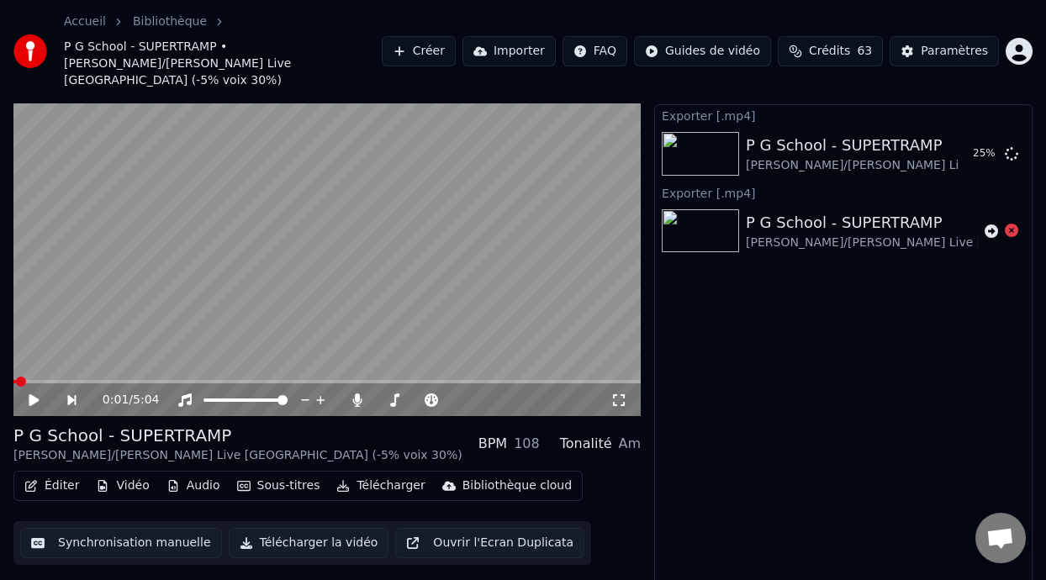
click at [31, 394] on icon at bounding box center [34, 400] width 10 height 12
click at [33, 395] on icon at bounding box center [33, 400] width 8 height 10
click at [180, 377] on span at bounding box center [182, 382] width 10 height 10
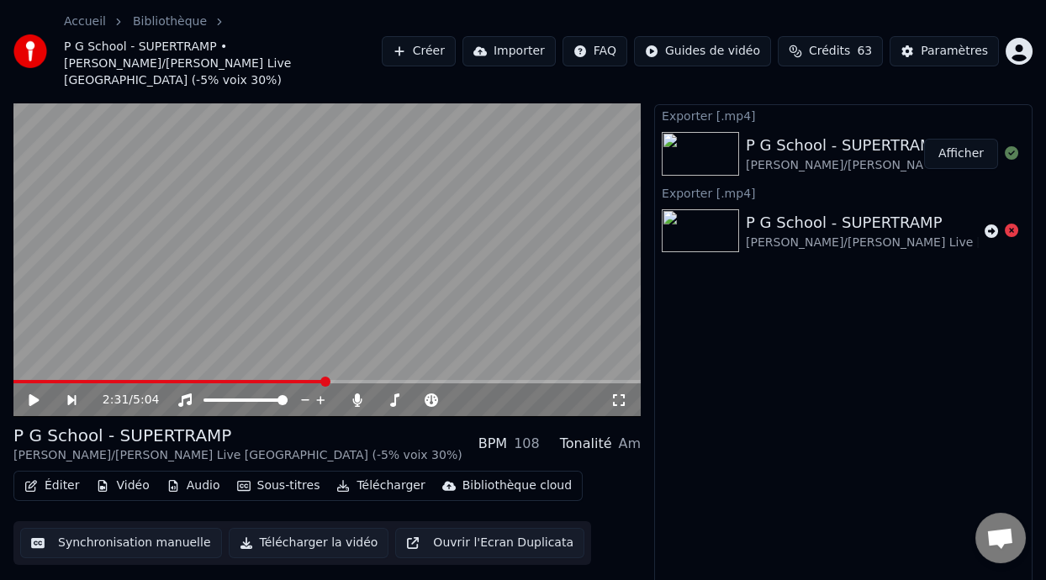
click at [969, 139] on button "Afficher" at bounding box center [961, 154] width 74 height 30
